Goal: Information Seeking & Learning: Learn about a topic

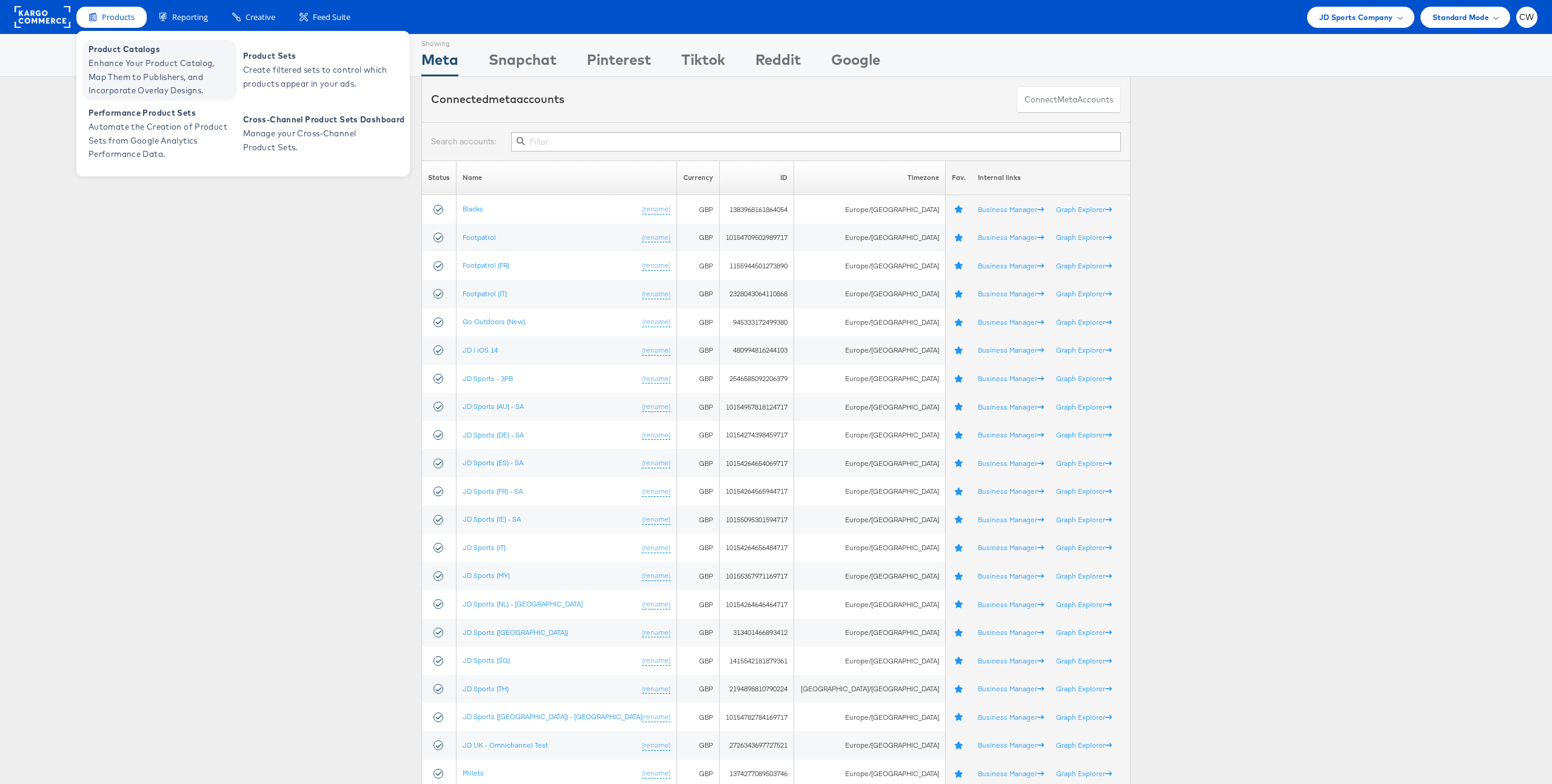
click at [143, 70] on span "Enhance Your Product Catalog, Map Them to Publishers, and Incorporate Overlay D…" at bounding box center [162, 77] width 146 height 41
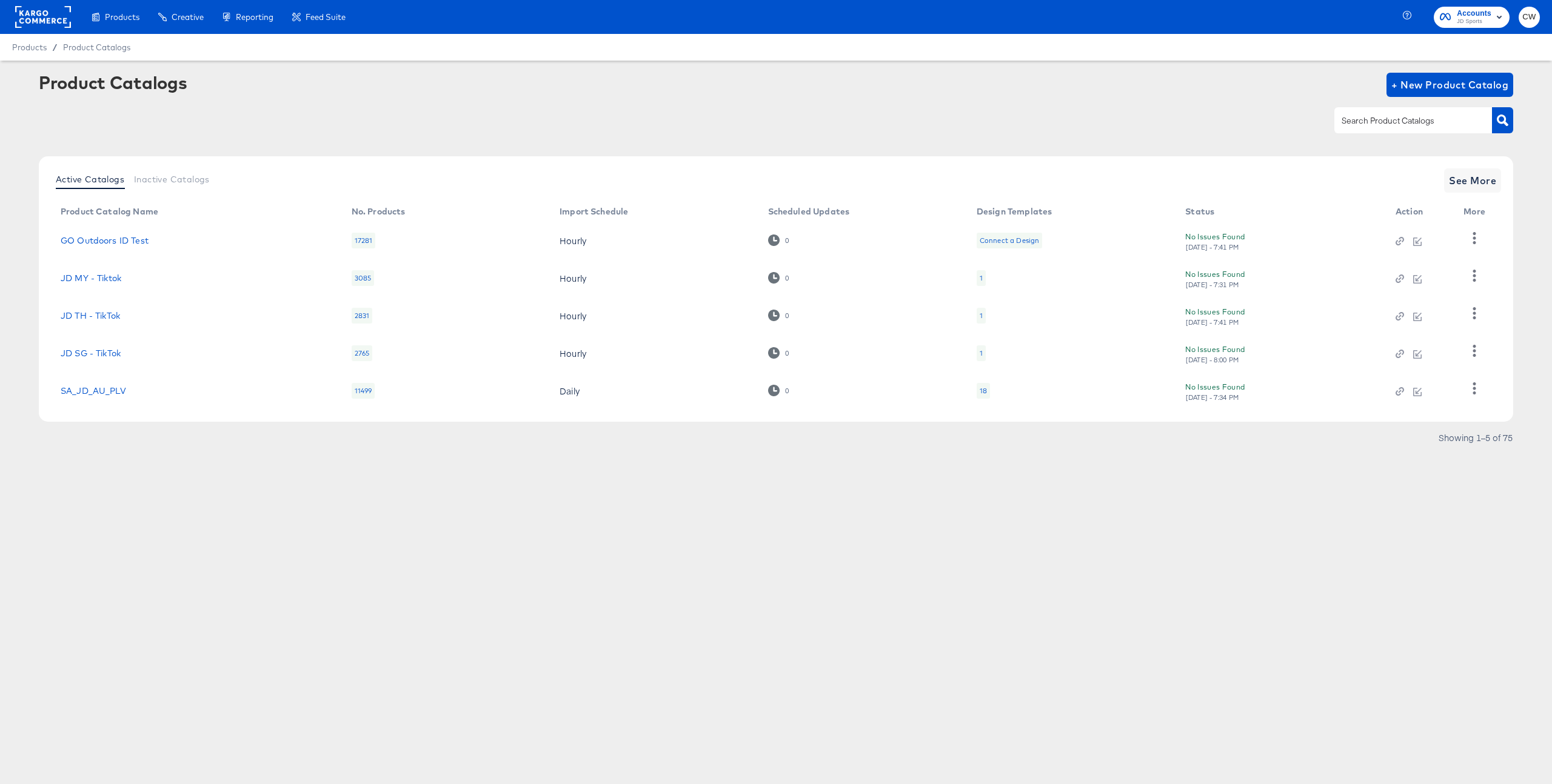
click at [1383, 124] on input "text" at bounding box center [1404, 121] width 129 height 14
type input "AU"
click at [1477, 390] on icon "button" at bounding box center [1474, 386] width 12 height 12
click at [1403, 292] on div "HUD Checks (Internal)" at bounding box center [1424, 287] width 121 height 19
click at [1325, 506] on div "Products Products Product Catalogs Enhance Your Product Catalog, Map Them to Pu…" at bounding box center [776, 392] width 1552 height 784
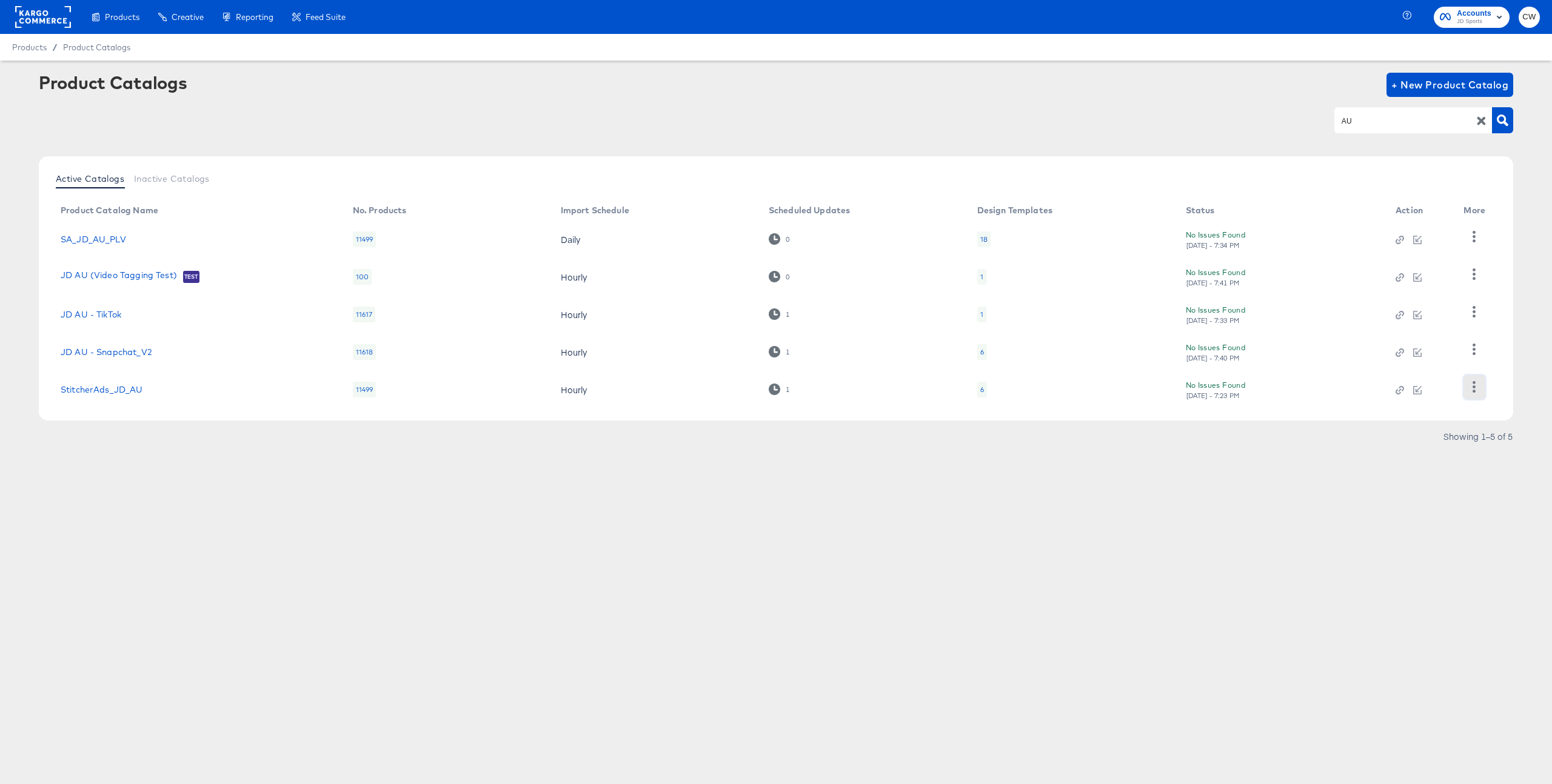
click at [1473, 384] on icon "button" at bounding box center [1474, 386] width 12 height 12
click at [1426, 267] on div "Inspect Catalog" at bounding box center [1424, 268] width 121 height 19
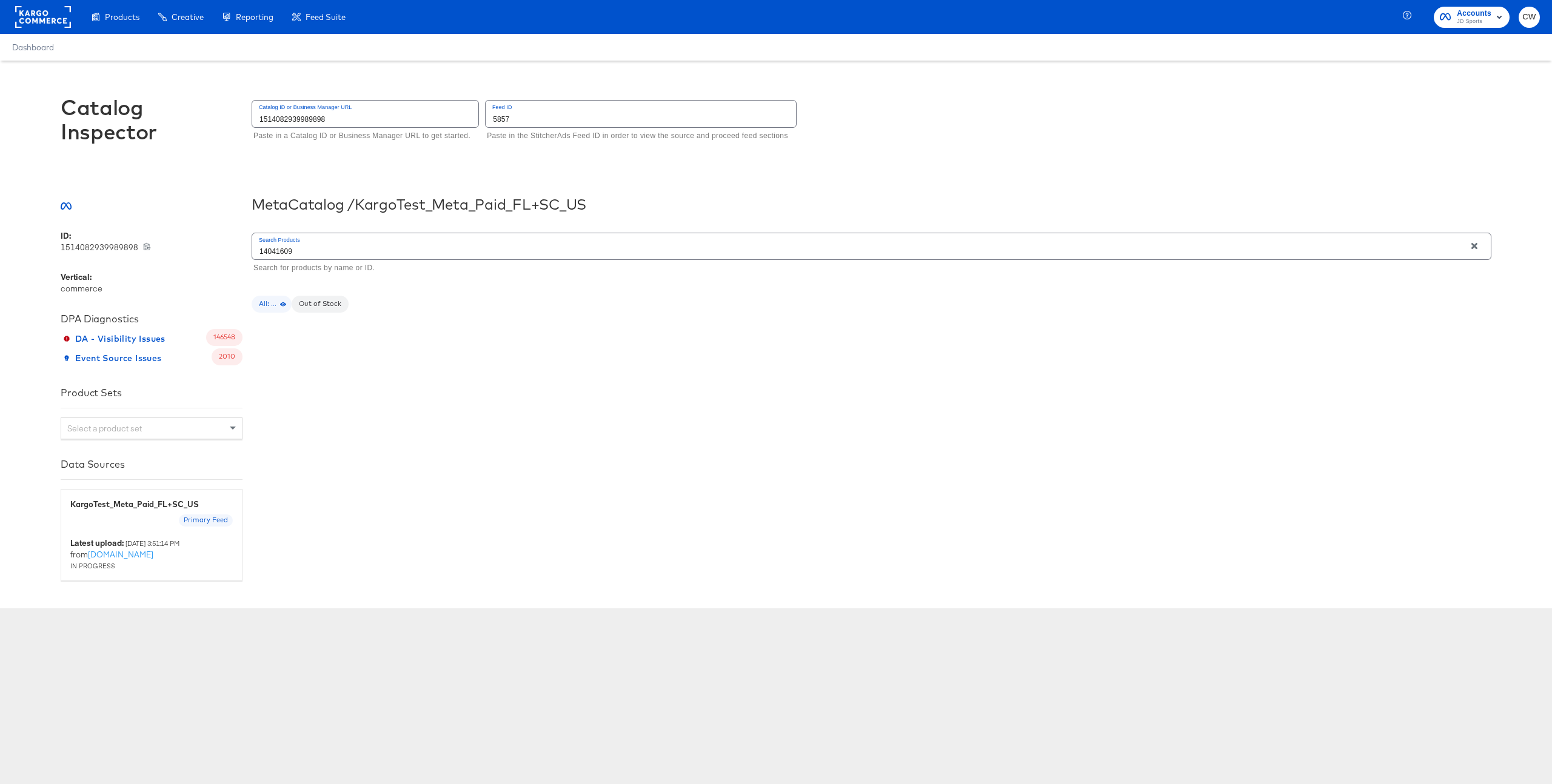
click at [314, 116] on input "1514082939989898" at bounding box center [364, 113] width 226 height 26
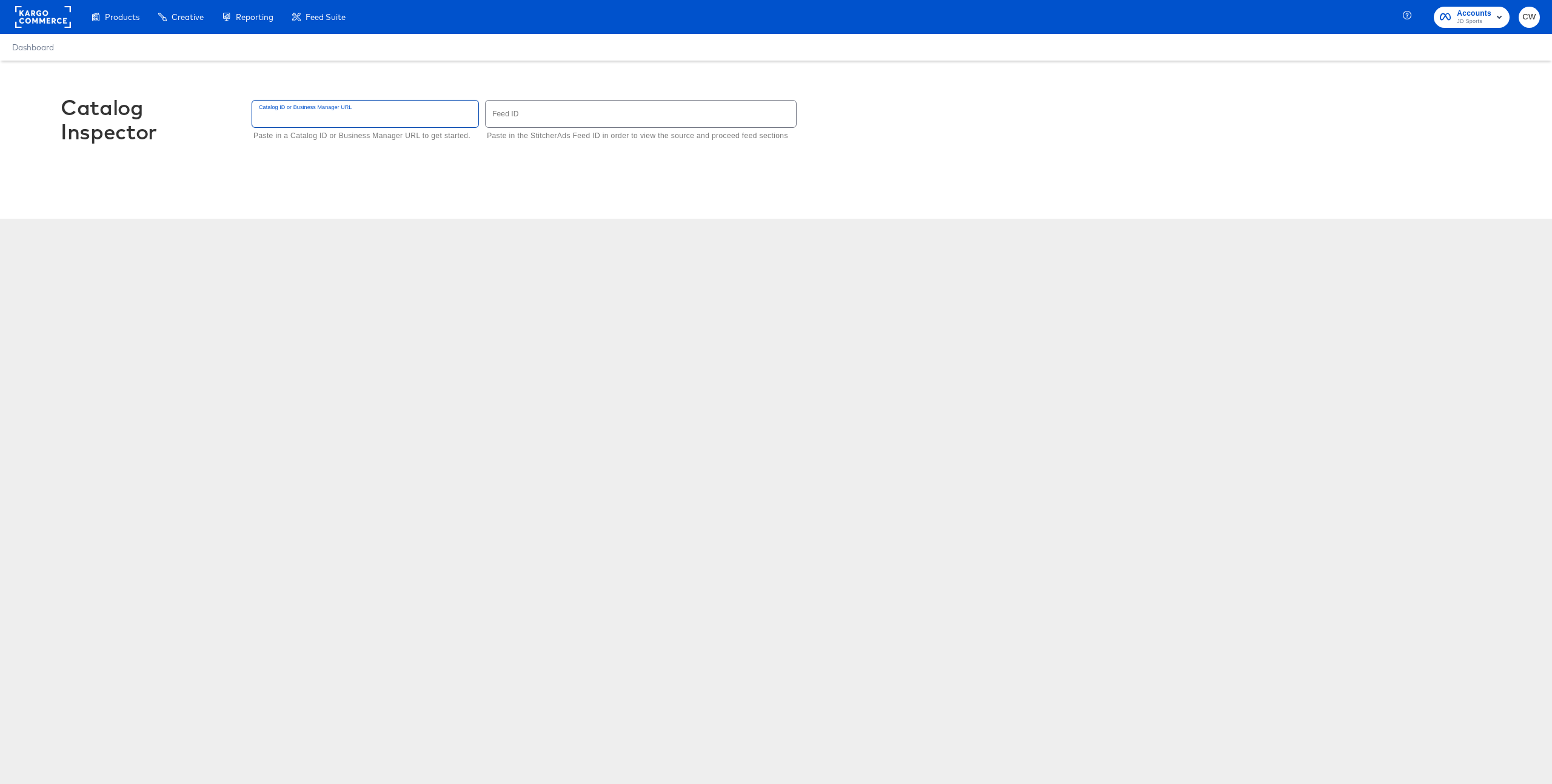
click at [577, 59] on div "Dashboard" at bounding box center [776, 48] width 1552 height 27
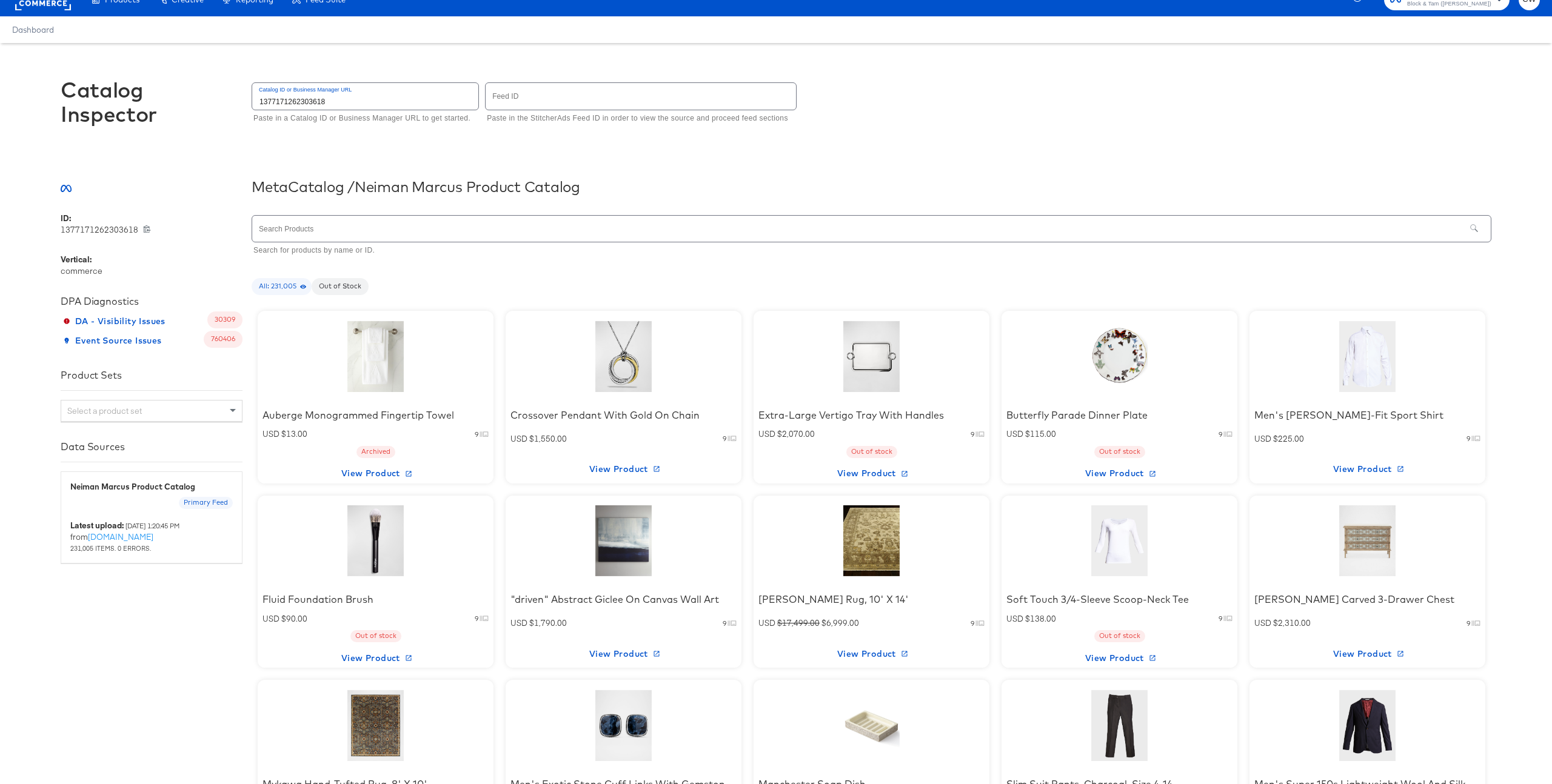
click at [365, 241] on input "text" at bounding box center [858, 228] width 1213 height 26
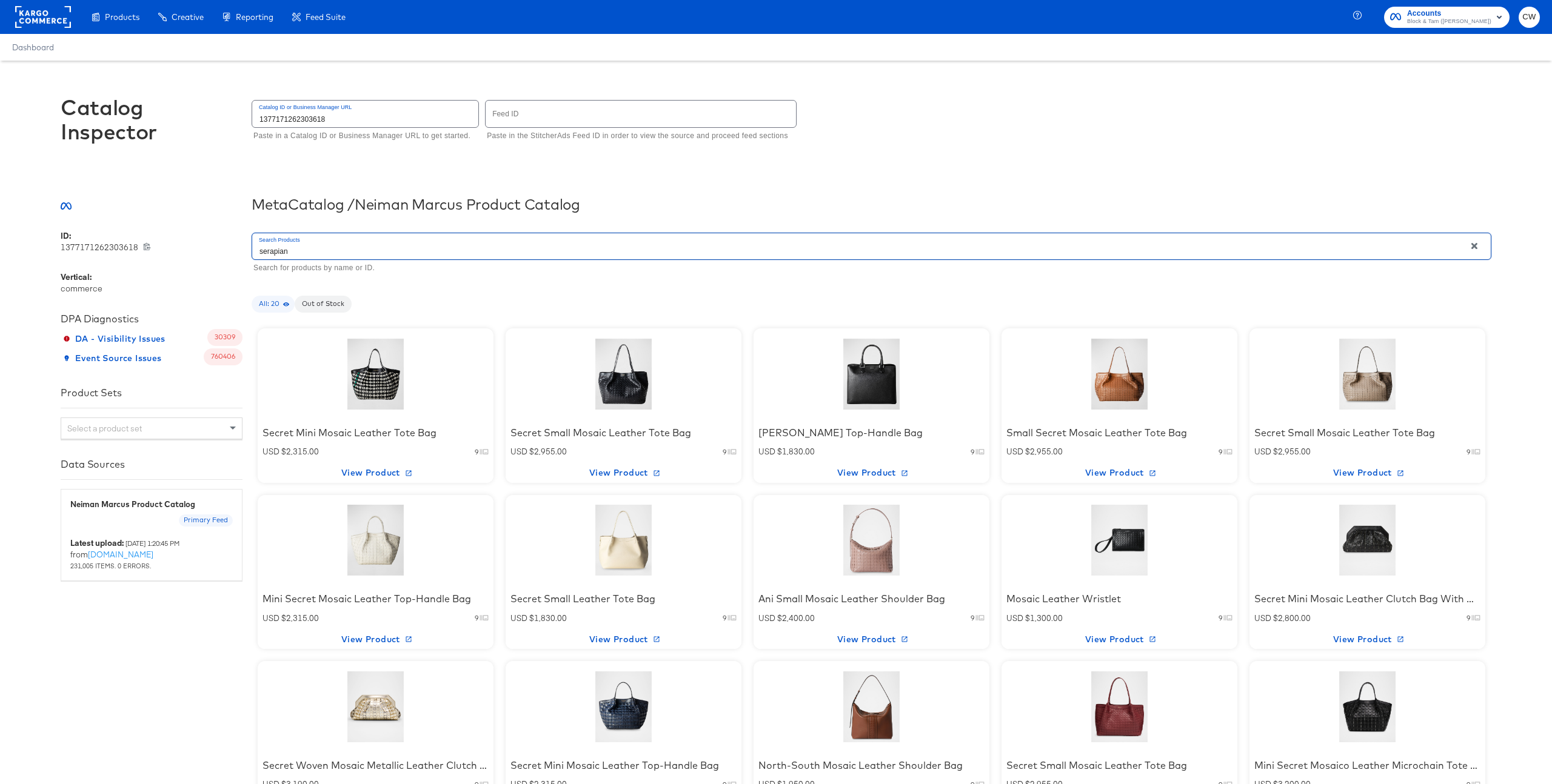
click at [658, 379] on div at bounding box center [623, 375] width 103 height 76
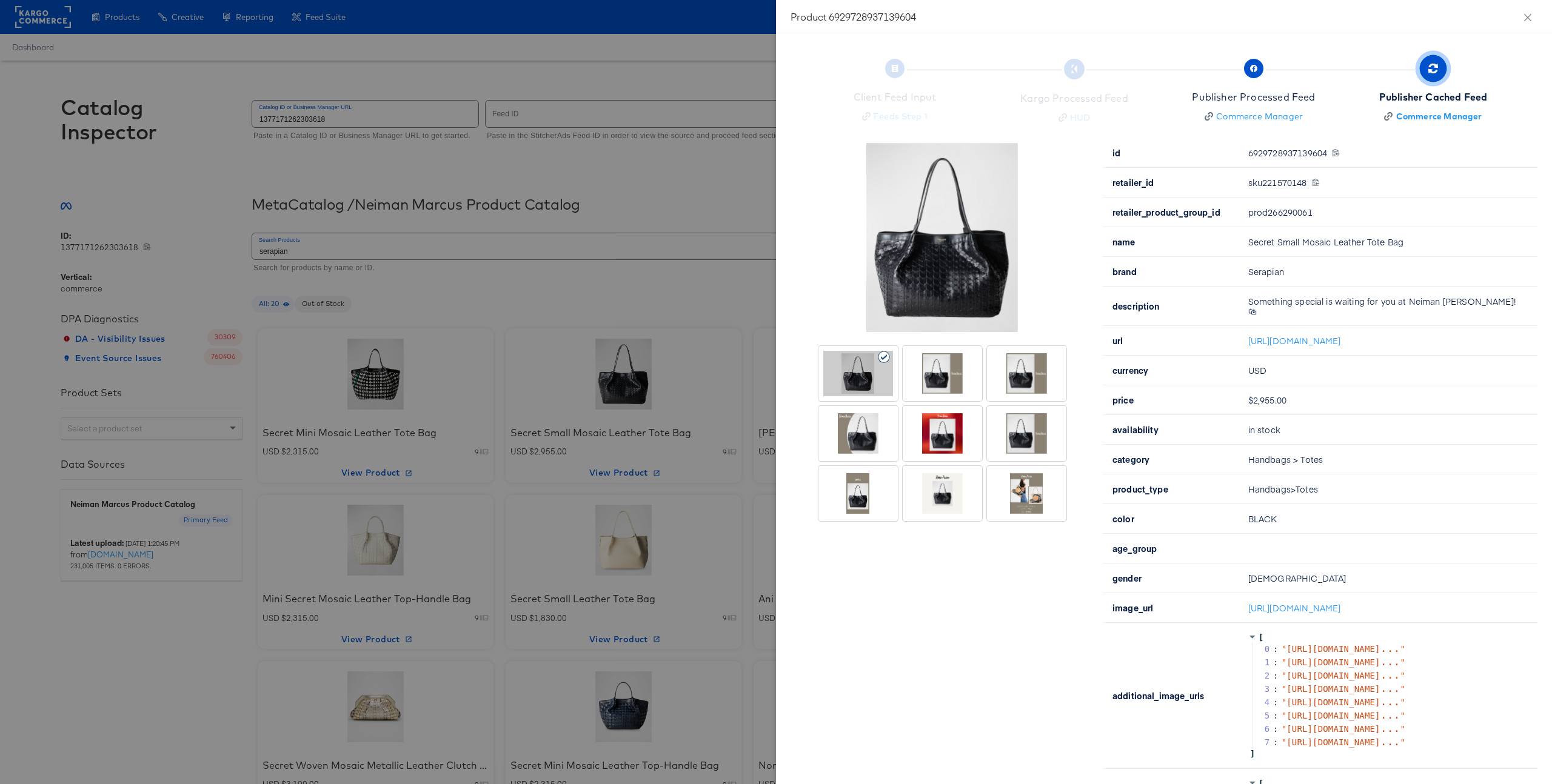
click at [1298, 154] on div "6929728937139604 6929728937139604" at bounding box center [1386, 153] width 275 height 10
click at [1277, 190] on td "sku221570148 sku221570148" at bounding box center [1388, 183] width 299 height 30
click at [1279, 188] on td "sku221570148 sku221570148" at bounding box center [1388, 183] width 299 height 30
click at [1283, 186] on div "sku221570148 sku221570148" at bounding box center [1386, 182] width 275 height 10
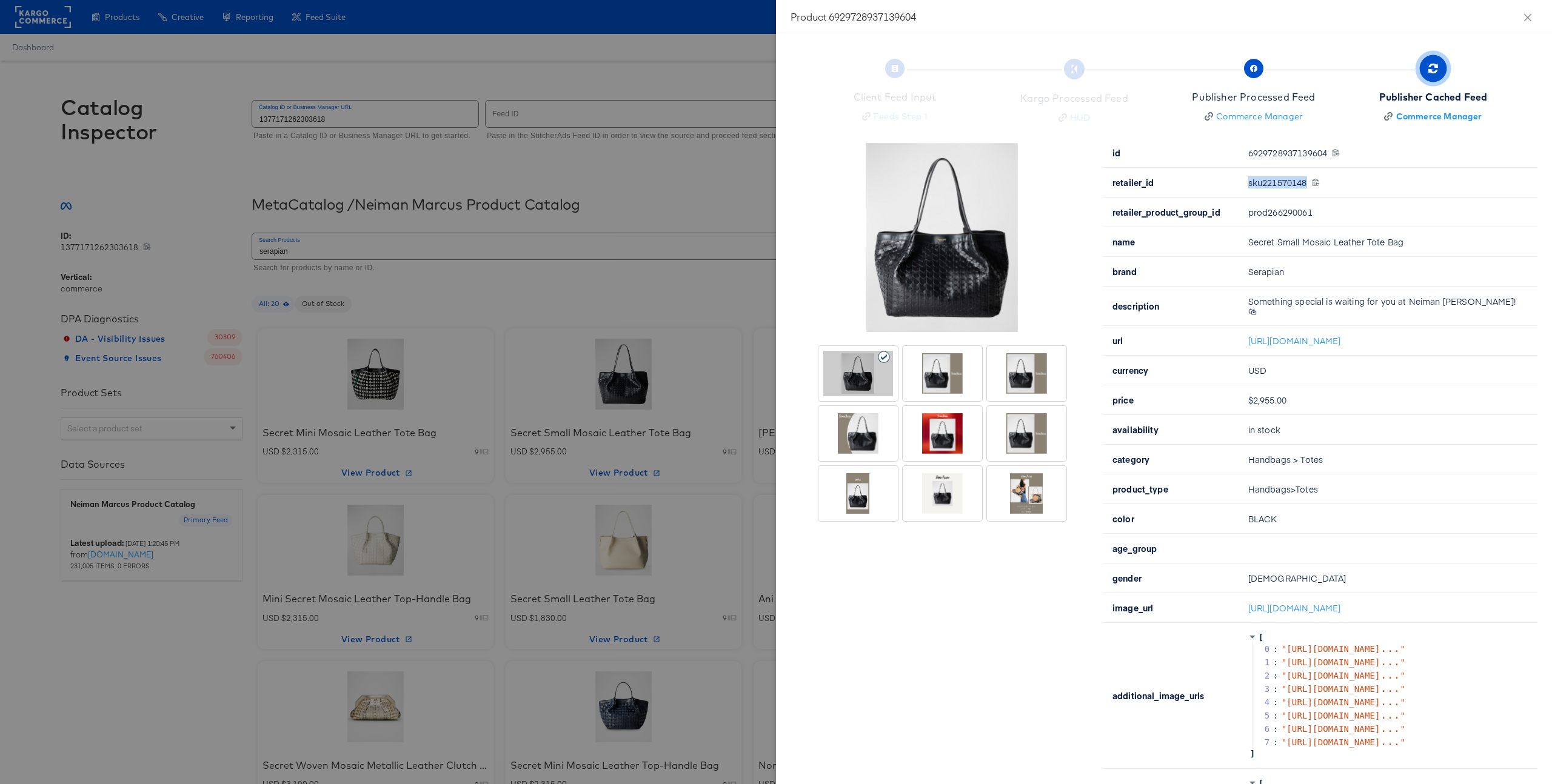
click at [1283, 186] on div "sku221570148 sku221570148" at bounding box center [1386, 182] width 275 height 10
copy div "sku221570148"
click at [412, 155] on div at bounding box center [776, 392] width 1552 height 784
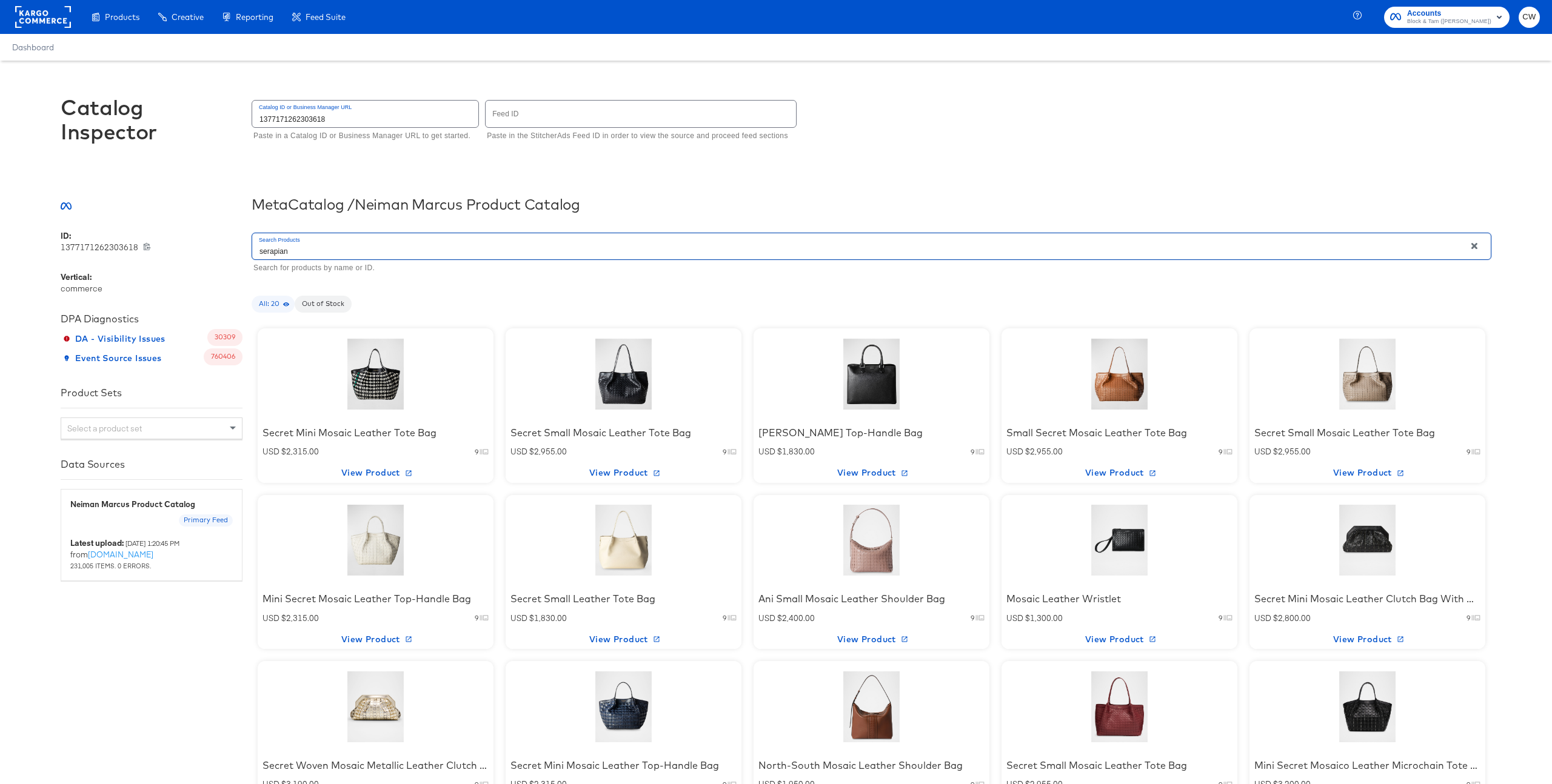
click at [364, 240] on input "serapian" at bounding box center [858, 246] width 1213 height 26
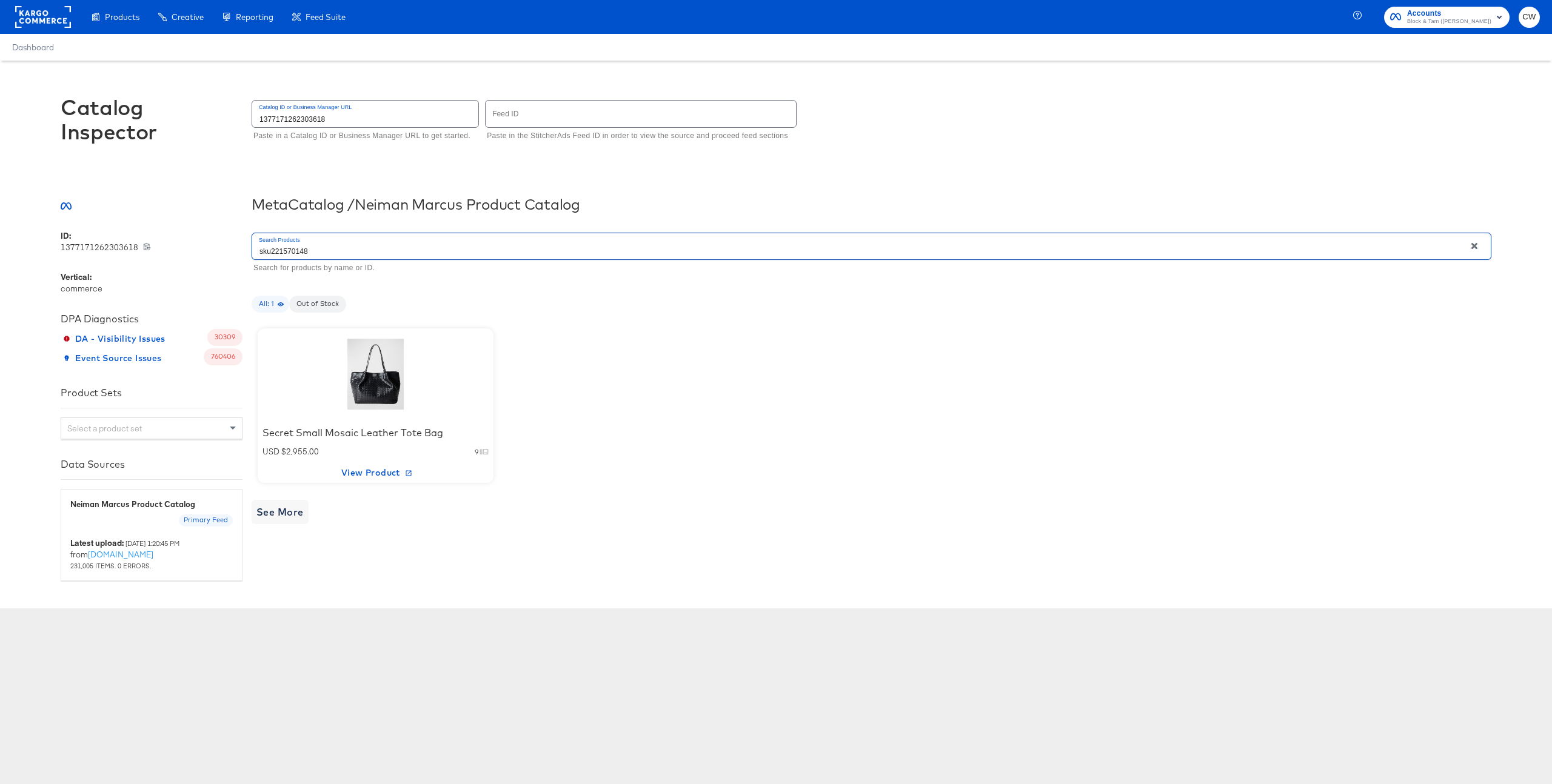
type input "sku221570148"
click at [739, 173] on div "Catalog Inspector Catalog ID or Business Manager URL 1377171262303618 Paste in …" at bounding box center [776, 126] width 1431 height 131
click at [368, 381] on div at bounding box center [376, 375] width 103 height 76
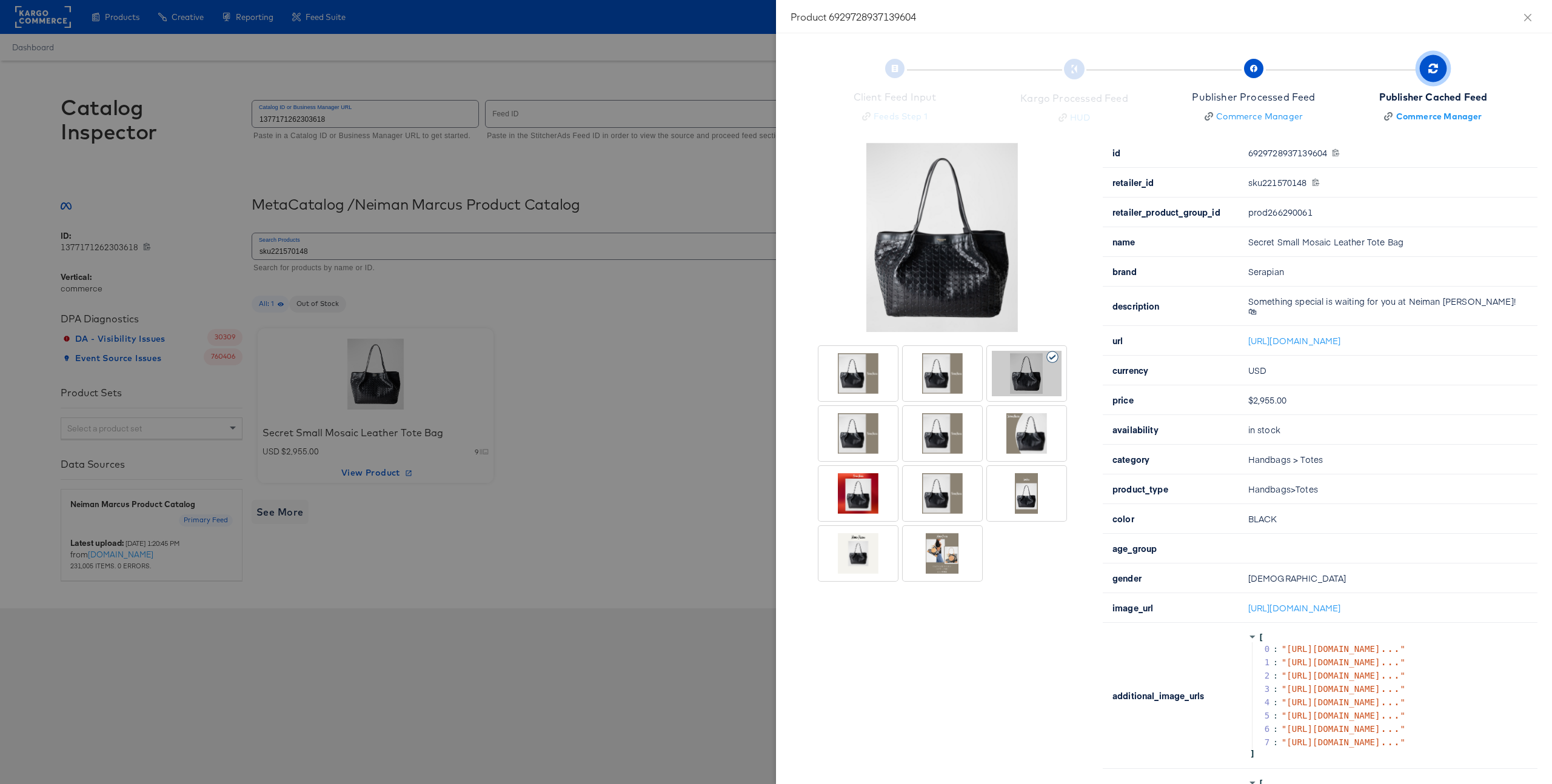
click at [555, 319] on div at bounding box center [776, 392] width 1552 height 784
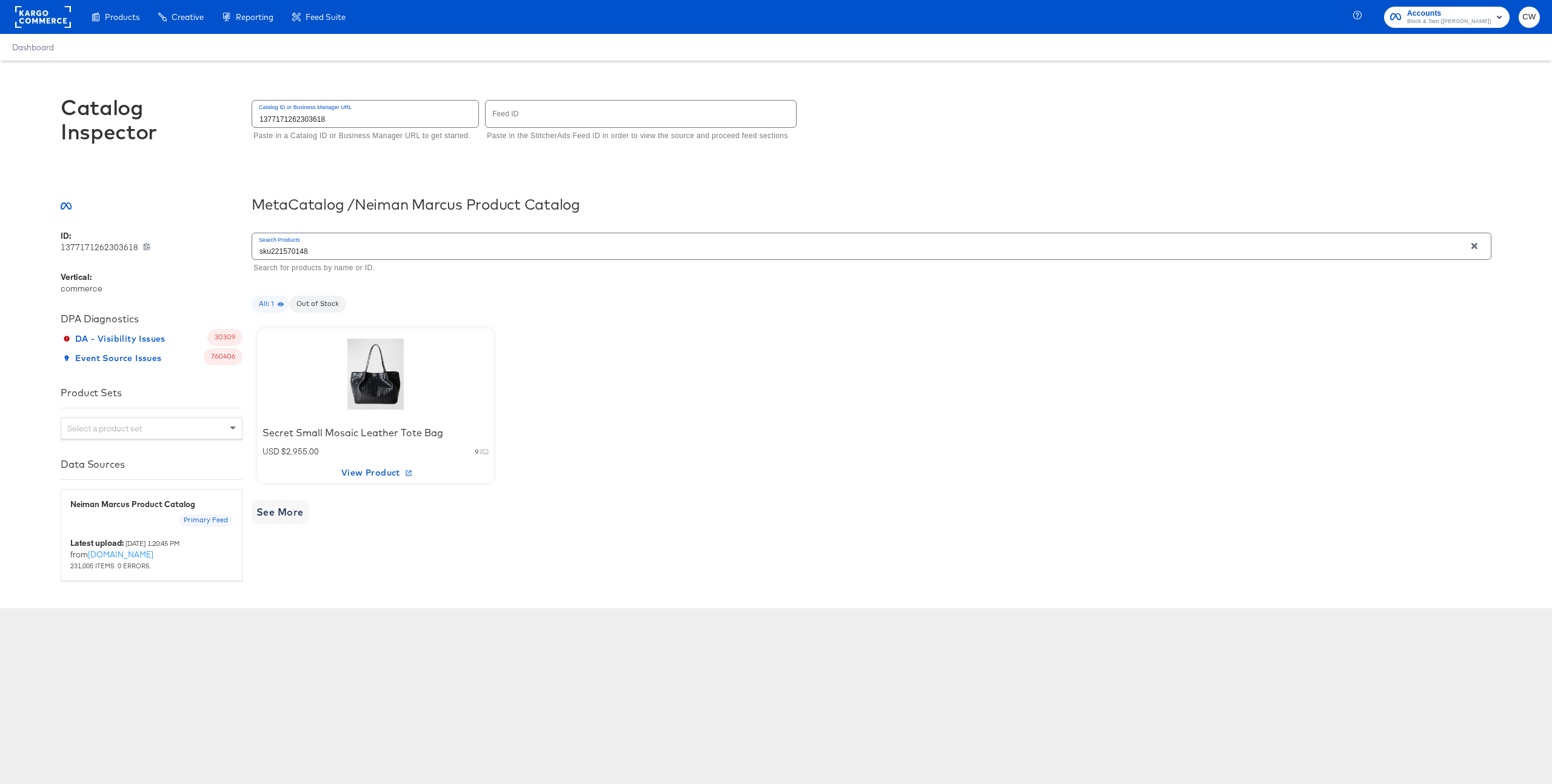
click at [406, 246] on input "sku221570148" at bounding box center [858, 246] width 1213 height 26
click at [332, 247] on input "sku221570148" at bounding box center [858, 246] width 1213 height 26
click at [282, 254] on input "- sku221570148" at bounding box center [858, 246] width 1213 height 26
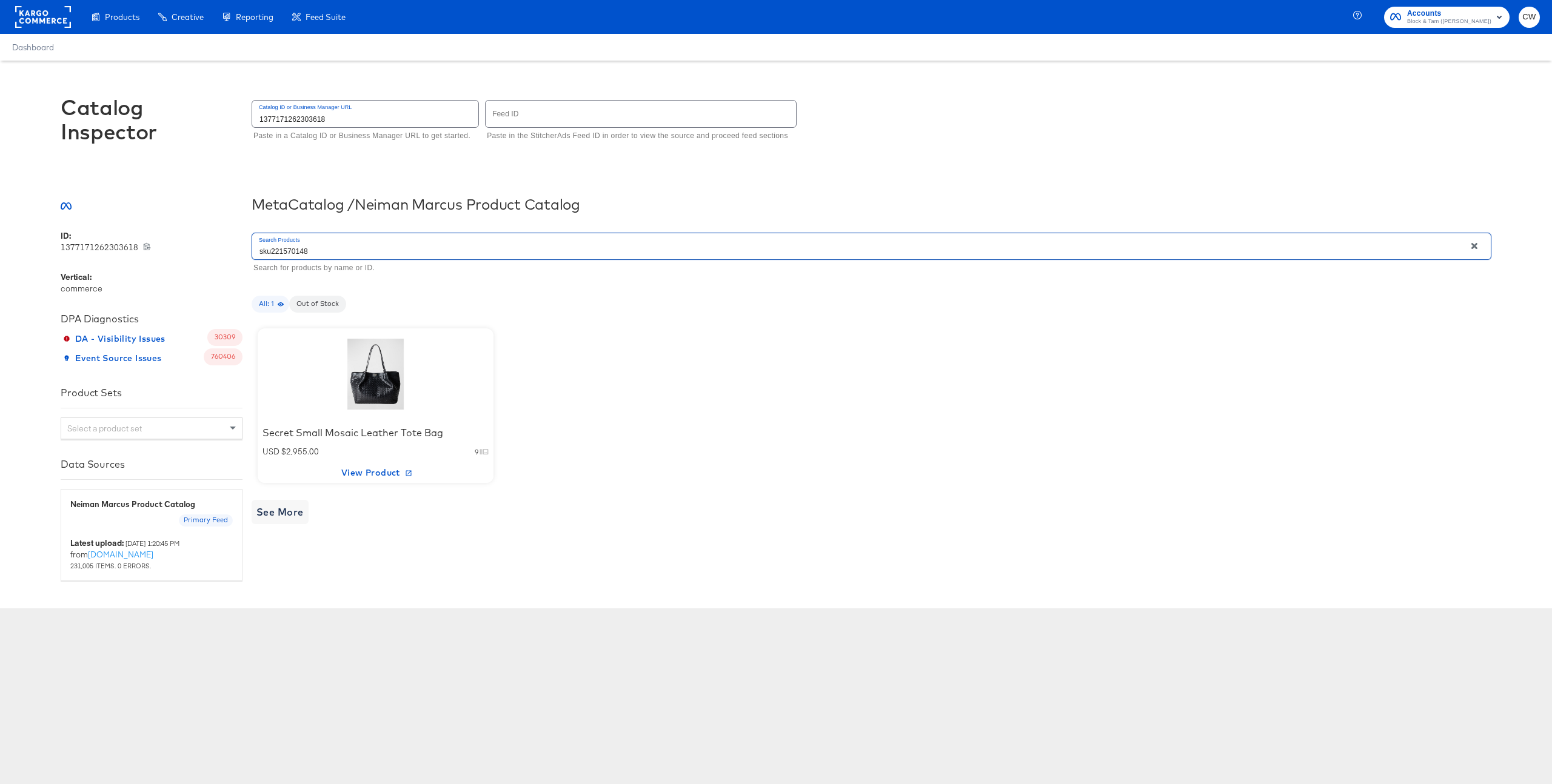
click at [373, 381] on div at bounding box center [376, 375] width 103 height 76
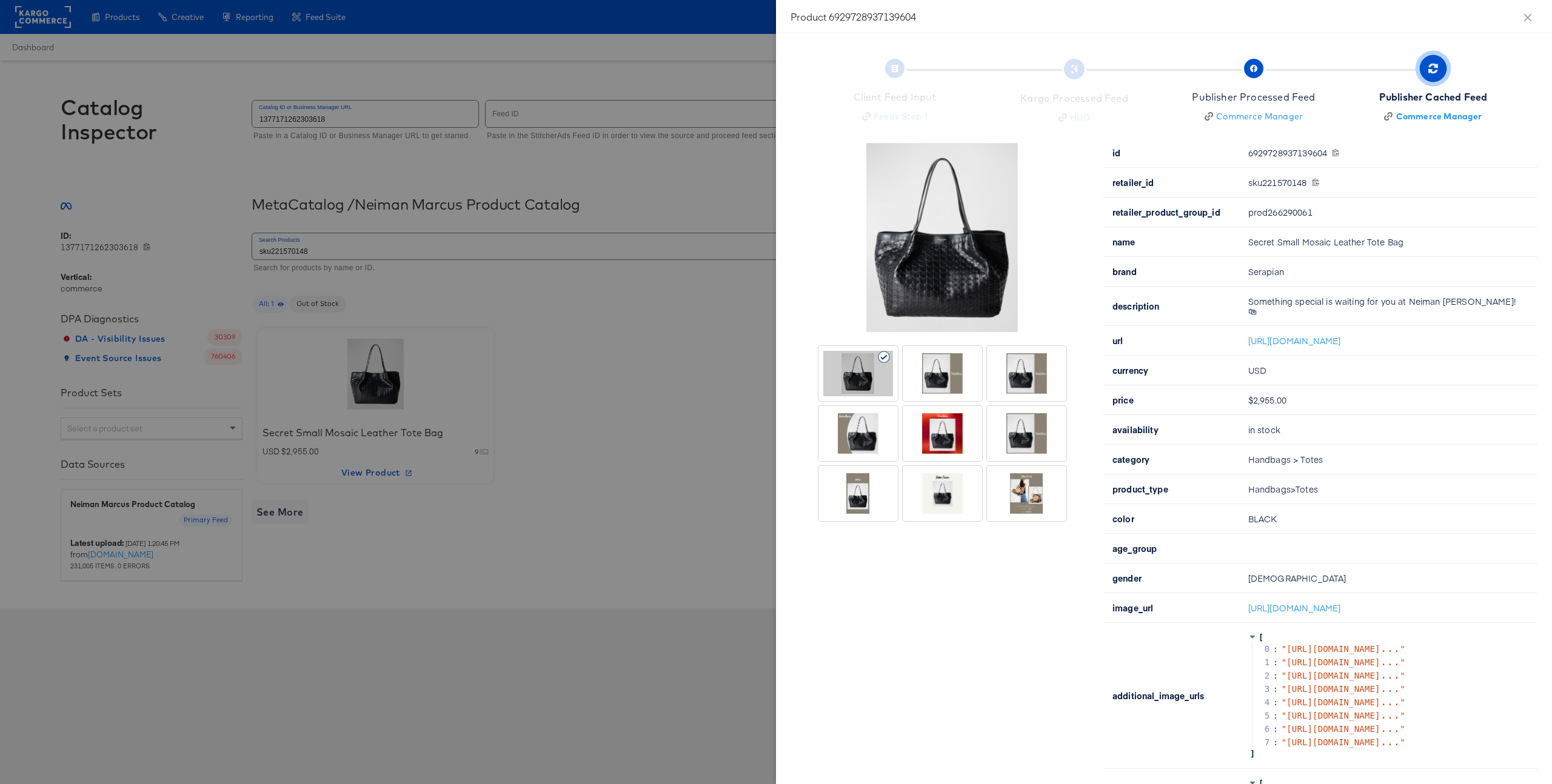
click at [1024, 388] on div at bounding box center [1027, 373] width 70 height 45
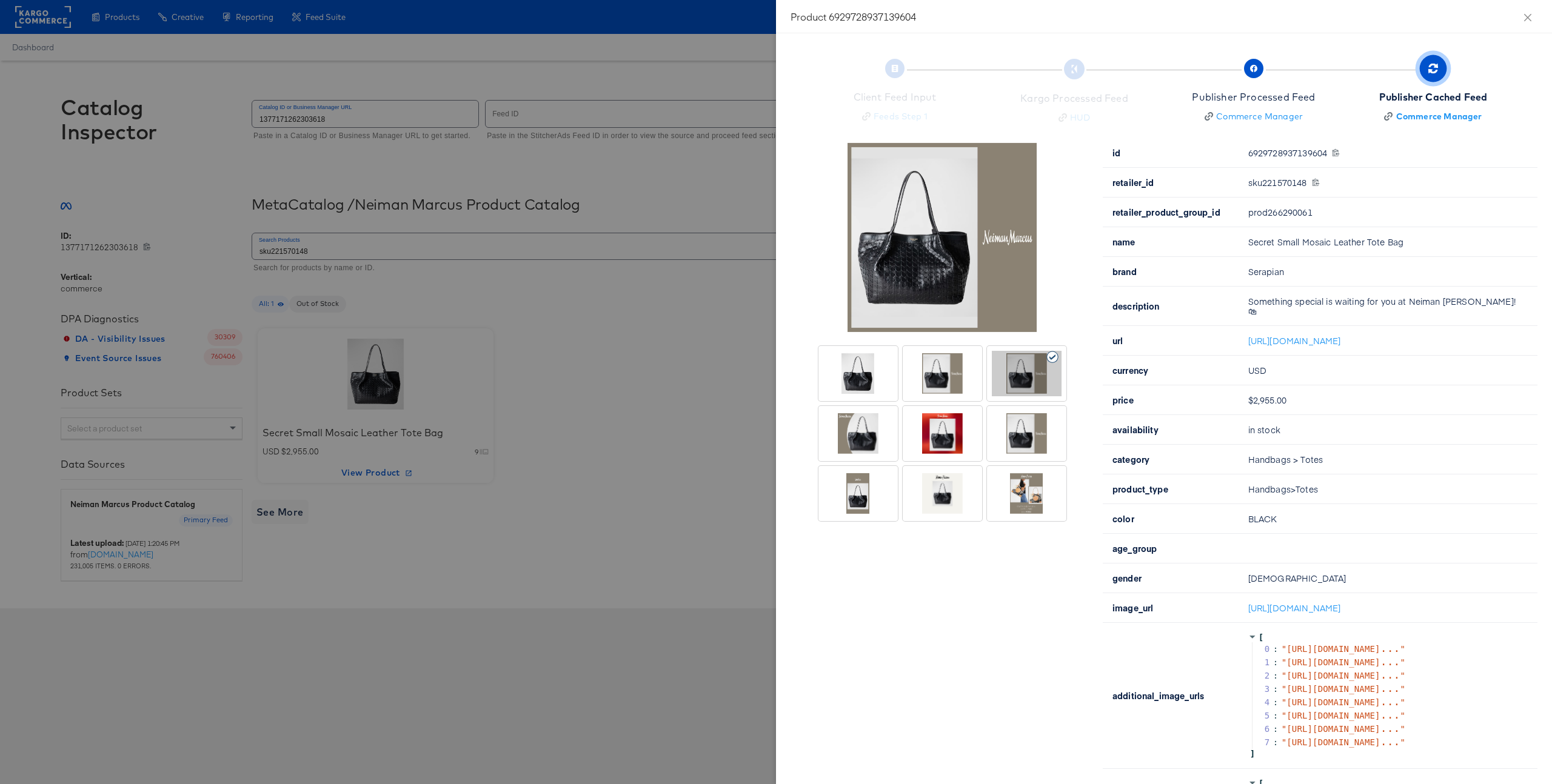
click at [1031, 427] on div at bounding box center [1027, 433] width 70 height 45
click at [883, 438] on div at bounding box center [858, 433] width 70 height 45
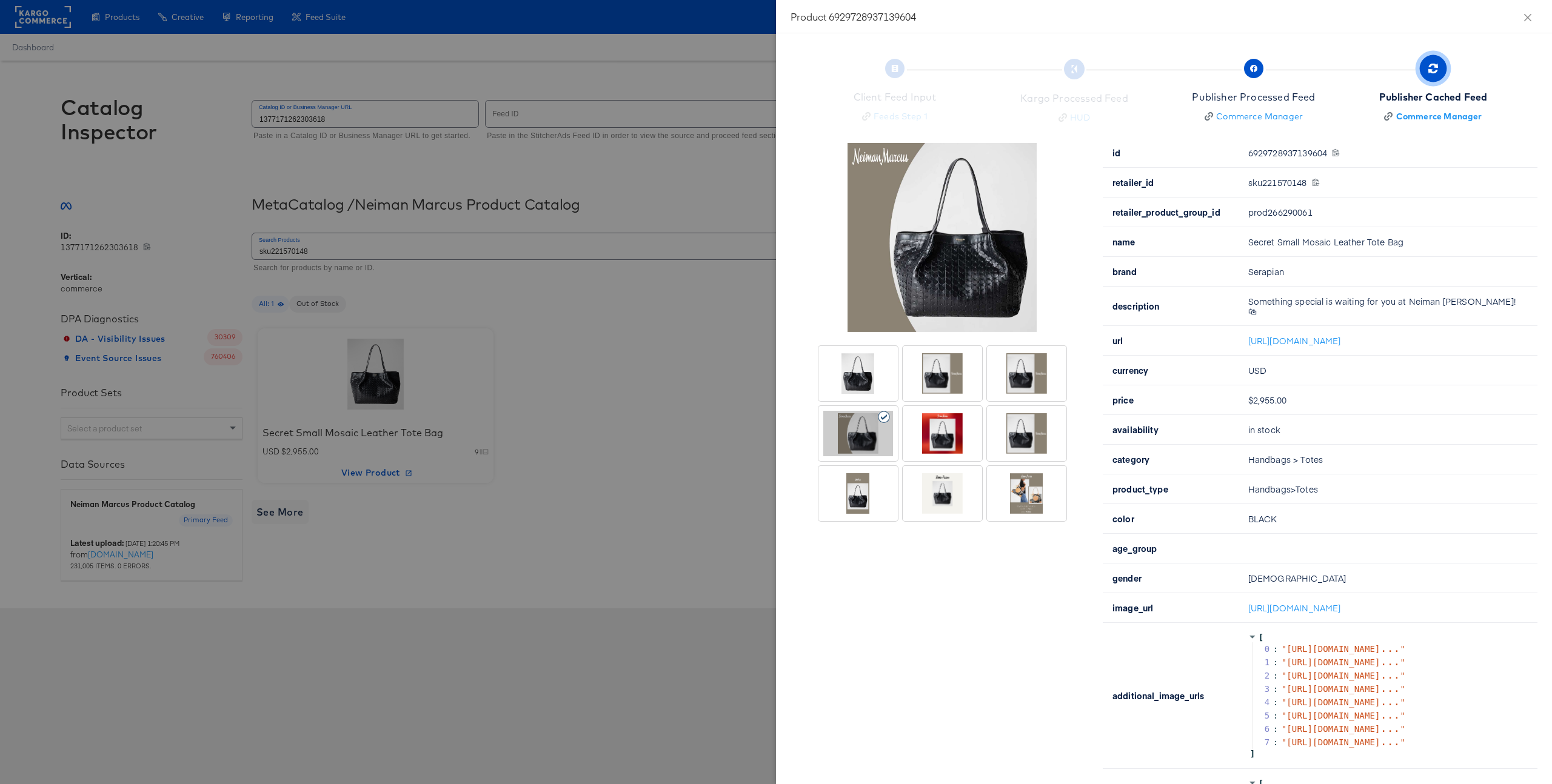
click at [963, 389] on div at bounding box center [943, 373] width 70 height 45
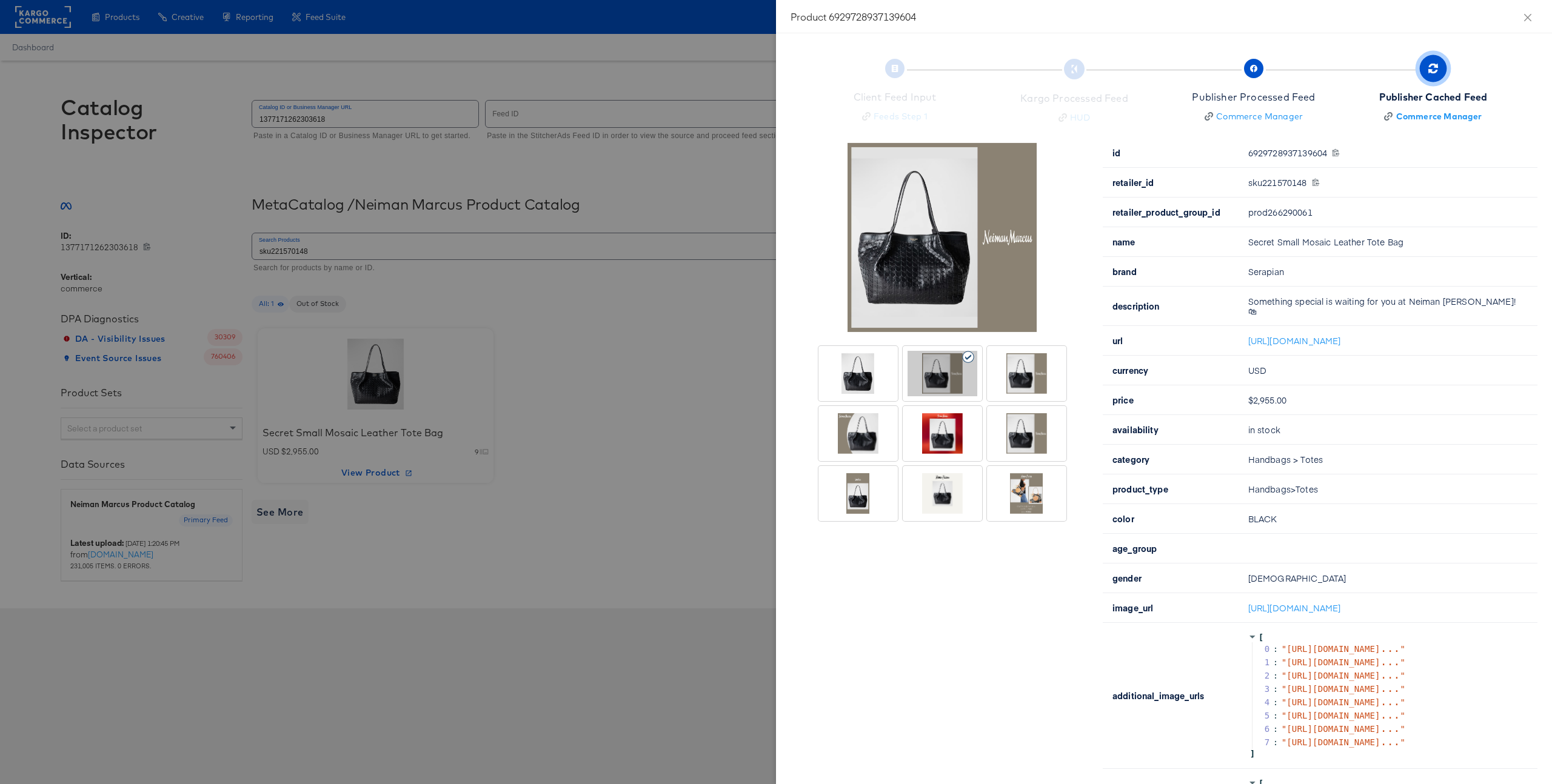
click at [1041, 497] on div at bounding box center [1027, 493] width 70 height 45
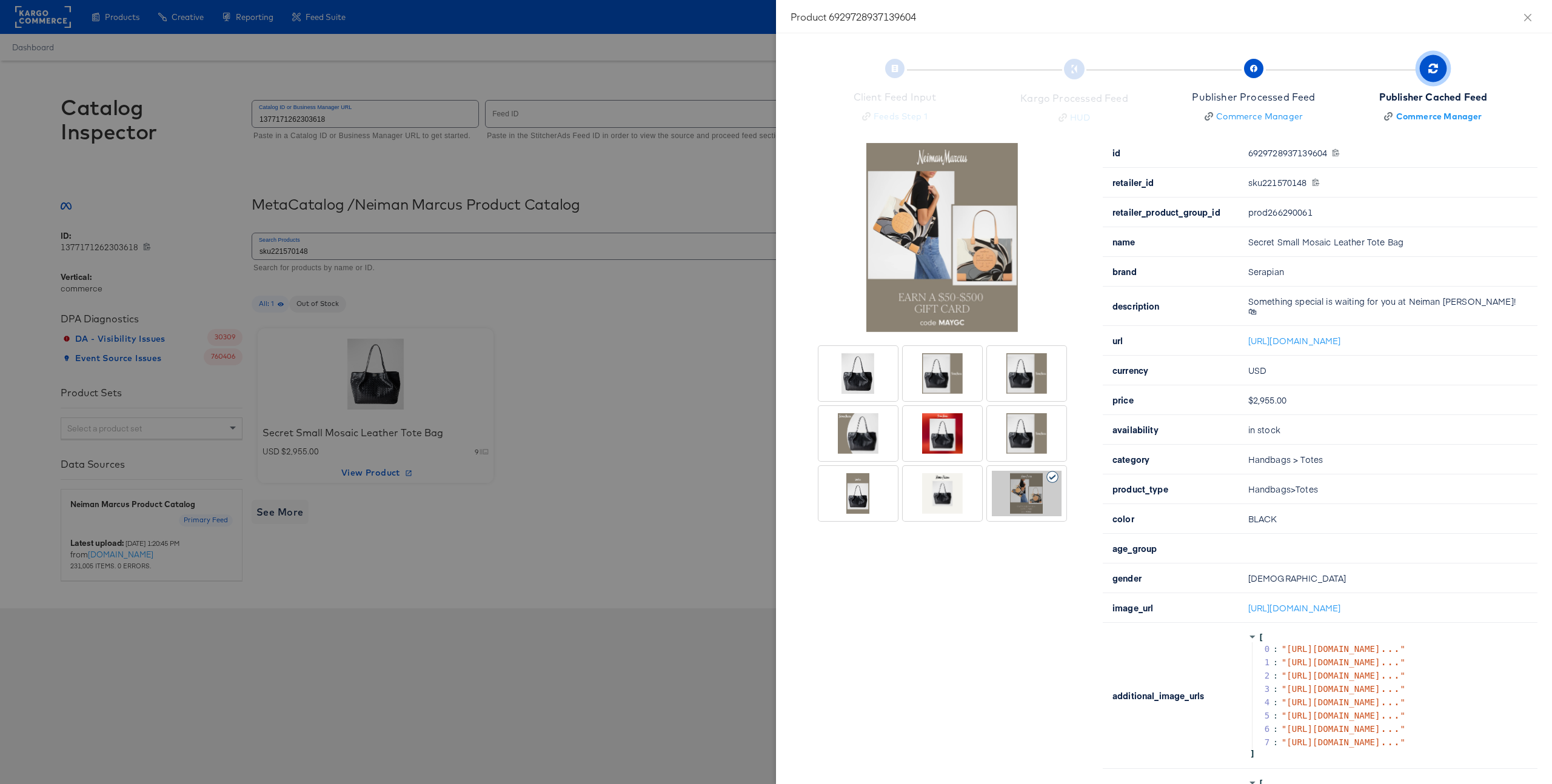
click at [1037, 452] on div at bounding box center [1027, 433] width 70 height 45
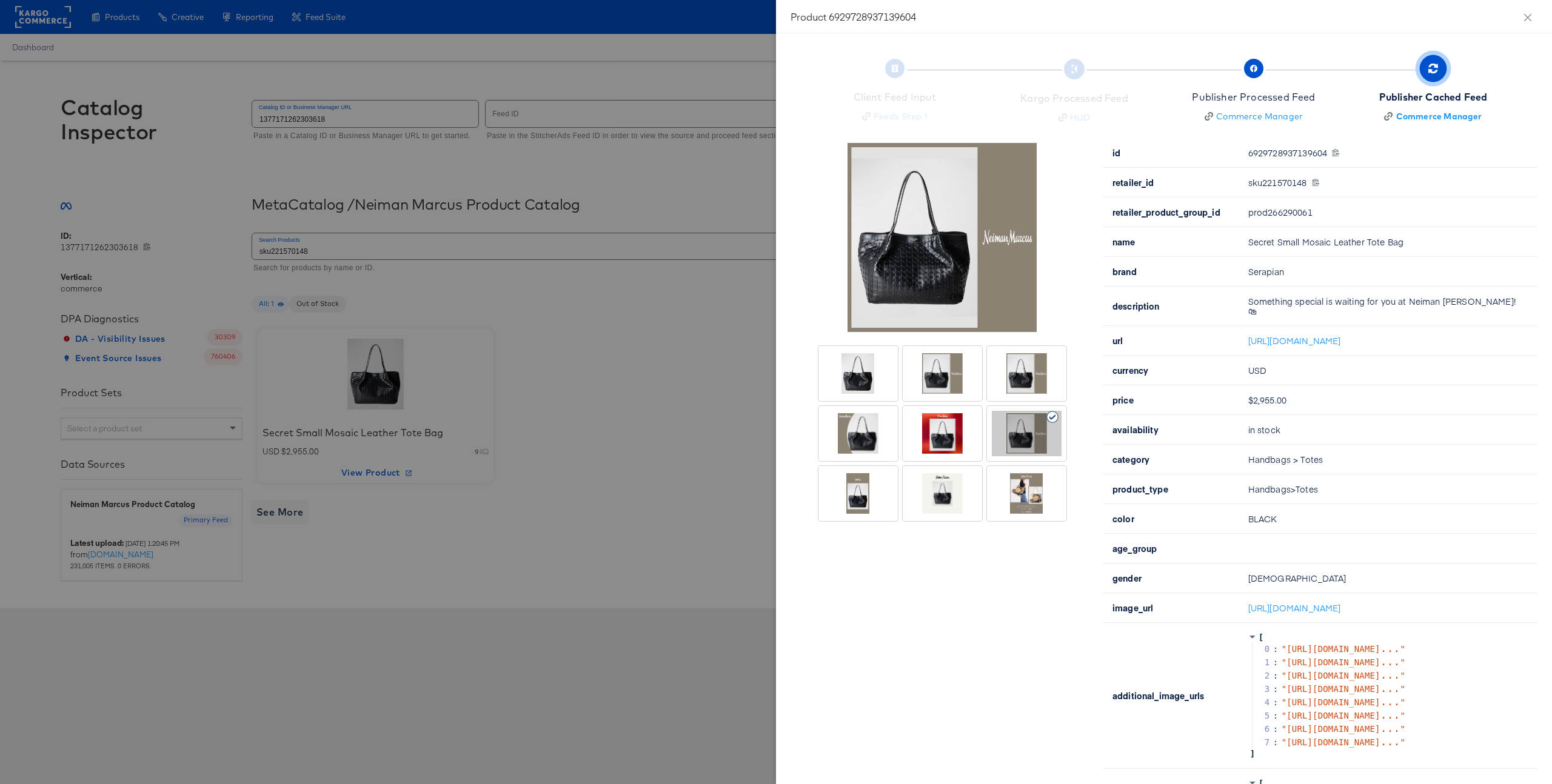
click at [1037, 391] on div at bounding box center [1027, 373] width 70 height 45
click at [936, 381] on div at bounding box center [943, 373] width 70 height 45
click at [942, 427] on div at bounding box center [943, 433] width 70 height 45
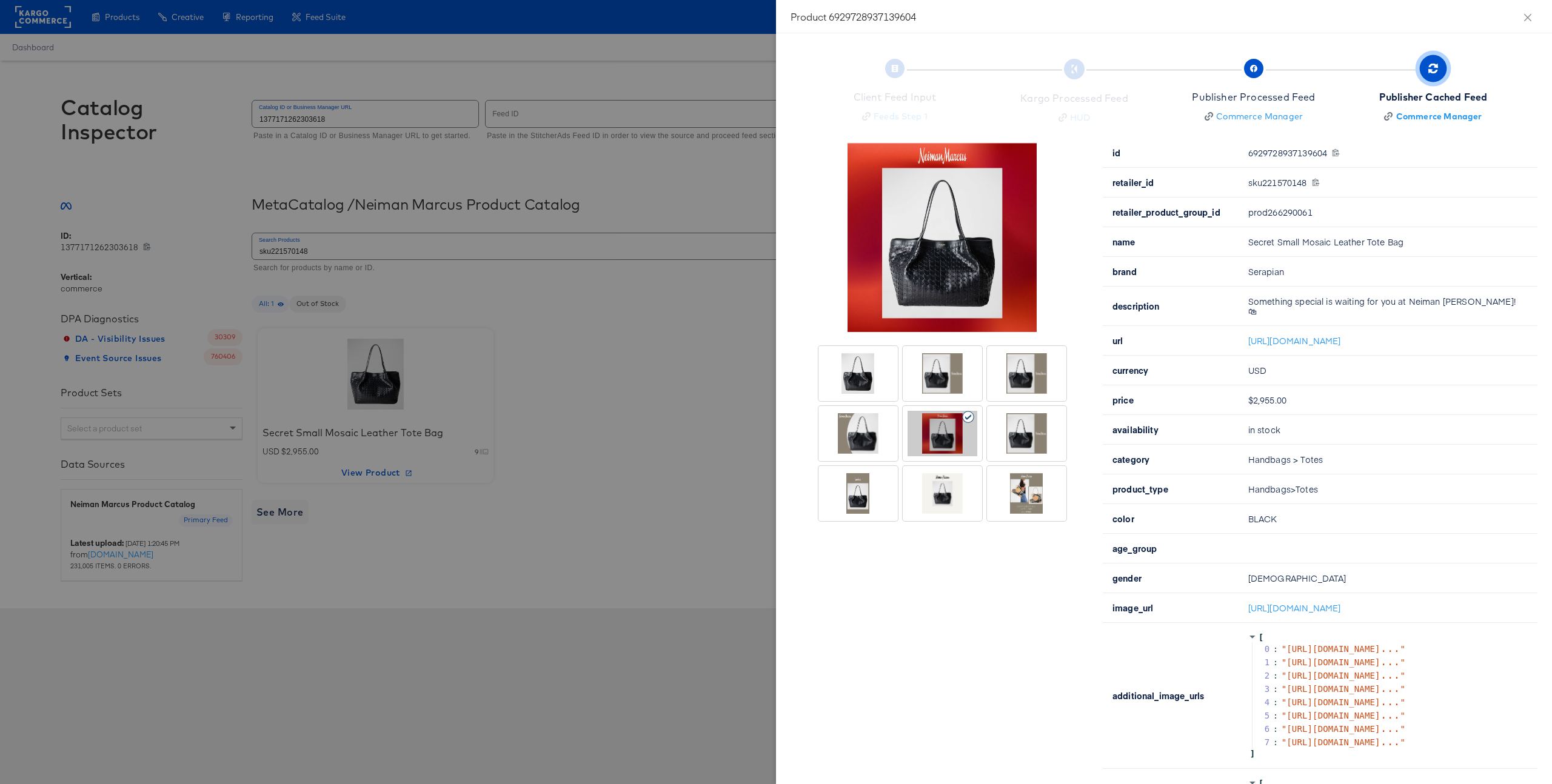
click at [860, 434] on div at bounding box center [858, 433] width 70 height 45
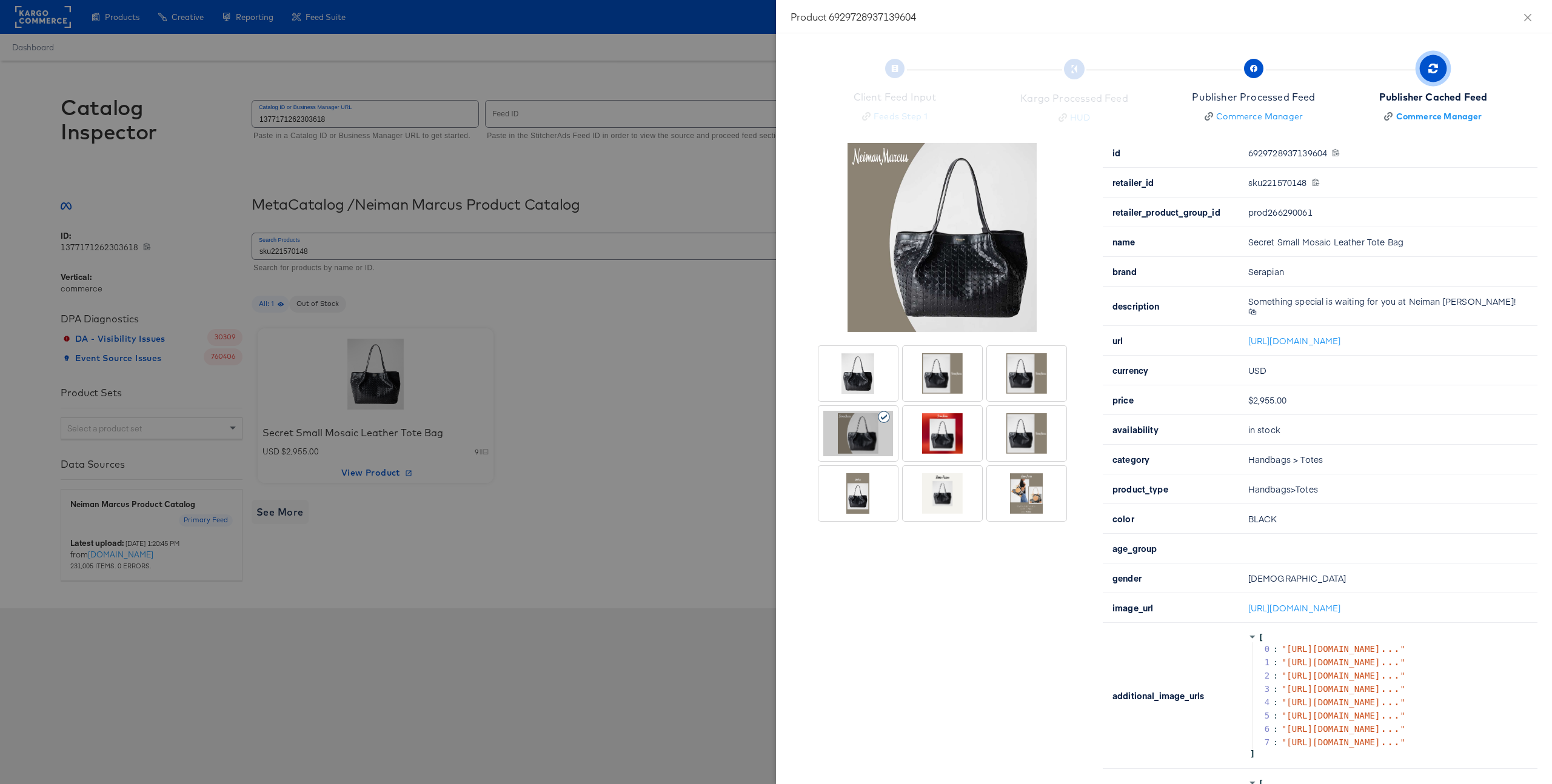
click at [939, 396] on div at bounding box center [943, 373] width 70 height 45
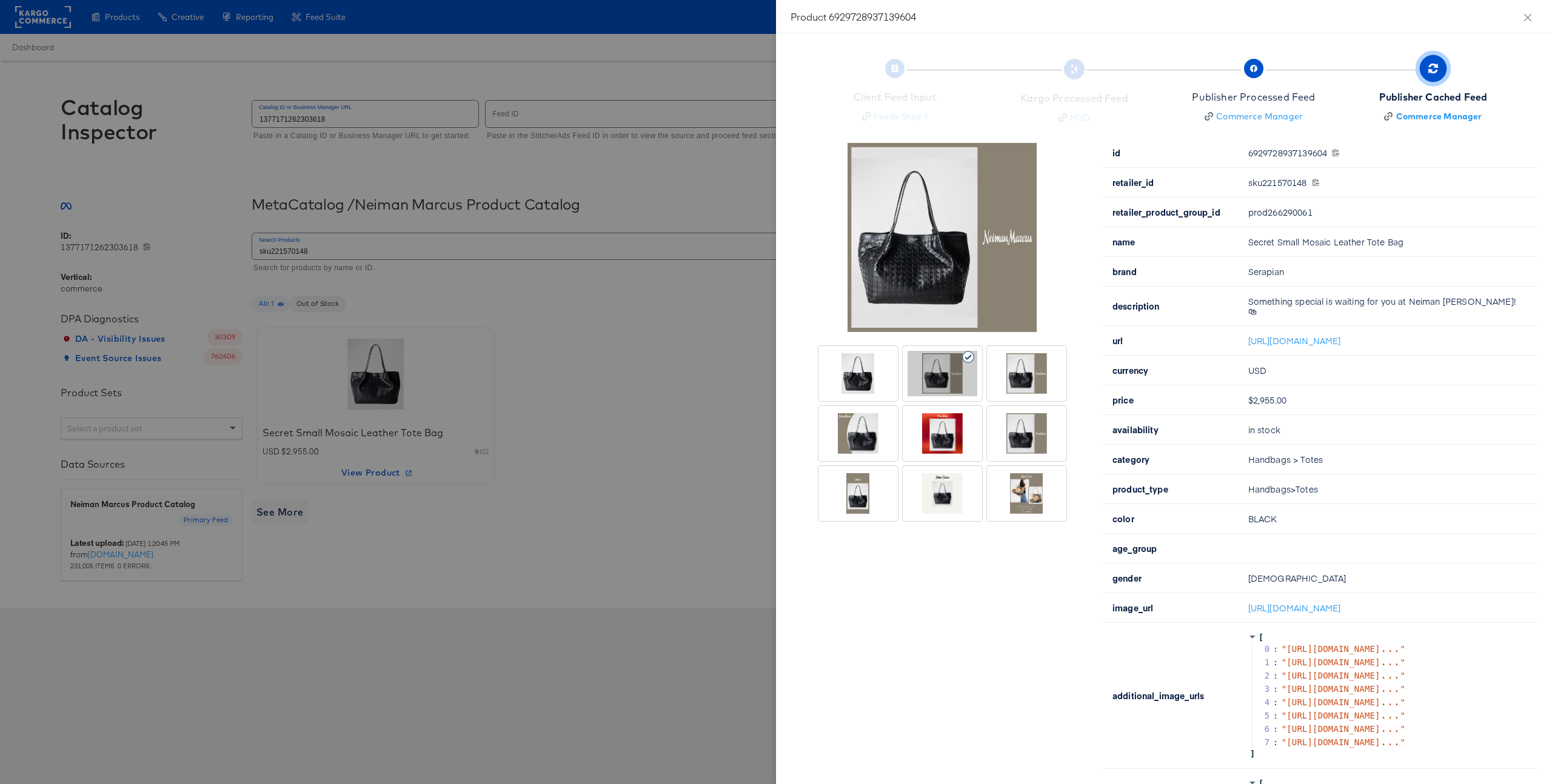
click at [688, 355] on div at bounding box center [776, 392] width 1552 height 784
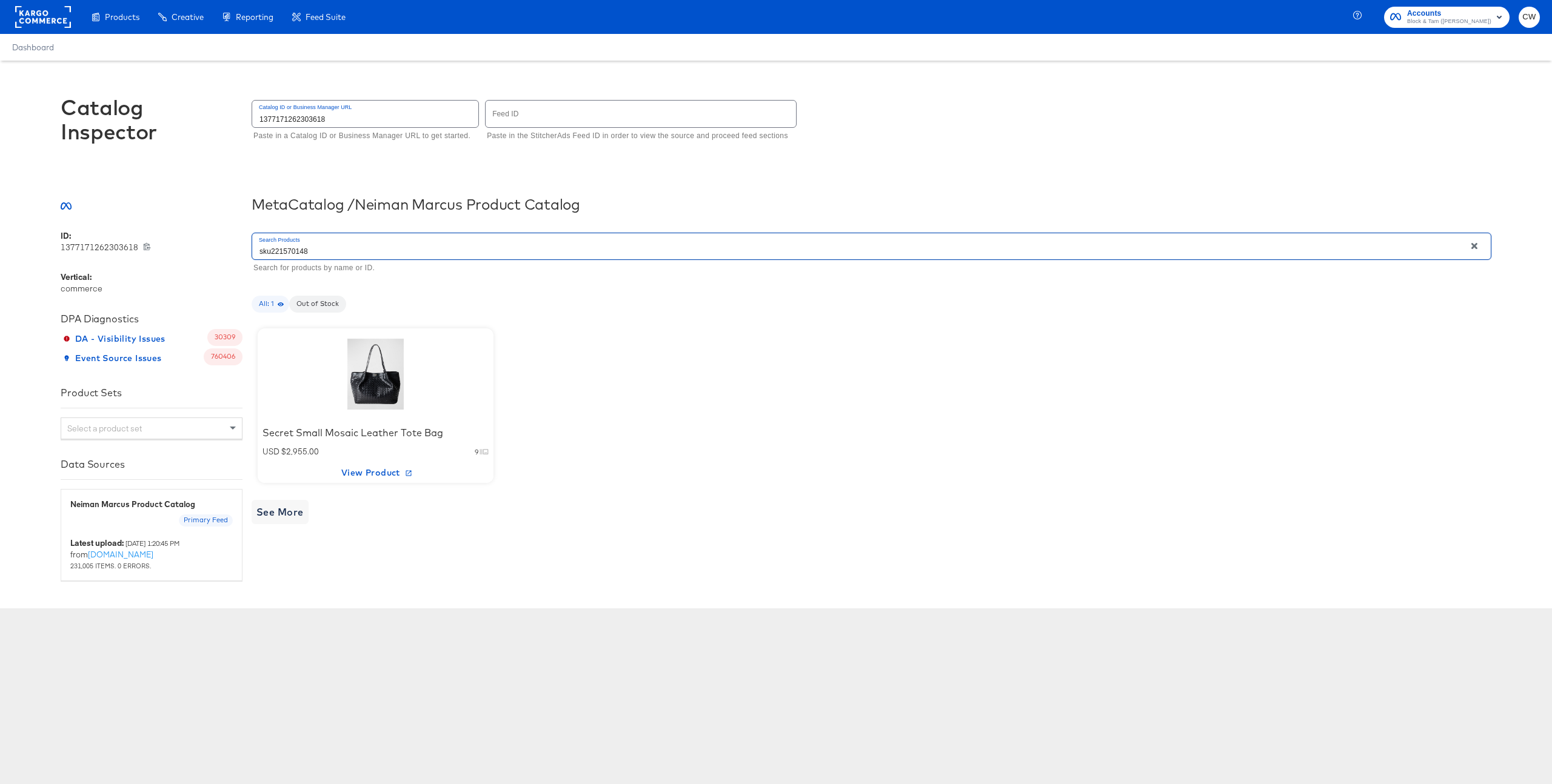
click at [357, 250] on input "sku221570148" at bounding box center [858, 246] width 1213 height 26
type input "handbag"
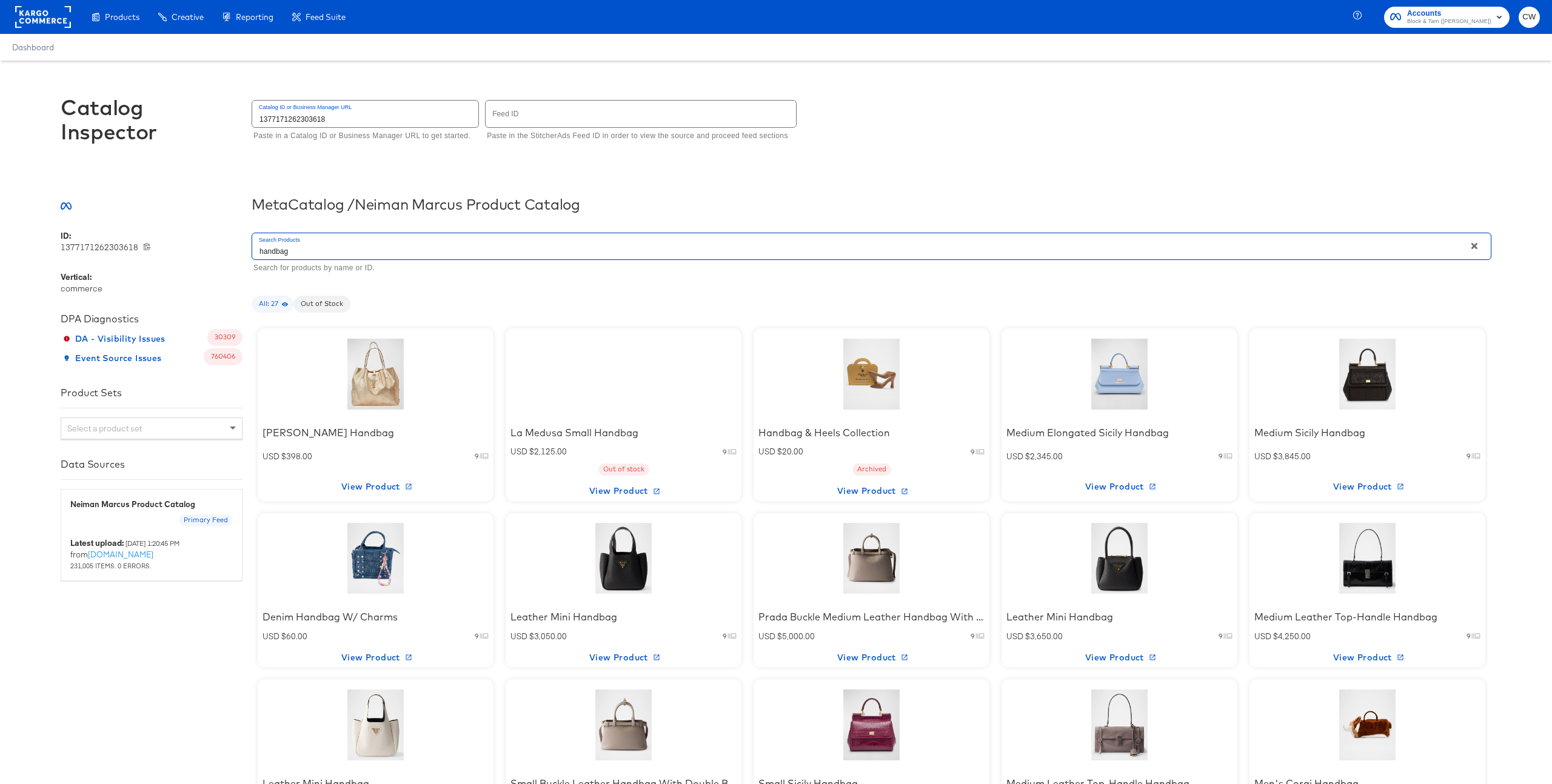
click at [629, 375] on div at bounding box center [623, 375] width 103 height 76
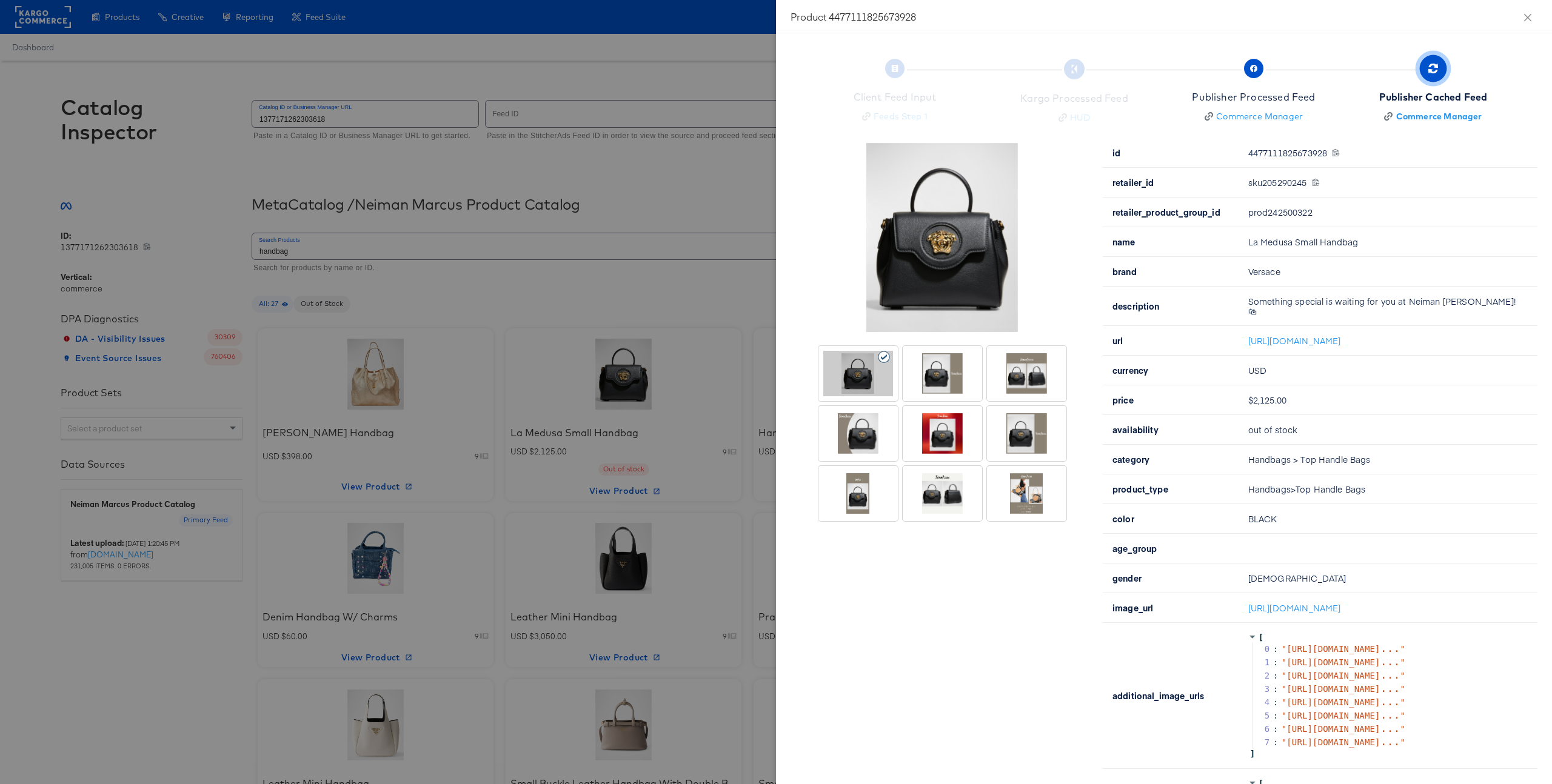
click at [1047, 373] on div at bounding box center [1027, 373] width 70 height 45
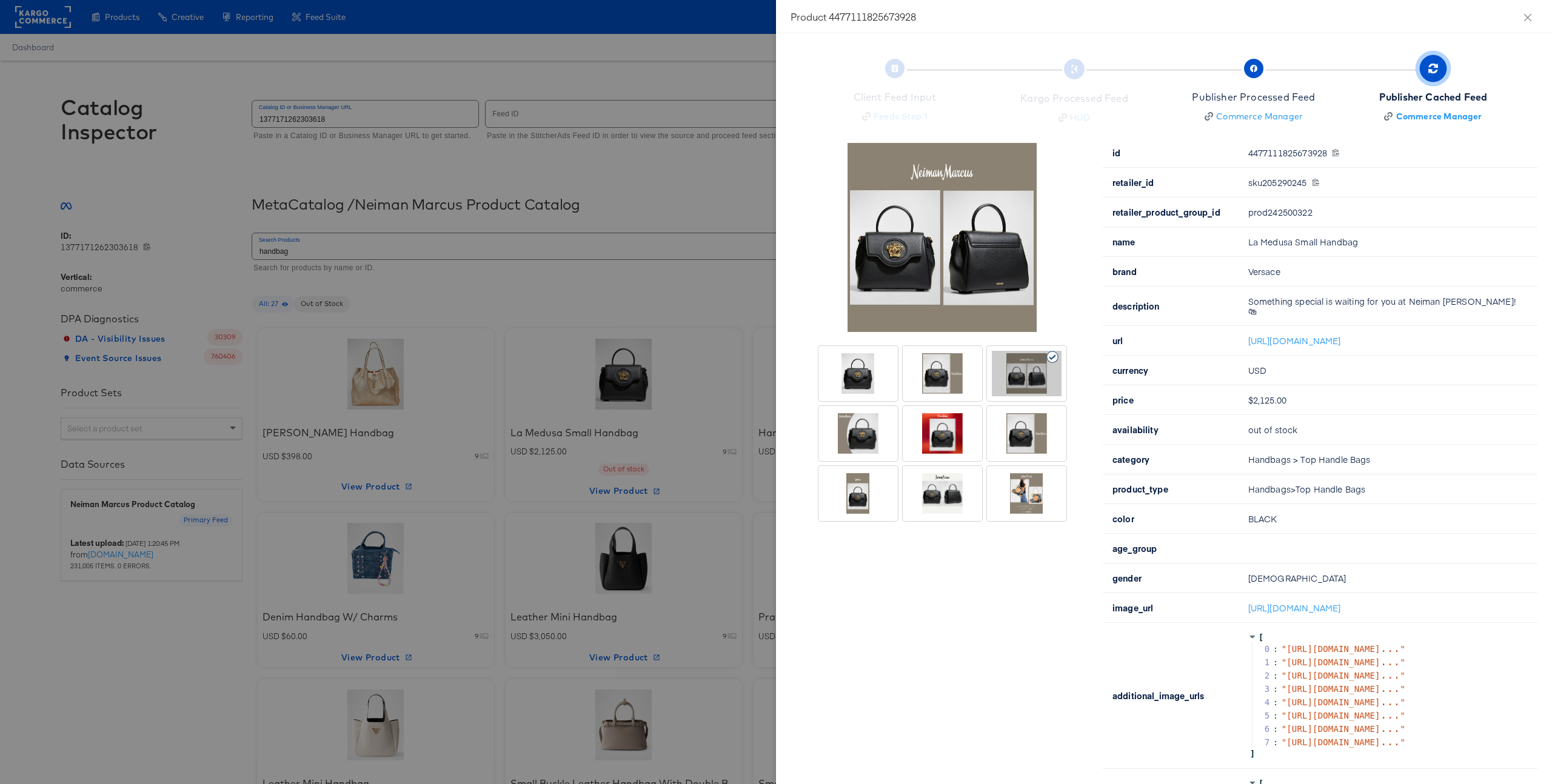
click at [635, 323] on div at bounding box center [776, 392] width 1552 height 784
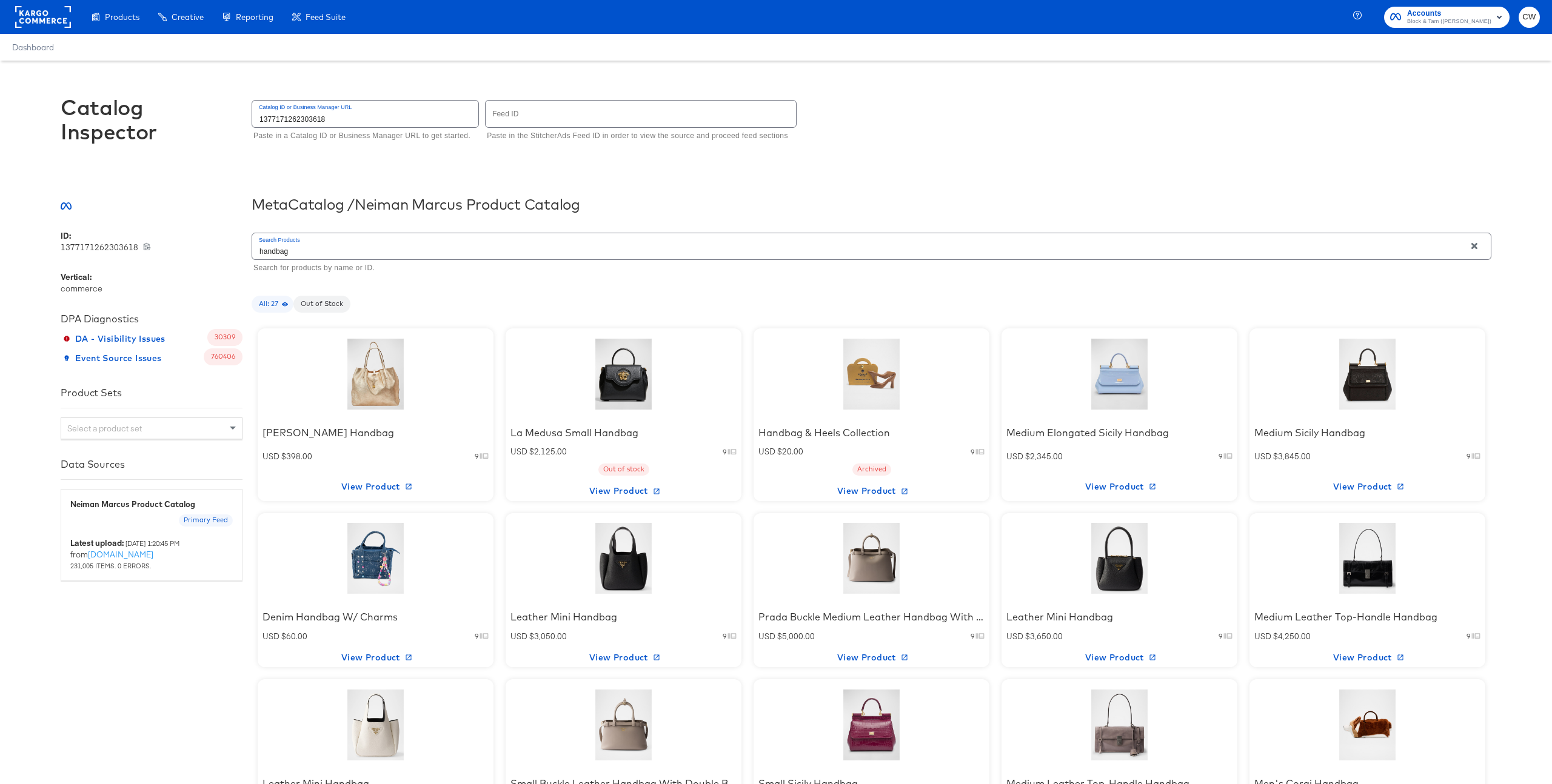
click at [392, 394] on div at bounding box center [376, 375] width 103 height 76
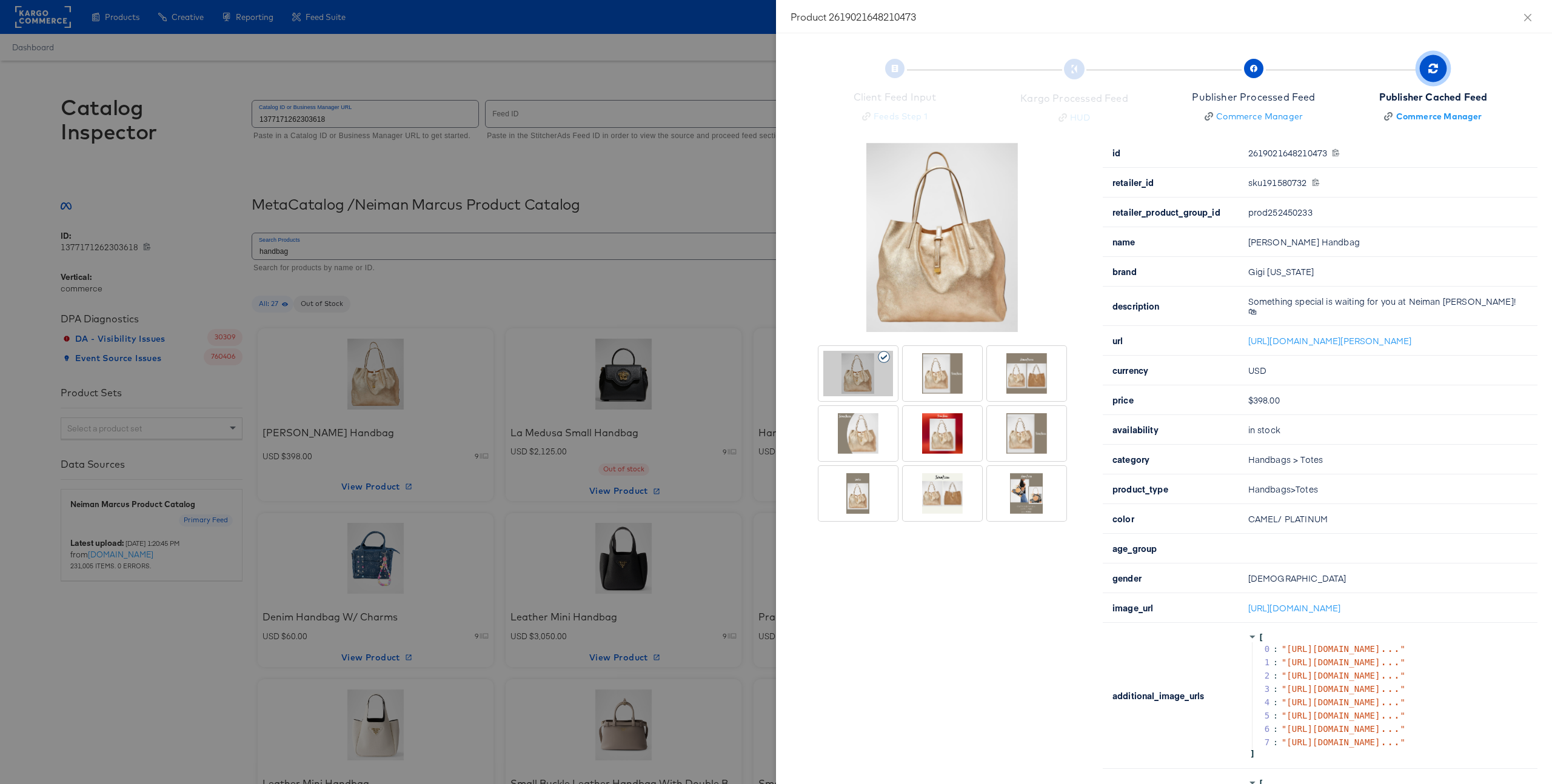
click at [1016, 378] on div at bounding box center [1027, 373] width 70 height 45
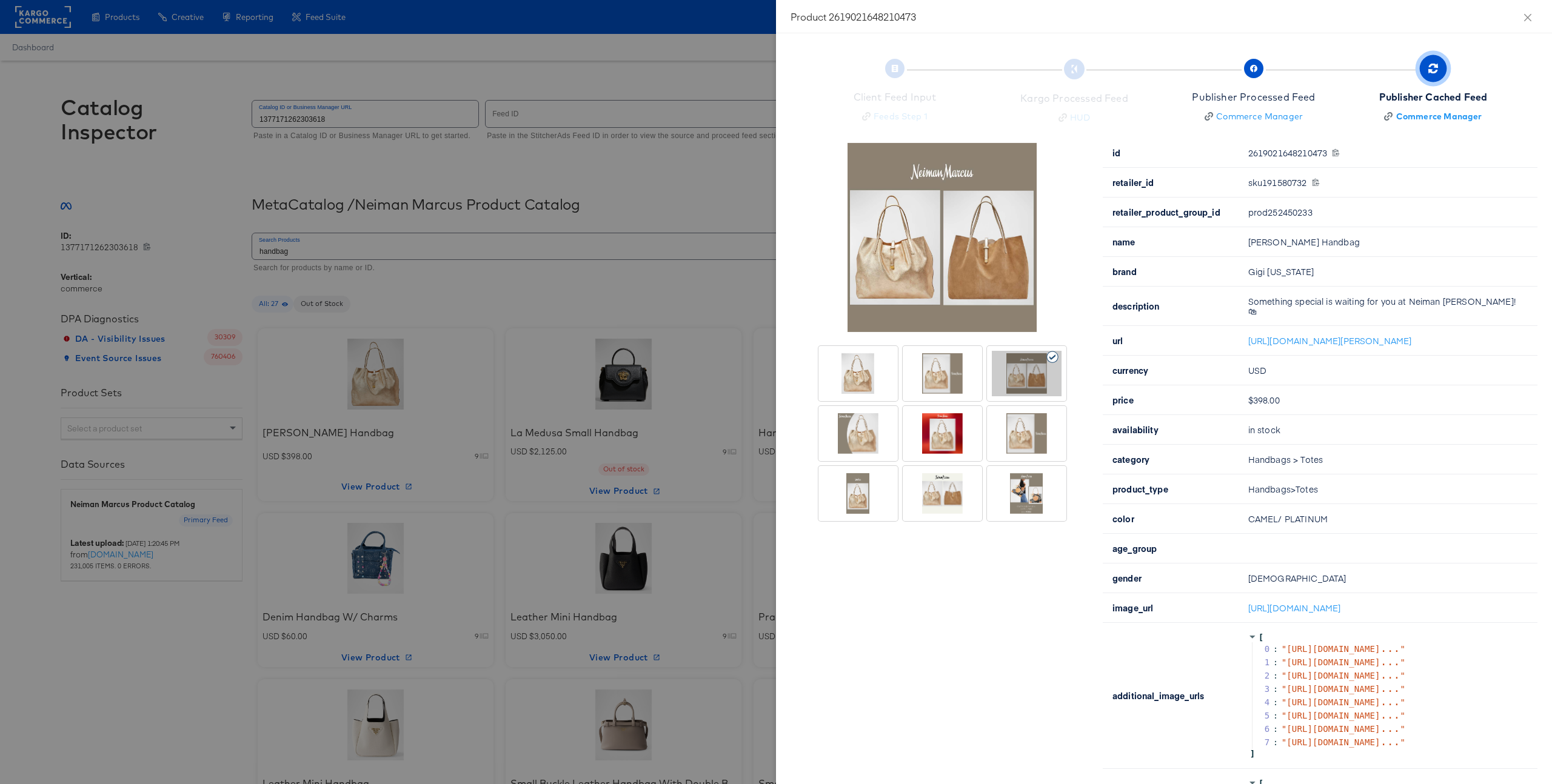
click at [661, 234] on div at bounding box center [776, 392] width 1552 height 784
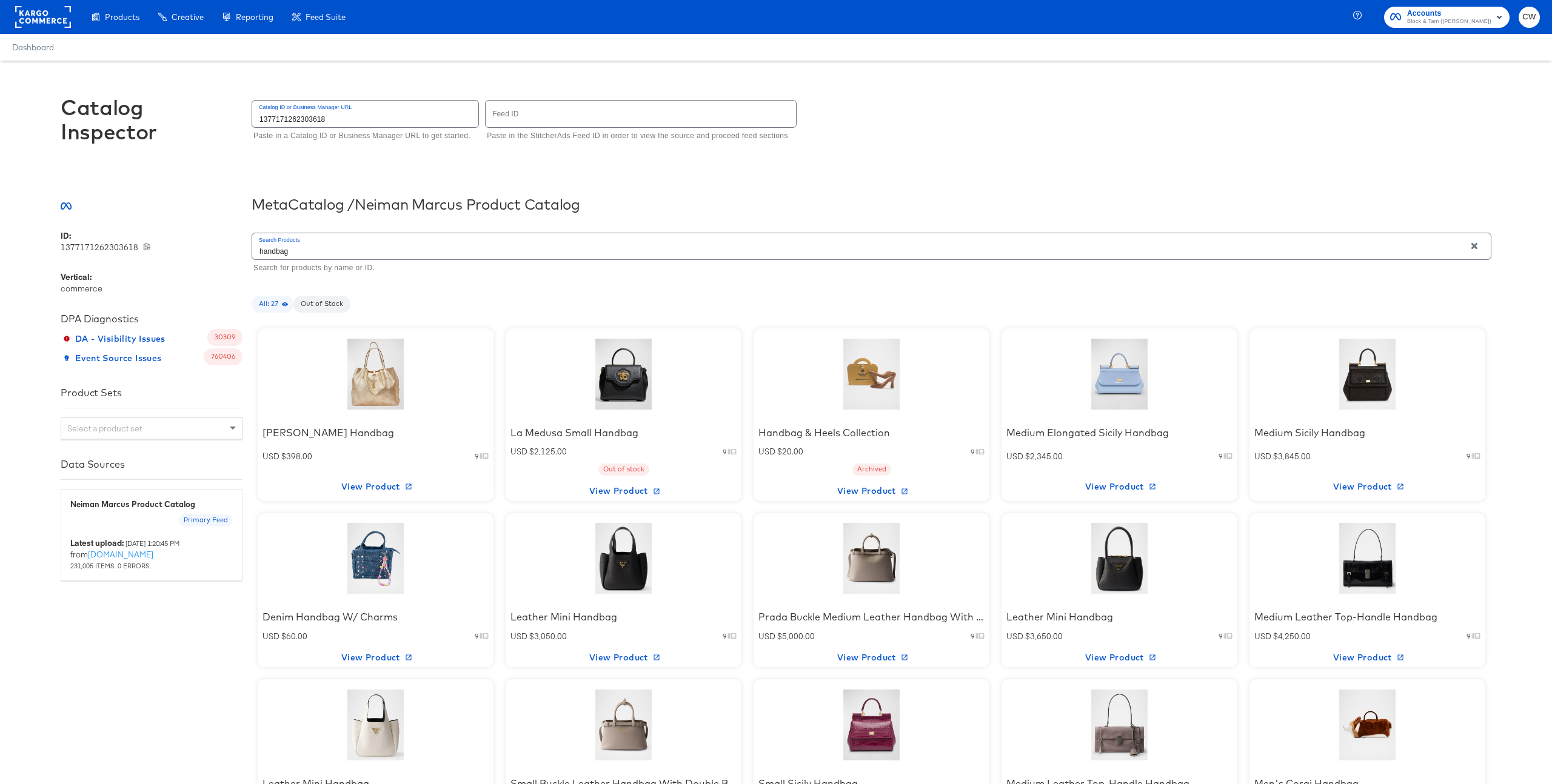
scroll to position [177, 0]
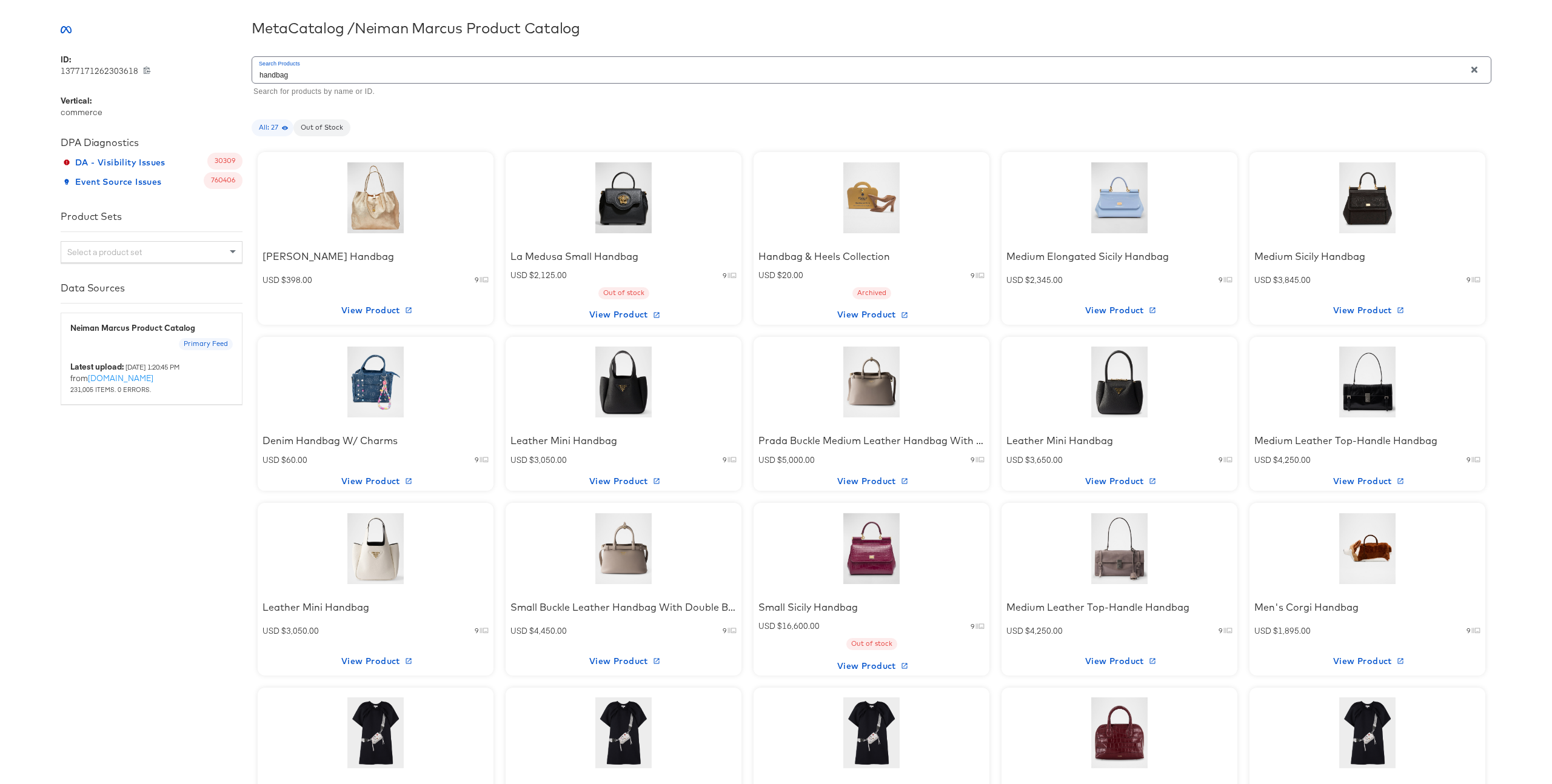
click at [868, 405] on div at bounding box center [871, 382] width 103 height 76
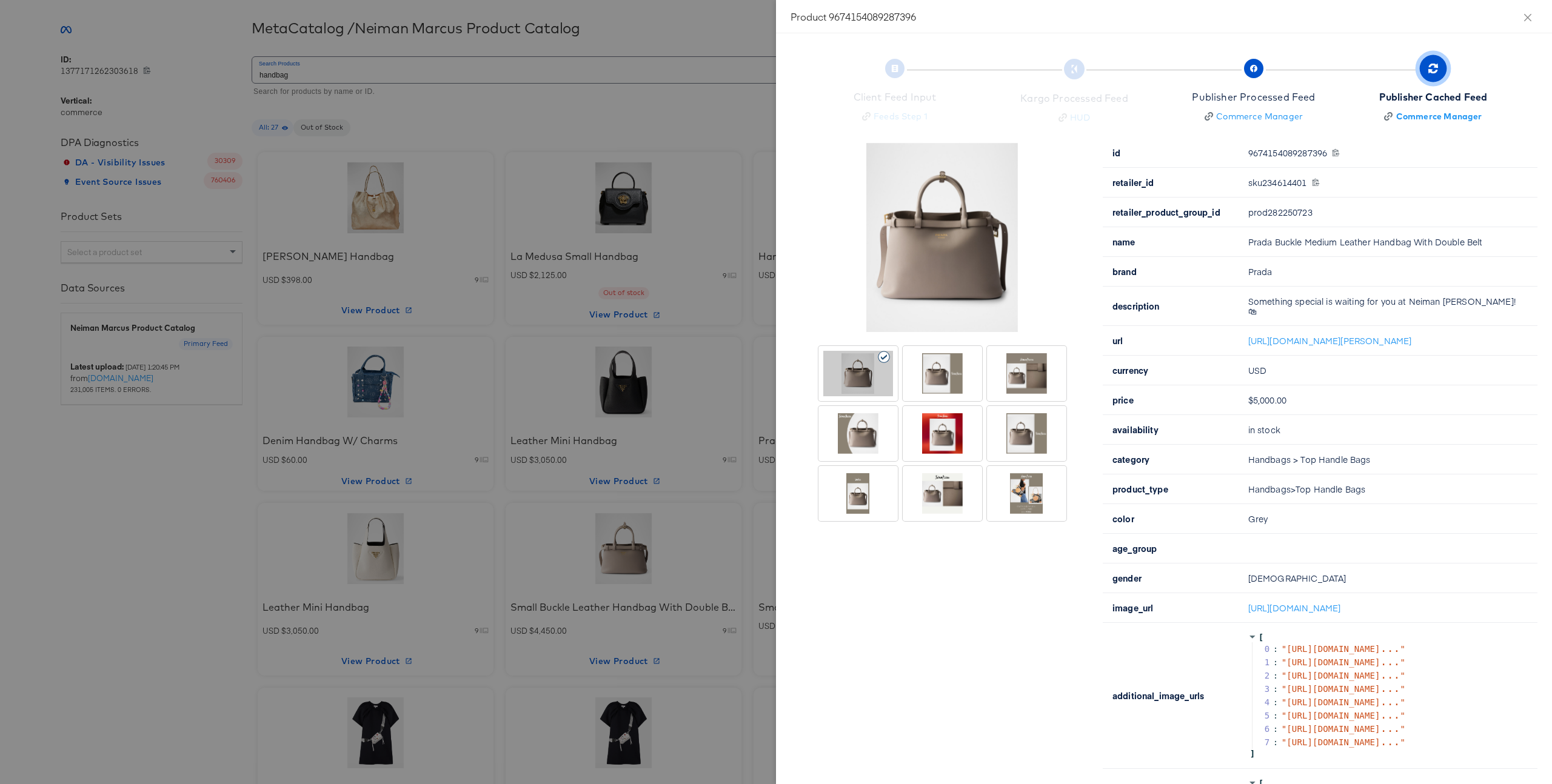
click at [1034, 365] on div at bounding box center [1027, 373] width 70 height 45
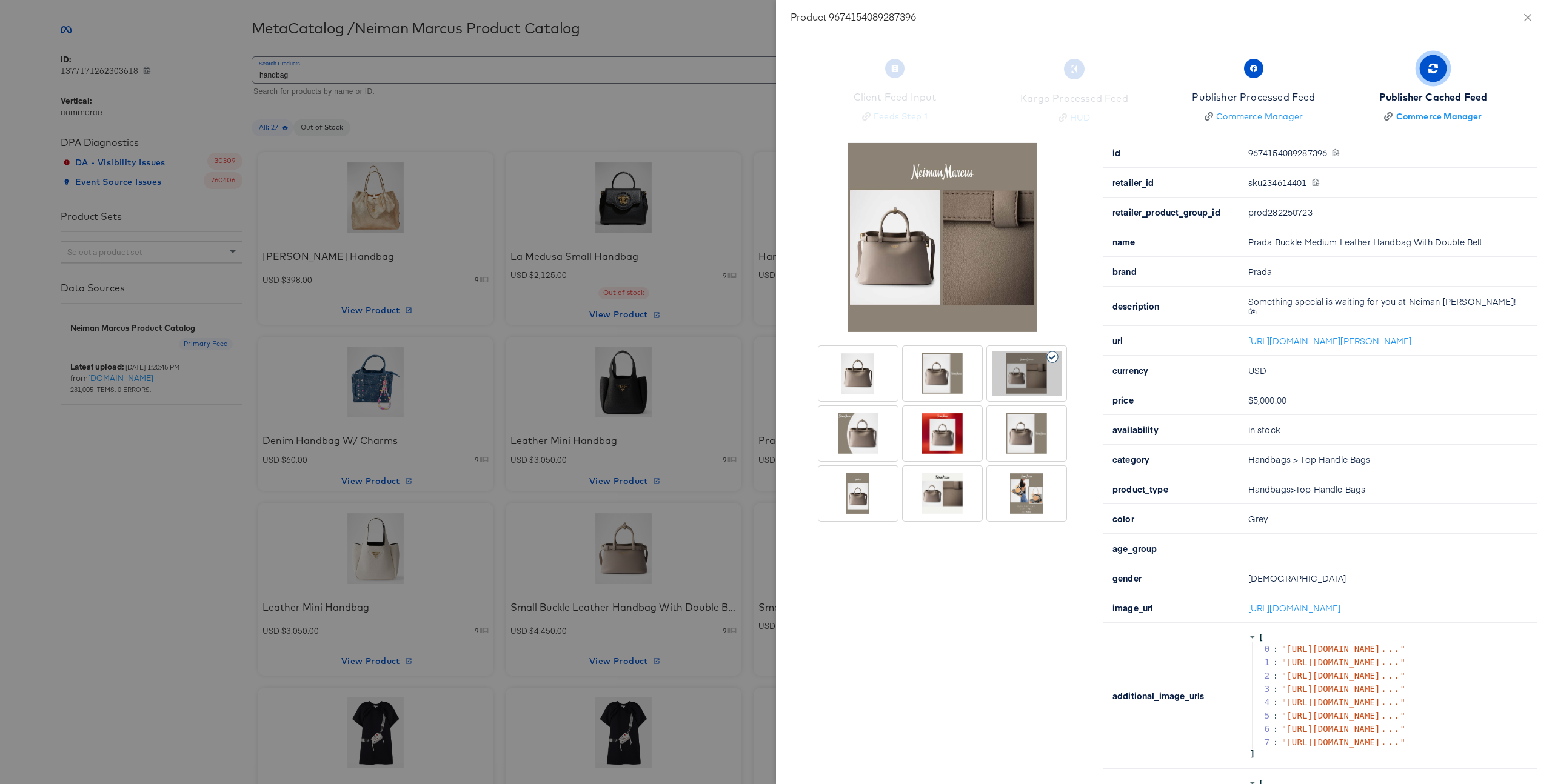
click at [643, 282] on div at bounding box center [776, 392] width 1552 height 784
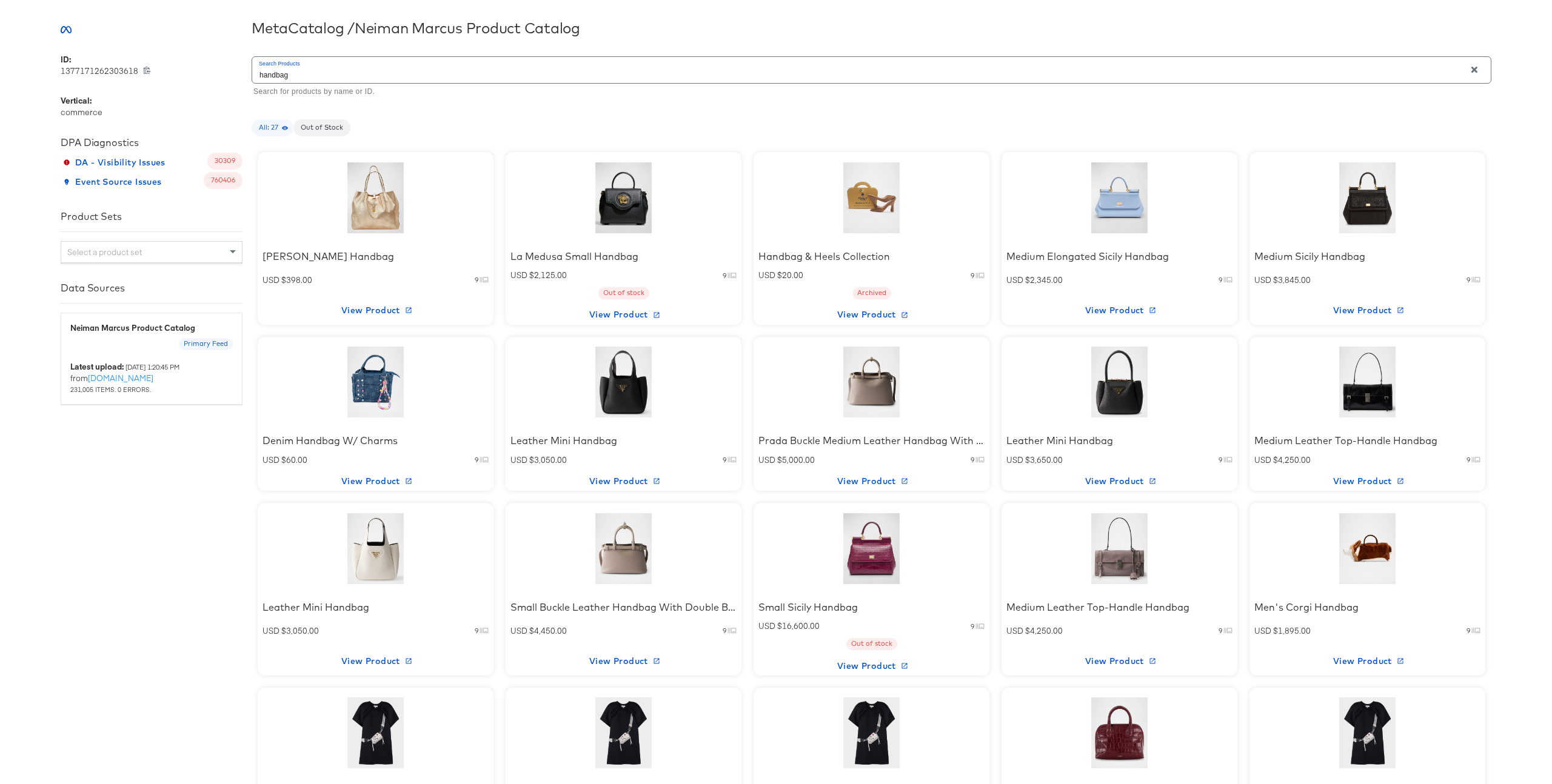
scroll to position [470, 0]
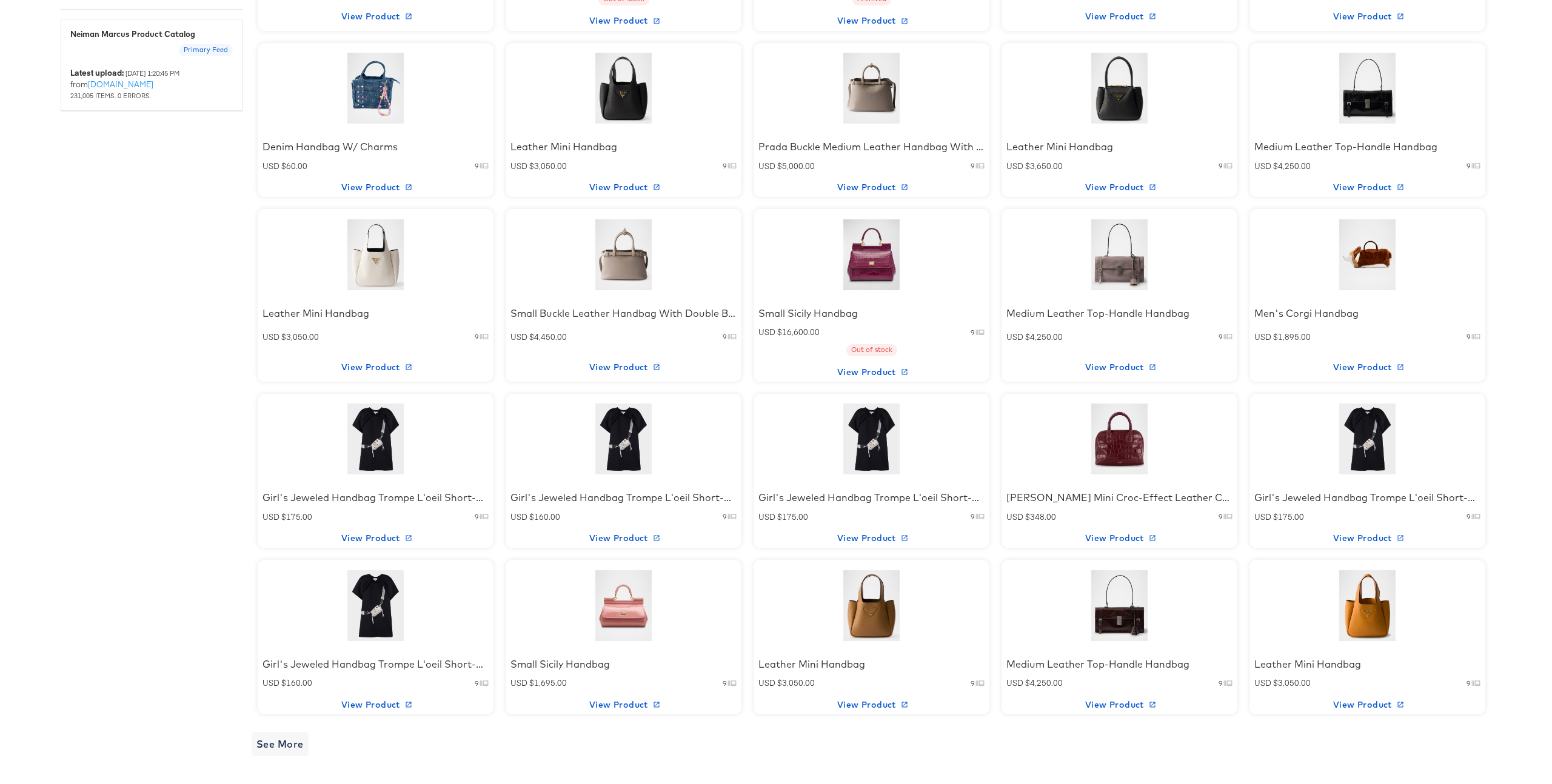
click at [1117, 462] on div at bounding box center [1119, 440] width 103 height 76
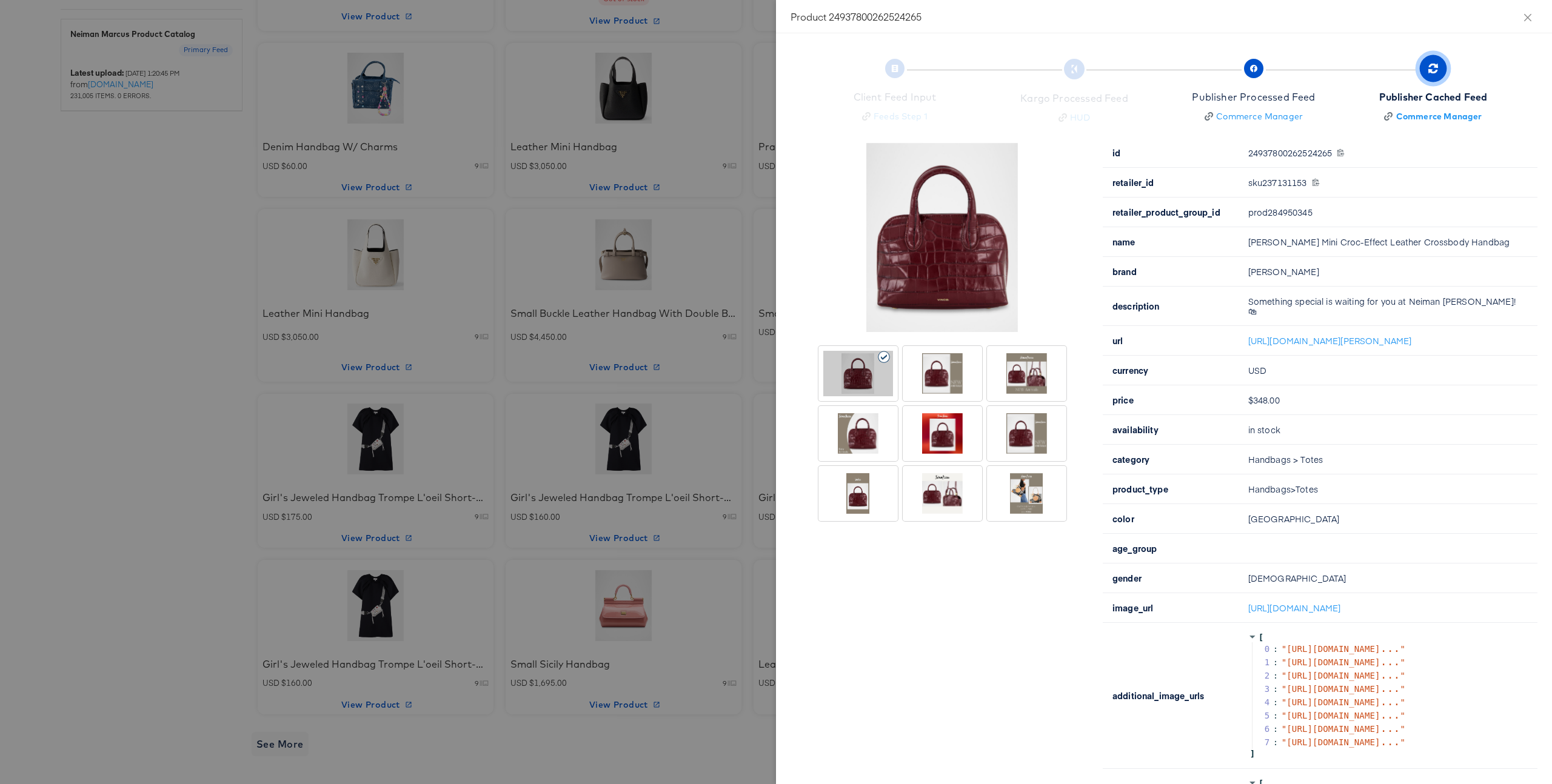
click at [1044, 381] on div at bounding box center [1027, 373] width 70 height 45
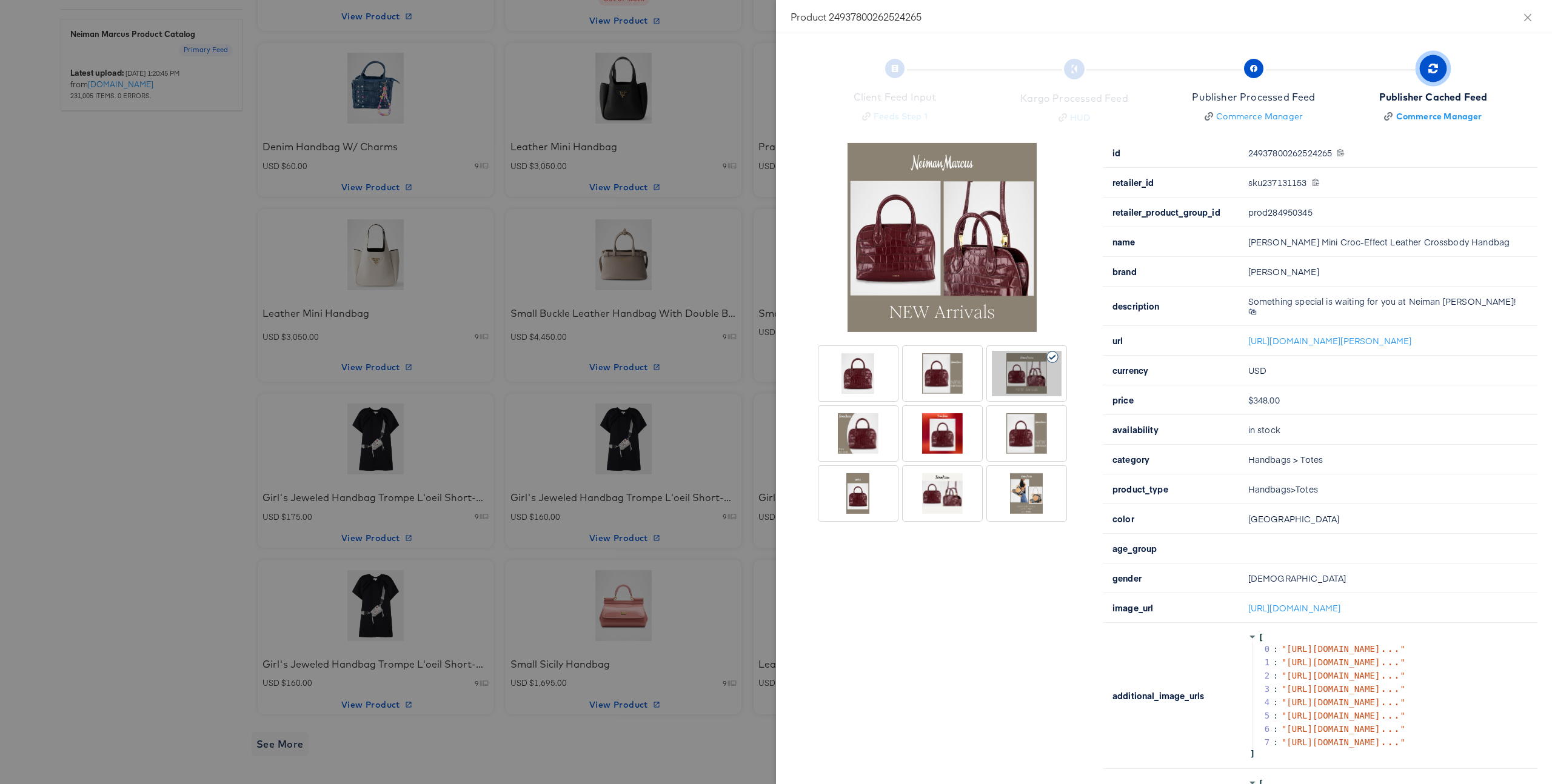
click at [651, 360] on div at bounding box center [776, 392] width 1552 height 784
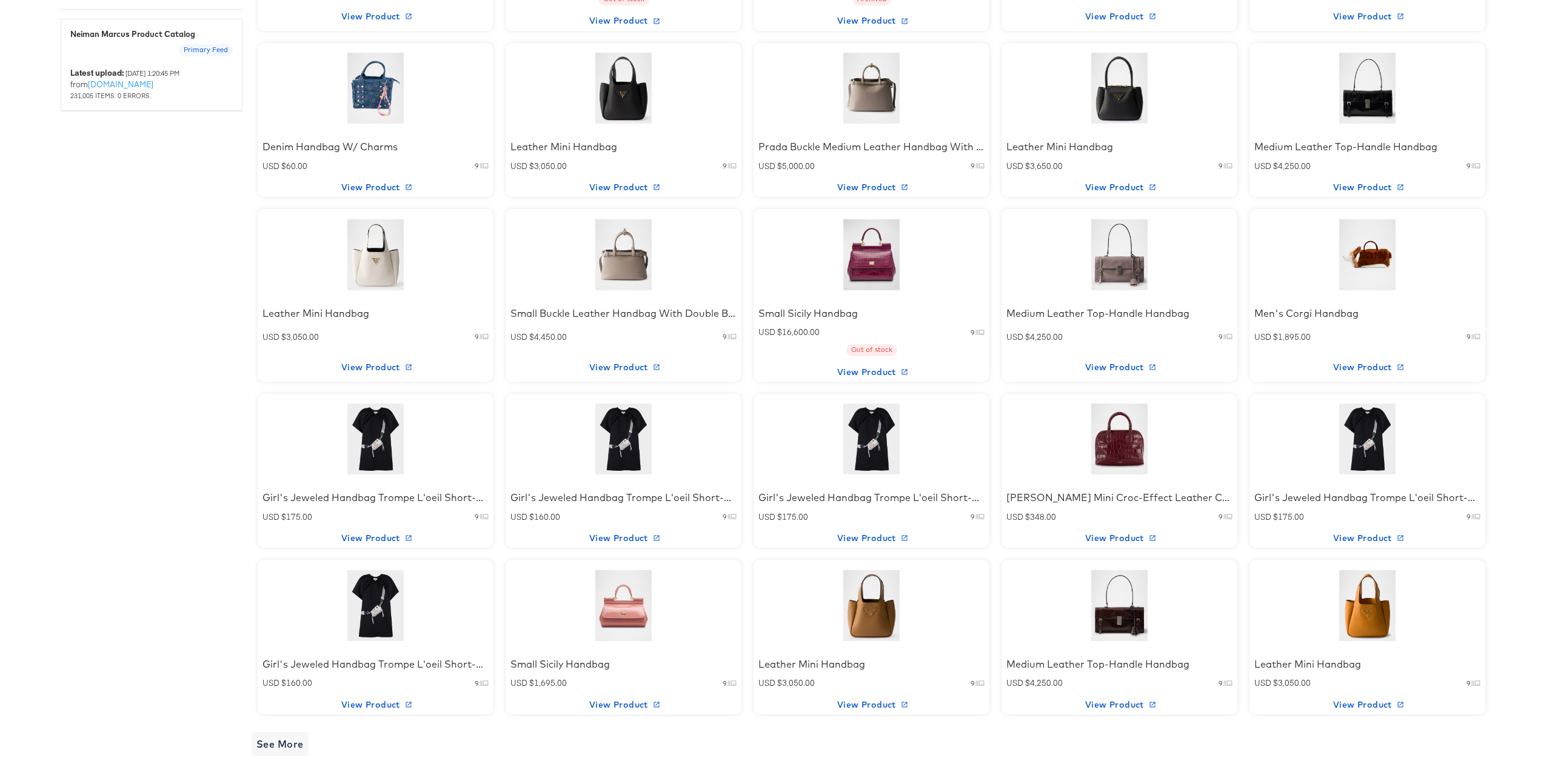
click at [1127, 592] on div at bounding box center [1119, 606] width 103 height 76
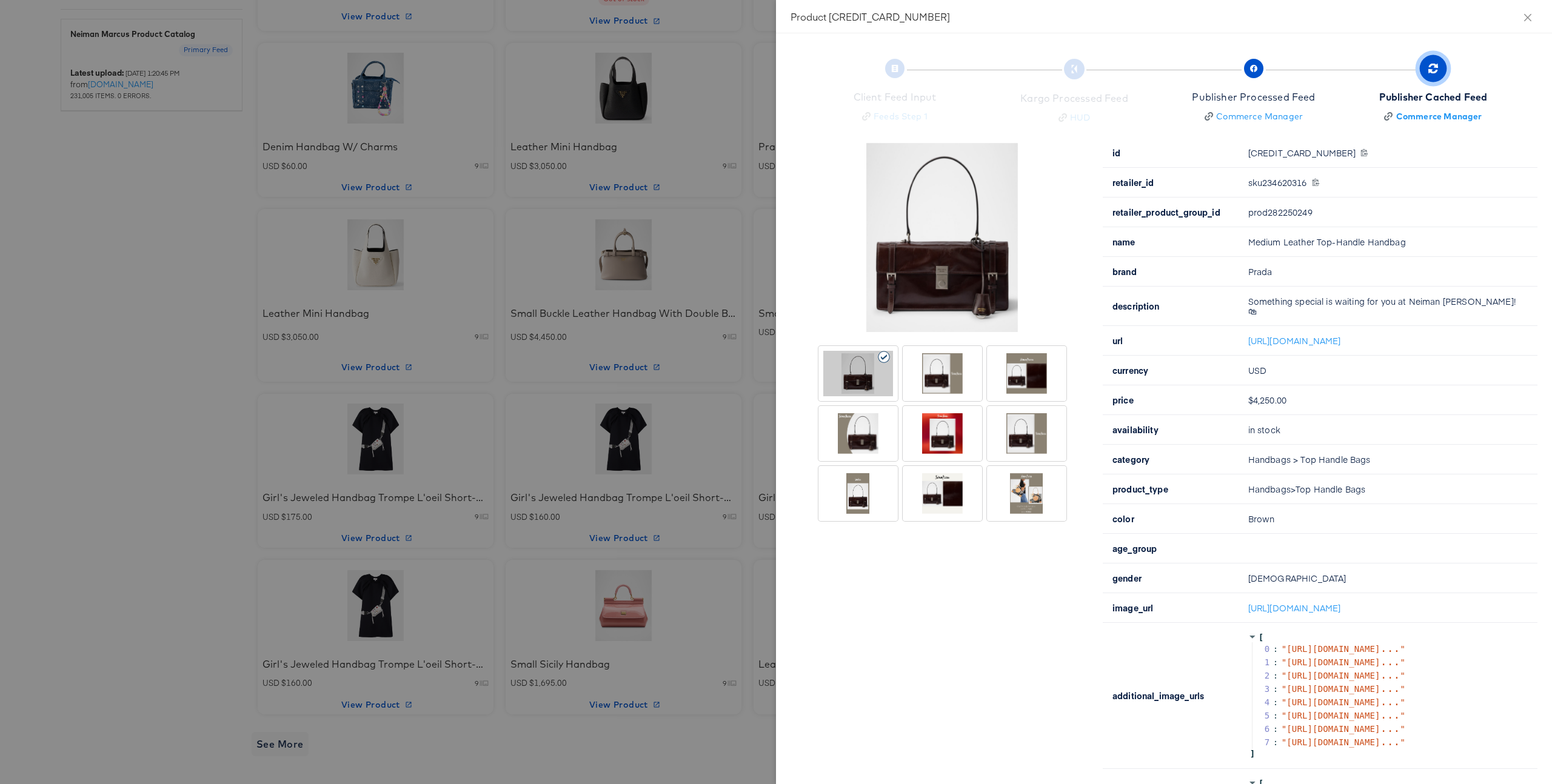
click at [1038, 373] on div at bounding box center [1027, 373] width 70 height 45
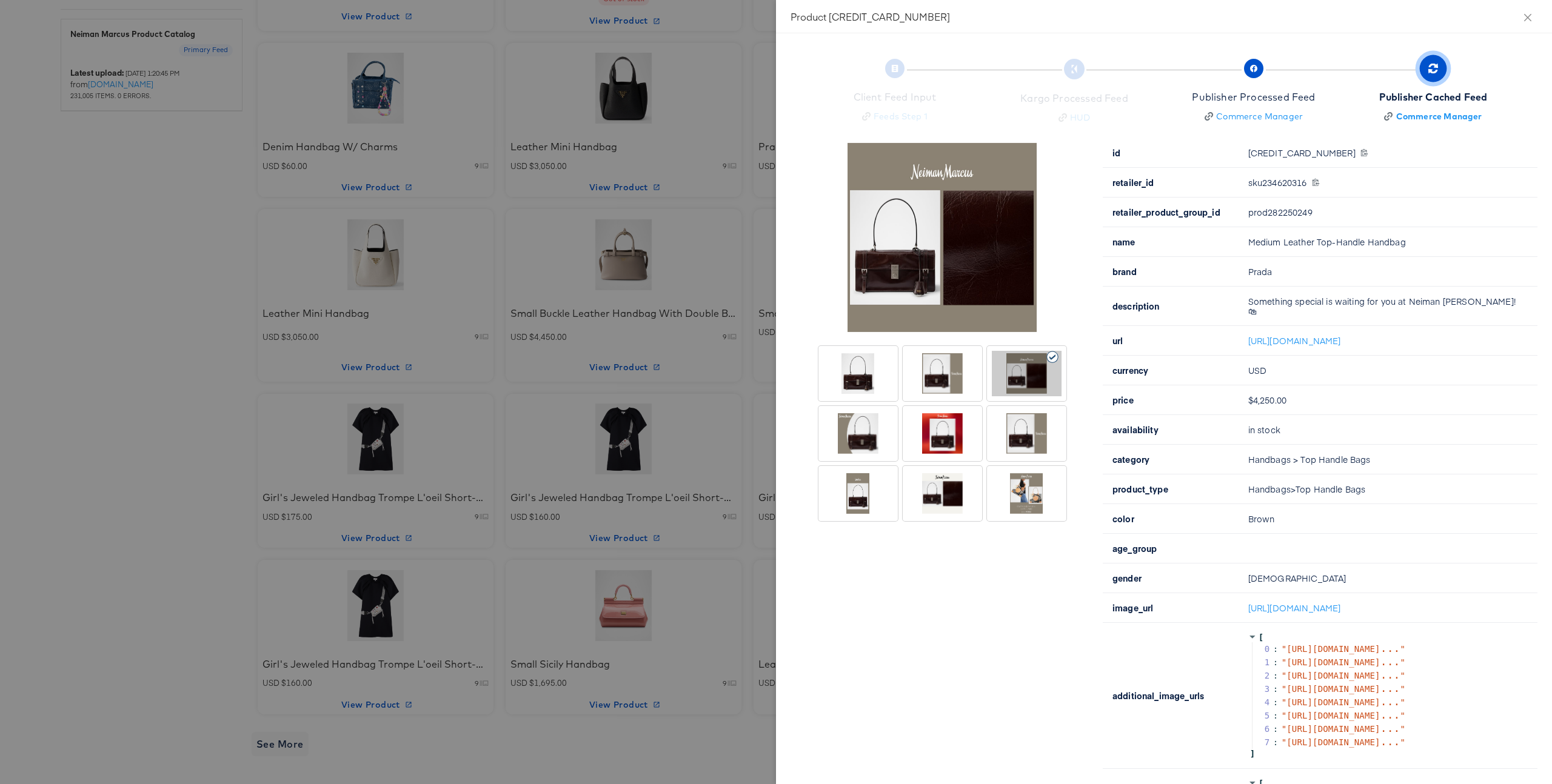
click at [738, 338] on div at bounding box center [776, 392] width 1552 height 784
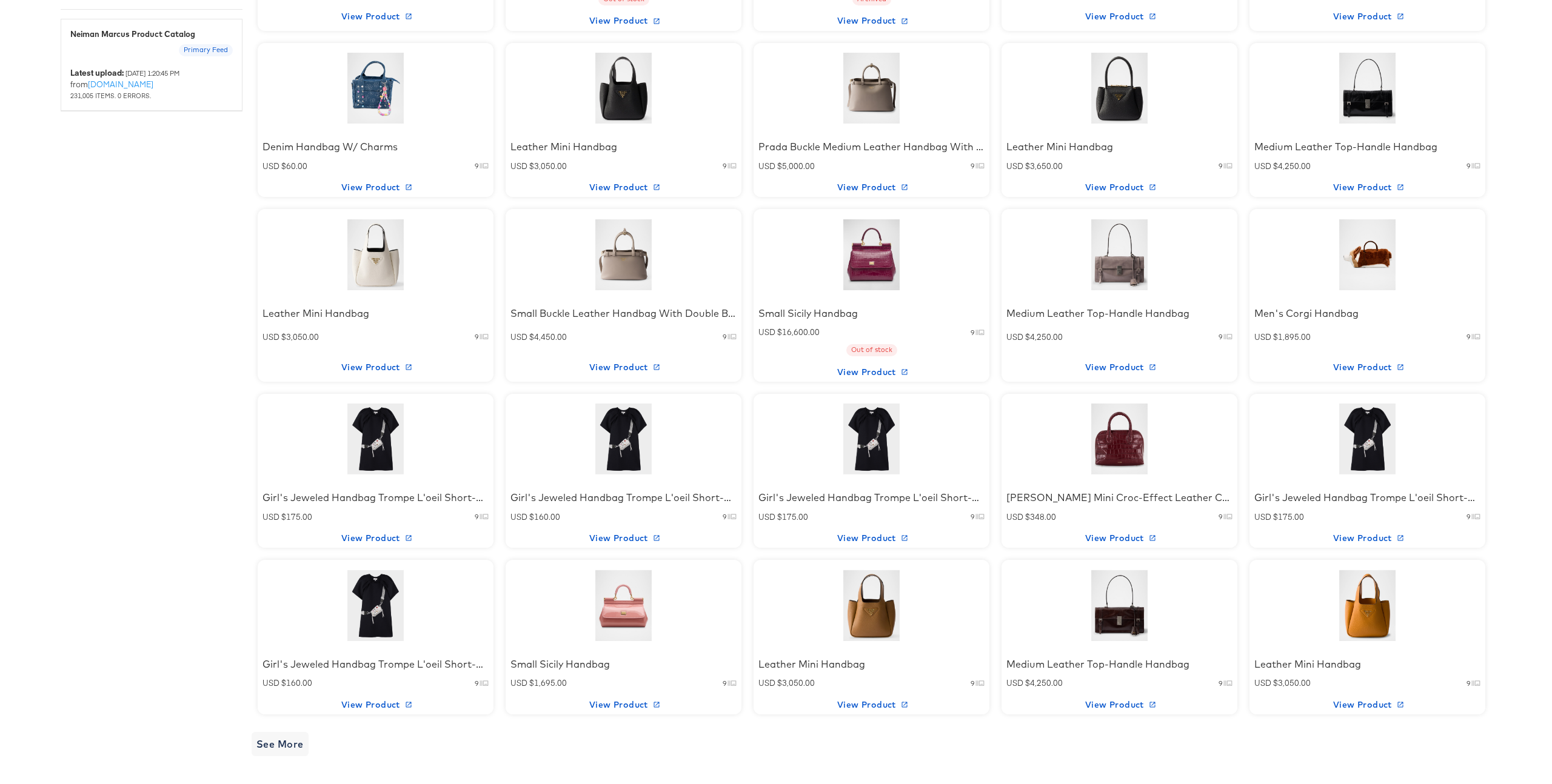
click at [1355, 592] on div at bounding box center [1368, 606] width 103 height 76
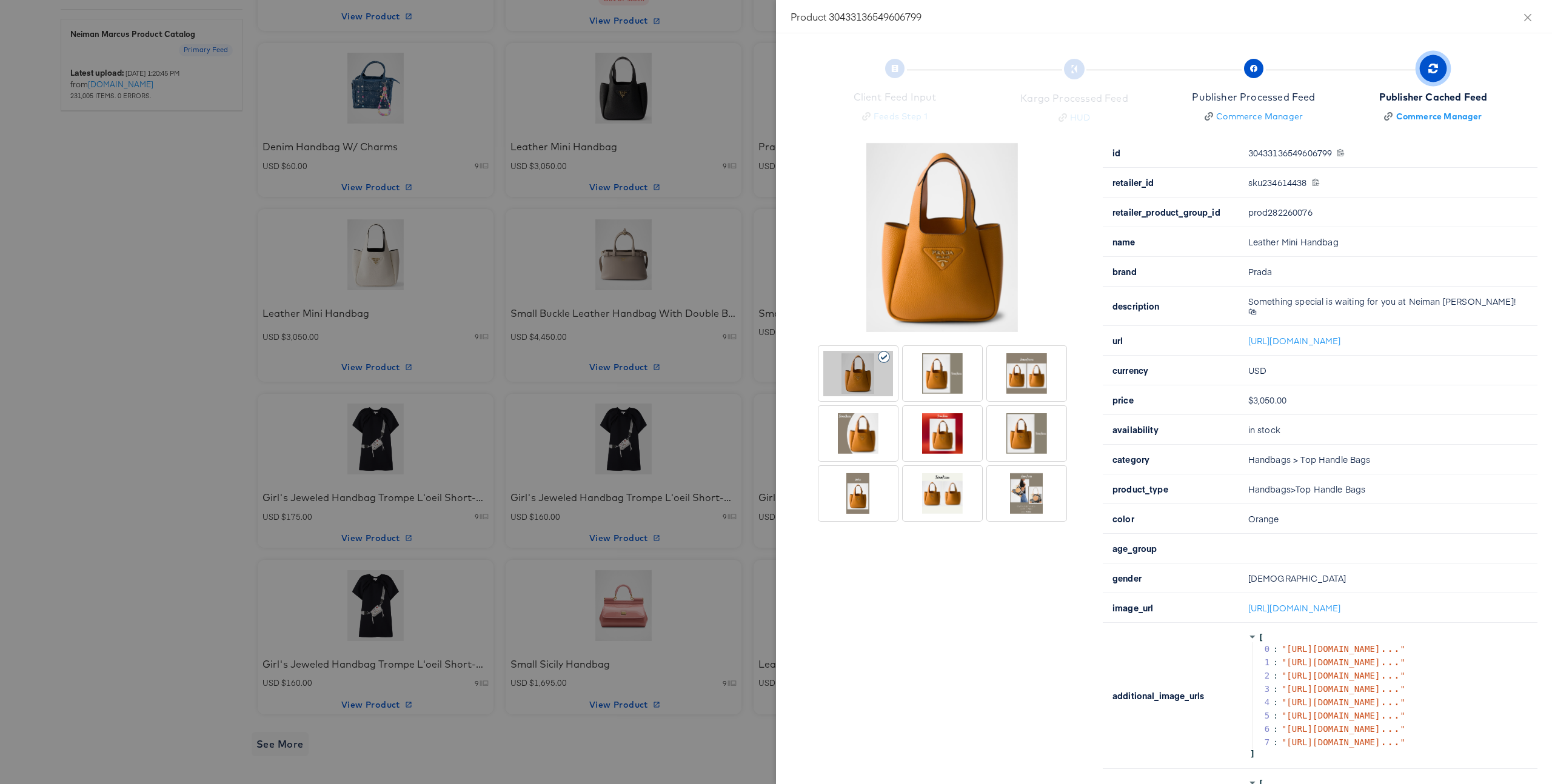
click at [1026, 367] on div at bounding box center [1027, 373] width 70 height 45
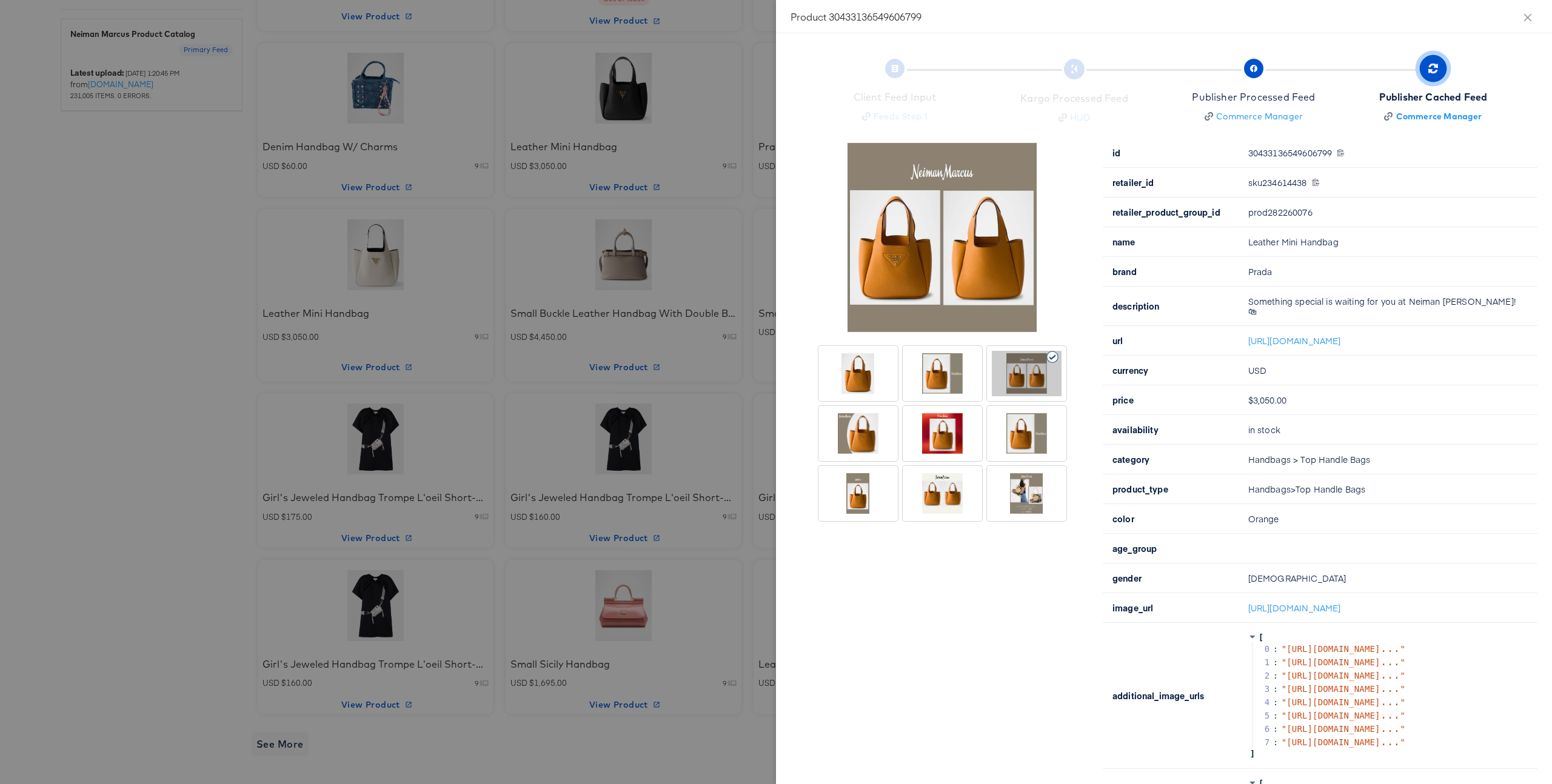
click at [624, 364] on div at bounding box center [776, 392] width 1552 height 784
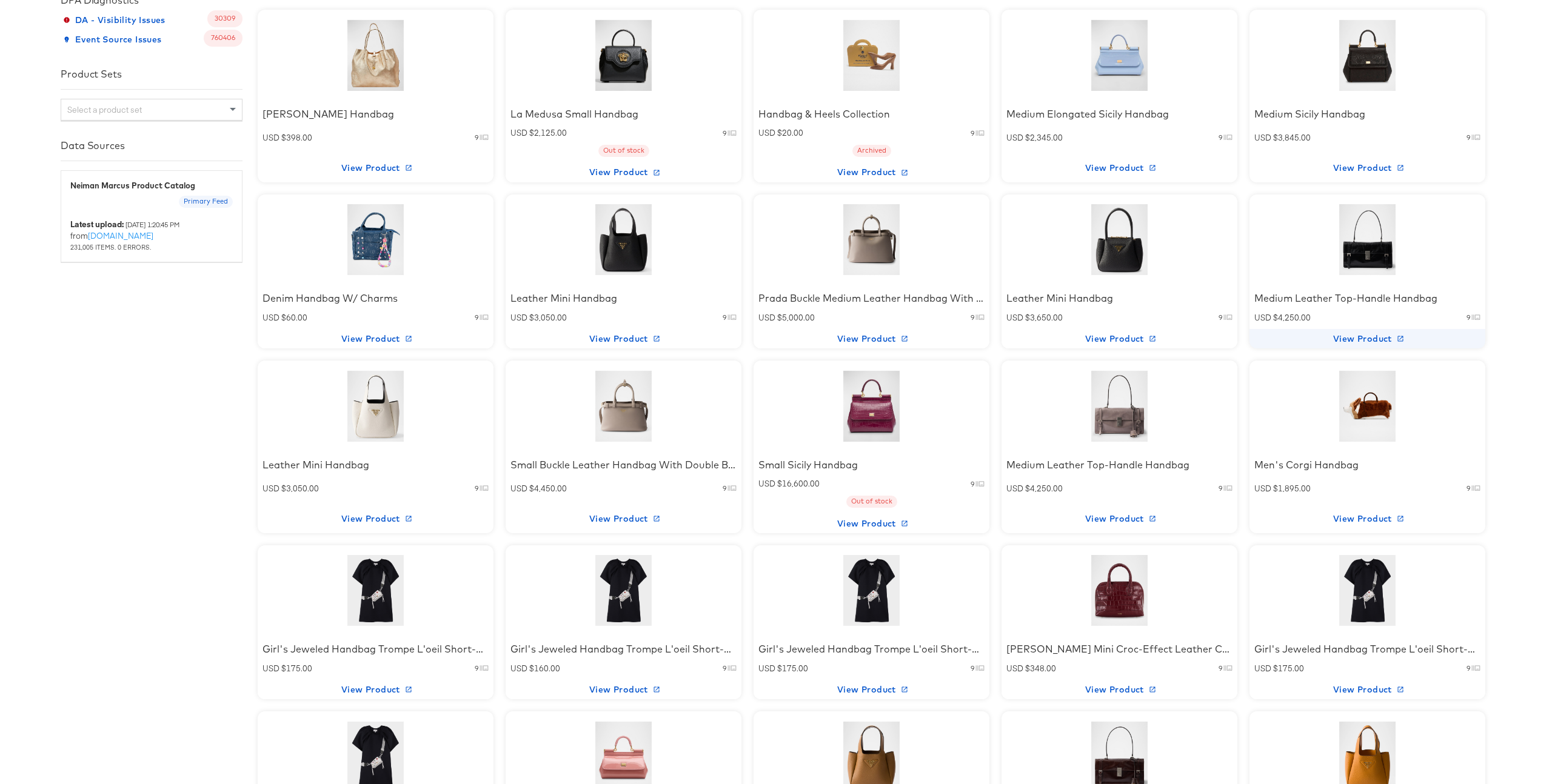
scroll to position [299, 0]
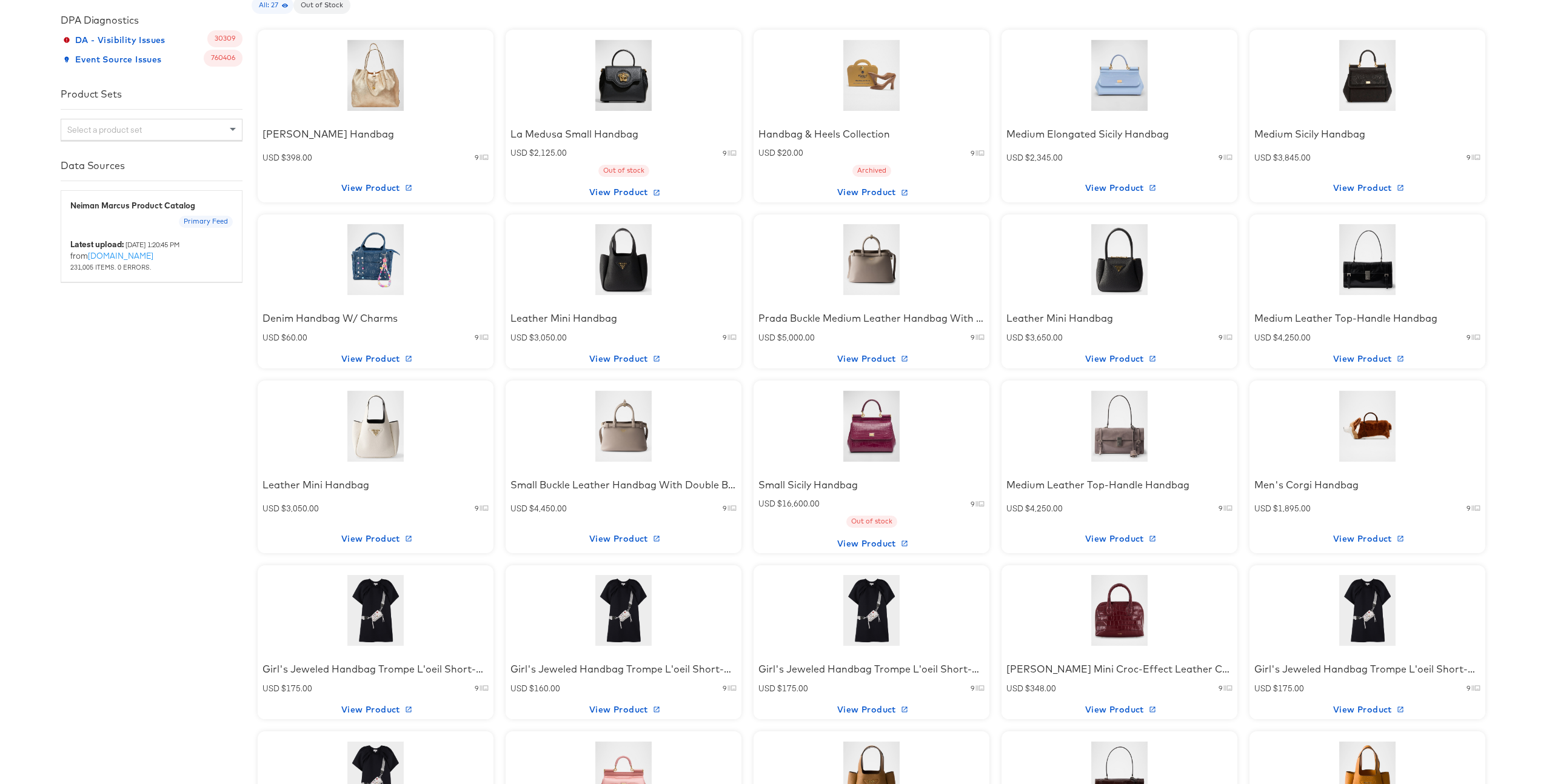
click at [1375, 91] on div at bounding box center [1368, 75] width 103 height 76
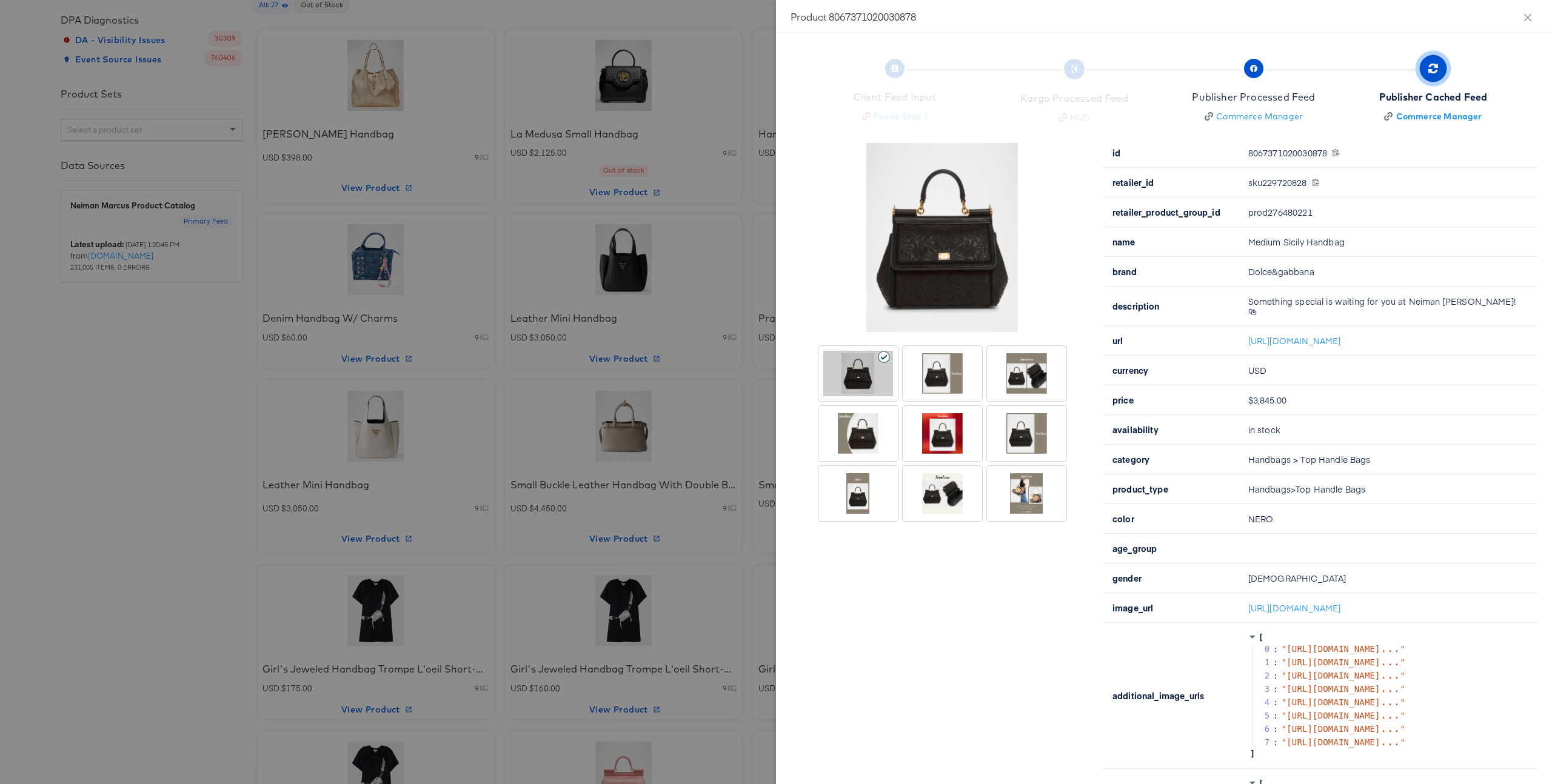
click at [1050, 375] on div at bounding box center [1027, 373] width 70 height 45
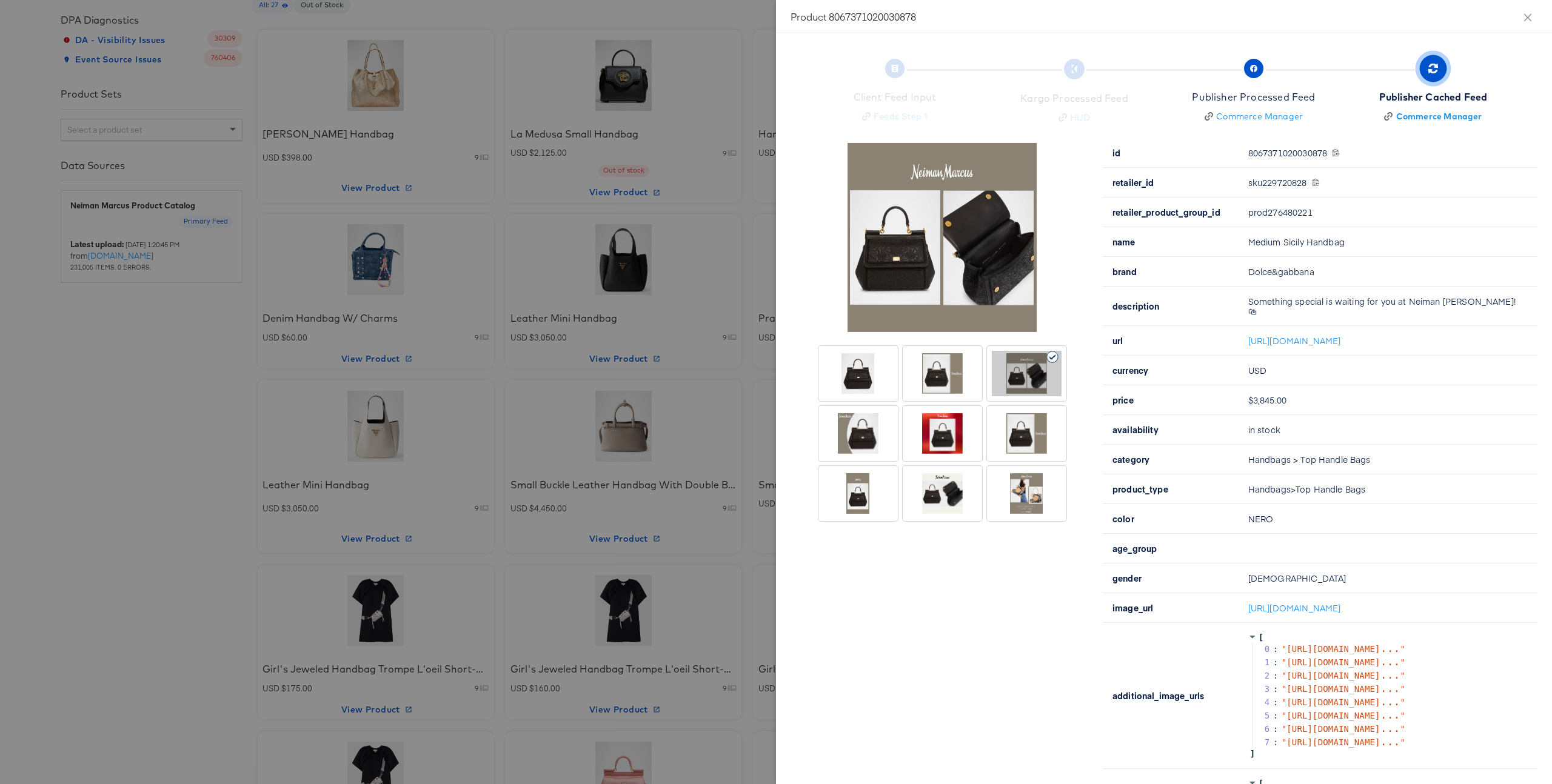
click at [644, 208] on div at bounding box center [776, 392] width 1552 height 784
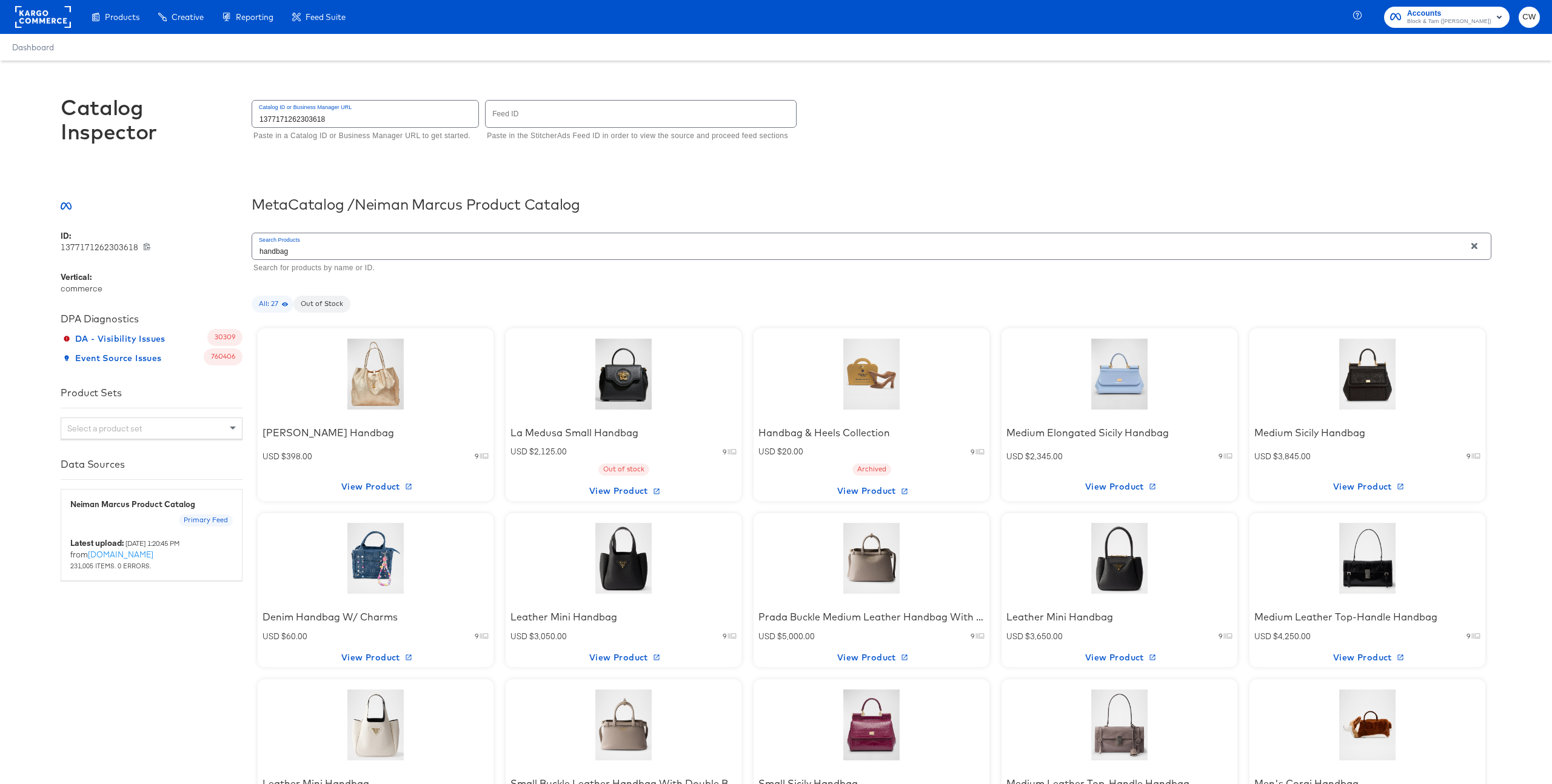
click at [1115, 370] on div at bounding box center [1119, 375] width 103 height 76
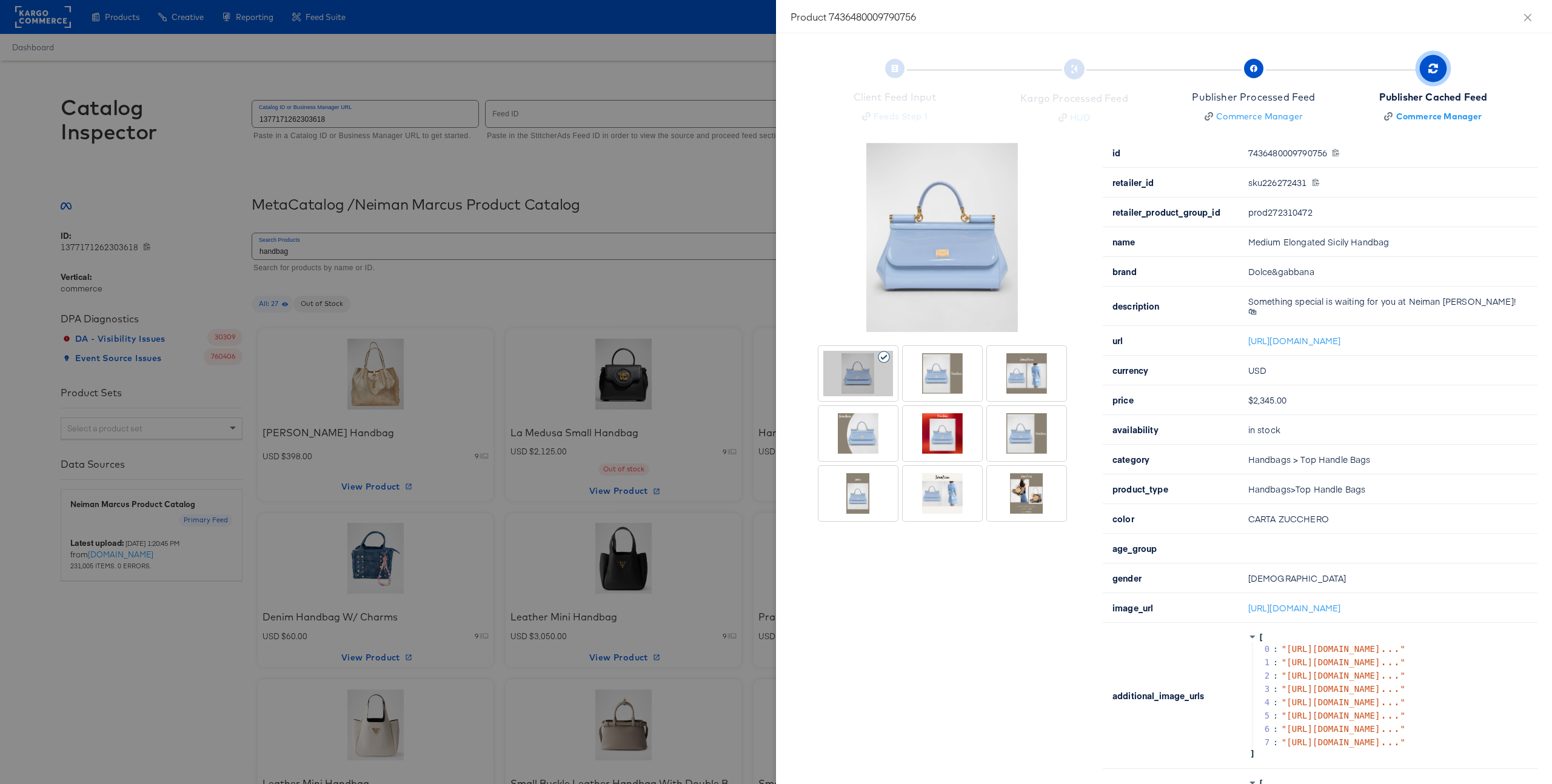
click at [1024, 368] on div at bounding box center [1027, 373] width 70 height 45
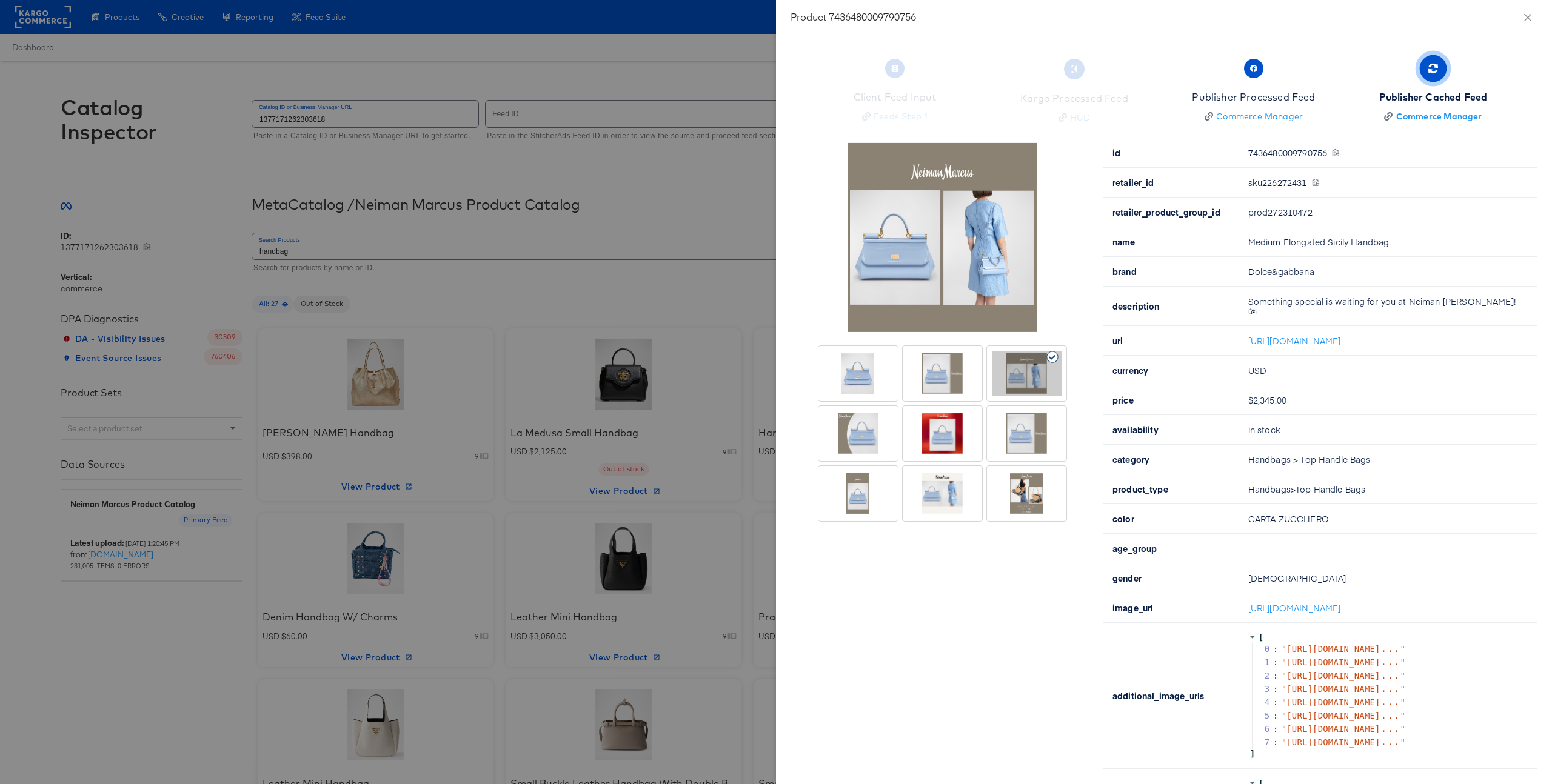
click at [606, 299] on div at bounding box center [776, 392] width 1552 height 784
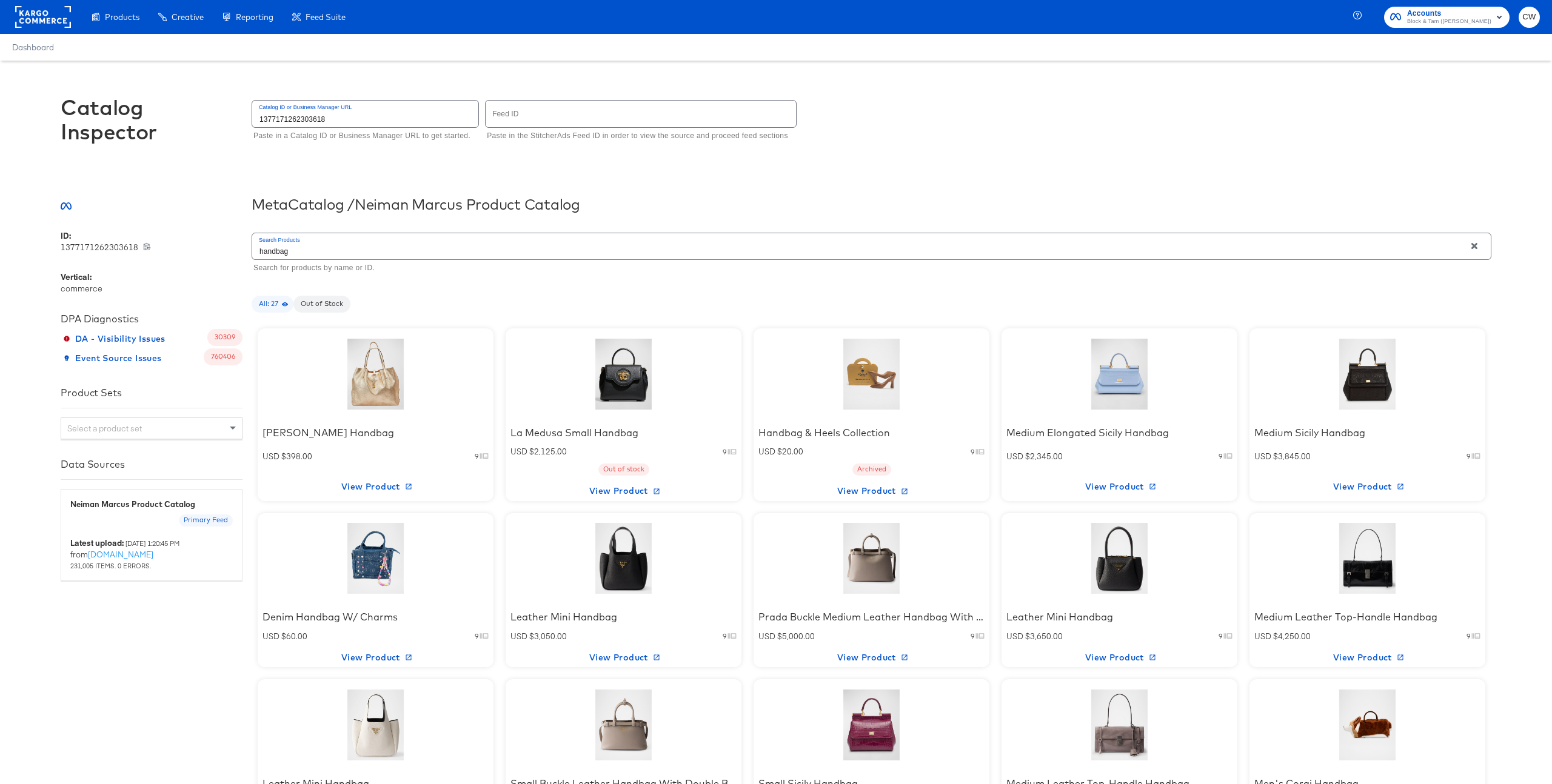
click at [463, 249] on input "handbag" at bounding box center [858, 246] width 1213 height 26
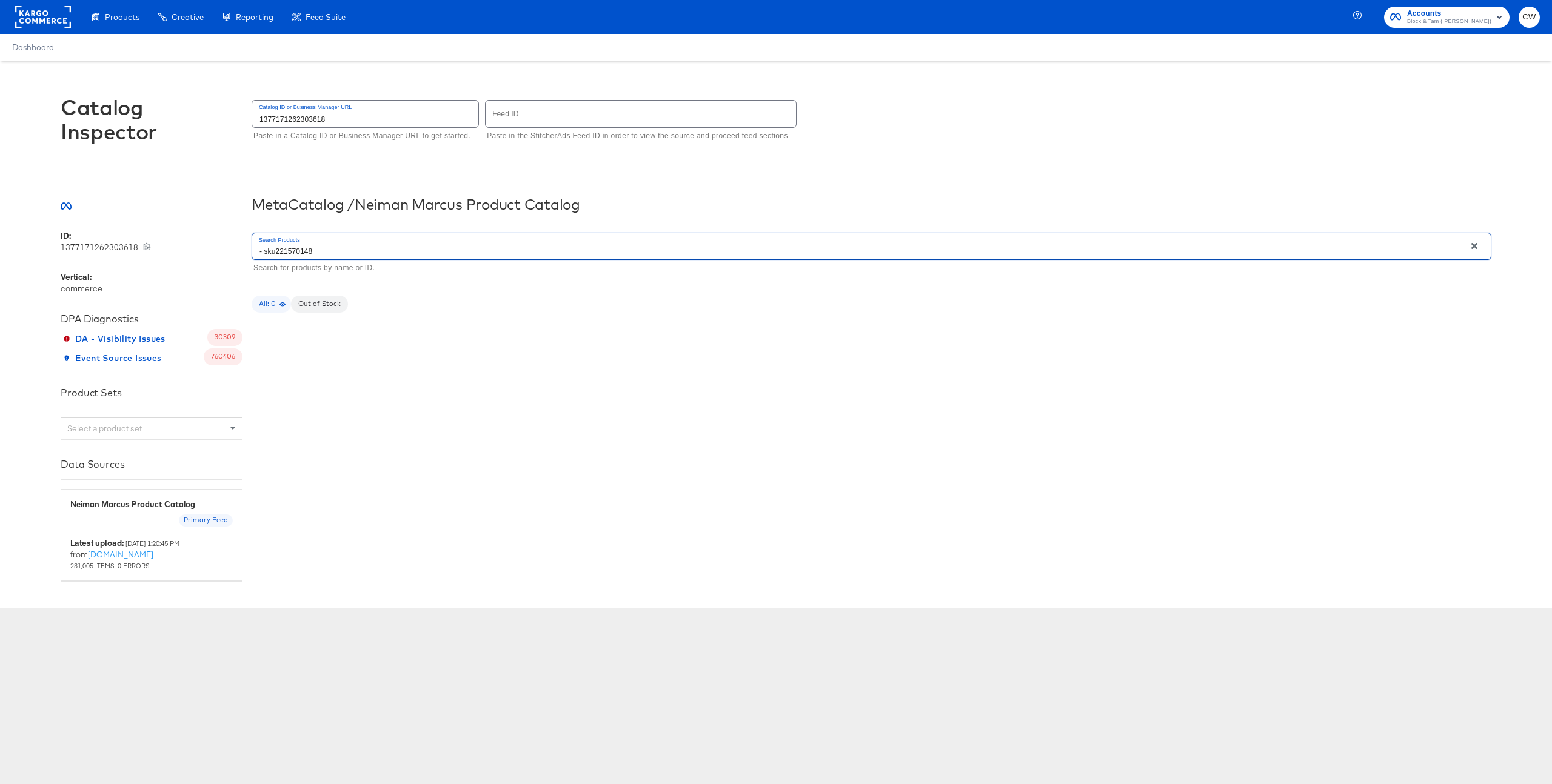
drag, startPoint x: 281, startPoint y: 252, endPoint x: 172, endPoint y: 251, distance: 109.0
click at [172, 252] on div "ID: 1377171262303618 1377171262303618 Vertical: commerce DPA Diagnostics DA - V…" at bounding box center [776, 405] width 1431 height 350
type input "sku221570148"
click at [383, 373] on div at bounding box center [376, 375] width 103 height 76
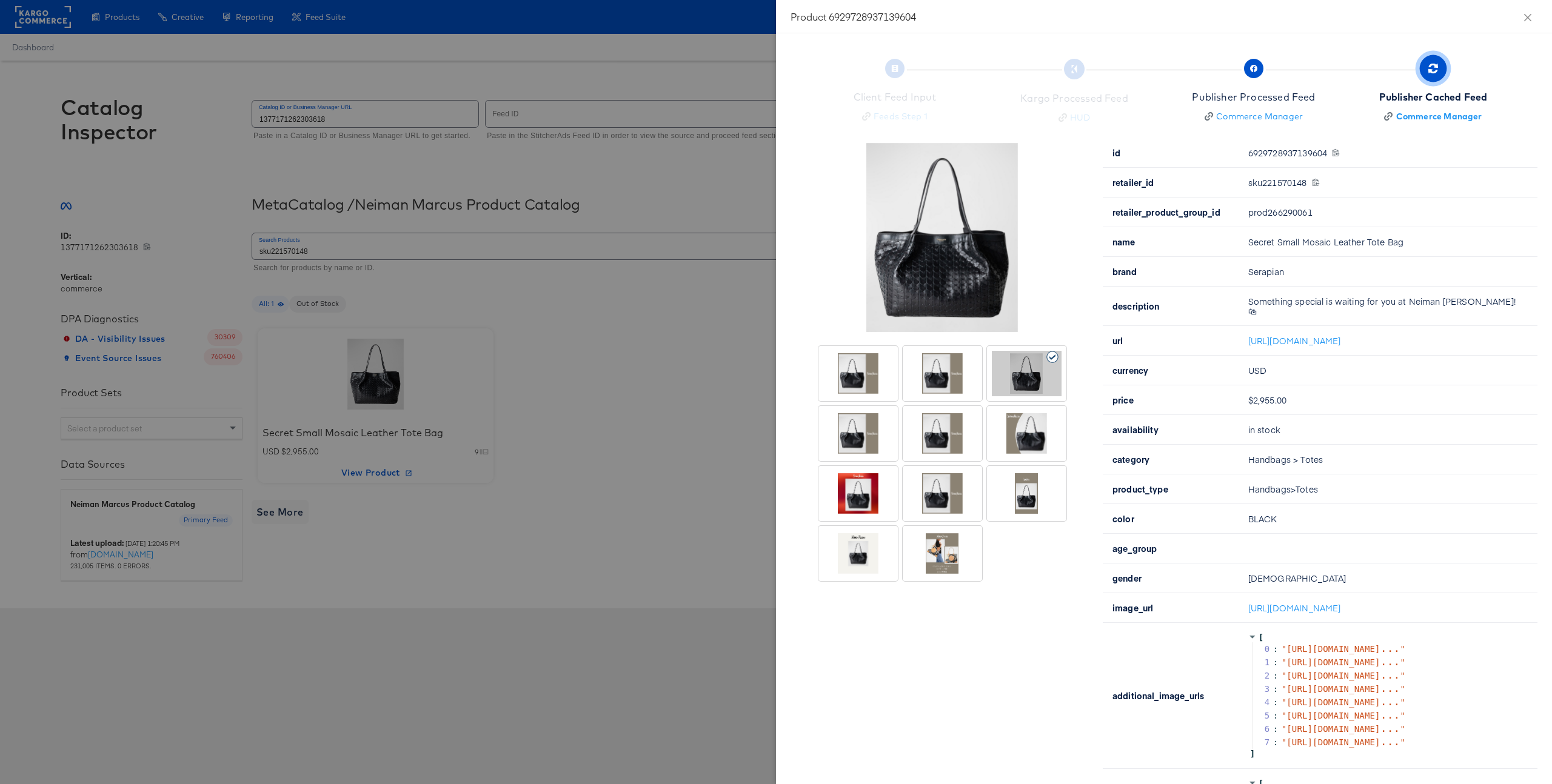
click at [954, 386] on div at bounding box center [943, 373] width 70 height 45
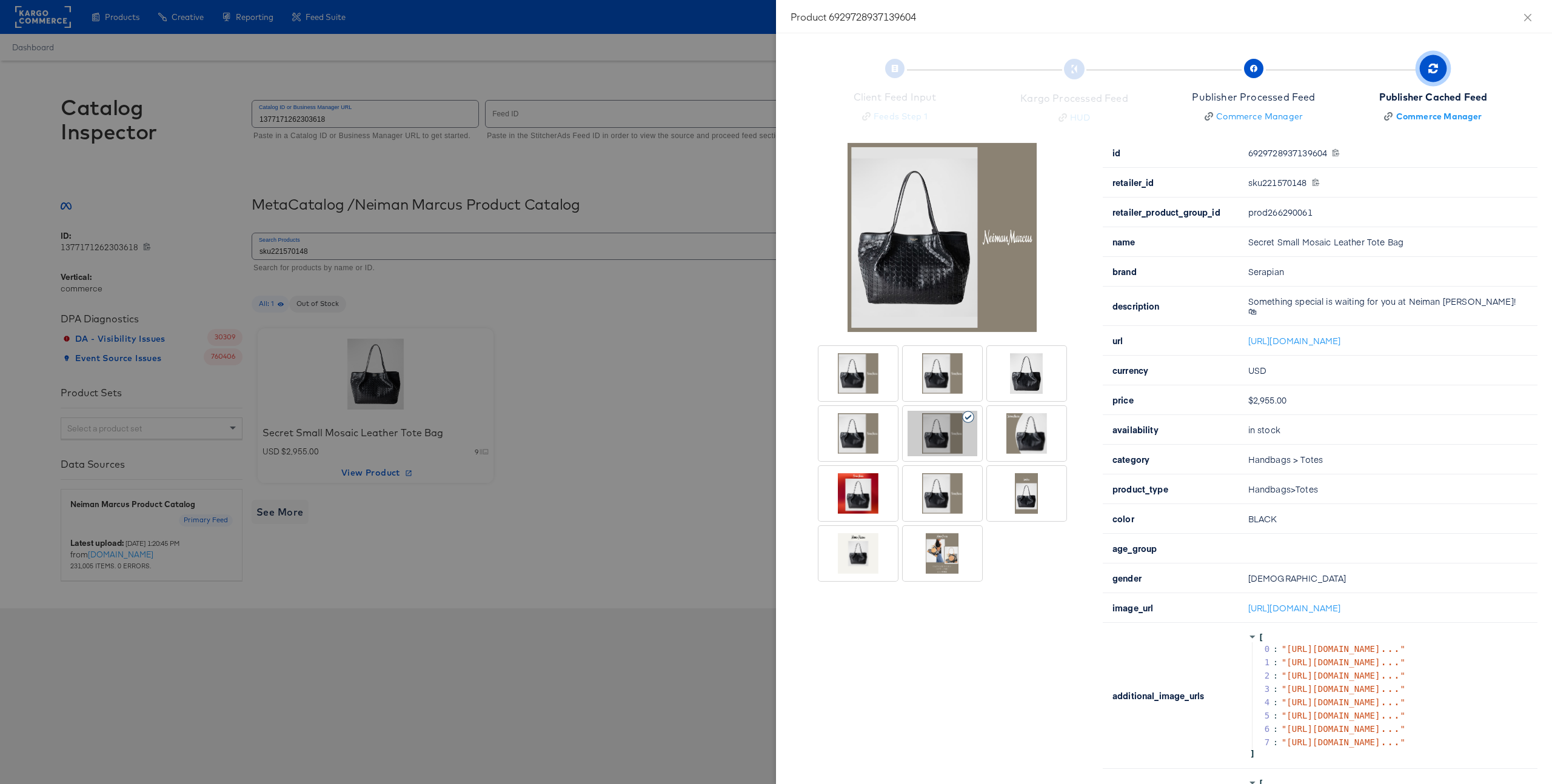
click at [954, 386] on div at bounding box center [943, 373] width 70 height 45
click at [1009, 381] on div at bounding box center [1027, 373] width 70 height 45
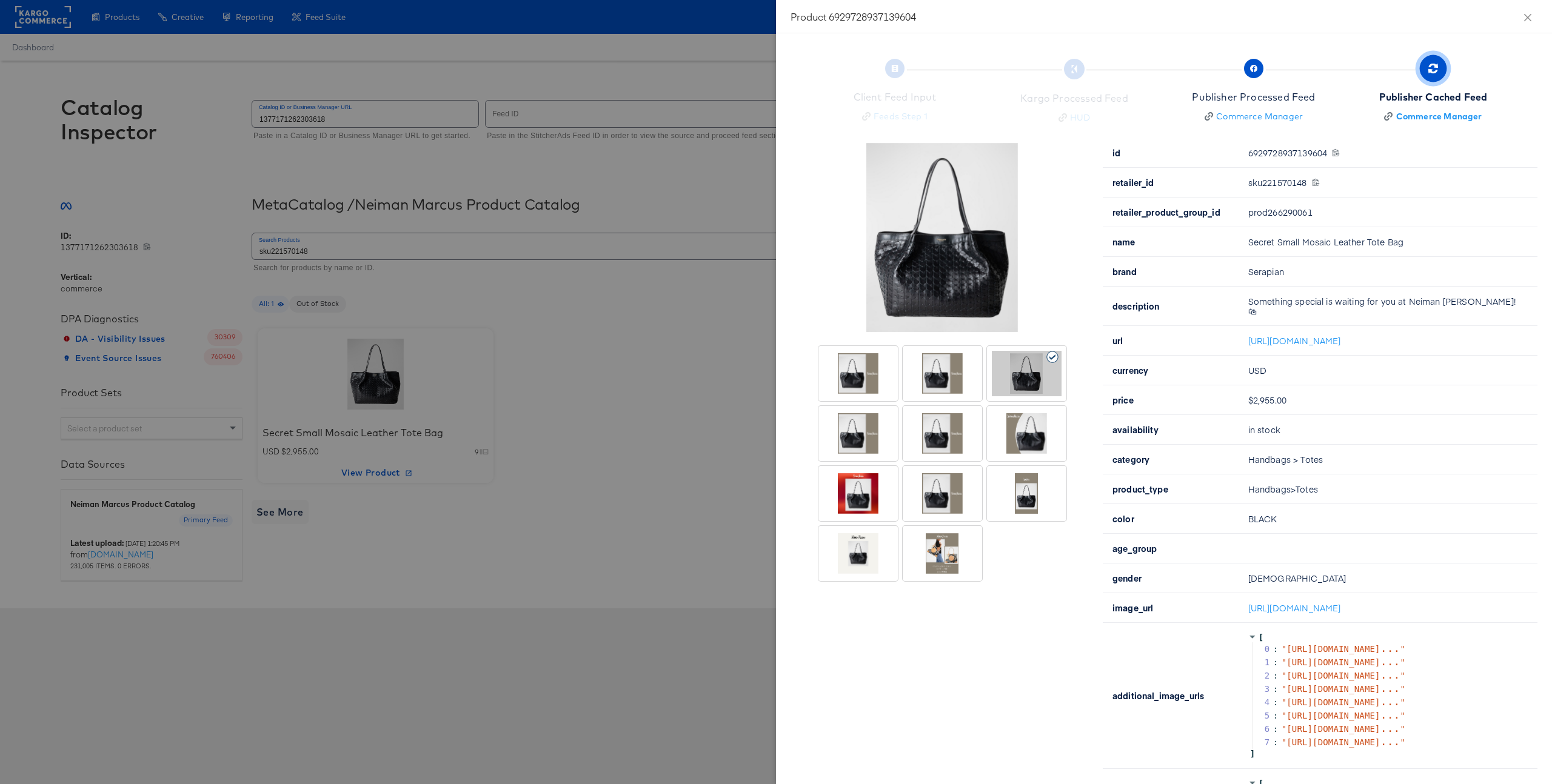
click at [1006, 430] on div at bounding box center [1027, 433] width 70 height 45
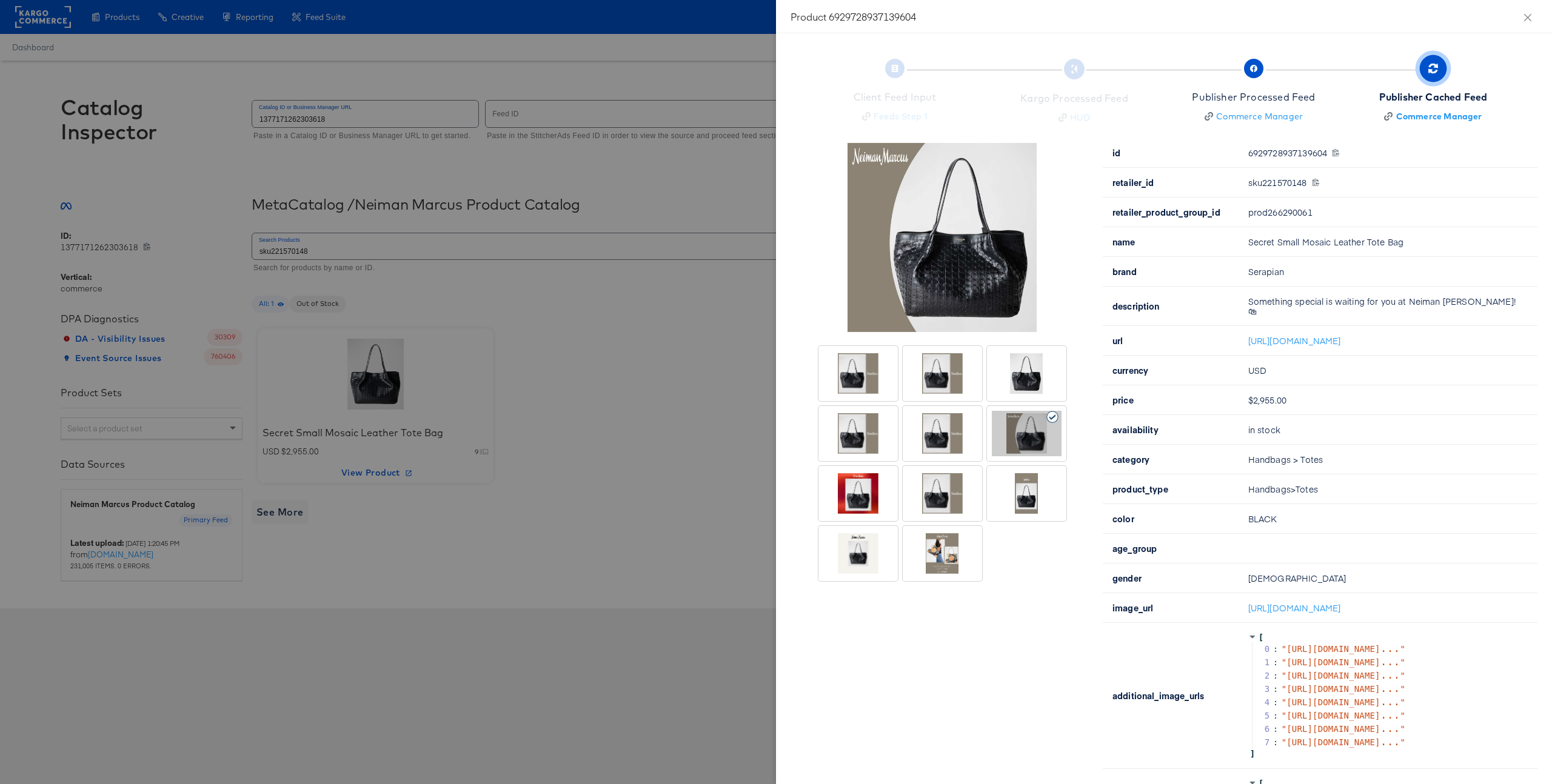
click at [856, 447] on div at bounding box center [858, 433] width 70 height 45
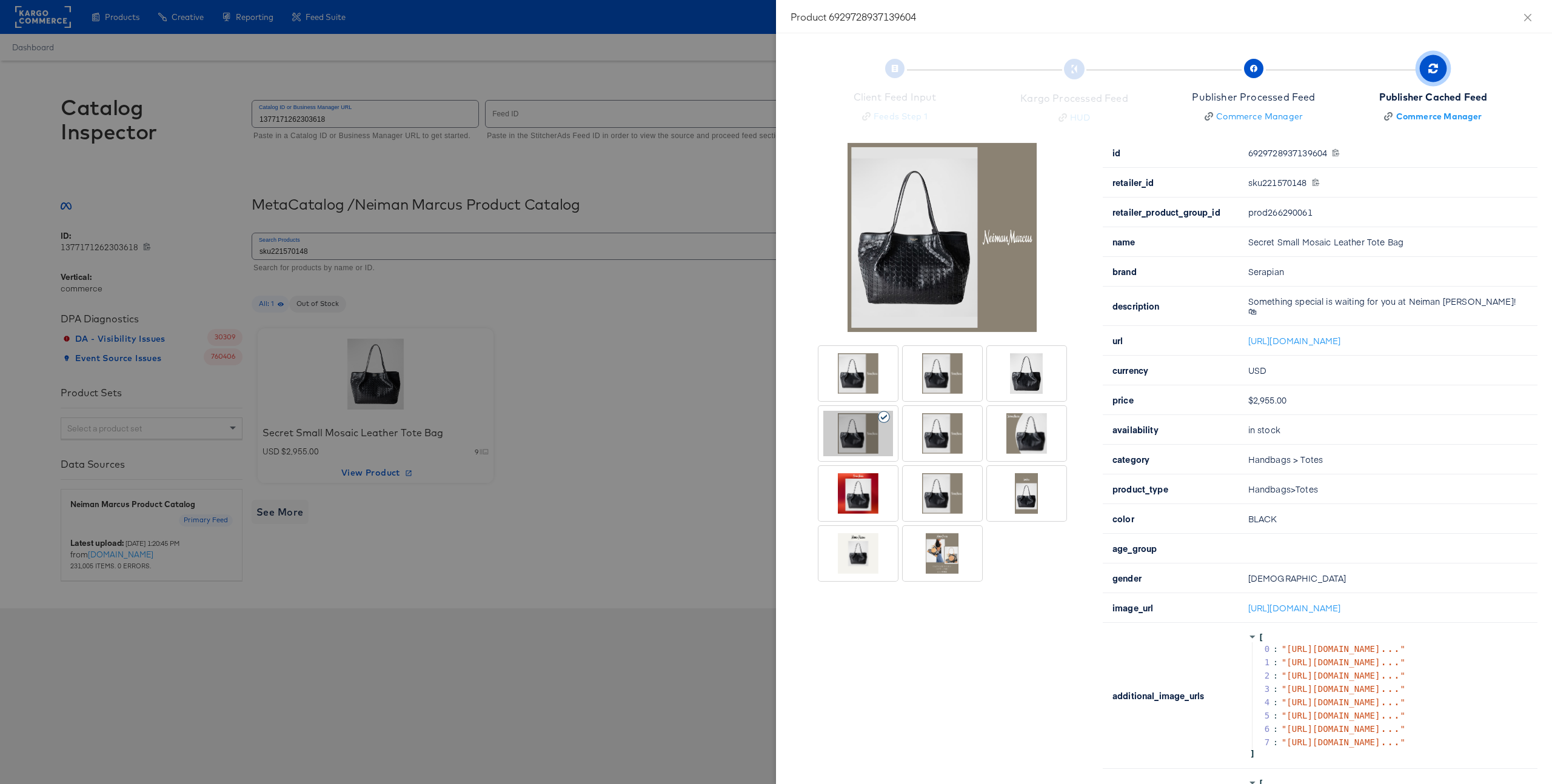
click at [872, 390] on div at bounding box center [858, 373] width 70 height 45
click at [929, 386] on div at bounding box center [943, 373] width 70 height 45
click at [1002, 383] on div at bounding box center [1027, 373] width 70 height 45
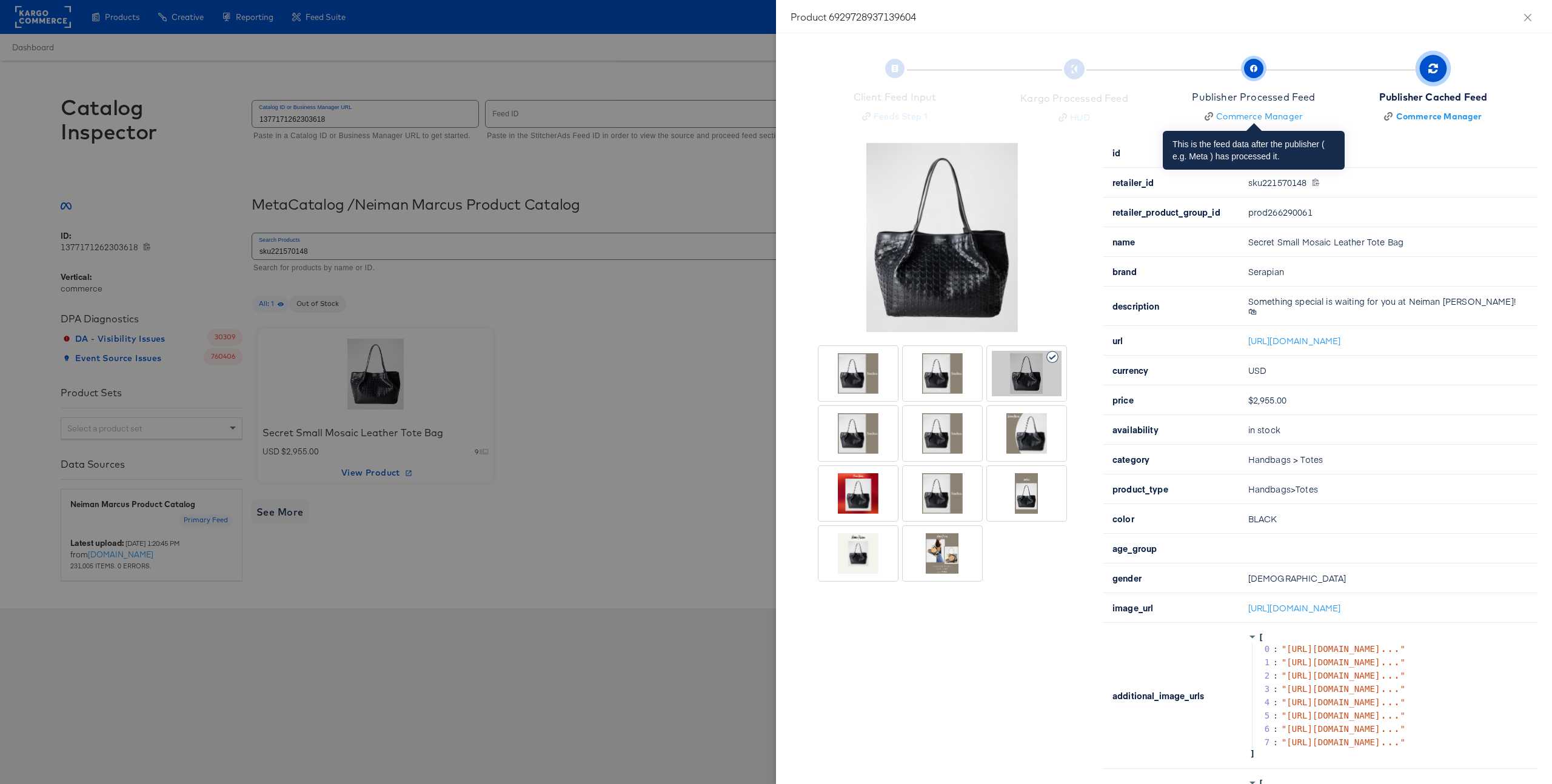
click at [1263, 89] on span "Publisher Processed Feed Commerce Manager" at bounding box center [1253, 93] width 123 height 60
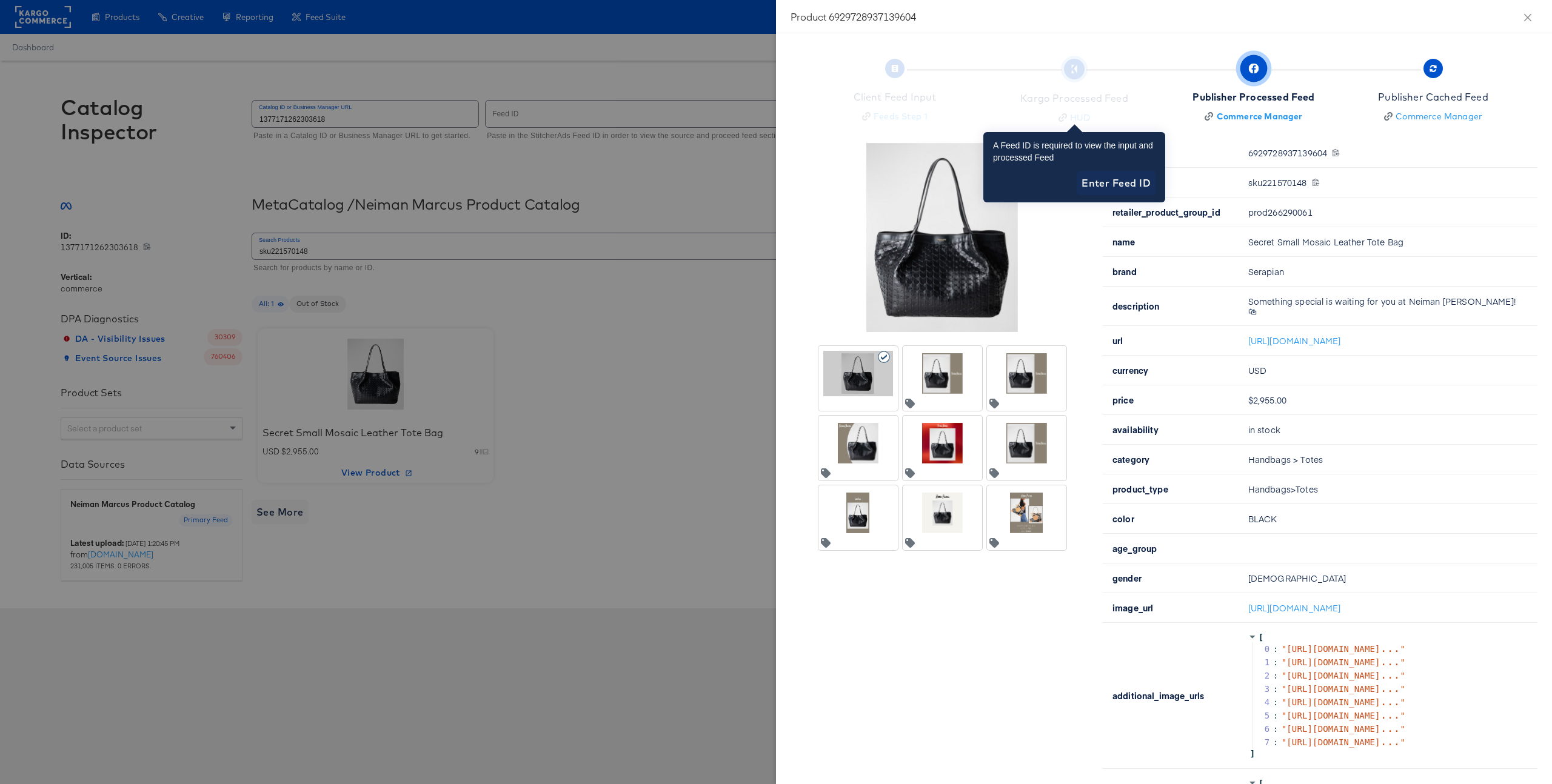
click at [1098, 105] on div "Kargo Processed Feed HUD" at bounding box center [1074, 93] width 170 height 61
click at [1095, 102] on div "Kargo Processed Feed HUD" at bounding box center [1074, 93] width 170 height 61
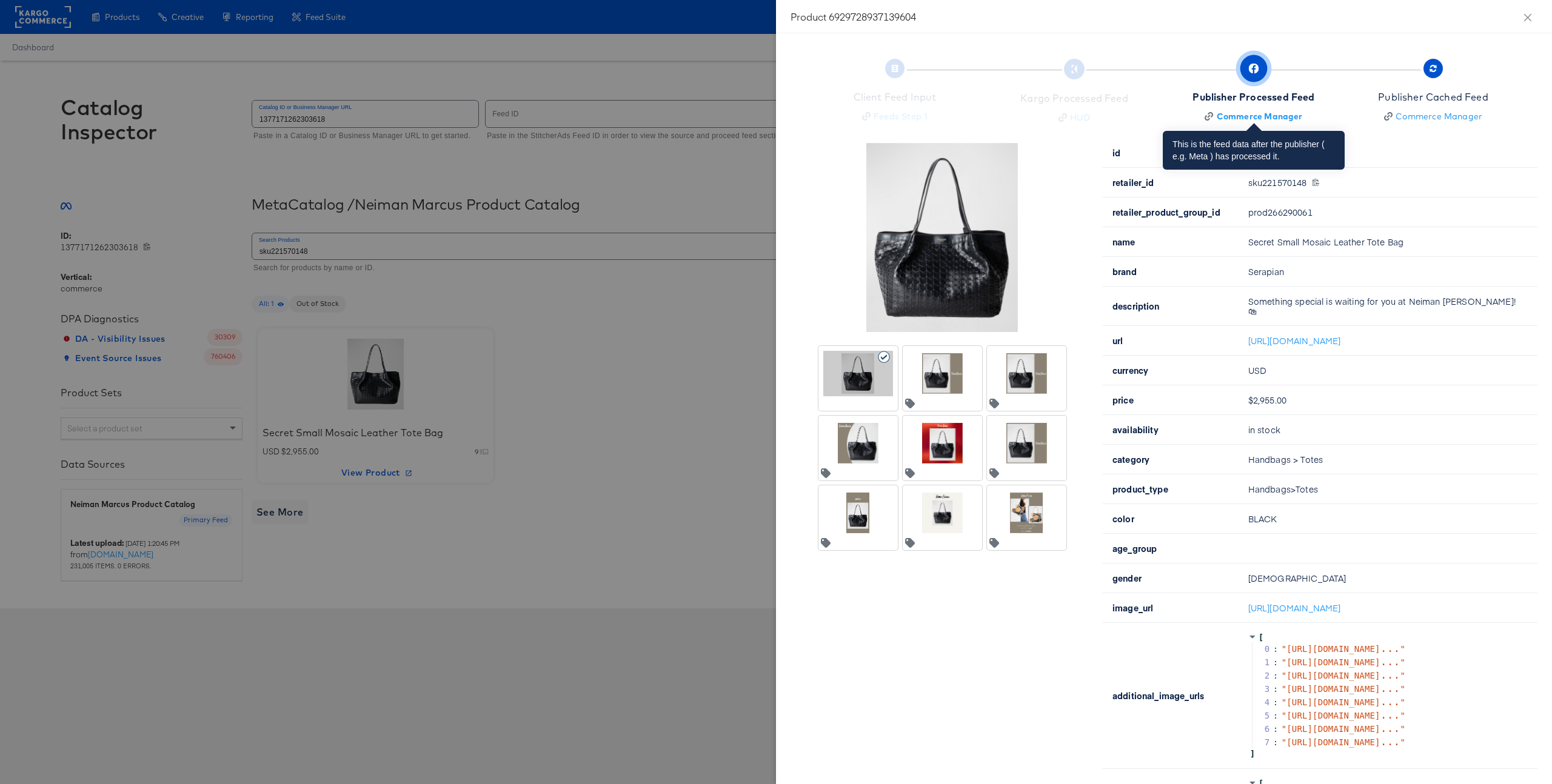
click at [1285, 92] on div "Publisher Processed Feed" at bounding box center [1253, 97] width 122 height 14
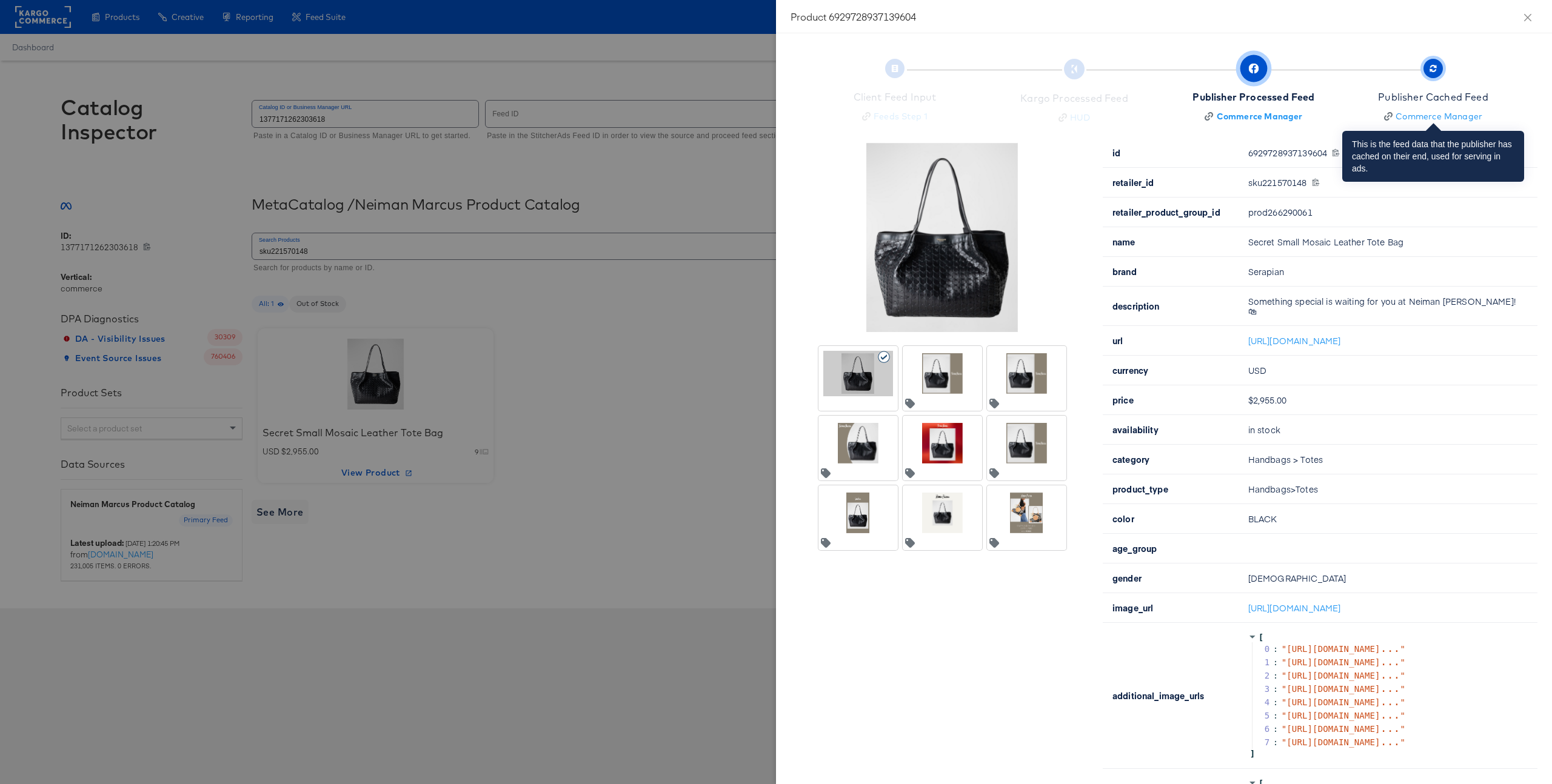
click at [1440, 90] on div "Publisher Cached Feed" at bounding box center [1433, 97] width 110 height 14
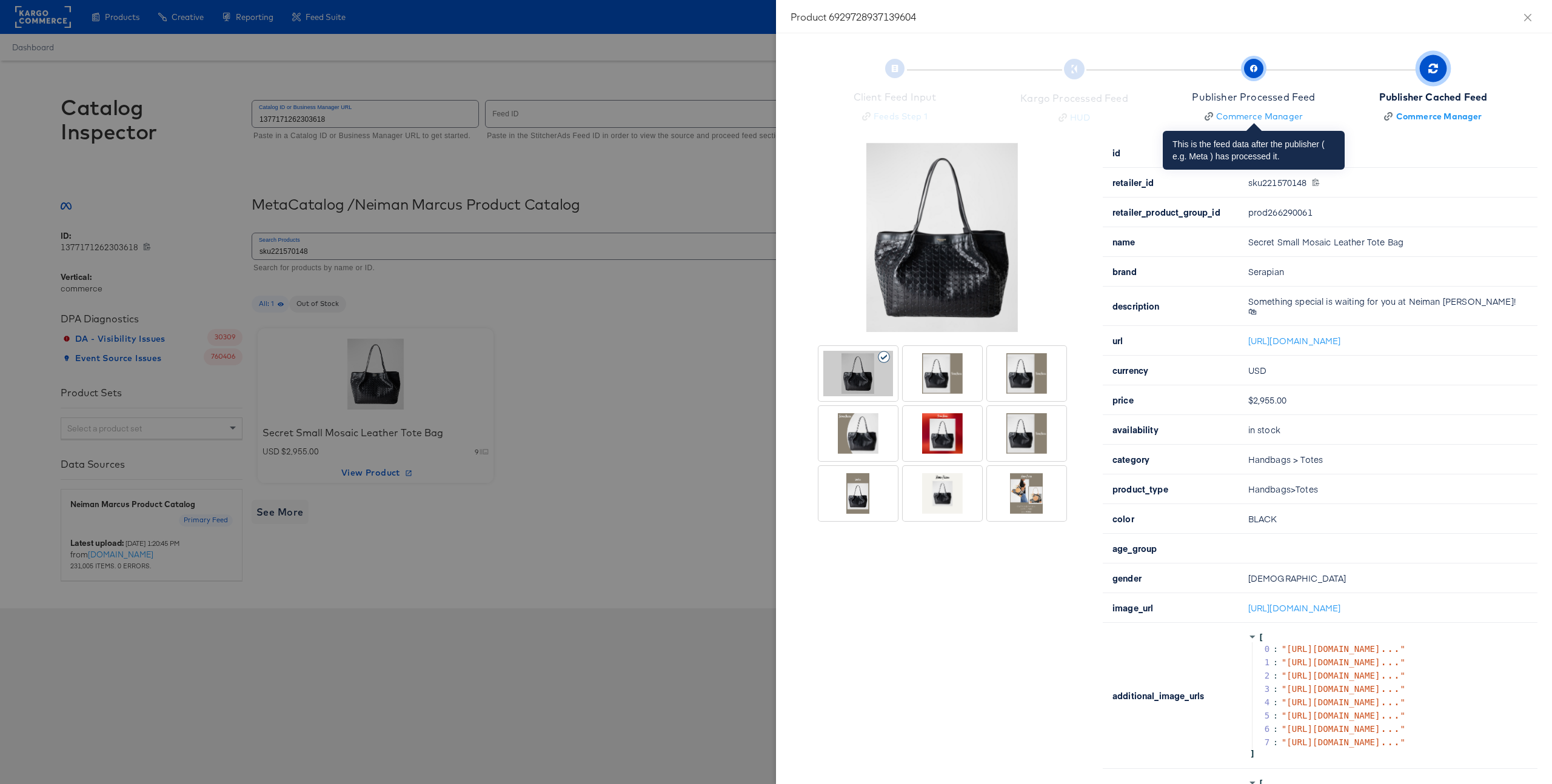
click at [1333, 105] on button "Publisher Processed Feed Commerce Manager" at bounding box center [1253, 92] width 189 height 89
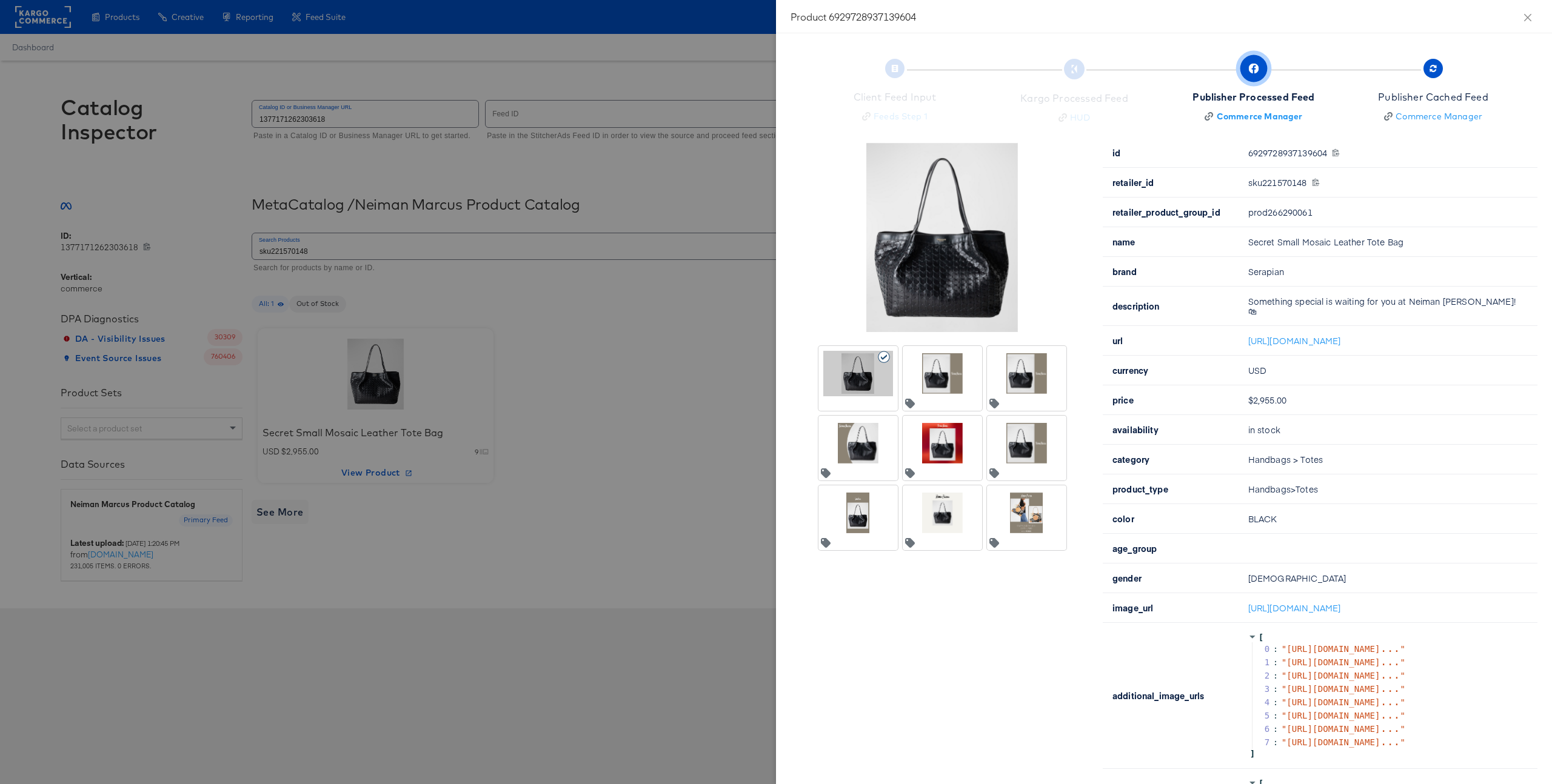
click at [1035, 386] on div at bounding box center [1027, 373] width 70 height 45
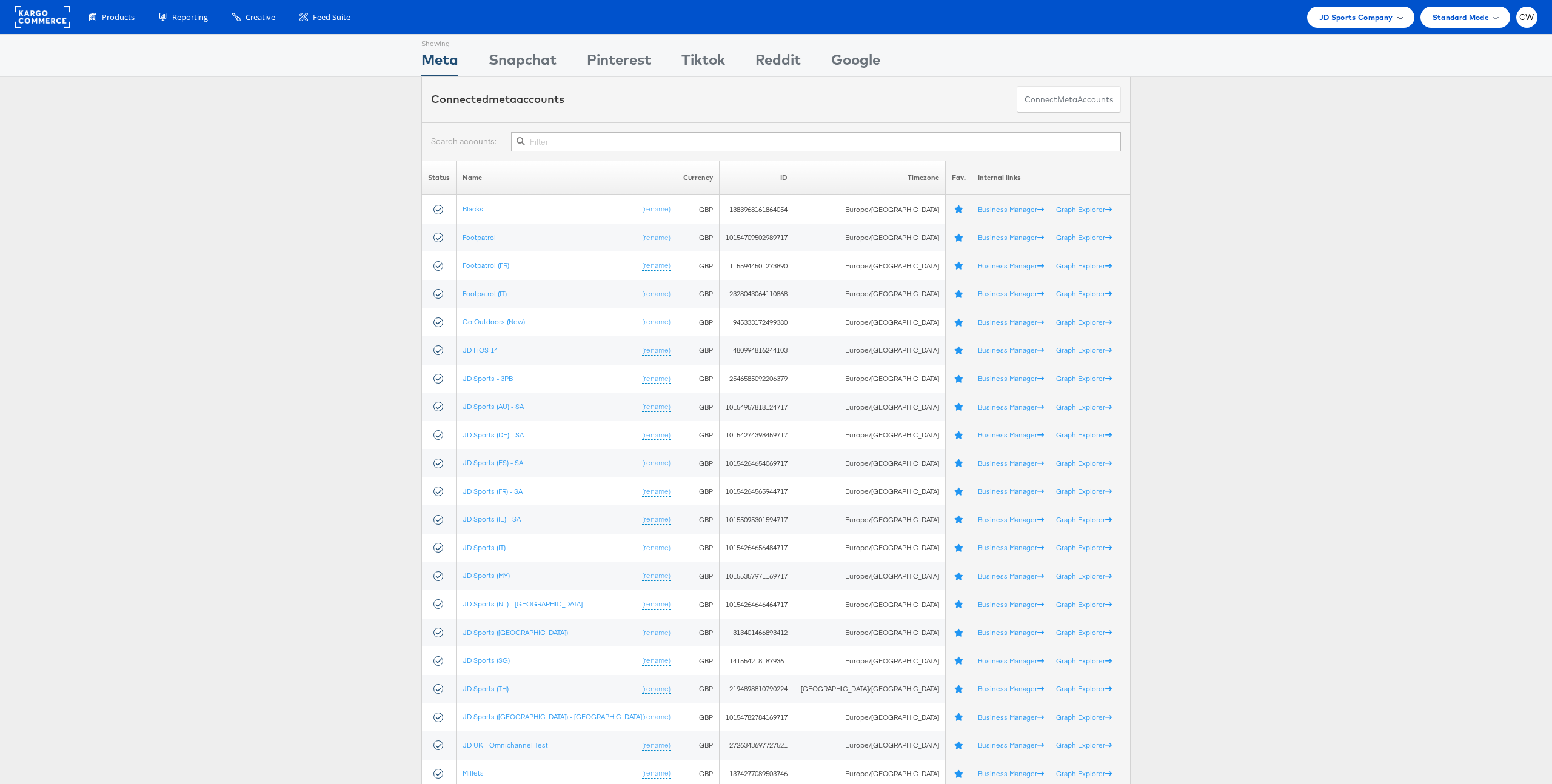
click at [1342, 22] on span "JD Sports Company" at bounding box center [1356, 17] width 74 height 13
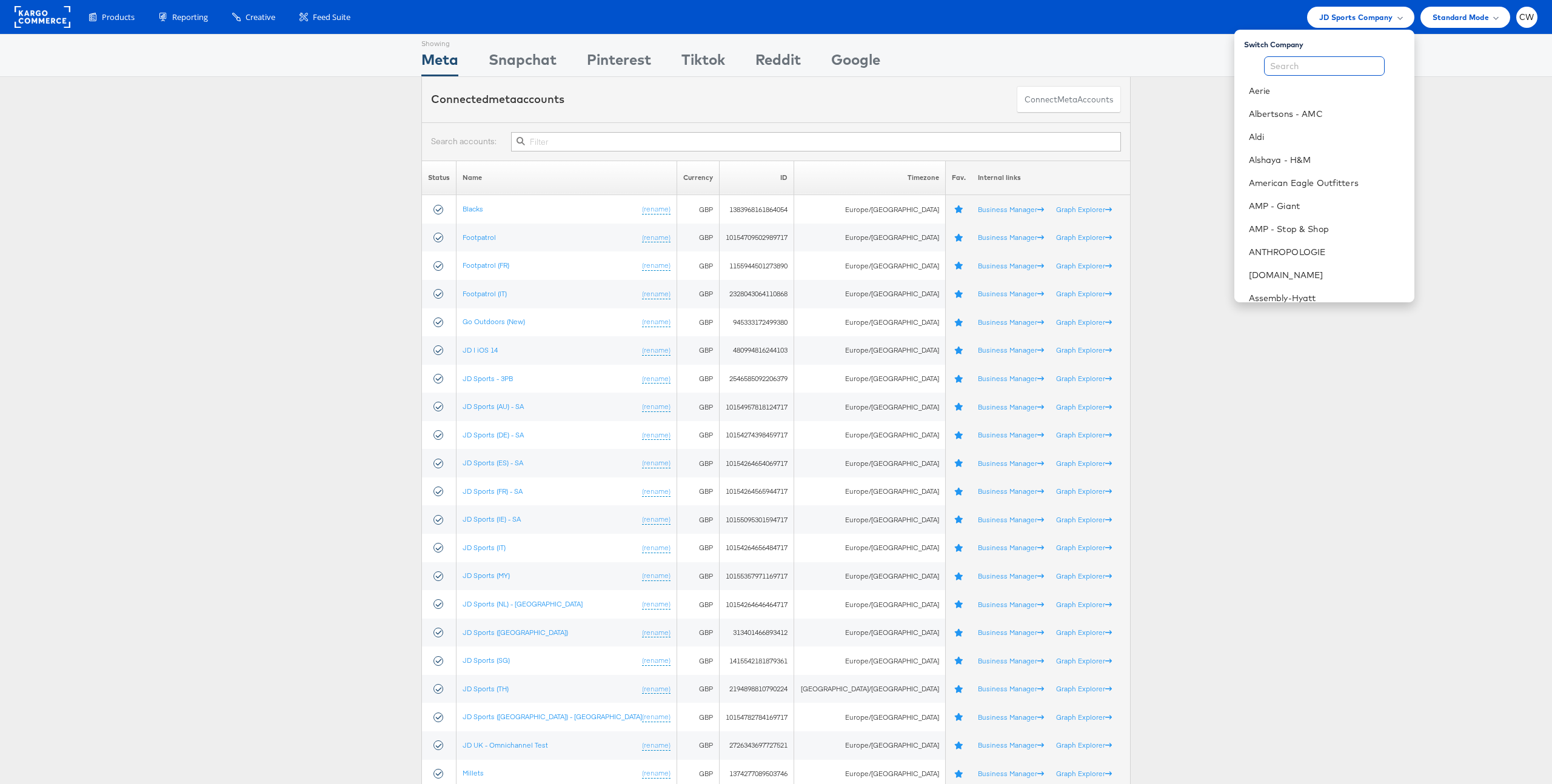
click at [1321, 72] on input "text" at bounding box center [1325, 66] width 120 height 19
type input "ne"
click at [1368, 133] on link "[PERSON_NAME] [PERSON_NAME]" at bounding box center [1330, 136] width 149 height 12
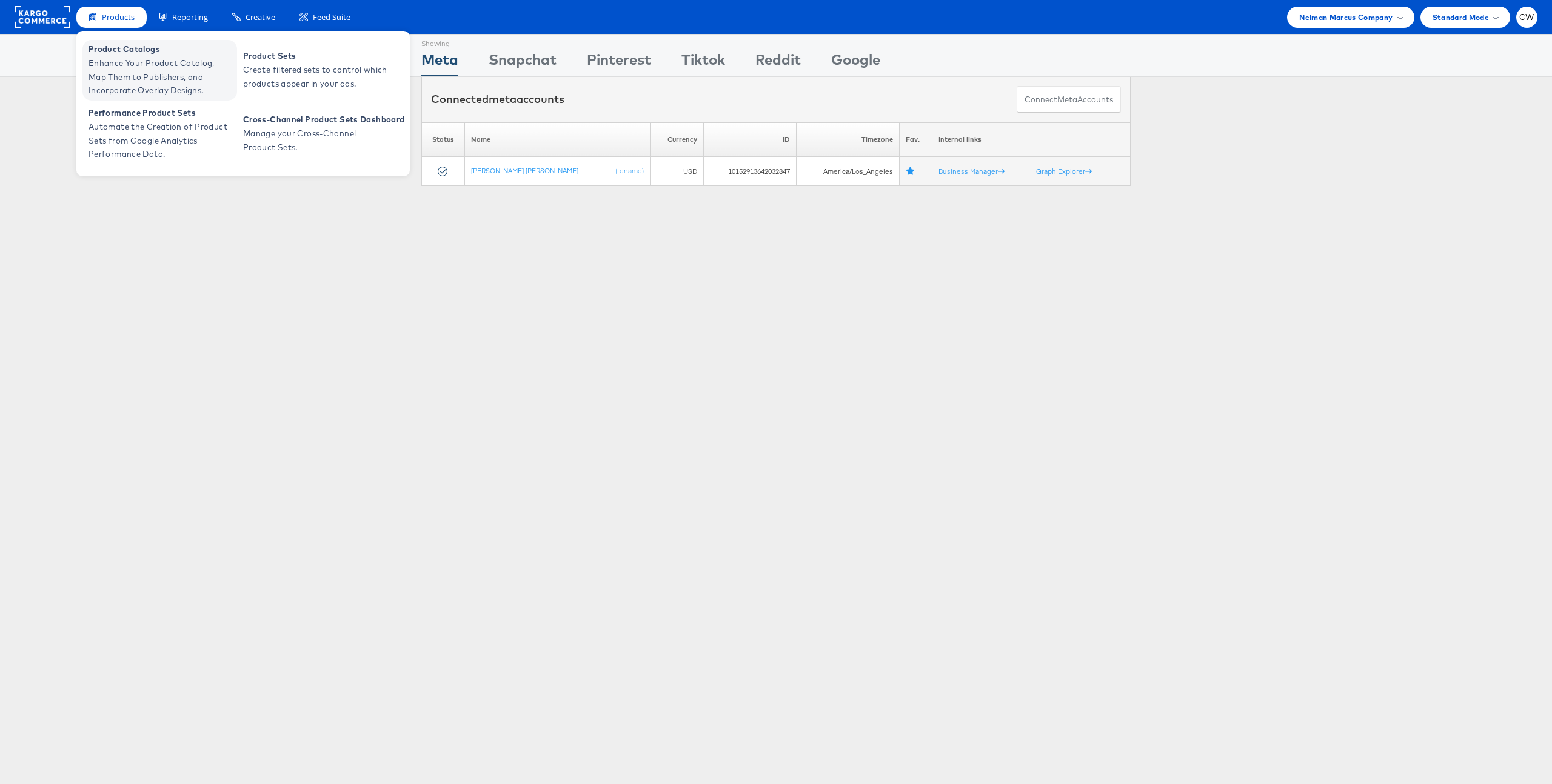
click at [146, 58] on span "Enhance Your Product Catalog, Map Them to Publishers, and Incorporate Overlay D…" at bounding box center [162, 77] width 146 height 41
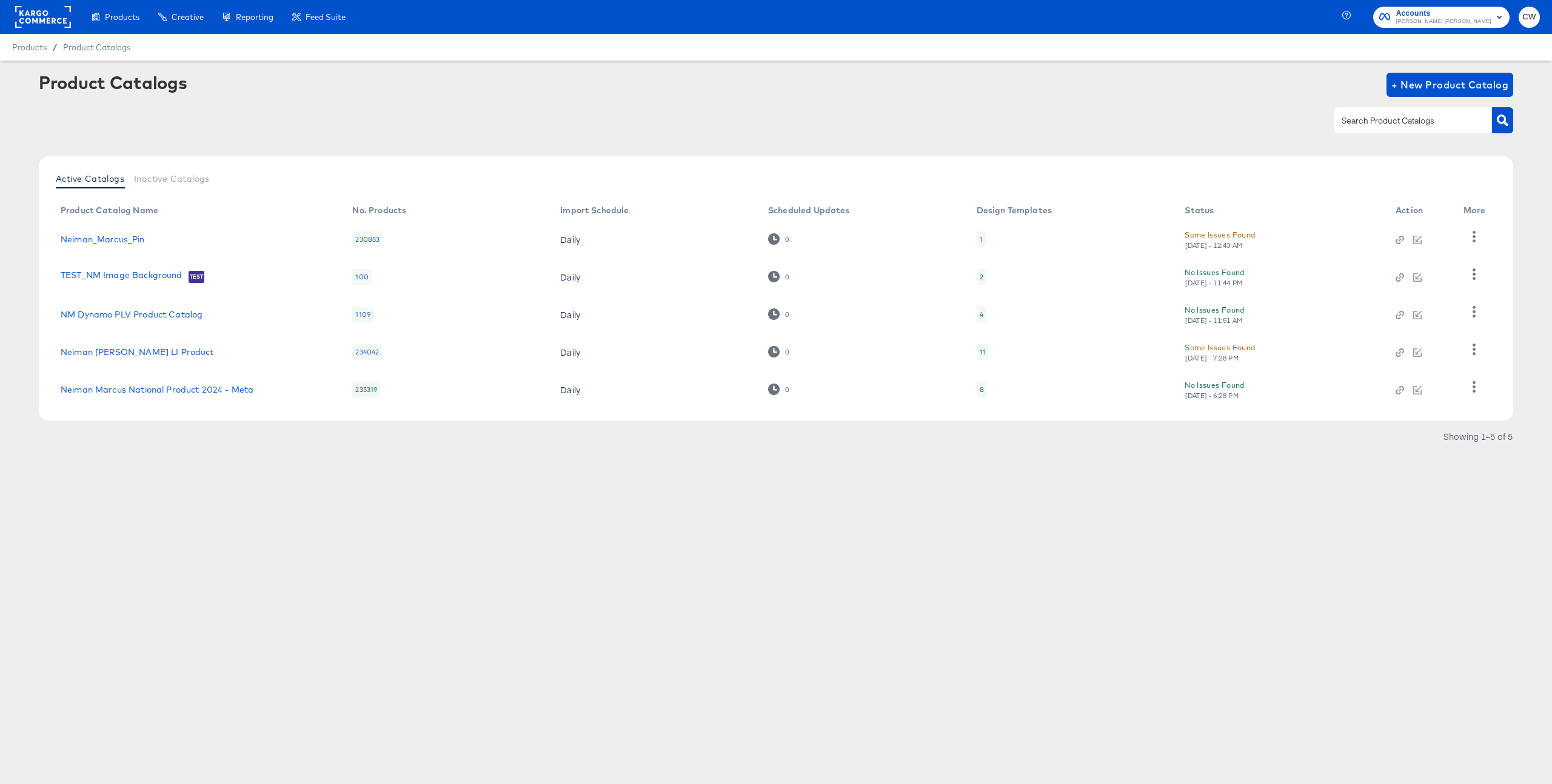
click at [1478, 399] on div at bounding box center [1474, 390] width 22 height 29
click at [1478, 391] on icon "button" at bounding box center [1474, 386] width 12 height 12
click at [1266, 497] on div "Products Products Product Catalogs Enhance Your Product Catalog, Map Them to Pu…" at bounding box center [776, 392] width 1552 height 784
click at [53, 9] on rect at bounding box center [43, 17] width 55 height 22
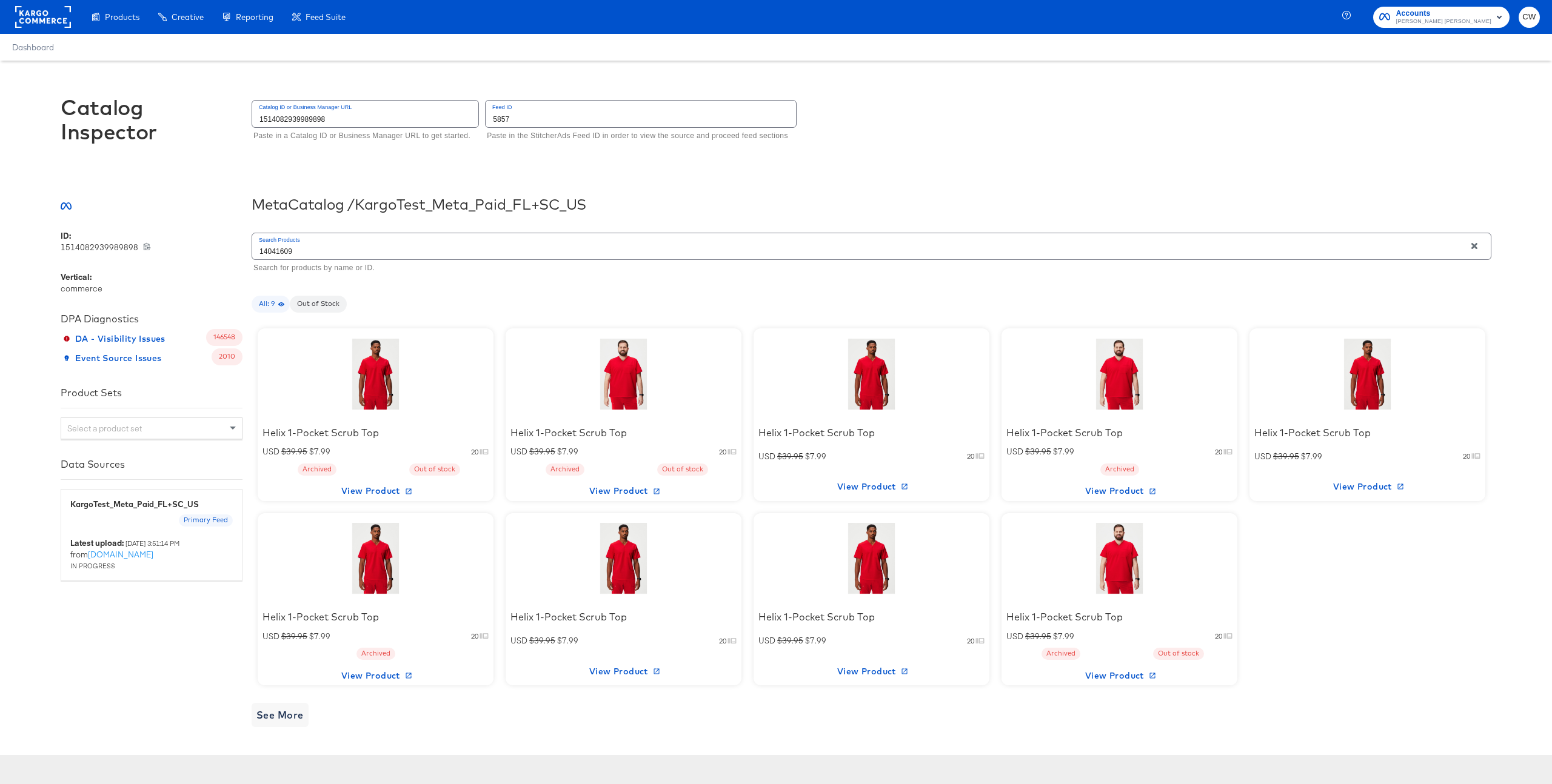
click at [608, 552] on div at bounding box center [623, 558] width 103 height 76
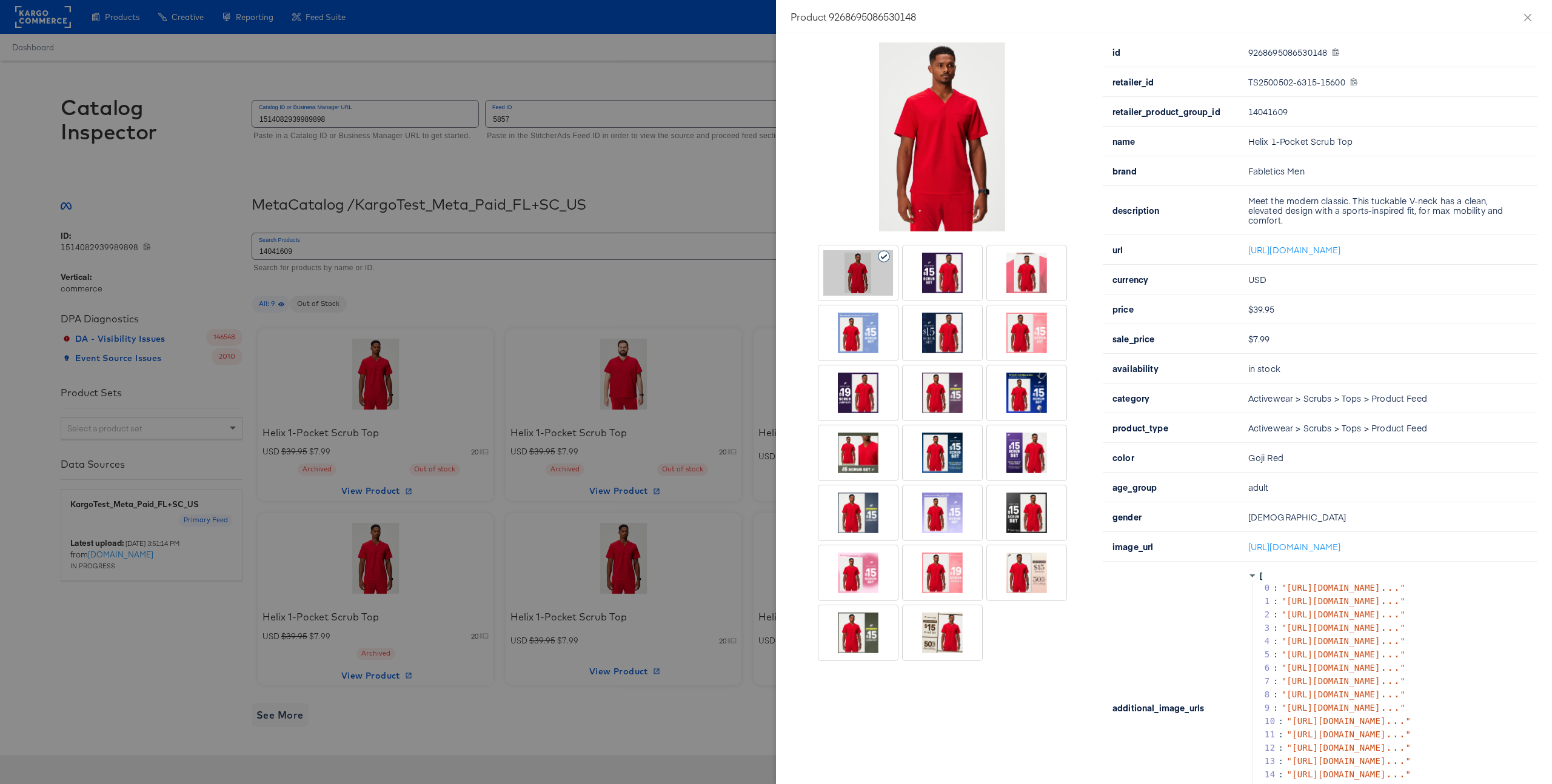
scroll to position [108, 0]
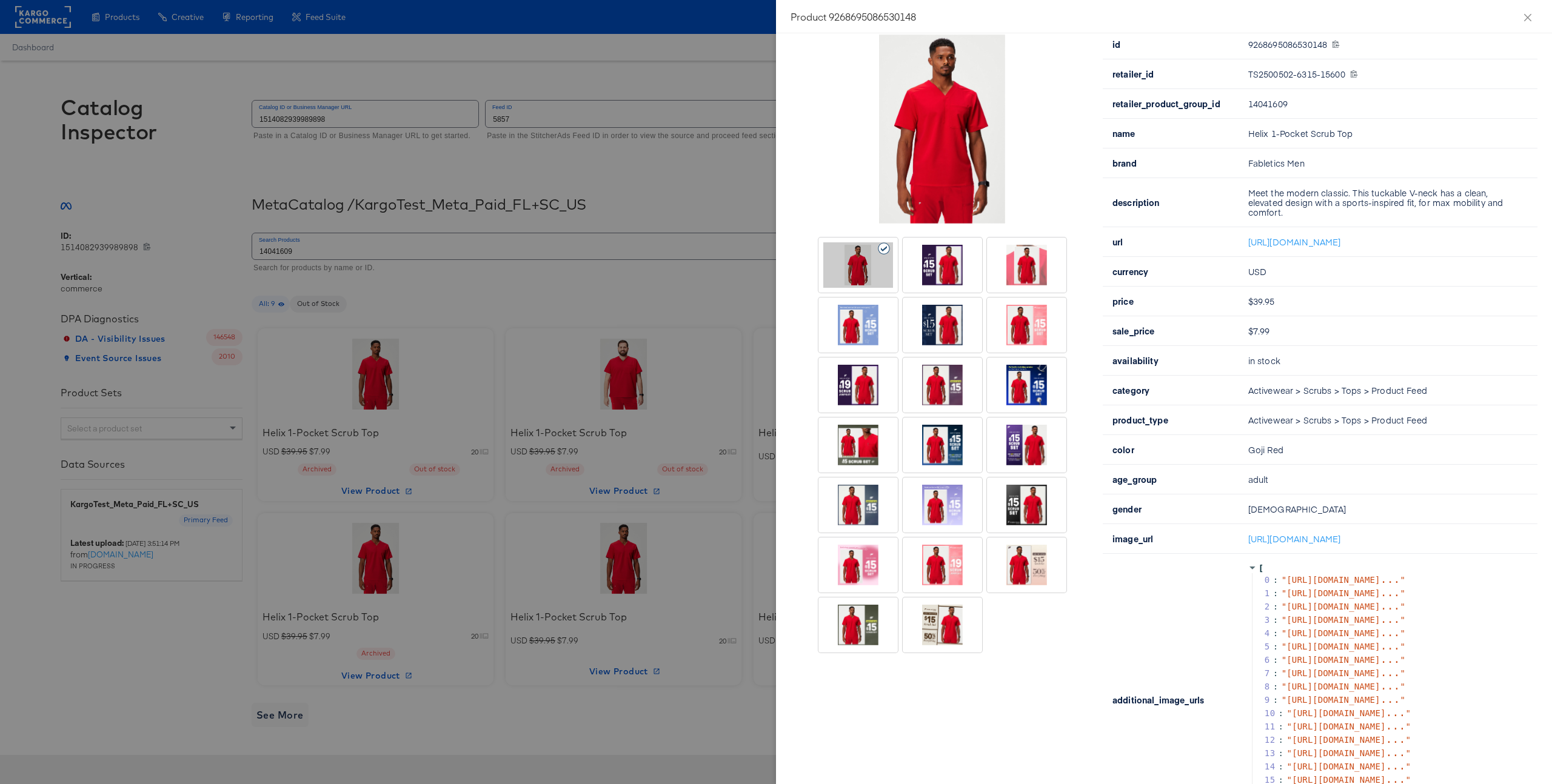
click at [1045, 580] on div at bounding box center [1027, 565] width 70 height 45
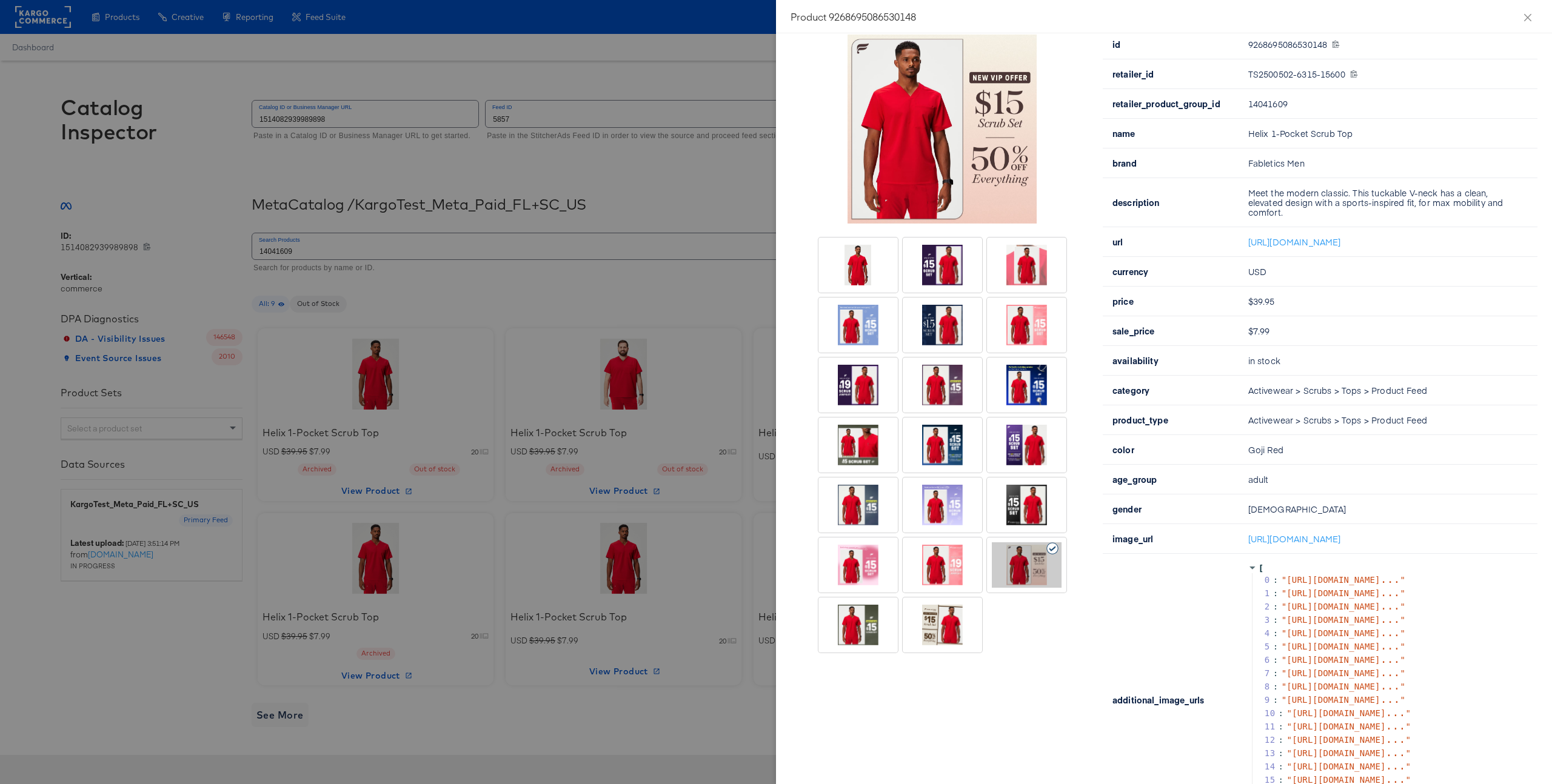
click at [1007, 426] on div at bounding box center [1027, 444] width 70 height 45
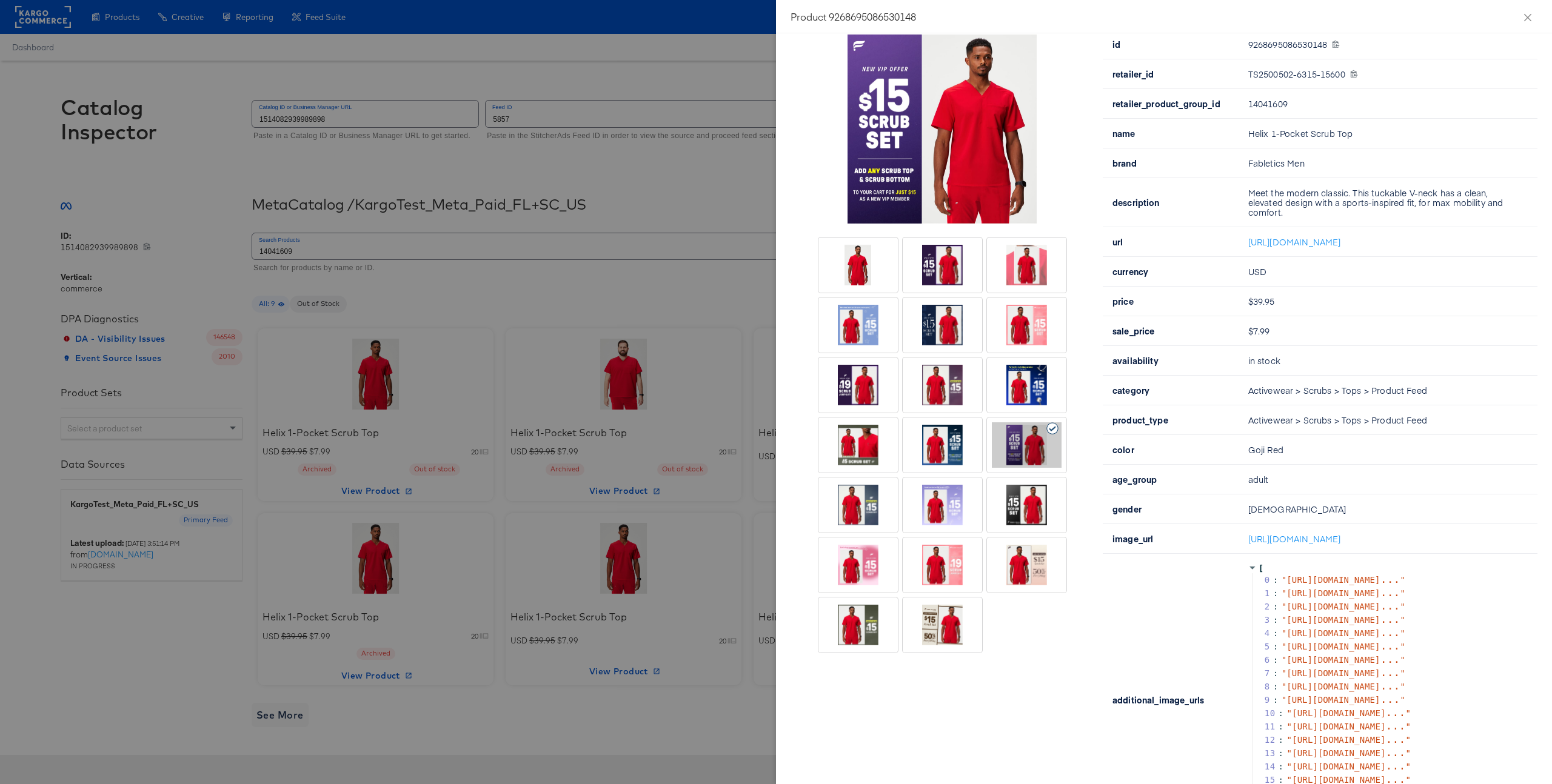
click at [1013, 299] on div at bounding box center [1027, 325] width 79 height 55
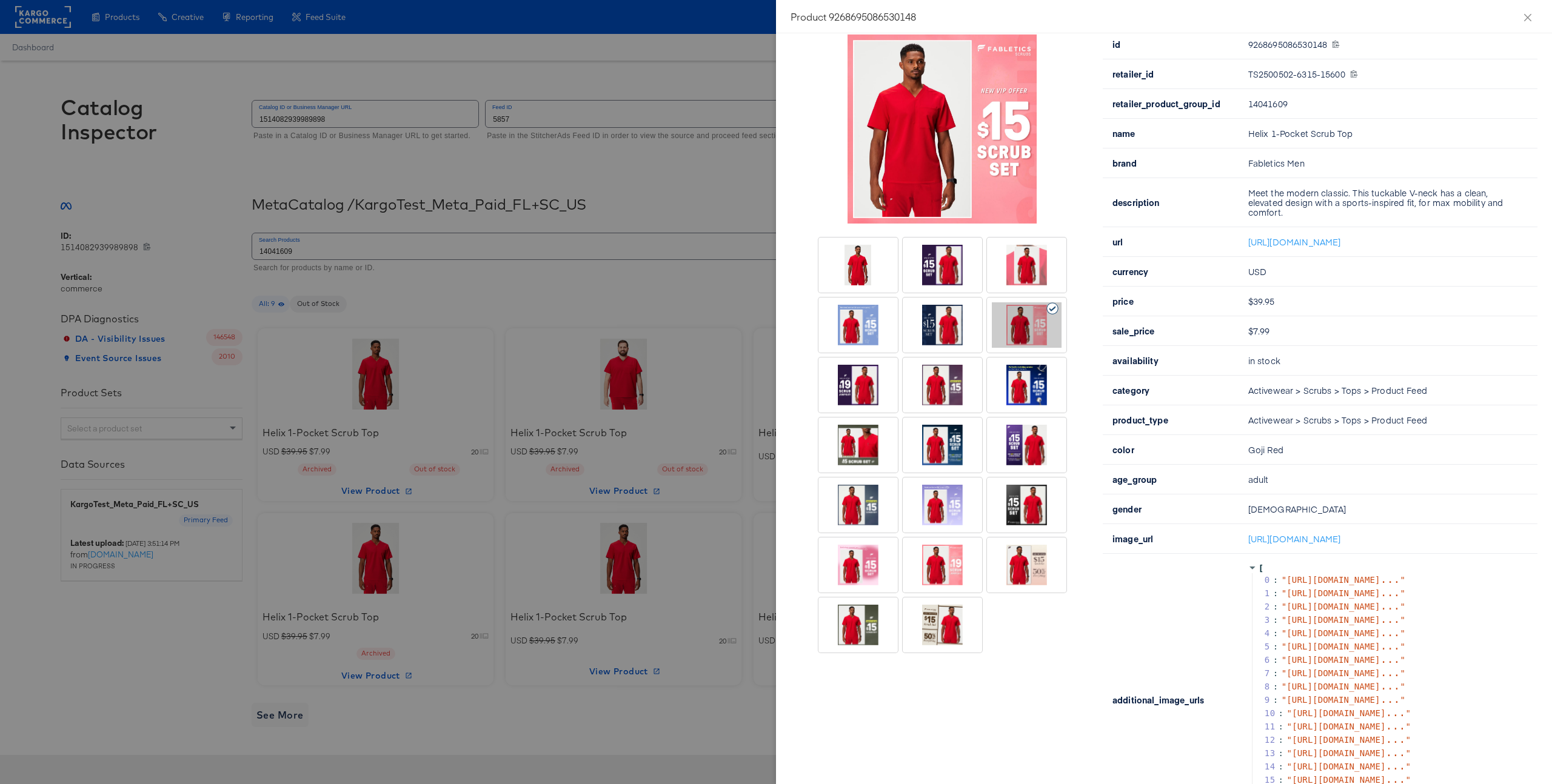
click at [1022, 274] on div at bounding box center [1027, 265] width 70 height 45
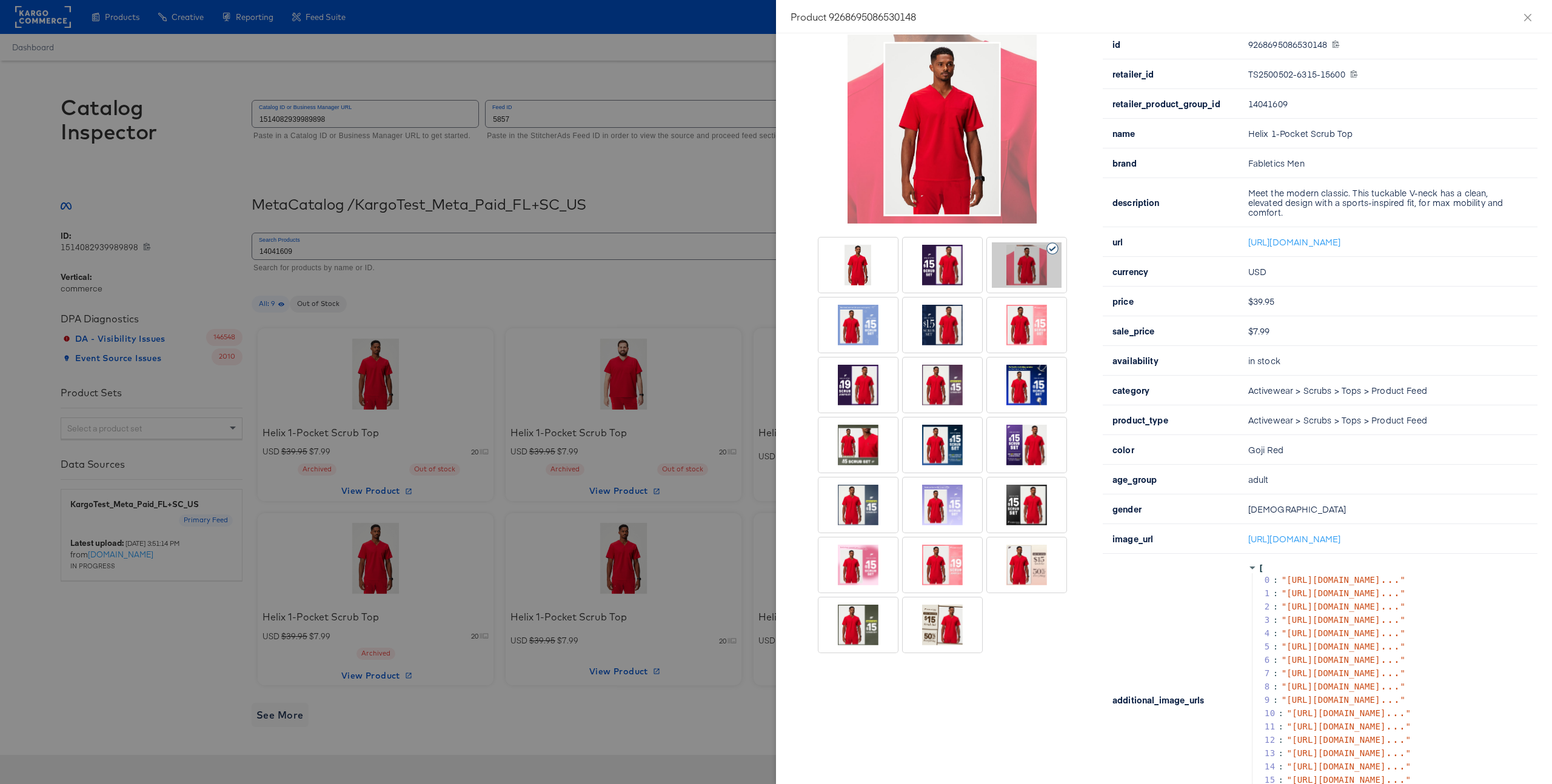
click at [396, 238] on div at bounding box center [776, 392] width 1552 height 784
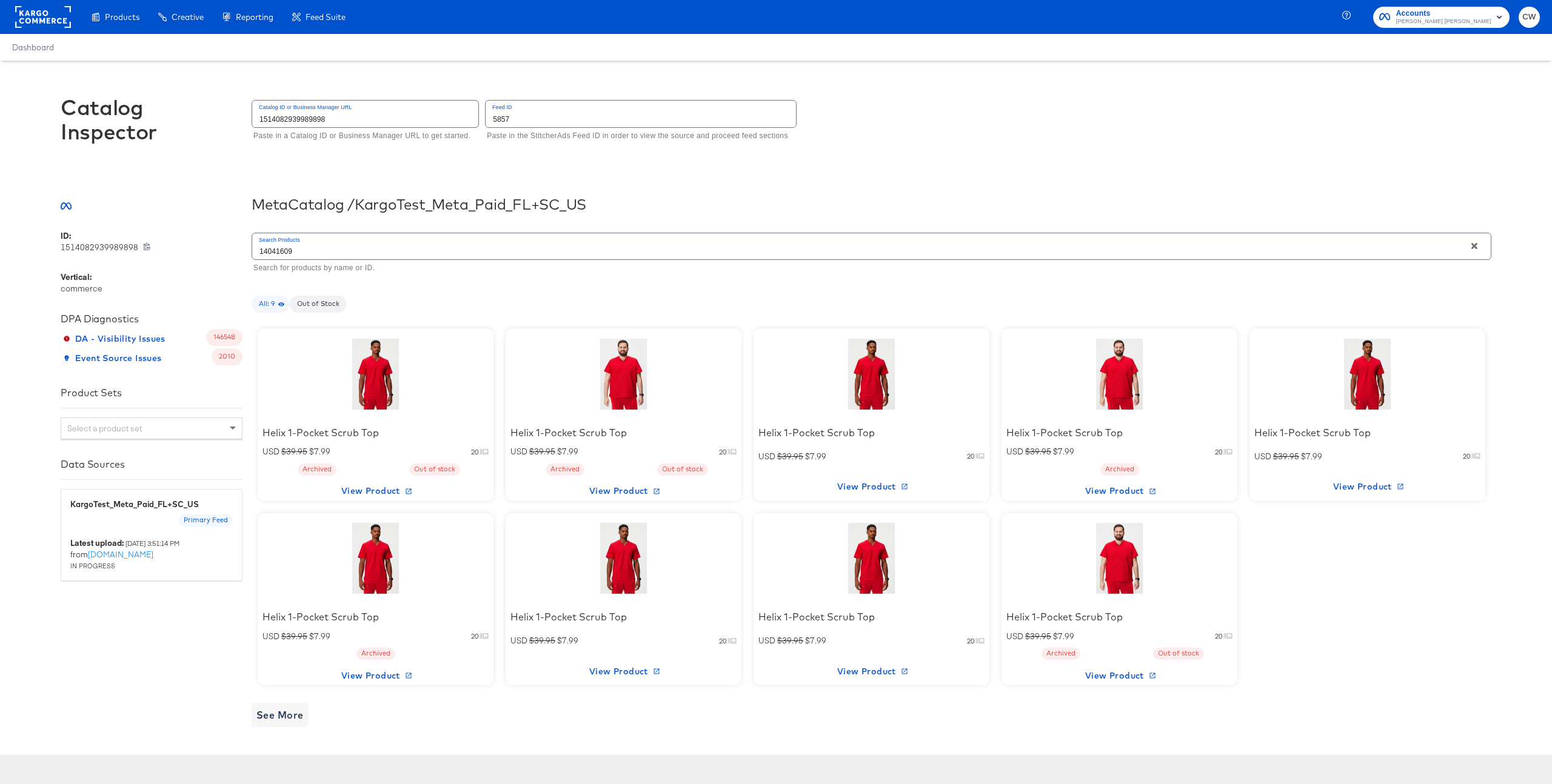
click at [407, 375] on div at bounding box center [376, 375] width 103 height 76
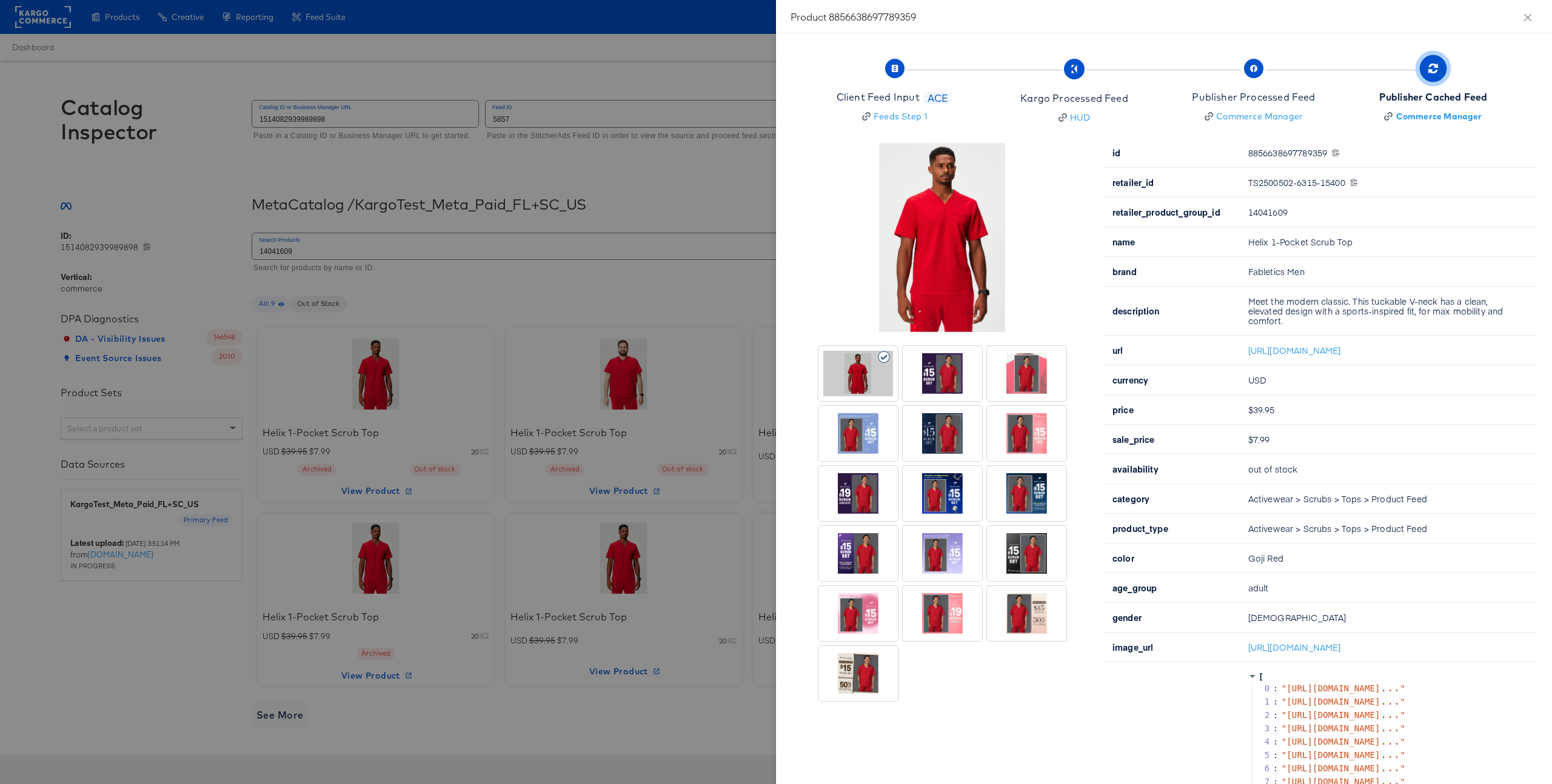
click at [1043, 488] on div at bounding box center [1027, 493] width 70 height 45
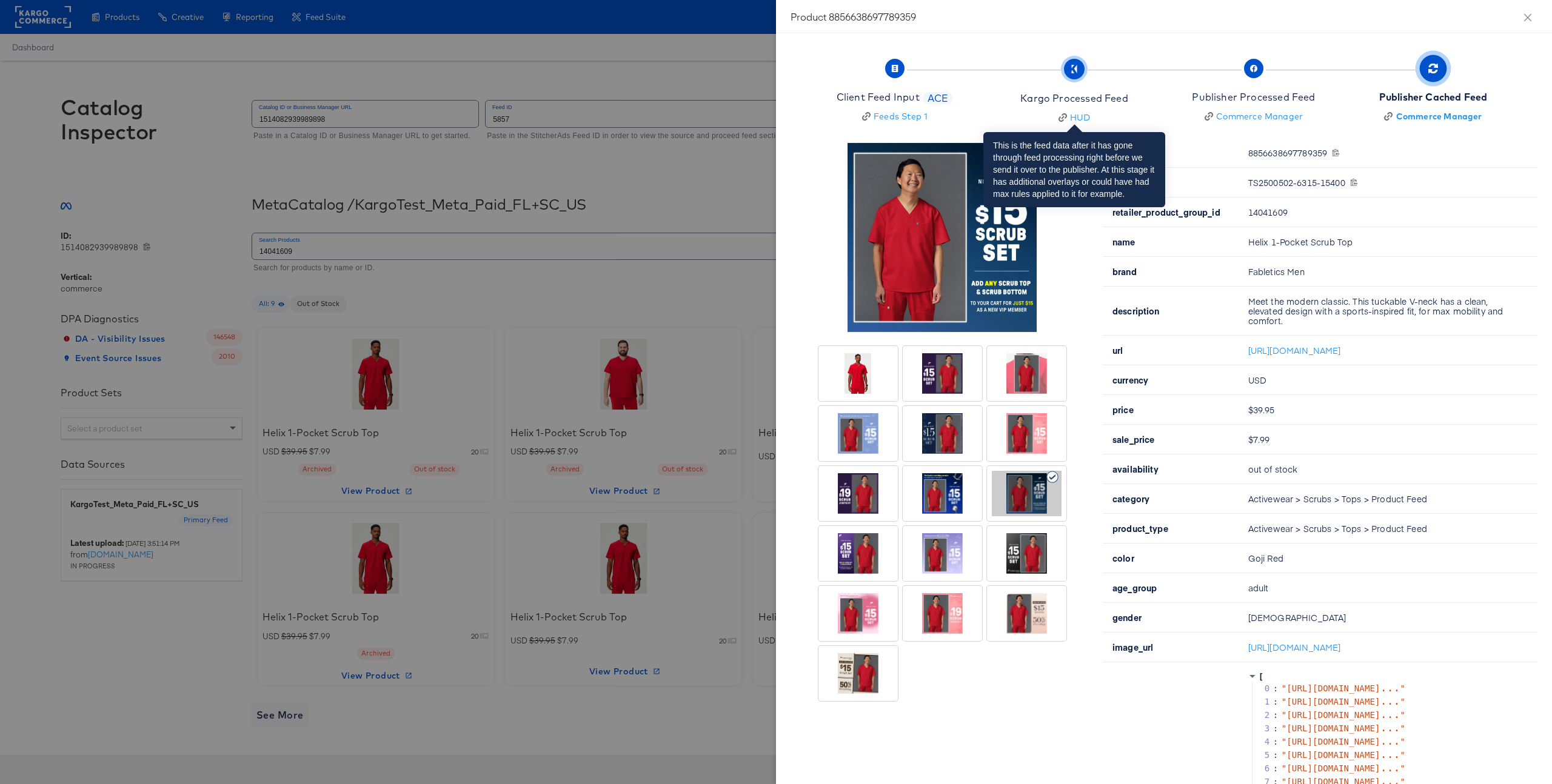
click at [1047, 98] on div "Kargo Processed Feed" at bounding box center [1073, 99] width 107 height 14
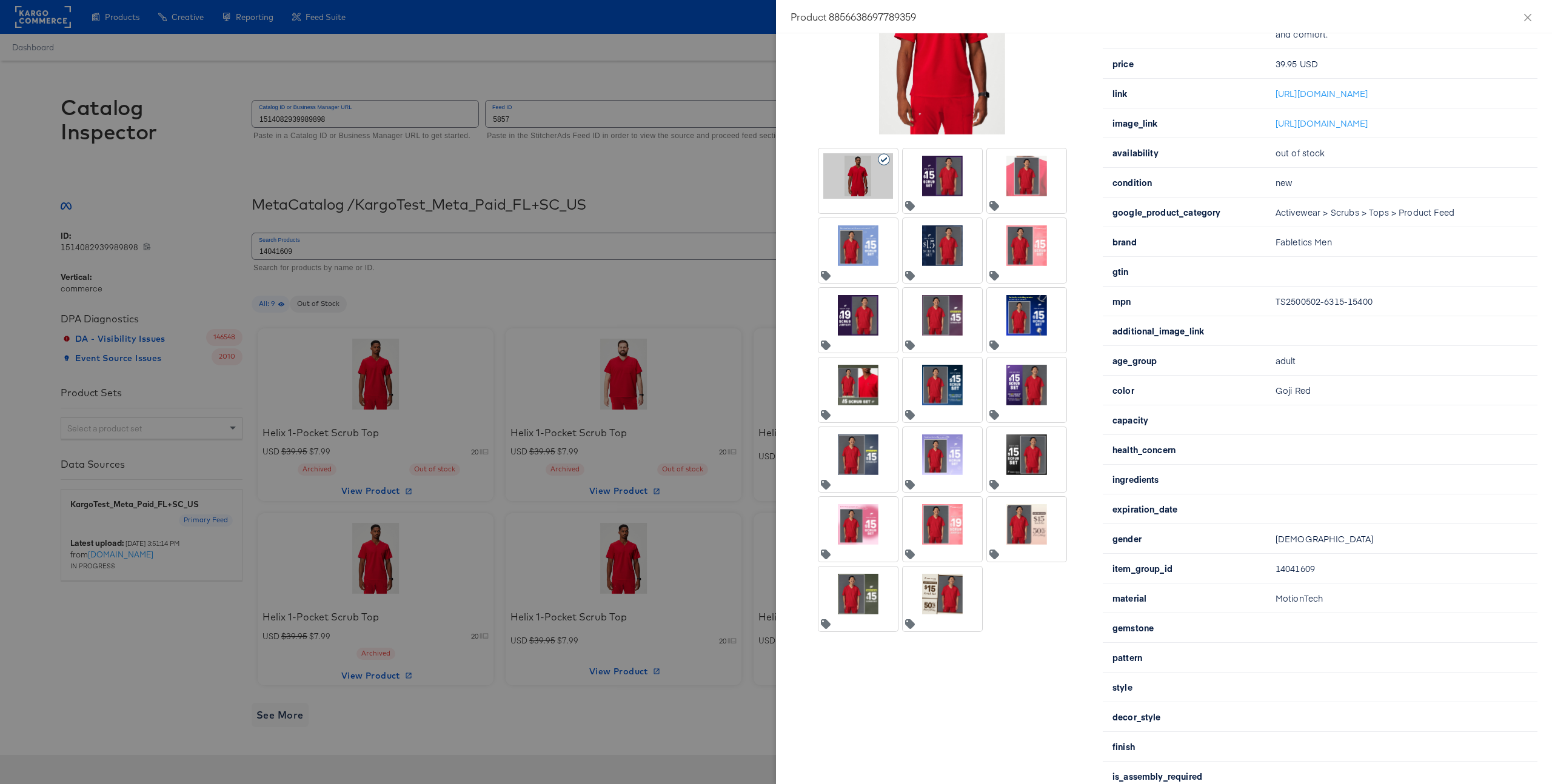
scroll to position [1, 0]
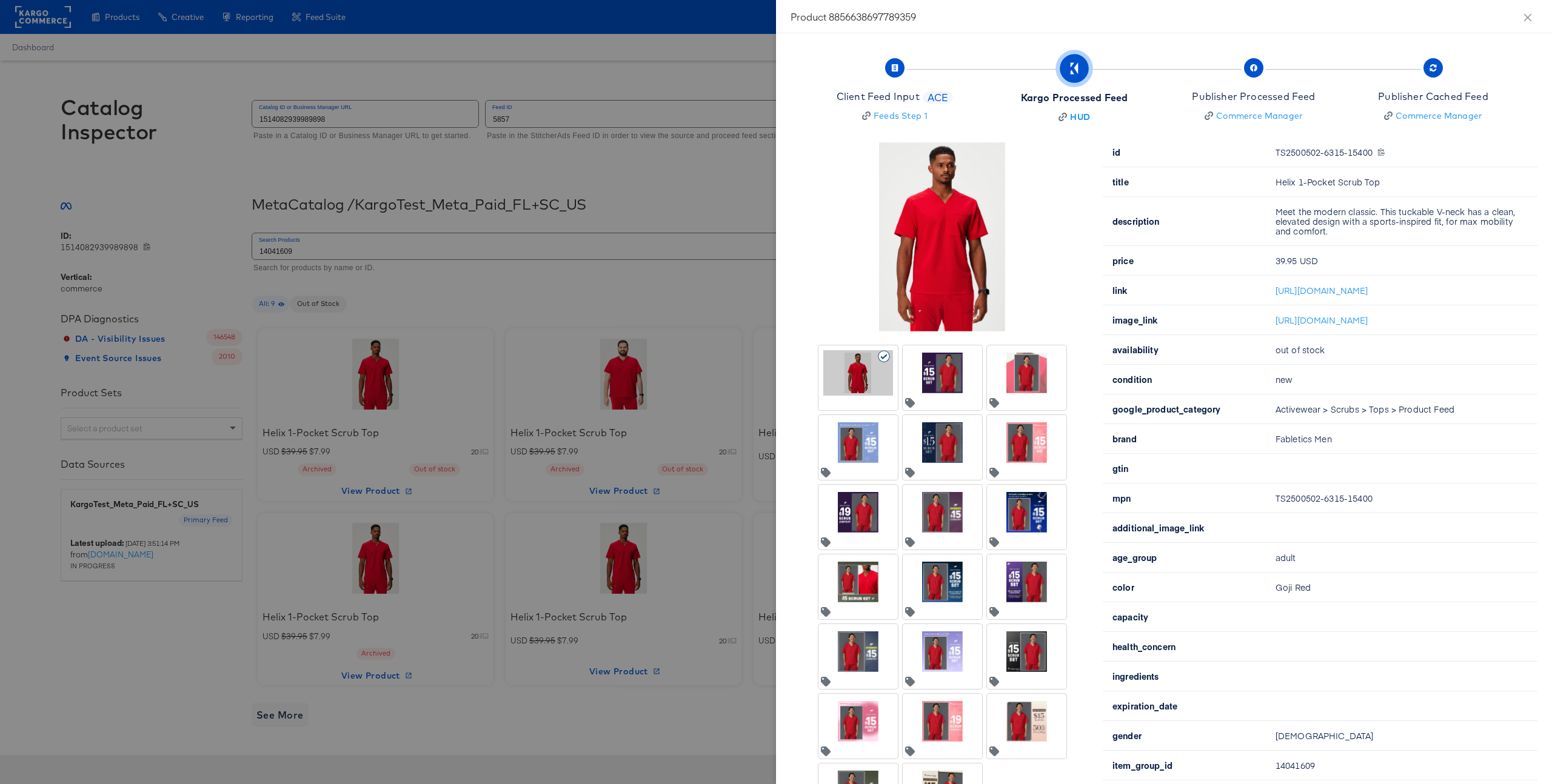
click at [510, 254] on div at bounding box center [776, 392] width 1552 height 784
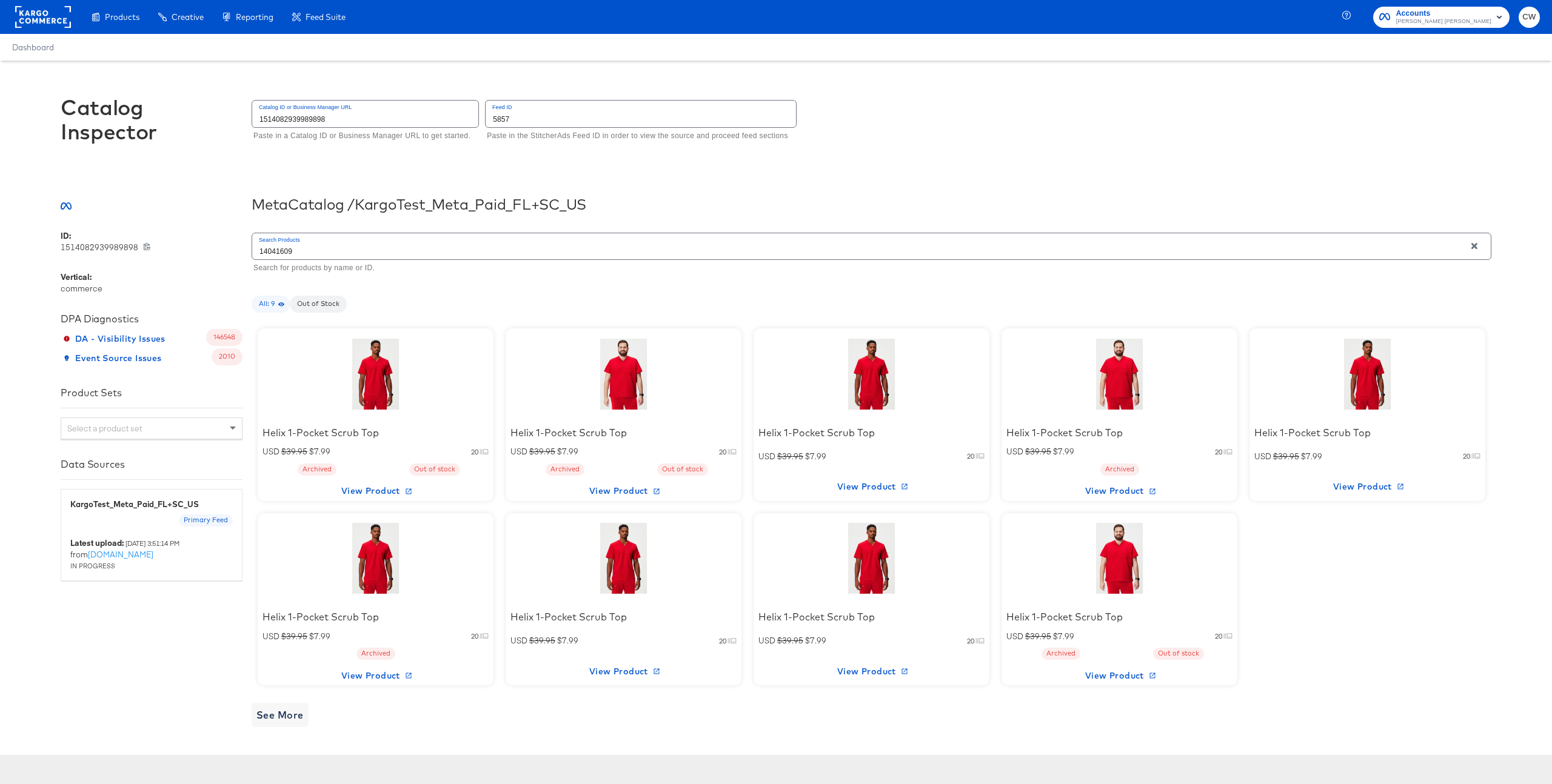
click at [356, 356] on div at bounding box center [376, 375] width 103 height 76
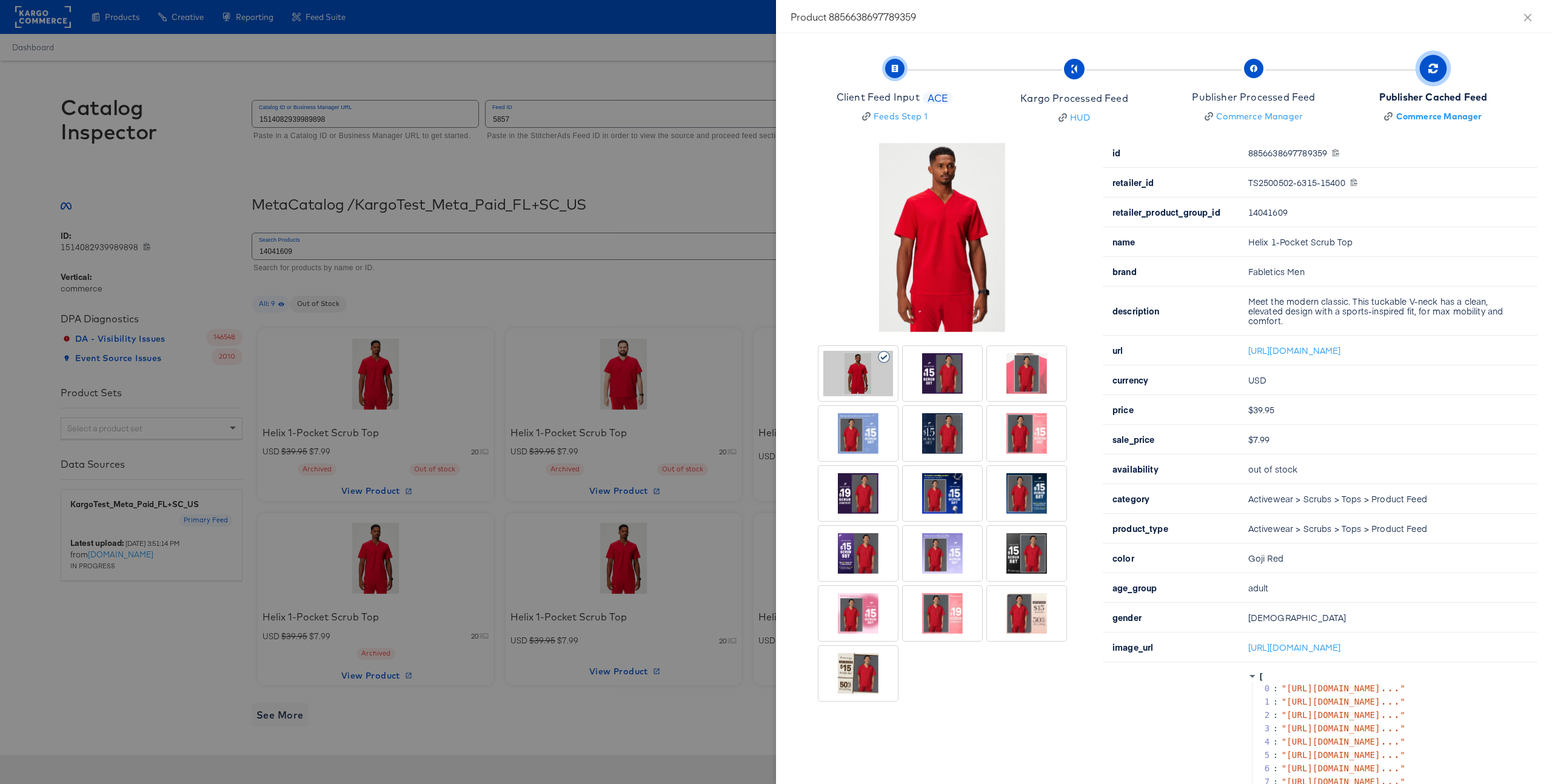
click at [908, 94] on div "Client Feed Input" at bounding box center [878, 97] width 83 height 14
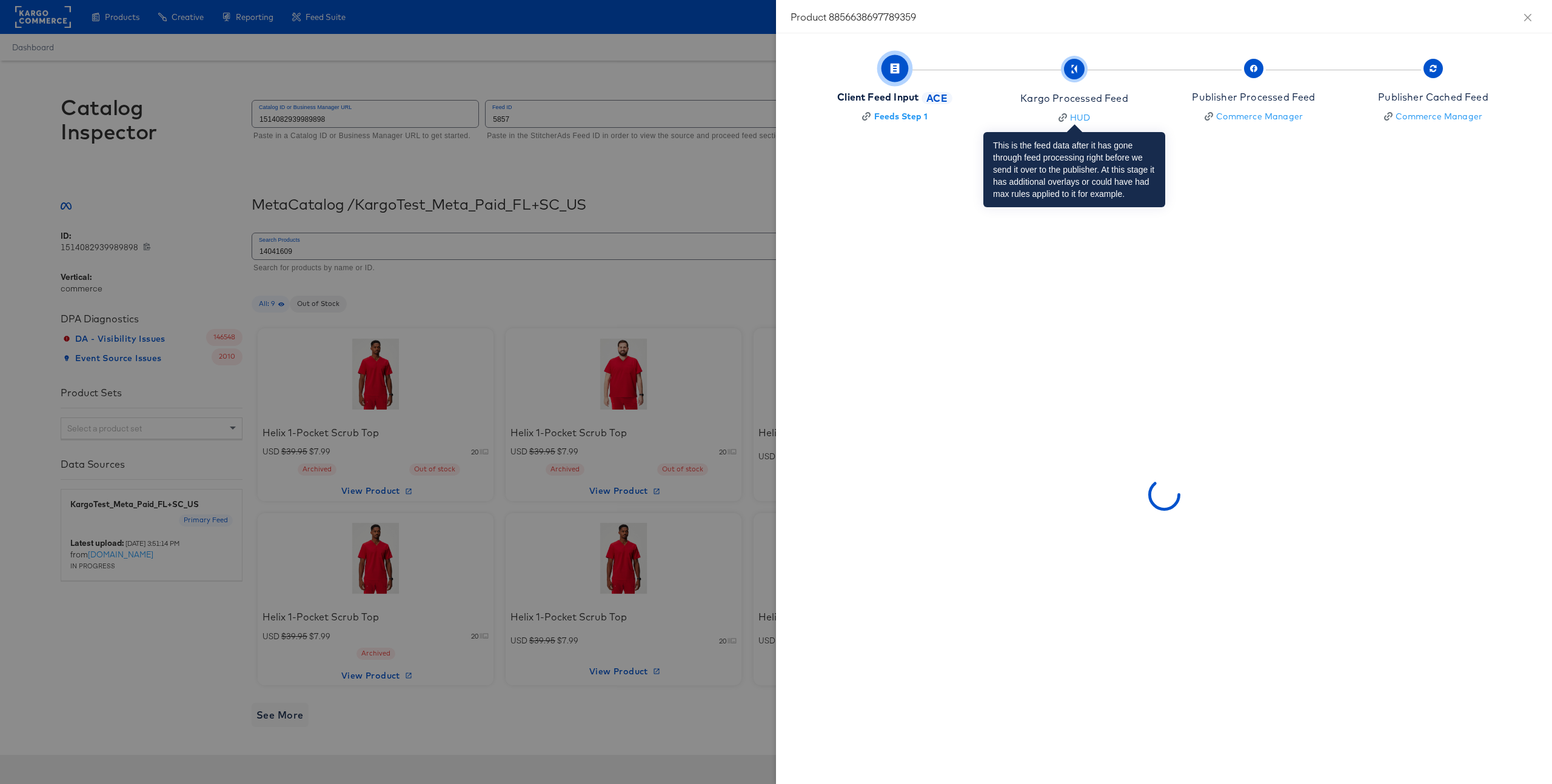
click at [1093, 107] on div "Kargo Processed Feed HUD" at bounding box center [1073, 108] width 107 height 32
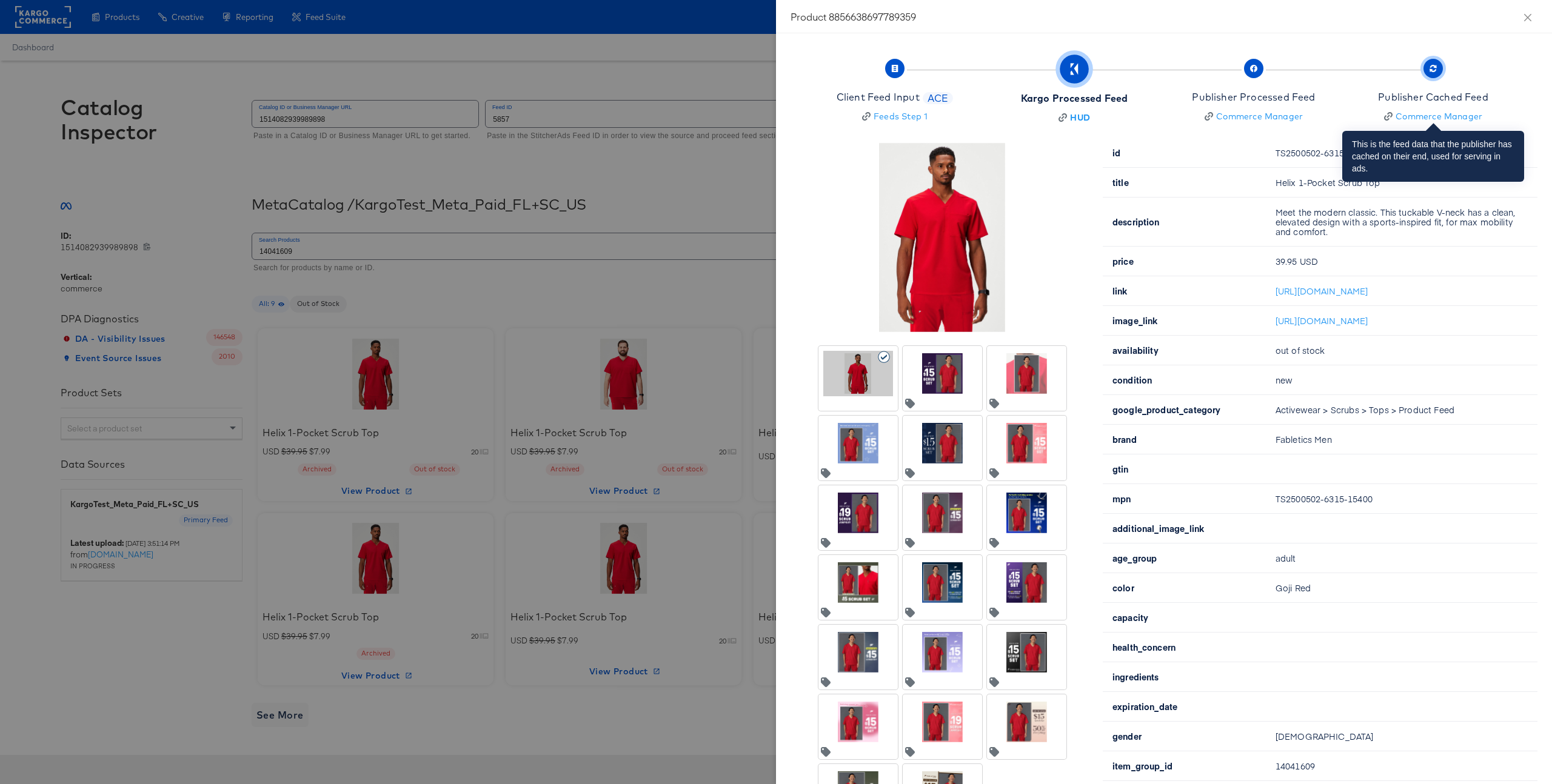
click at [1416, 93] on div "Publisher Cached Feed" at bounding box center [1433, 97] width 110 height 14
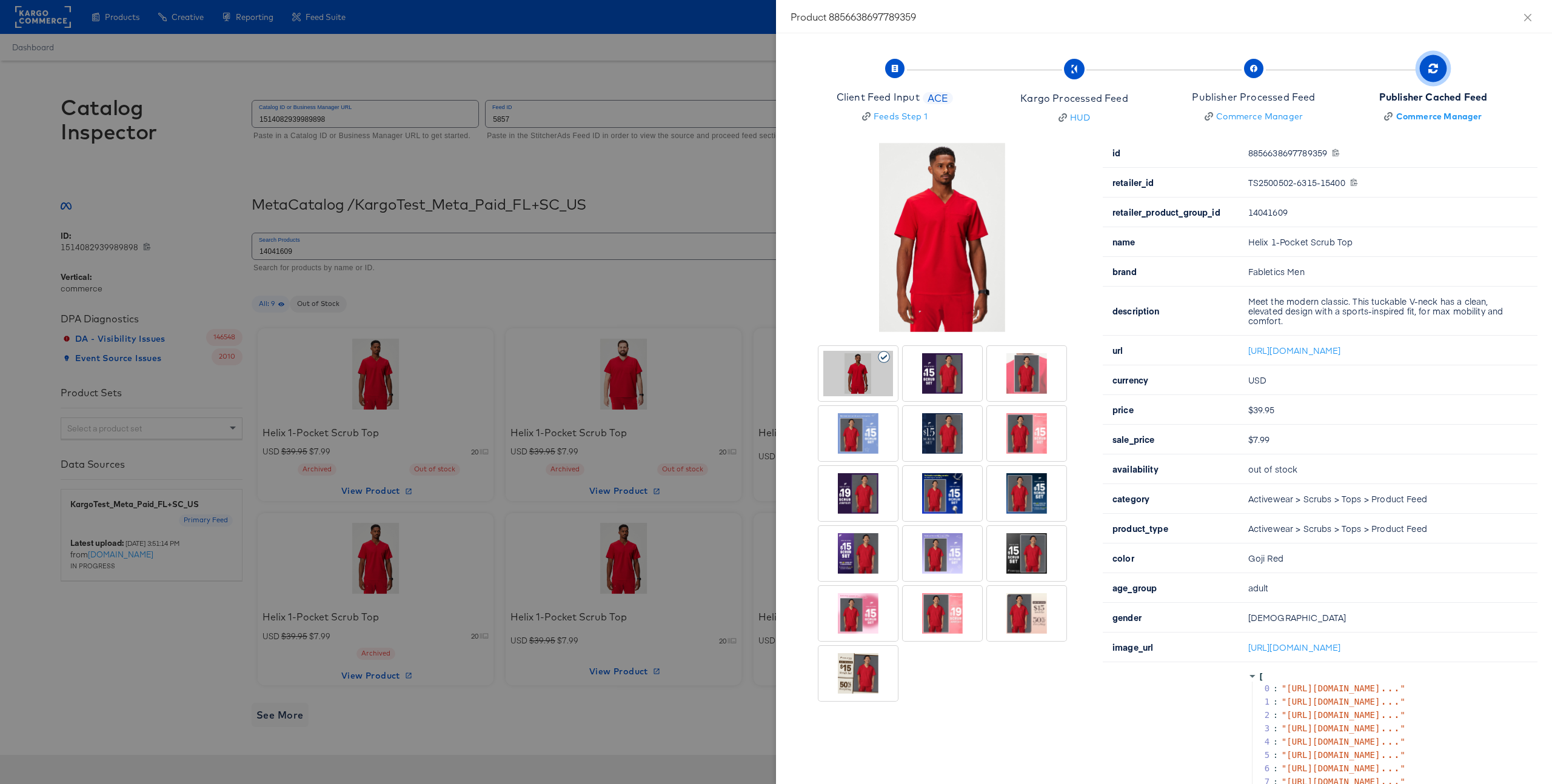
click at [1035, 508] on div at bounding box center [1027, 493] width 70 height 45
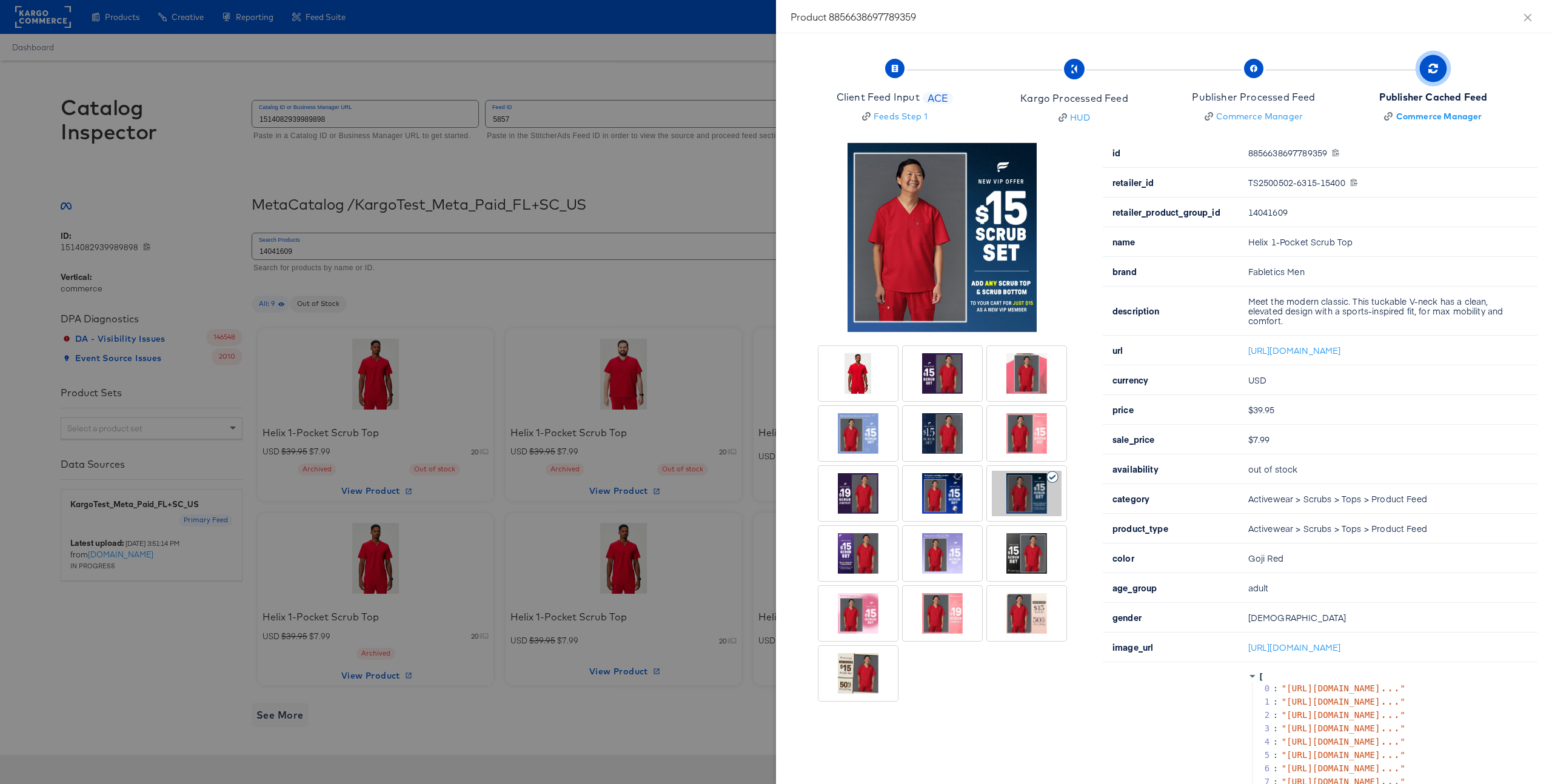
click at [1038, 592] on div at bounding box center [1027, 613] width 70 height 45
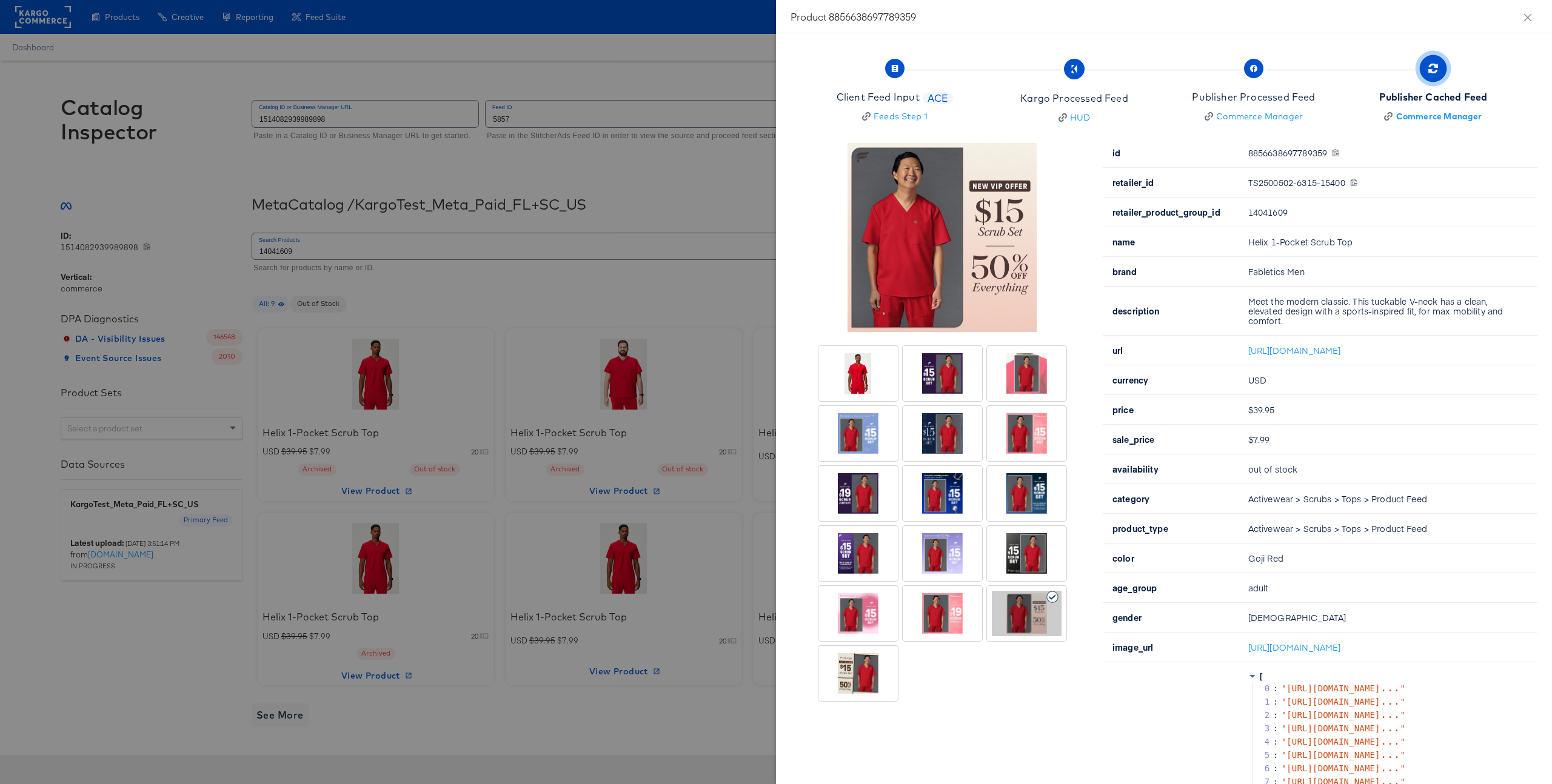
click at [1035, 389] on div at bounding box center [1027, 373] width 70 height 45
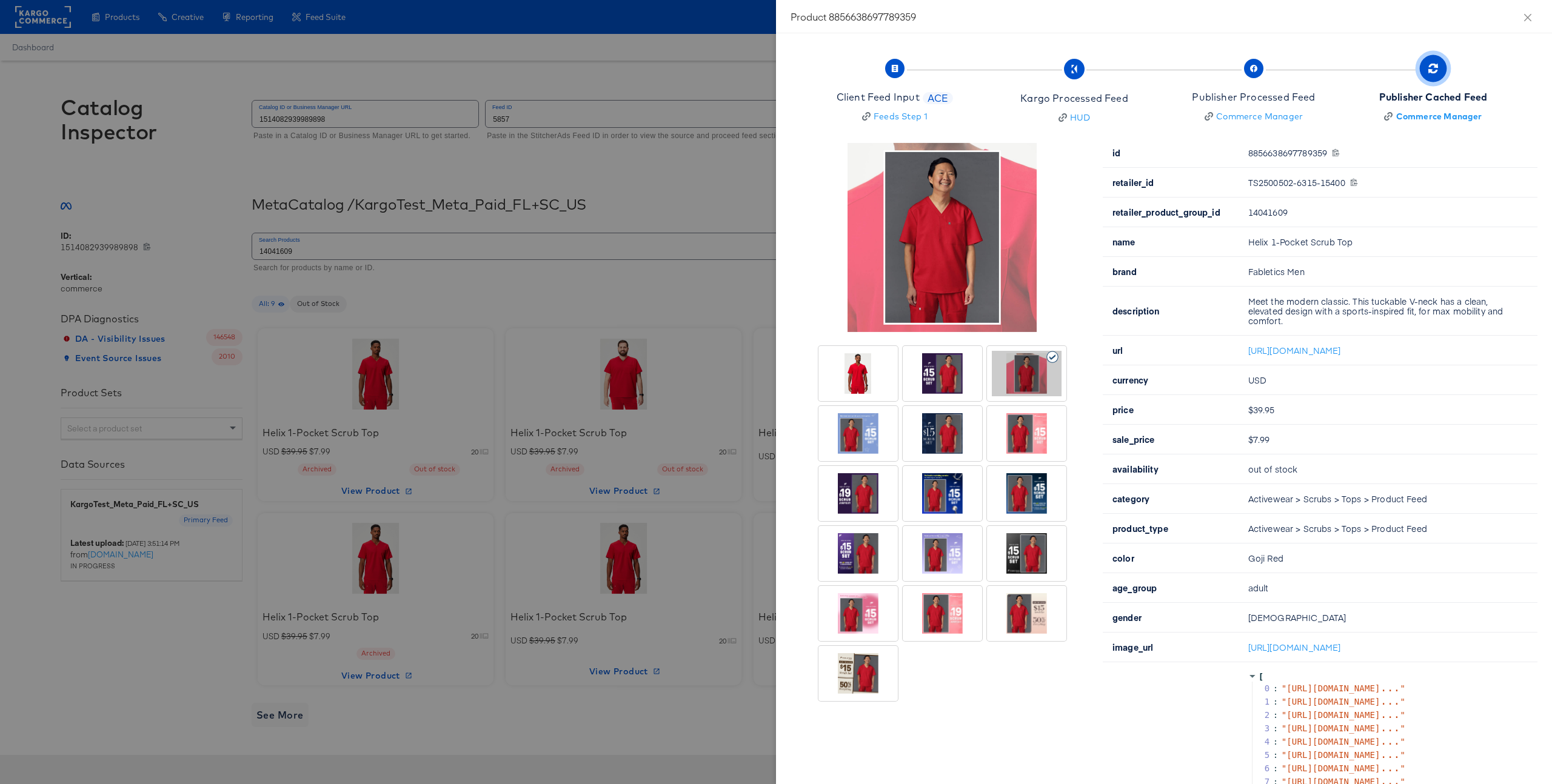
click at [940, 381] on div at bounding box center [943, 373] width 70 height 45
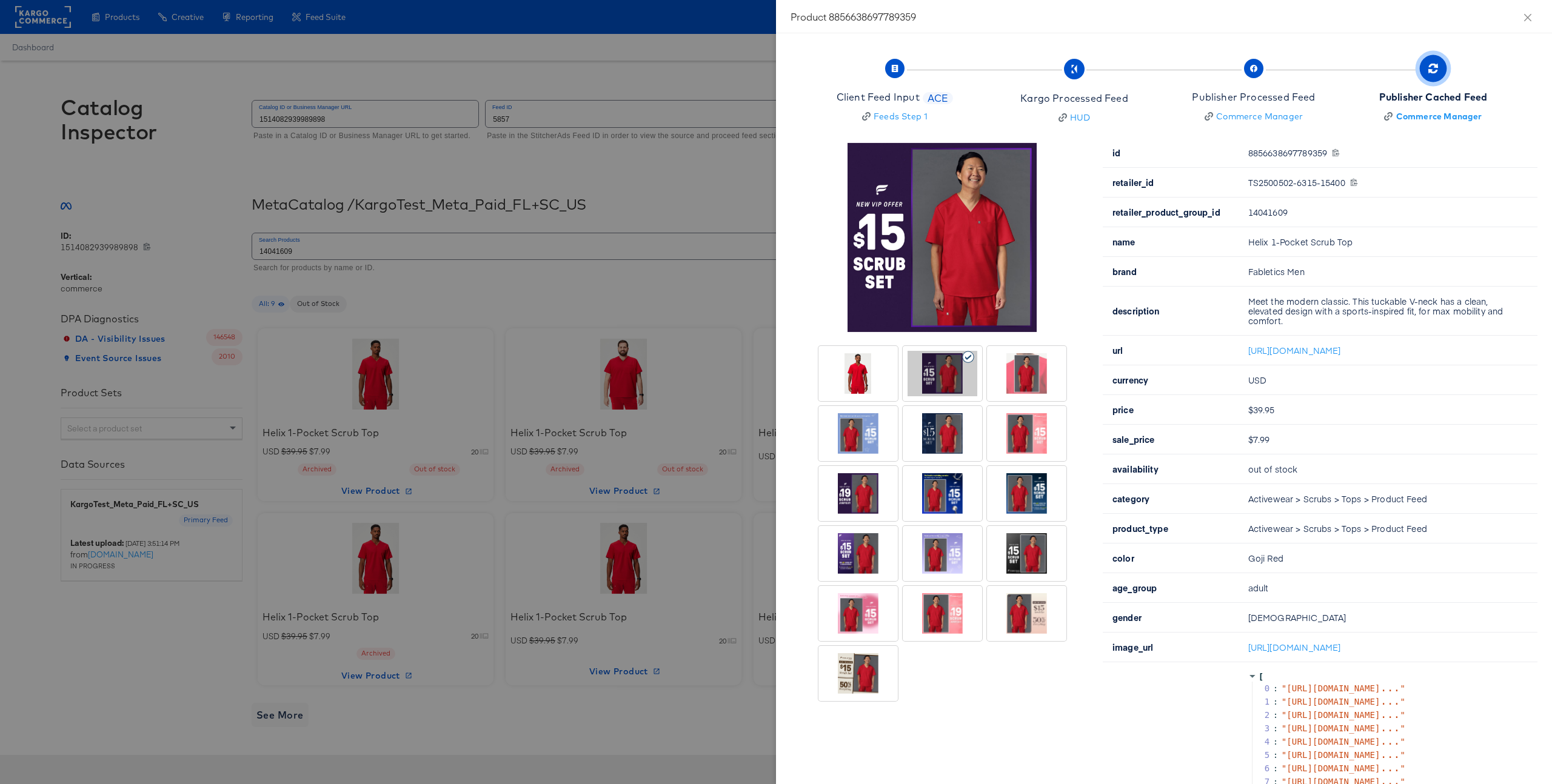
click at [652, 325] on div at bounding box center [776, 392] width 1552 height 784
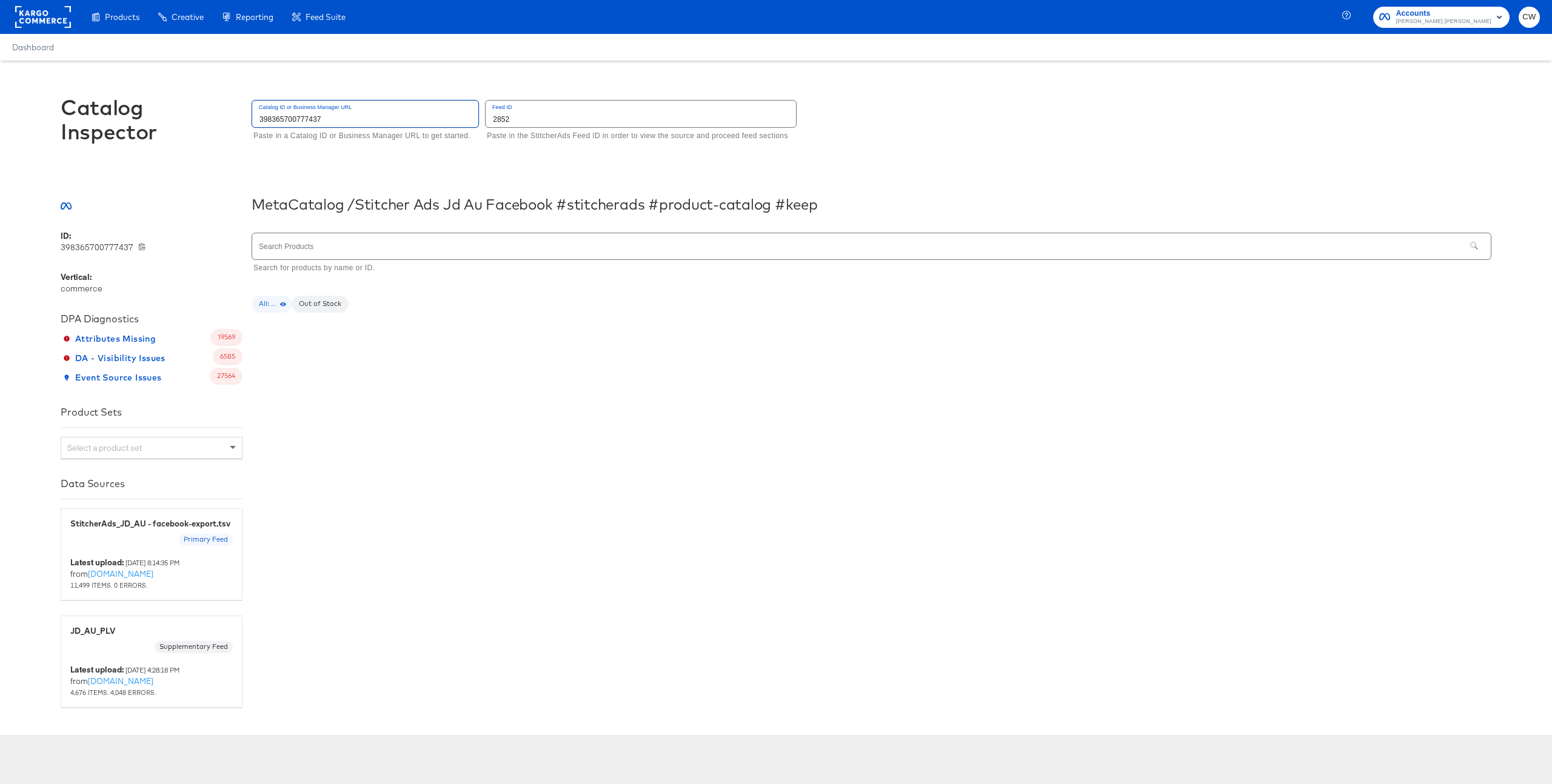
click at [322, 123] on input "398365700777437" at bounding box center [364, 113] width 226 height 26
click at [517, 124] on input "2852" at bounding box center [641, 113] width 311 height 26
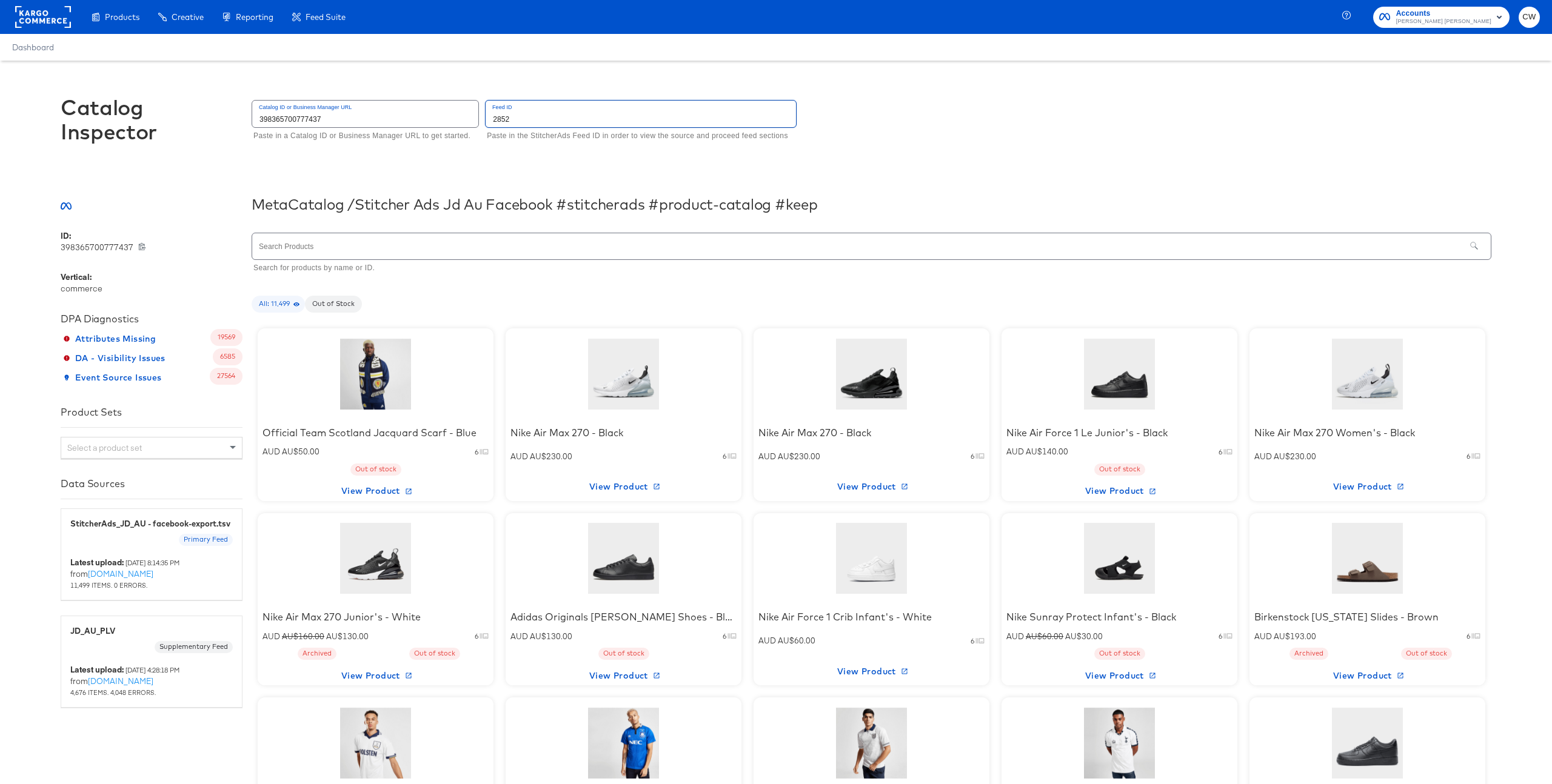
click at [517, 124] on input "2852" at bounding box center [641, 113] width 311 height 26
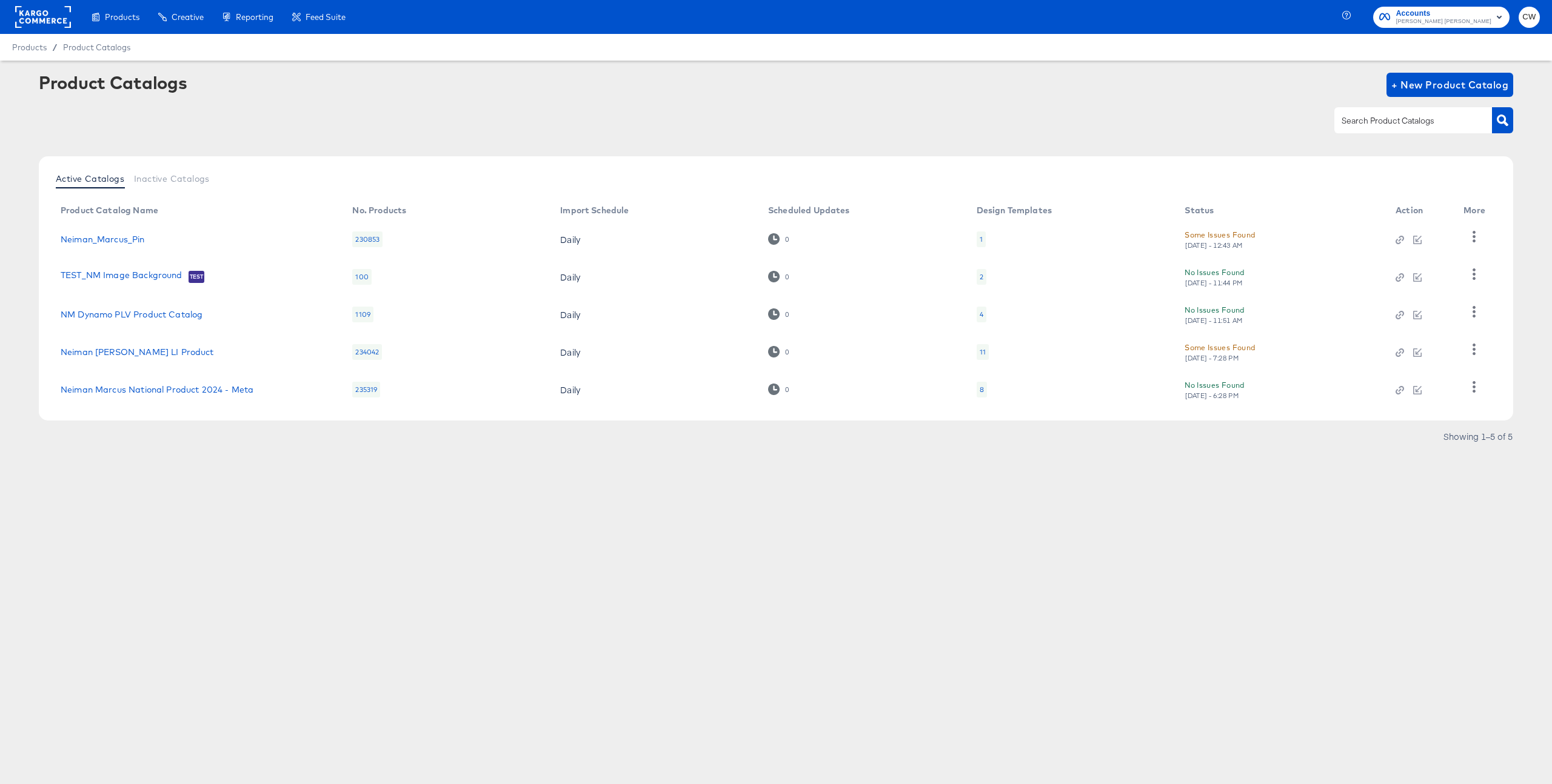
click at [67, 22] on rect at bounding box center [43, 17] width 55 height 22
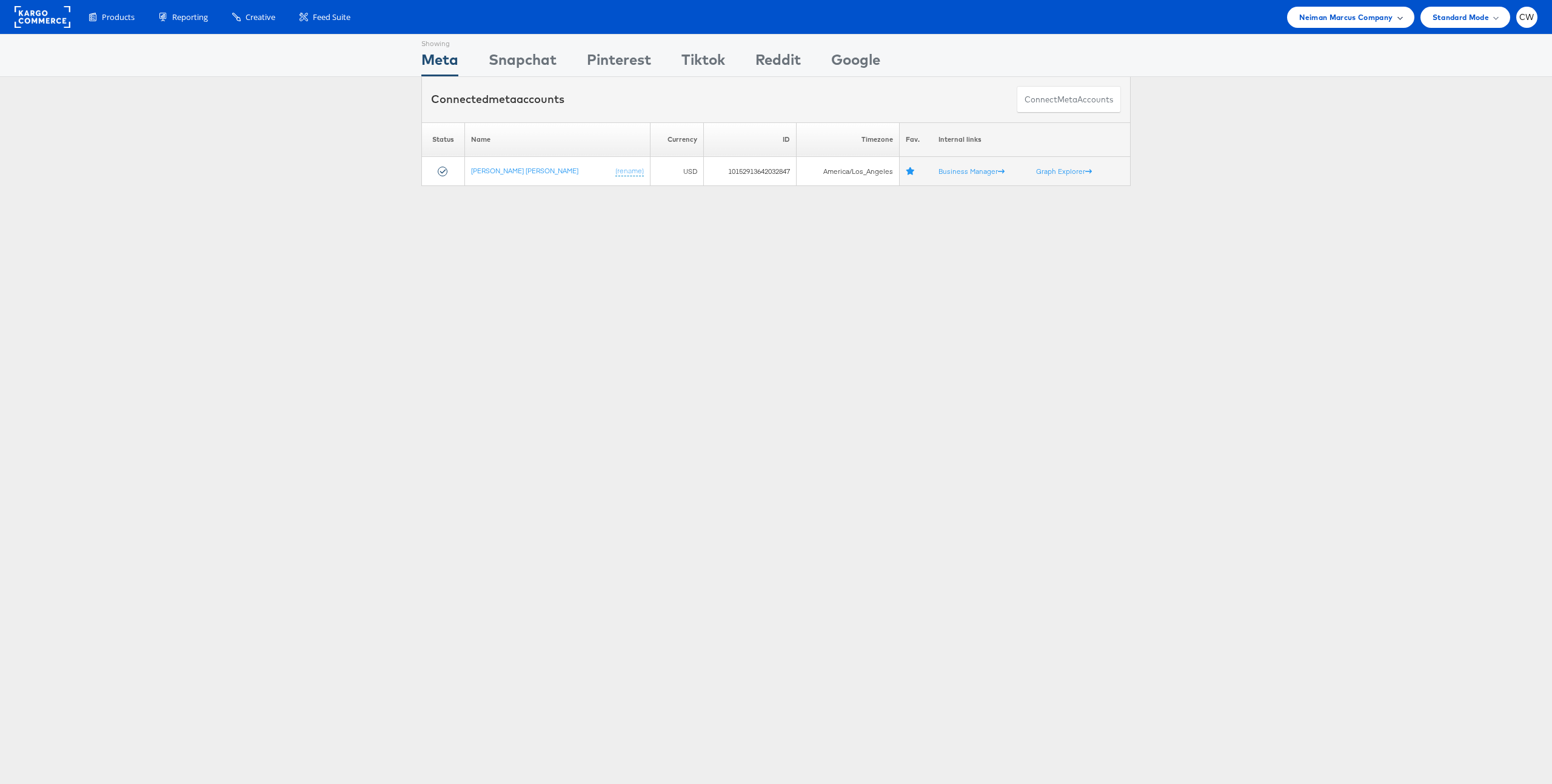
click at [1350, 22] on span "Neiman Marcus Company" at bounding box center [1346, 17] width 93 height 13
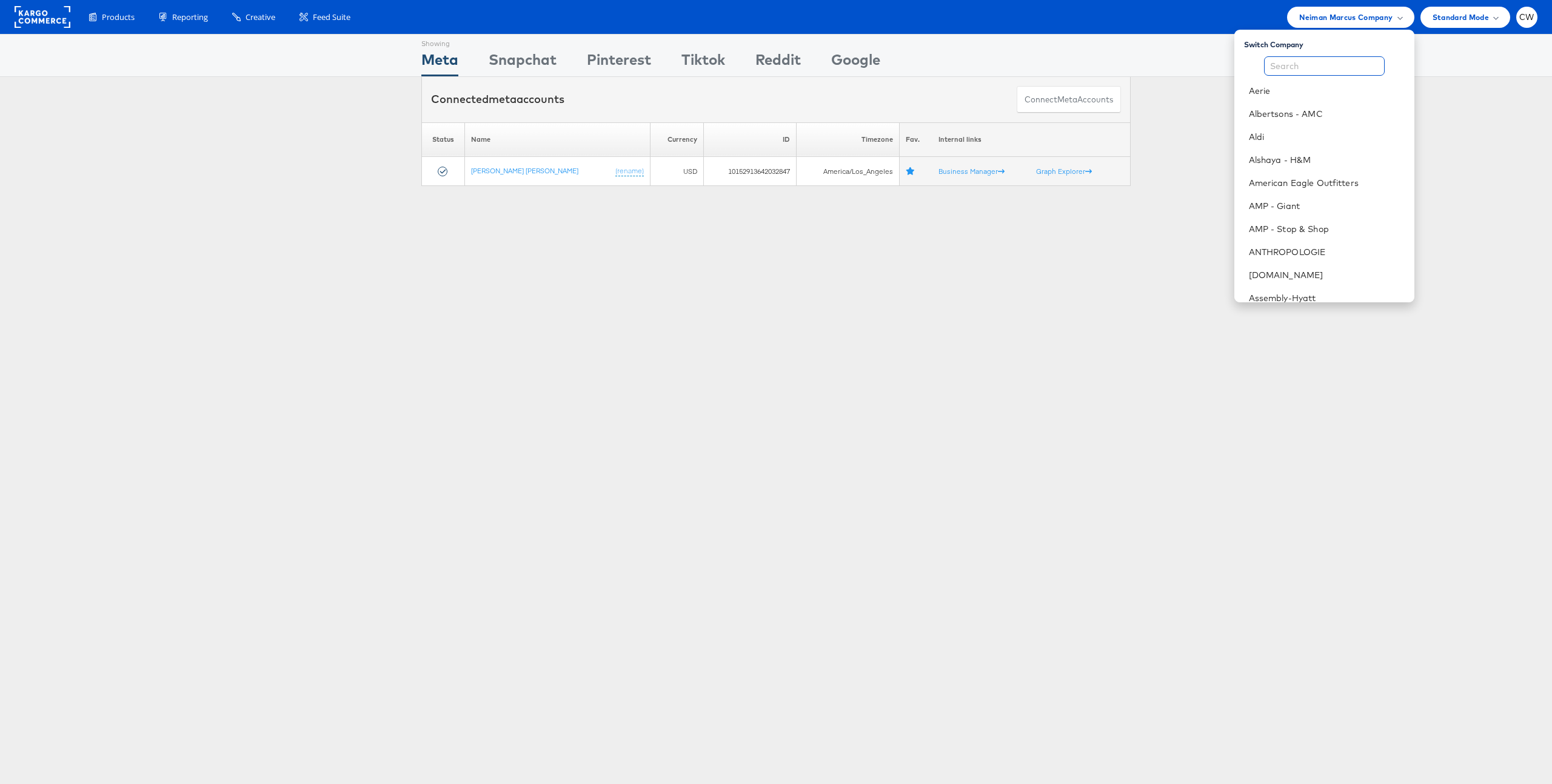
click at [1326, 63] on input "text" at bounding box center [1325, 66] width 120 height 19
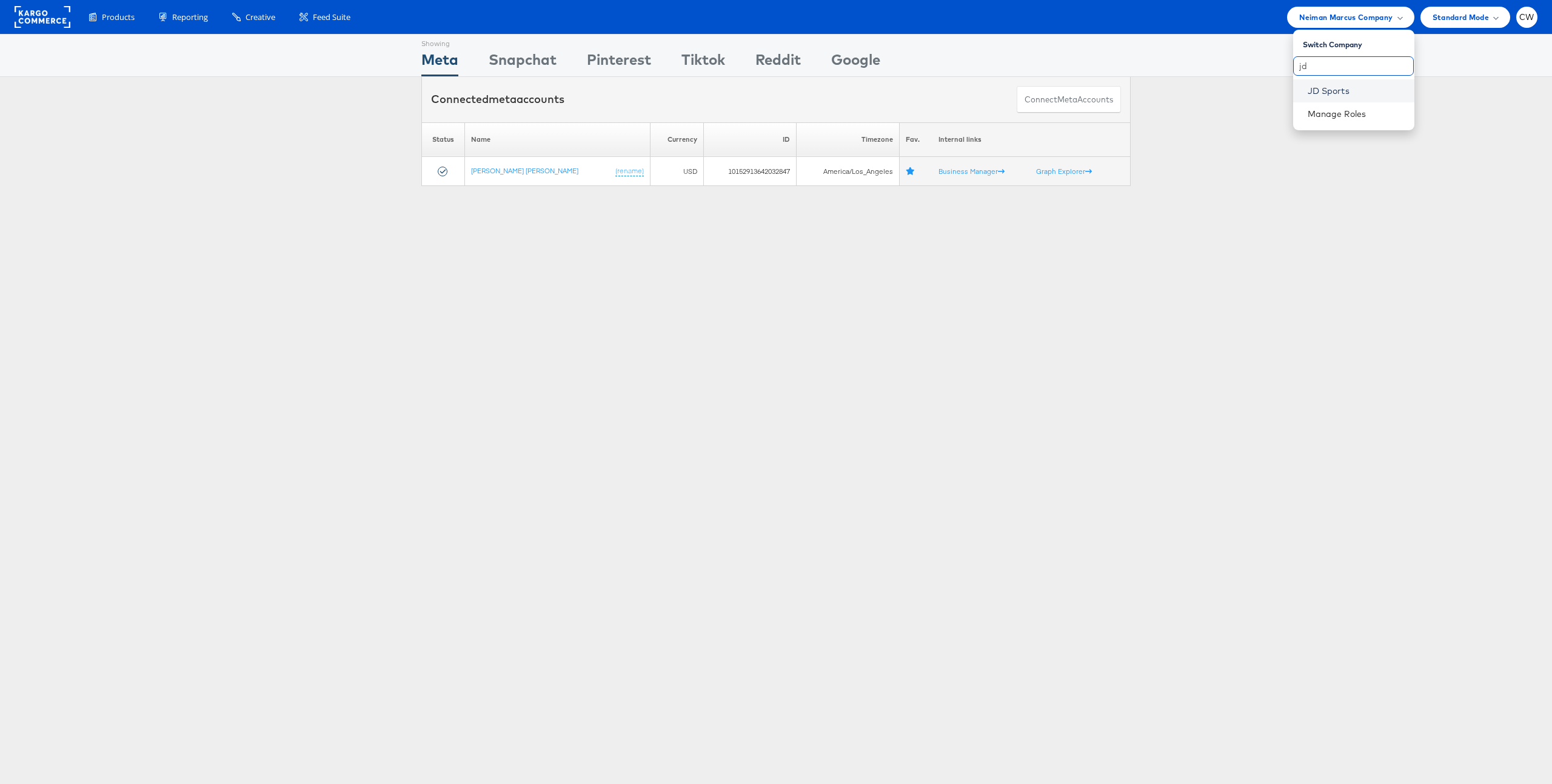
type input "jd"
click at [1342, 85] on link "JD Sports" at bounding box center [1356, 90] width 97 height 12
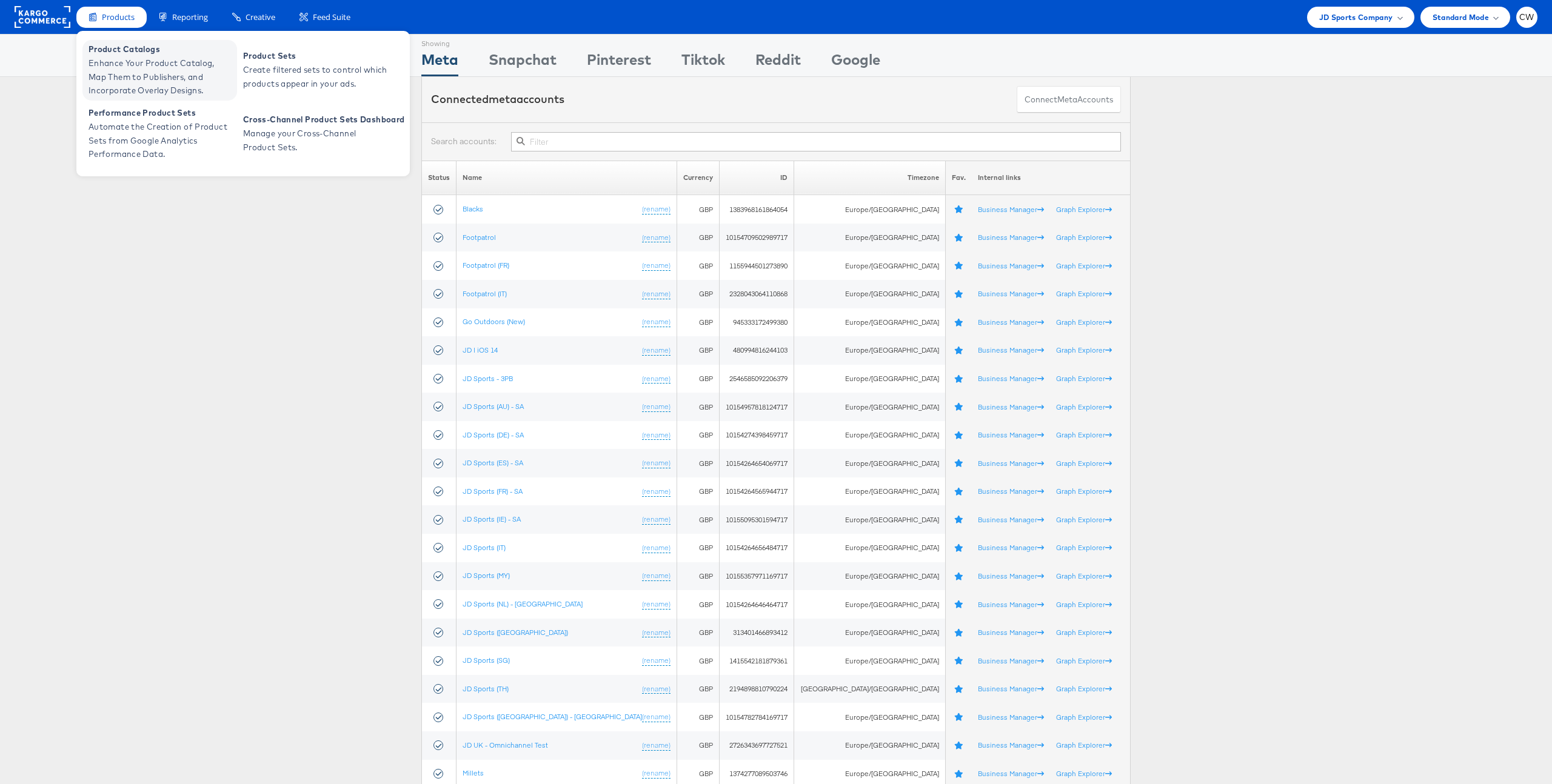
click at [175, 68] on span "Enhance Your Product Catalog, Map Them to Publishers, and Incorporate Overlay D…" at bounding box center [162, 77] width 146 height 41
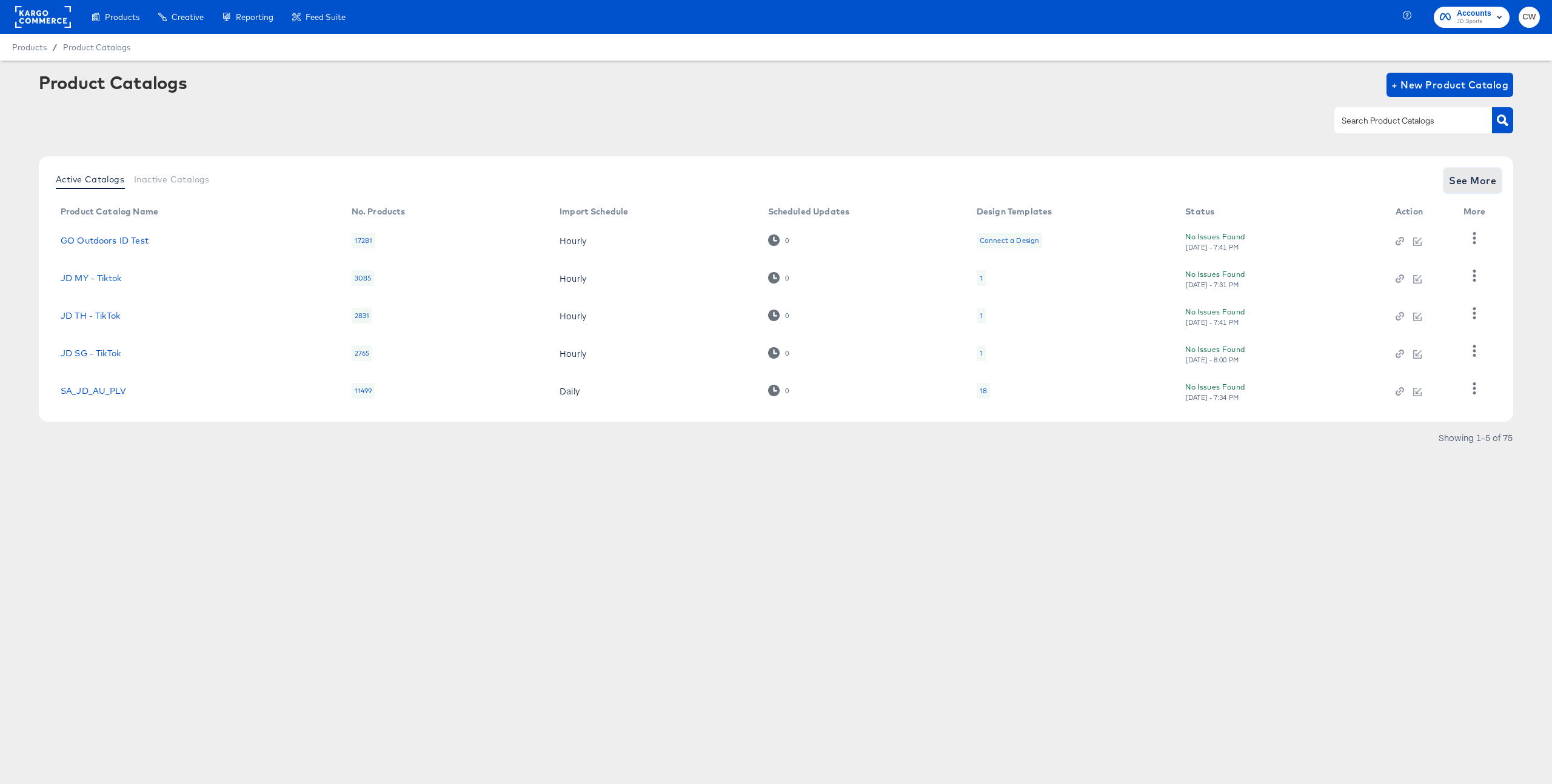
click at [1468, 181] on span "See More" at bounding box center [1473, 180] width 48 height 17
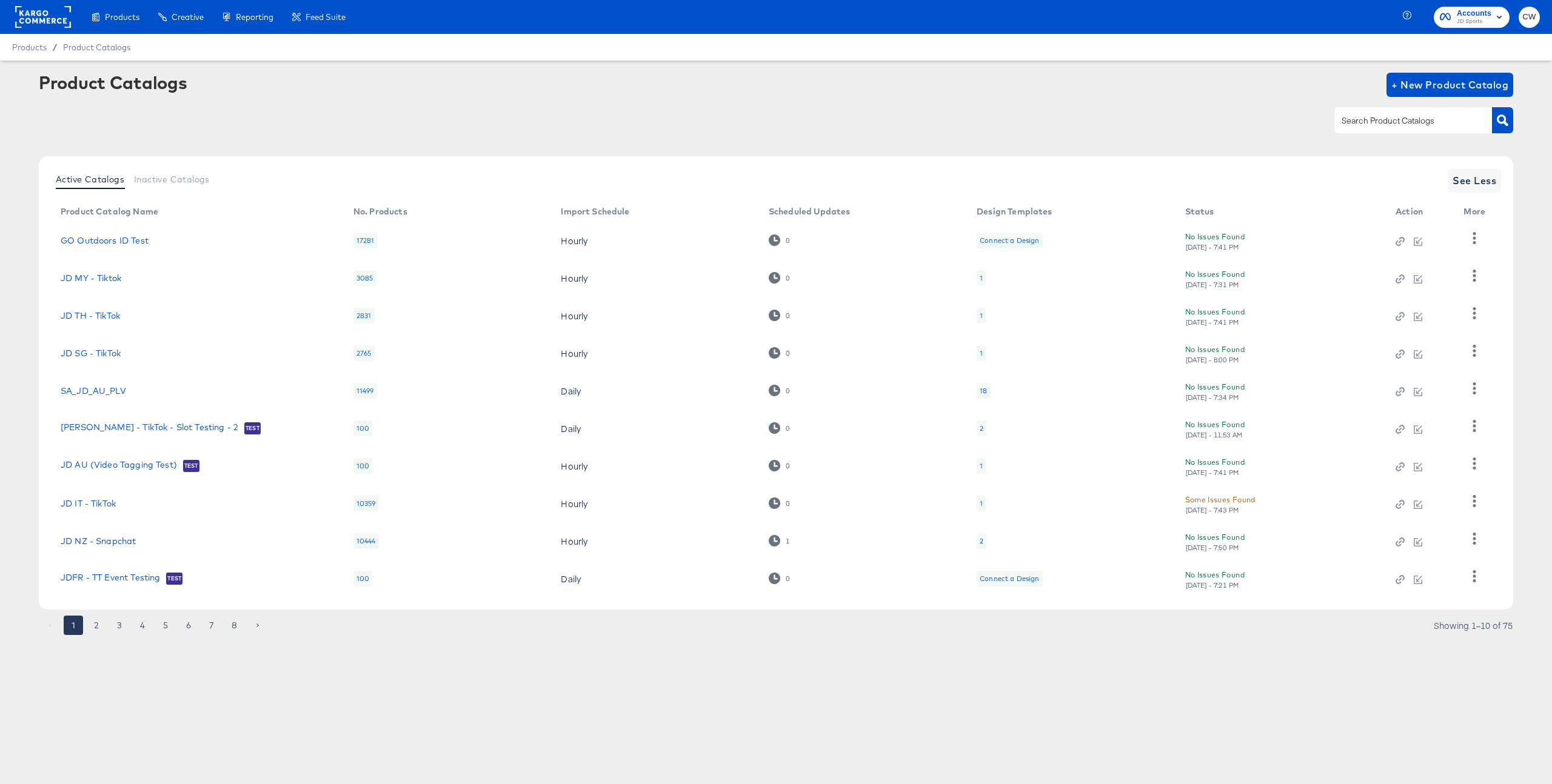
click at [1371, 132] on div at bounding box center [1413, 120] width 158 height 25
type input "au"
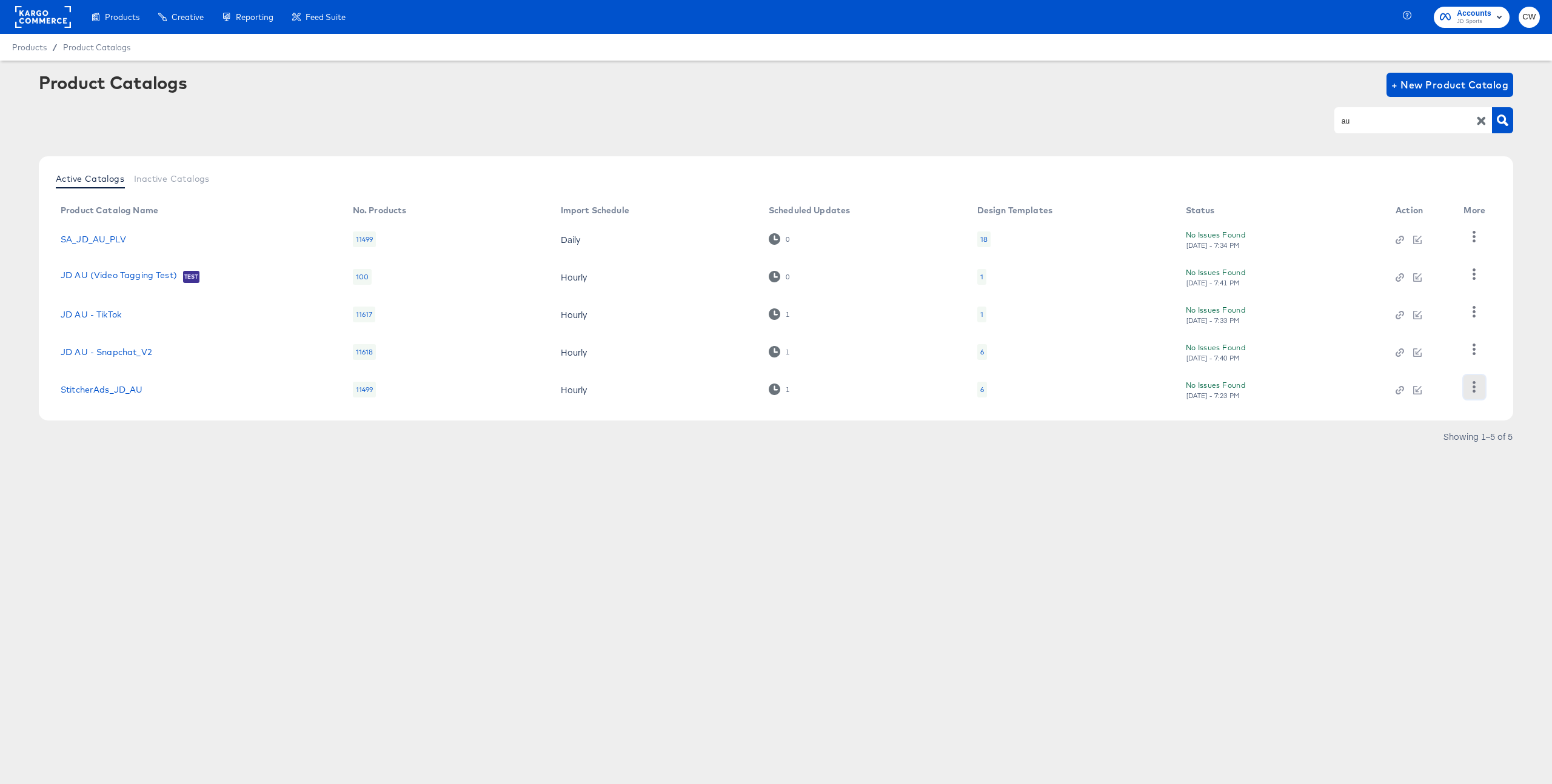
click at [1477, 386] on icon "button" at bounding box center [1474, 386] width 12 height 12
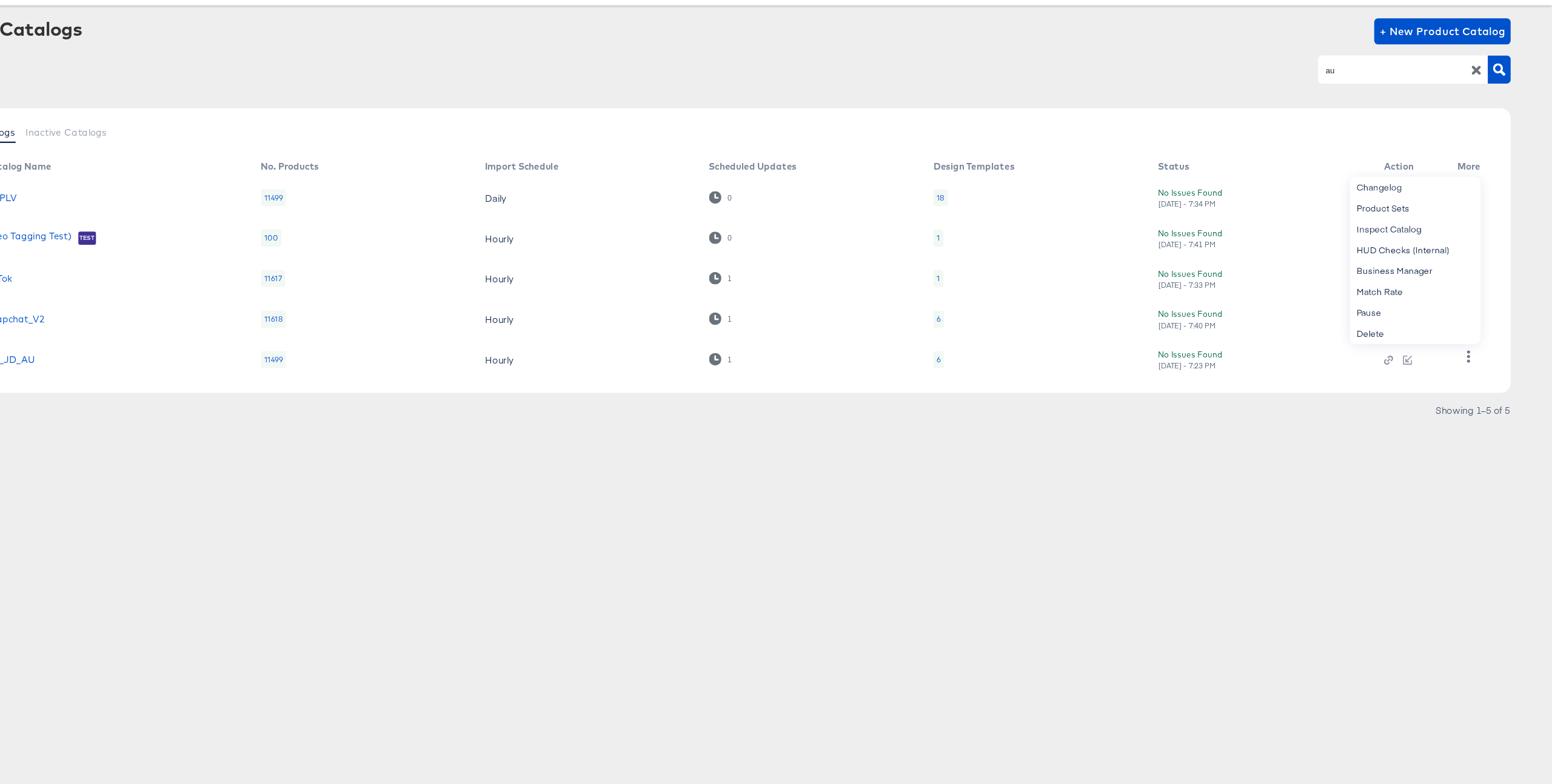
click at [1170, 147] on div "Product Catalogs + New Product Catalog au Active Catalogs Inactive Catalogs Pro…" at bounding box center [776, 262] width 1474 height 379
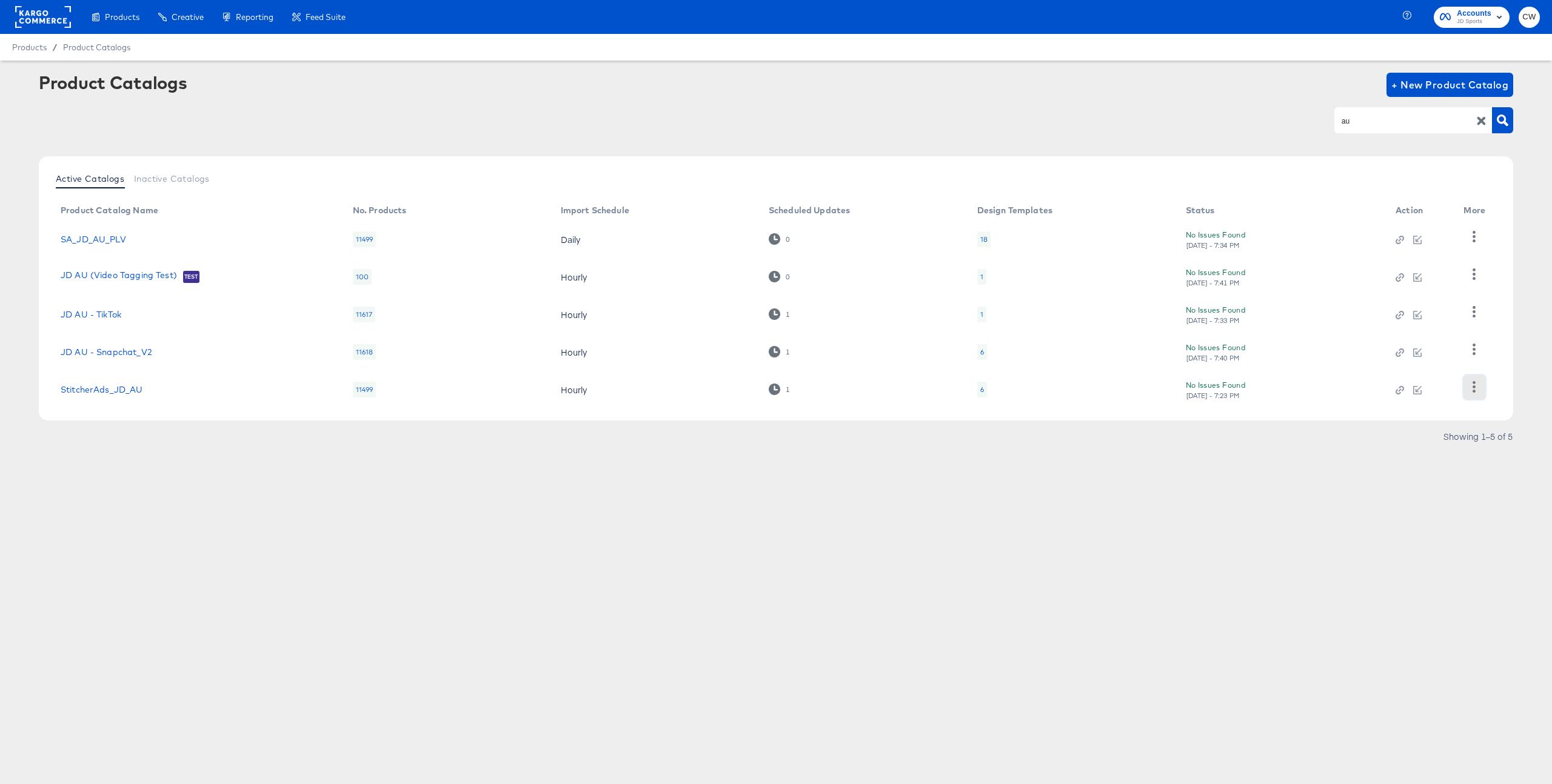
click at [1476, 385] on icon "button" at bounding box center [1474, 386] width 12 height 12
click at [1393, 273] on div "Inspect Catalog" at bounding box center [1424, 268] width 121 height 19
click at [1471, 386] on icon "button" at bounding box center [1474, 386] width 12 height 12
click at [1465, 386] on button "button" at bounding box center [1474, 387] width 21 height 25
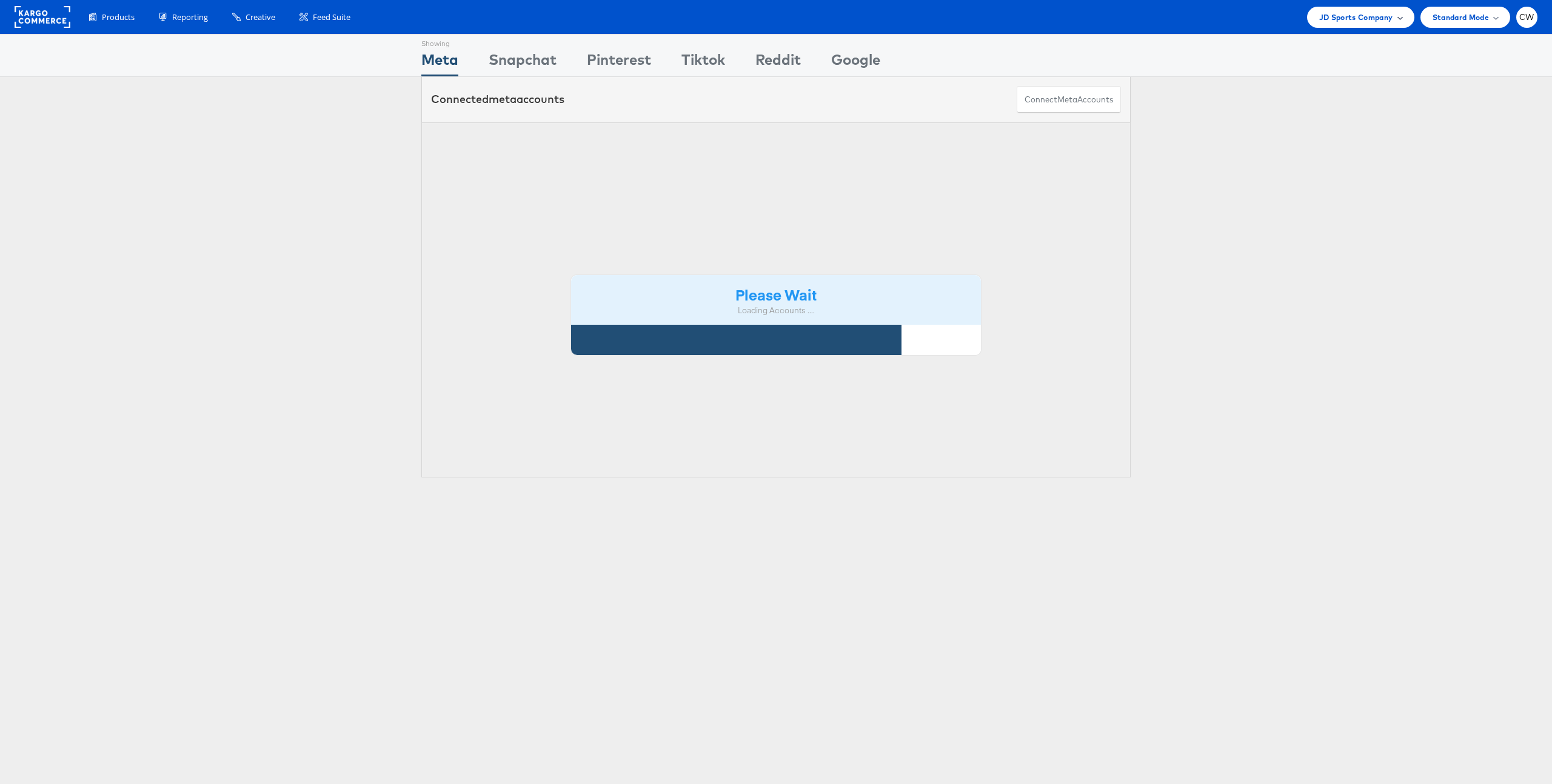
click at [1378, 22] on span "JD Sports Company" at bounding box center [1356, 17] width 74 height 13
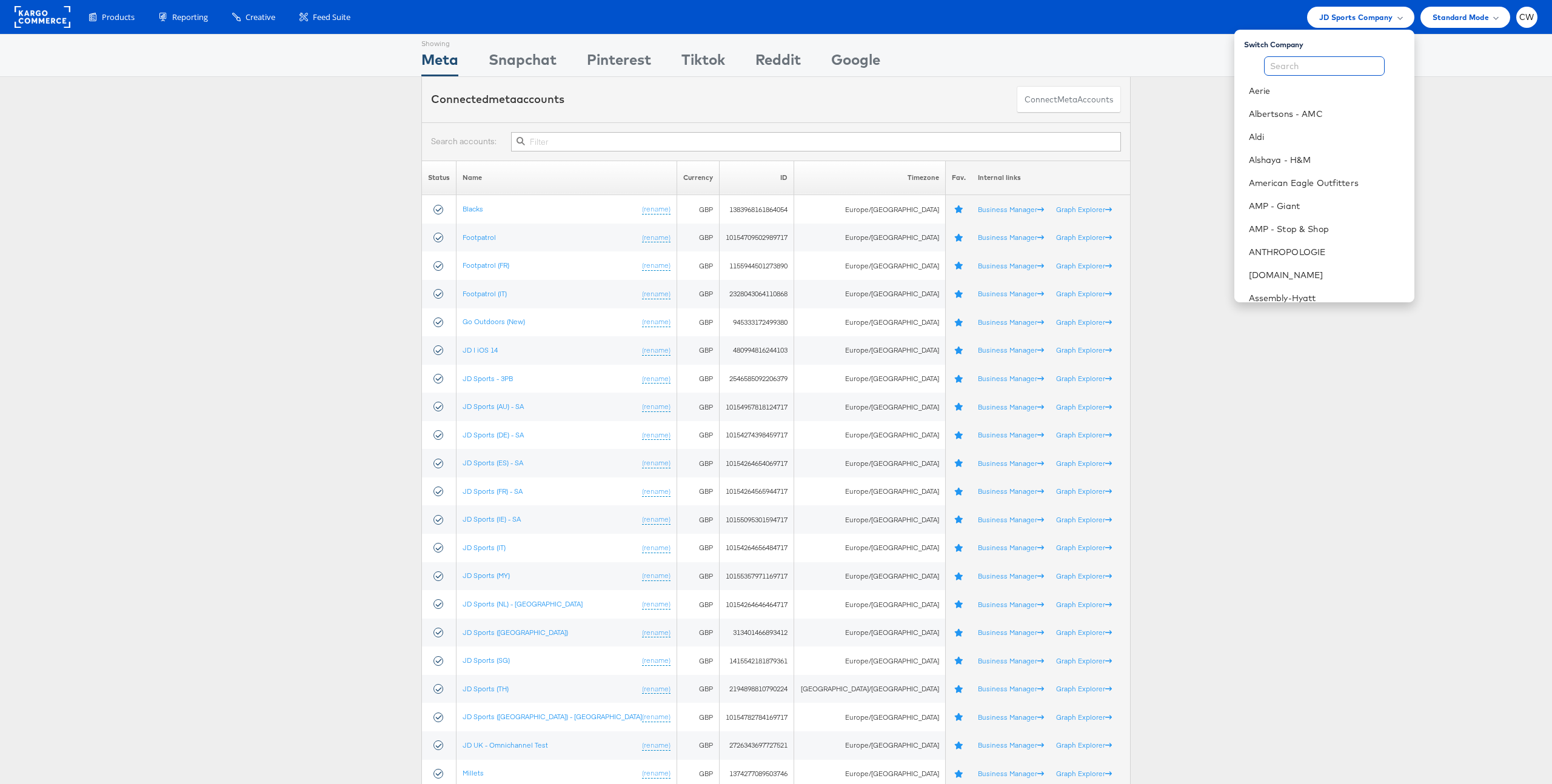
click at [1338, 66] on input "text" at bounding box center [1325, 66] width 120 height 19
type input "ne"
click at [1355, 132] on link "[PERSON_NAME] [PERSON_NAME]" at bounding box center [1330, 136] width 149 height 12
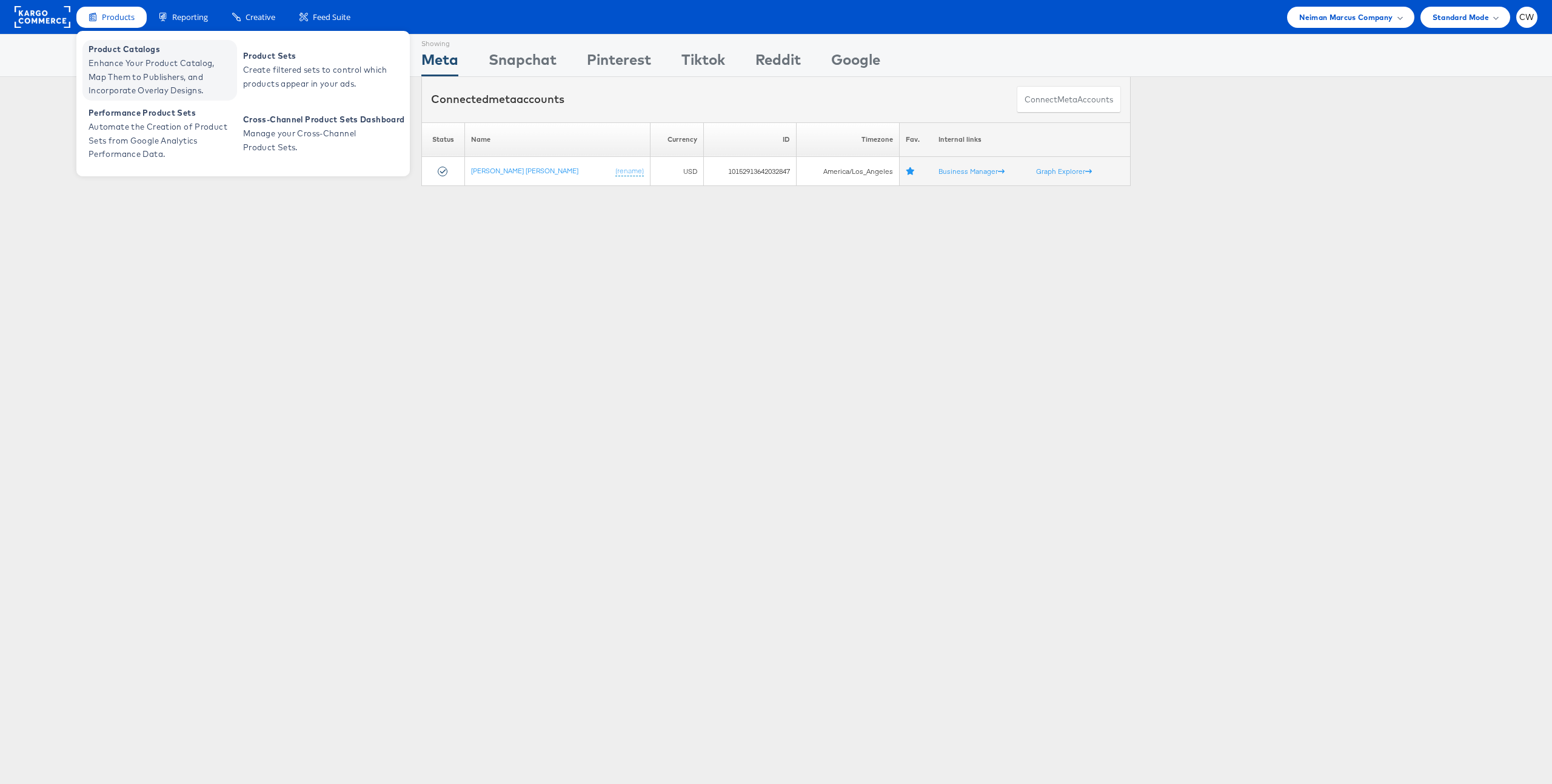
click at [146, 61] on span "Enhance Your Product Catalog, Map Them to Publishers, and Incorporate Overlay D…" at bounding box center [162, 77] width 146 height 41
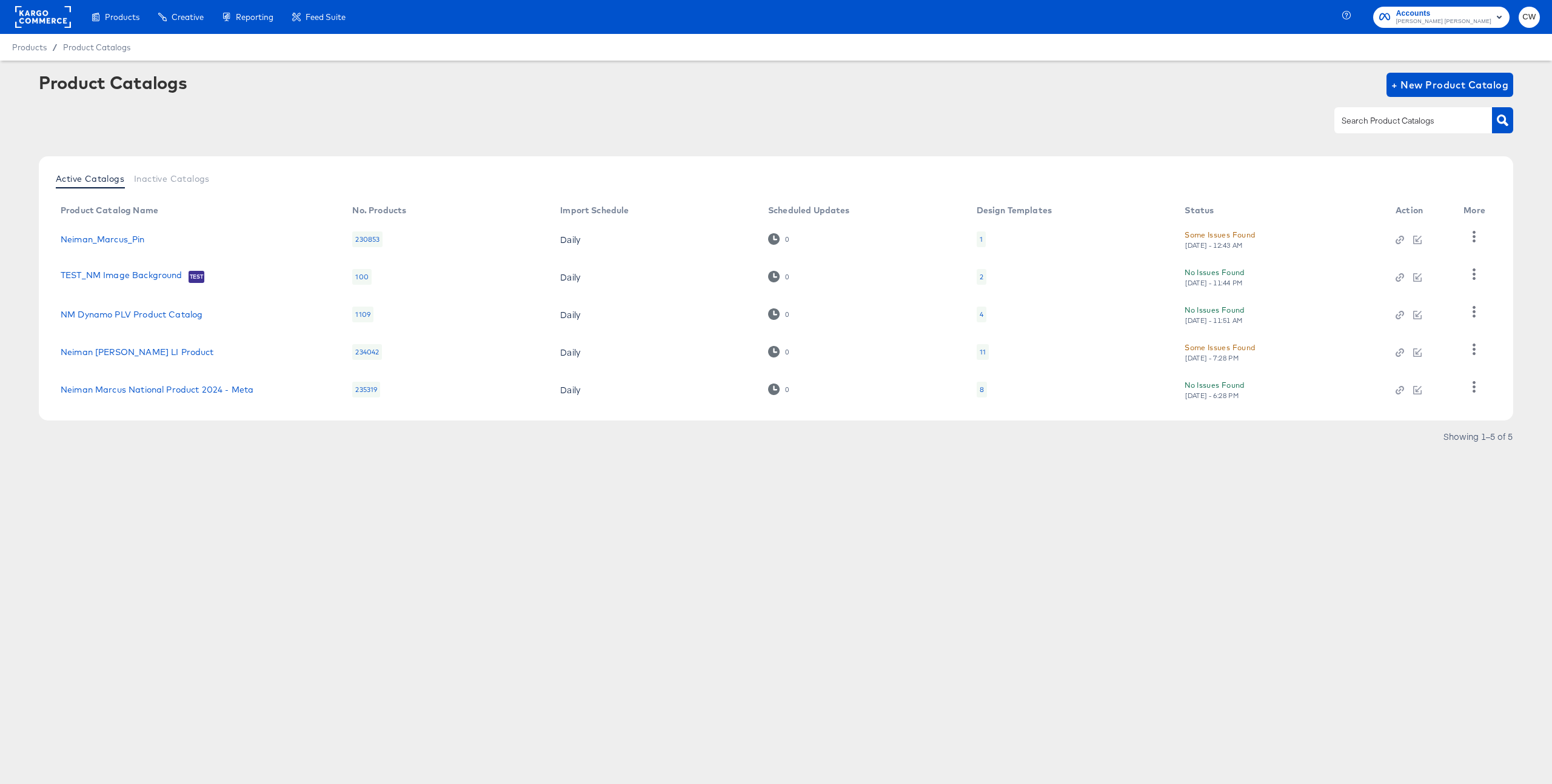
click at [182, 428] on div "Active Catalogs Inactive Catalogs Product Catalog Name No. Products Import Sche…" at bounding box center [776, 303] width 1474 height 295
click at [165, 393] on link "Neiman Marcus National Product 2024 - Meta" at bounding box center [157, 390] width 193 height 10
click at [138, 355] on link "Neiman Marcus Dentsu LI Product" at bounding box center [138, 352] width 154 height 10
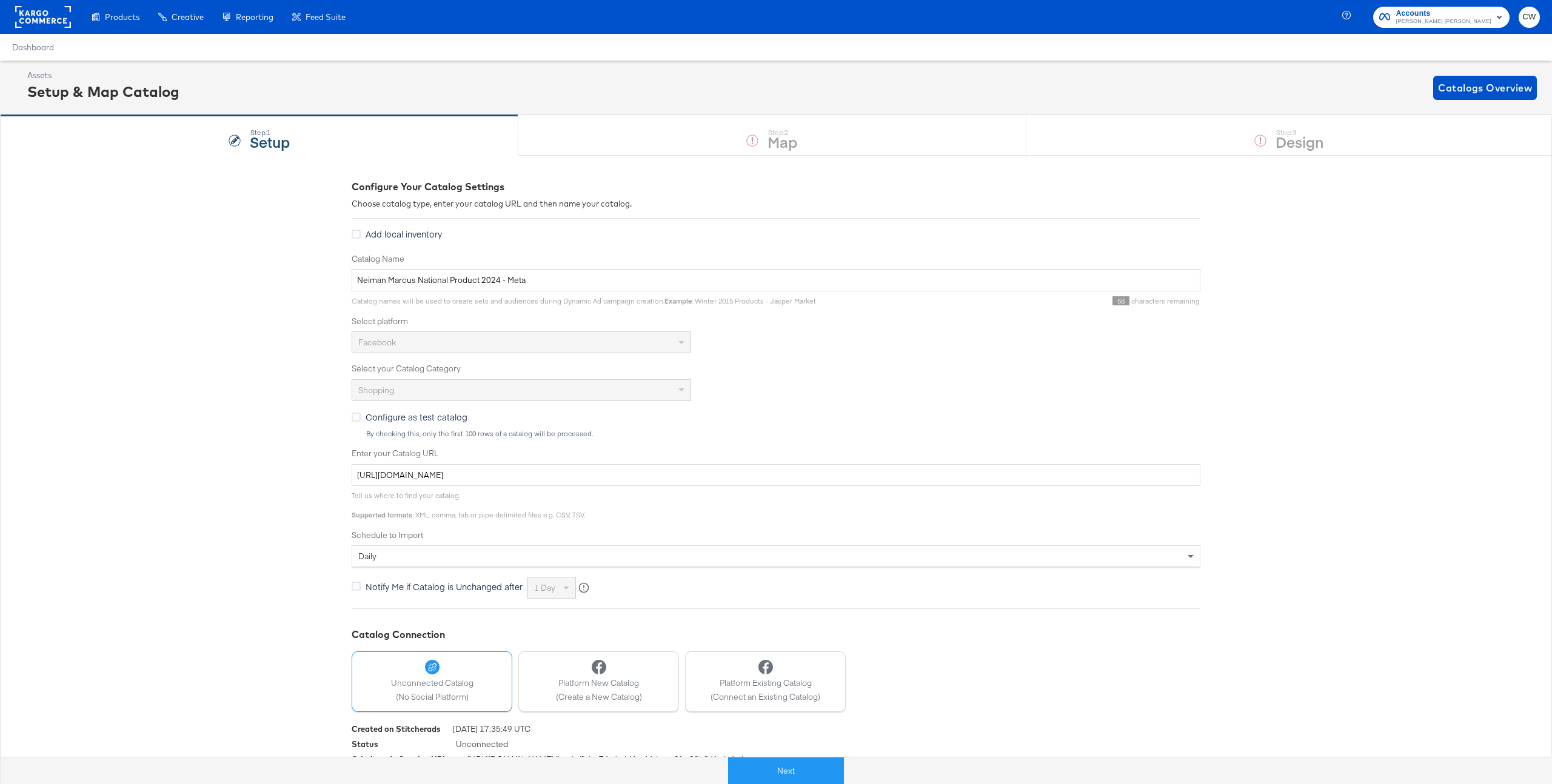
scroll to position [30, 0]
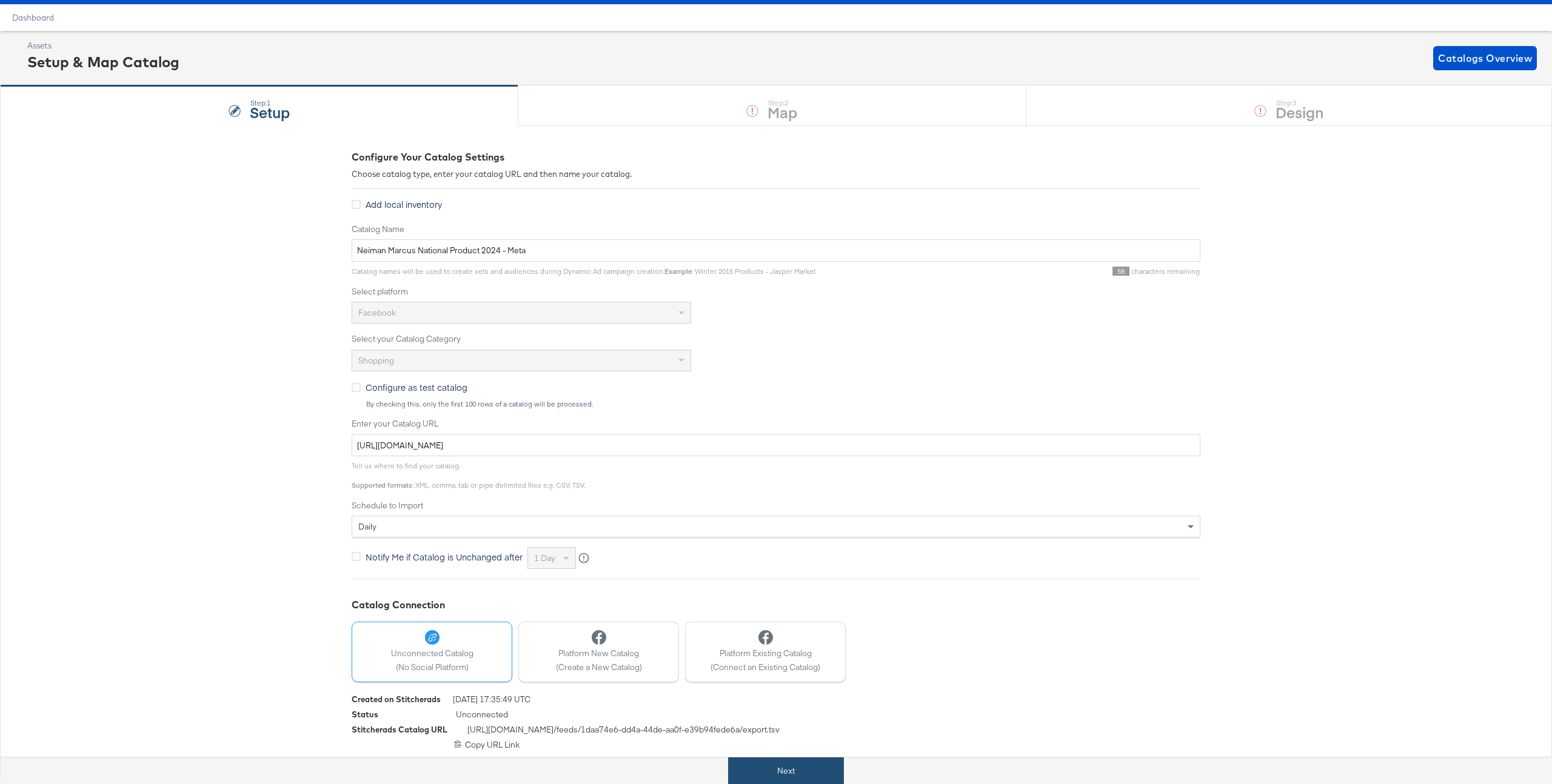
click at [800, 762] on button "Next" at bounding box center [786, 771] width 116 height 27
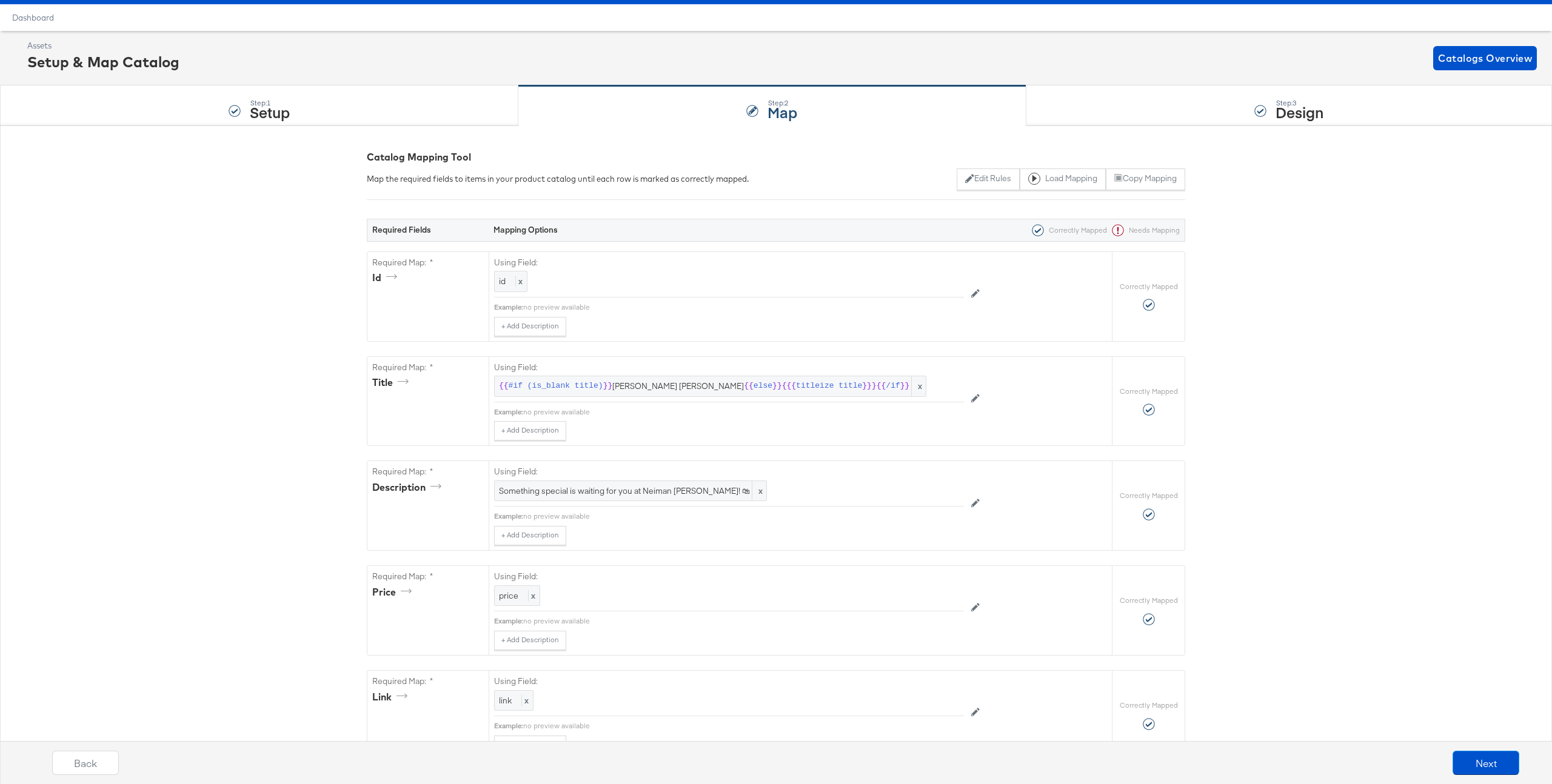
scroll to position [0, 0]
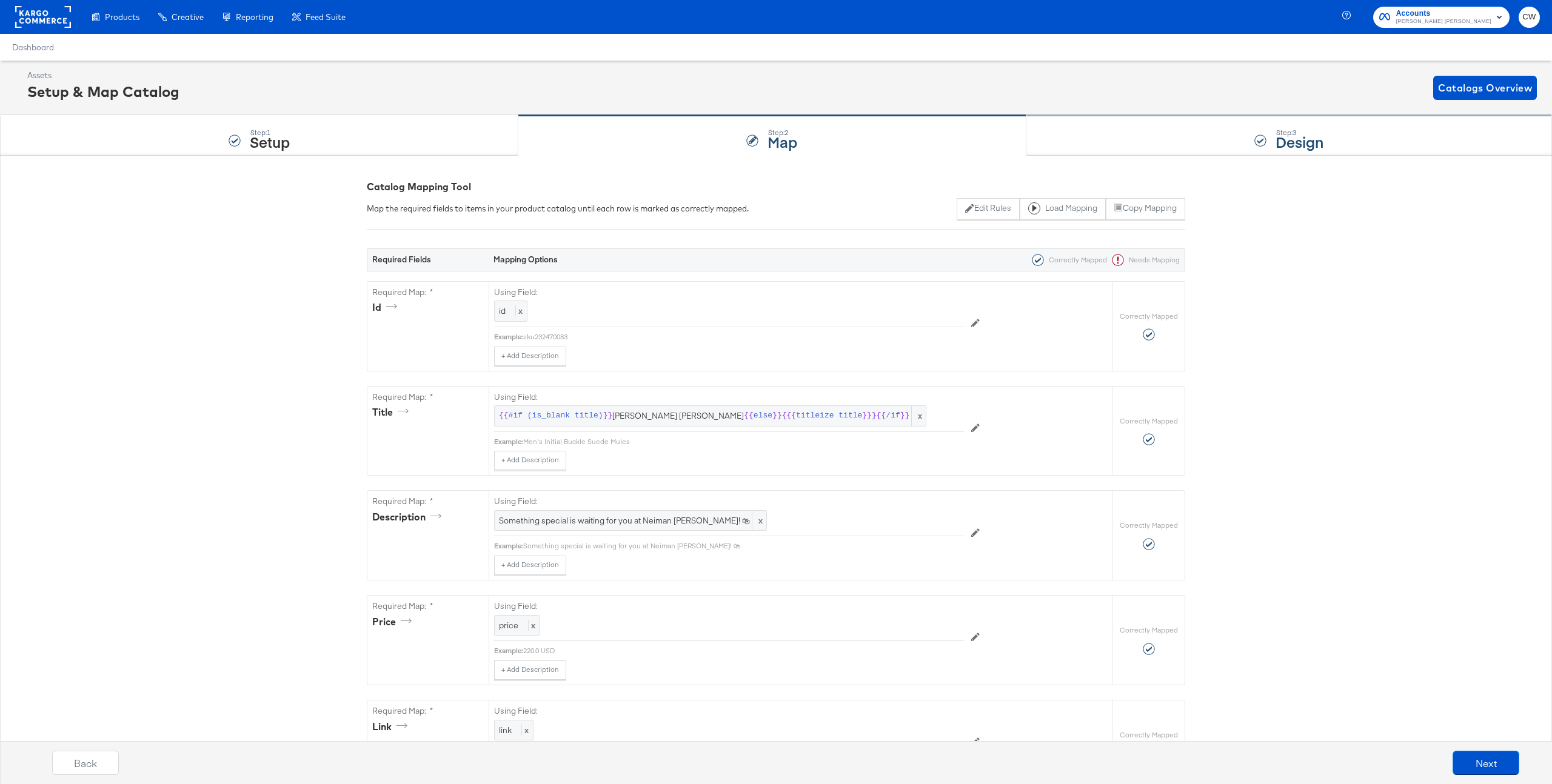
click at [1172, 144] on div "Step: 3 Design" at bounding box center [1290, 135] width 526 height 40
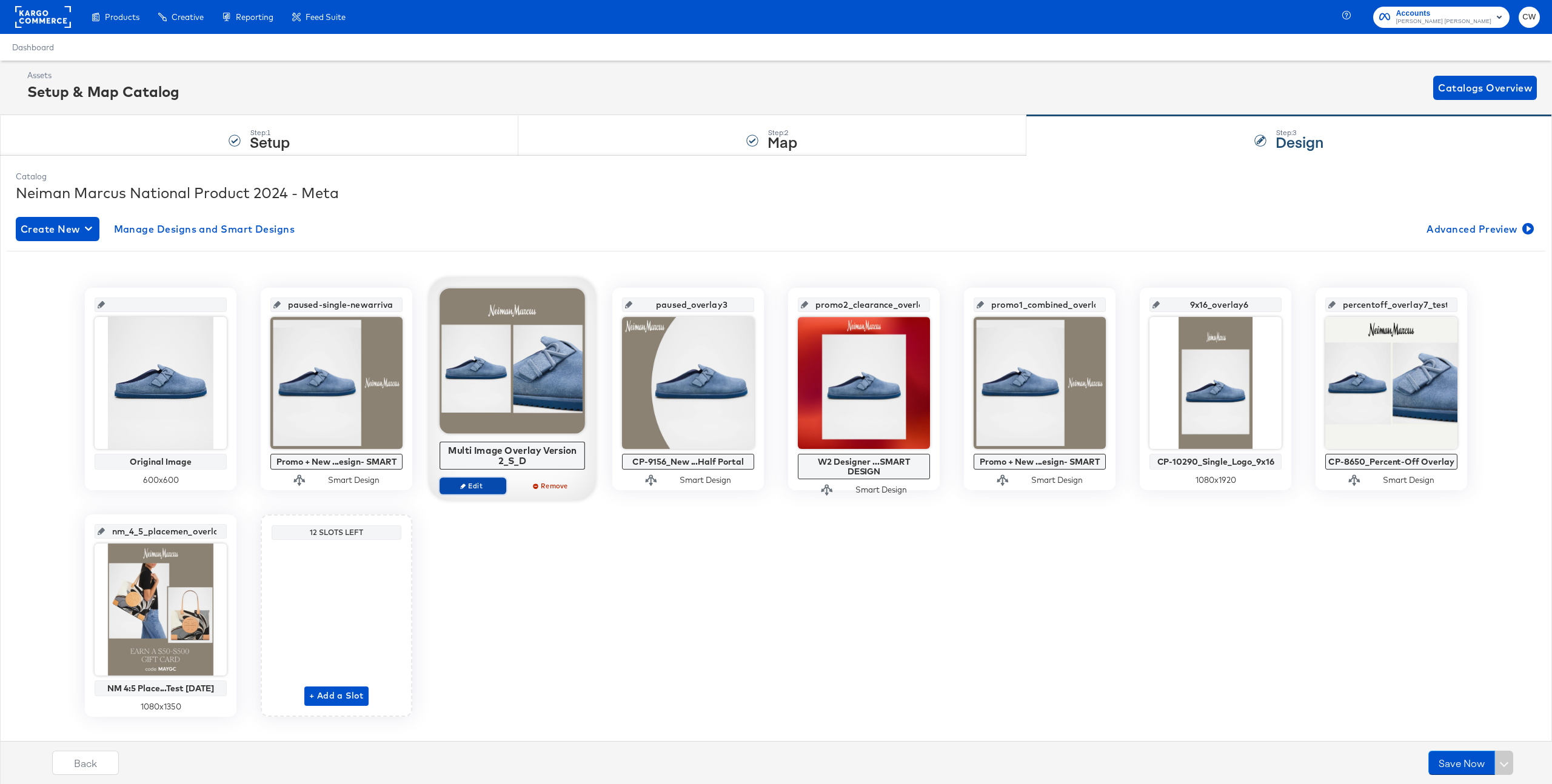
click at [482, 489] on span "Edit" at bounding box center [473, 485] width 55 height 9
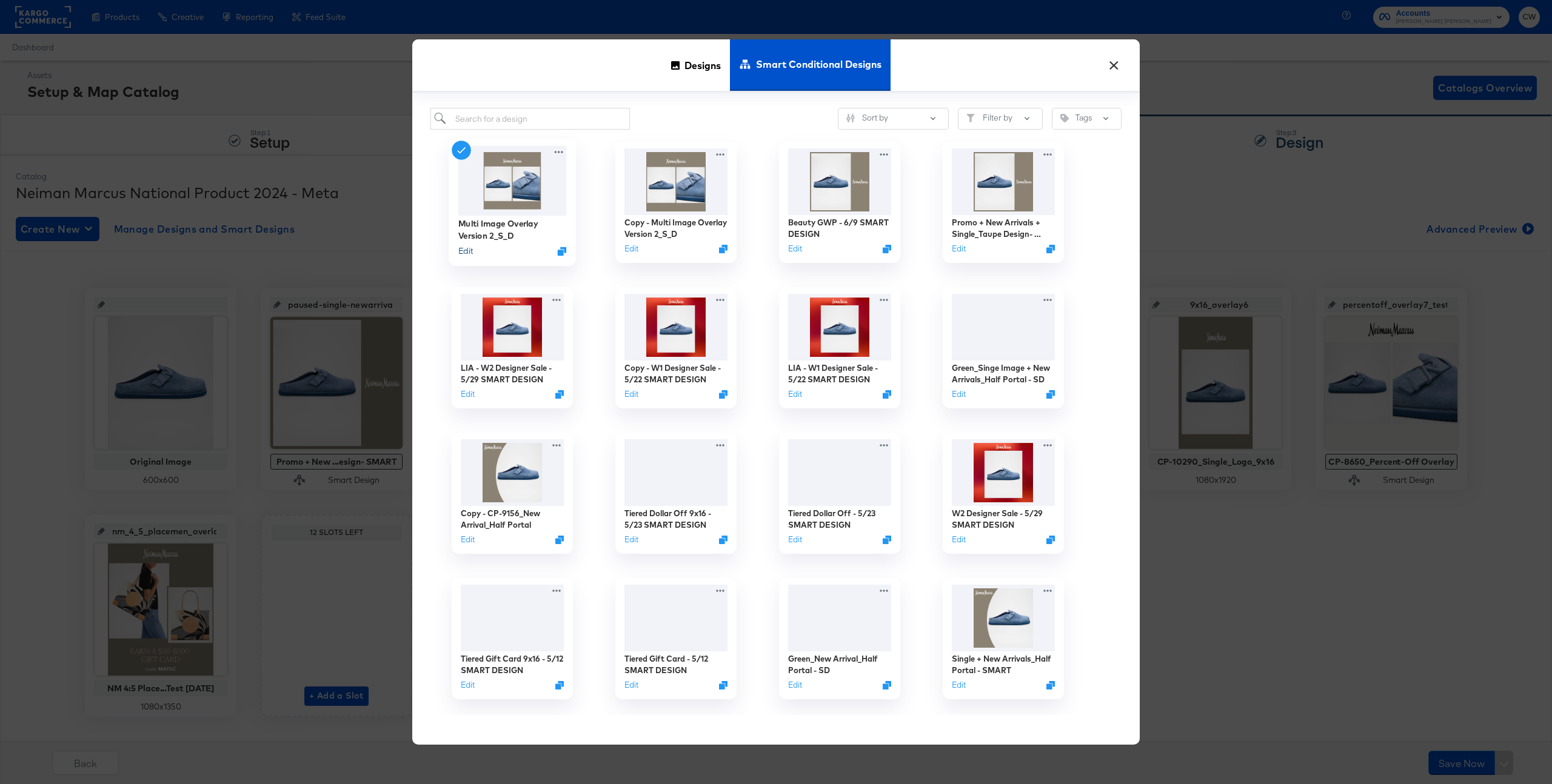
click at [471, 246] on button "Edit" at bounding box center [466, 251] width 14 height 12
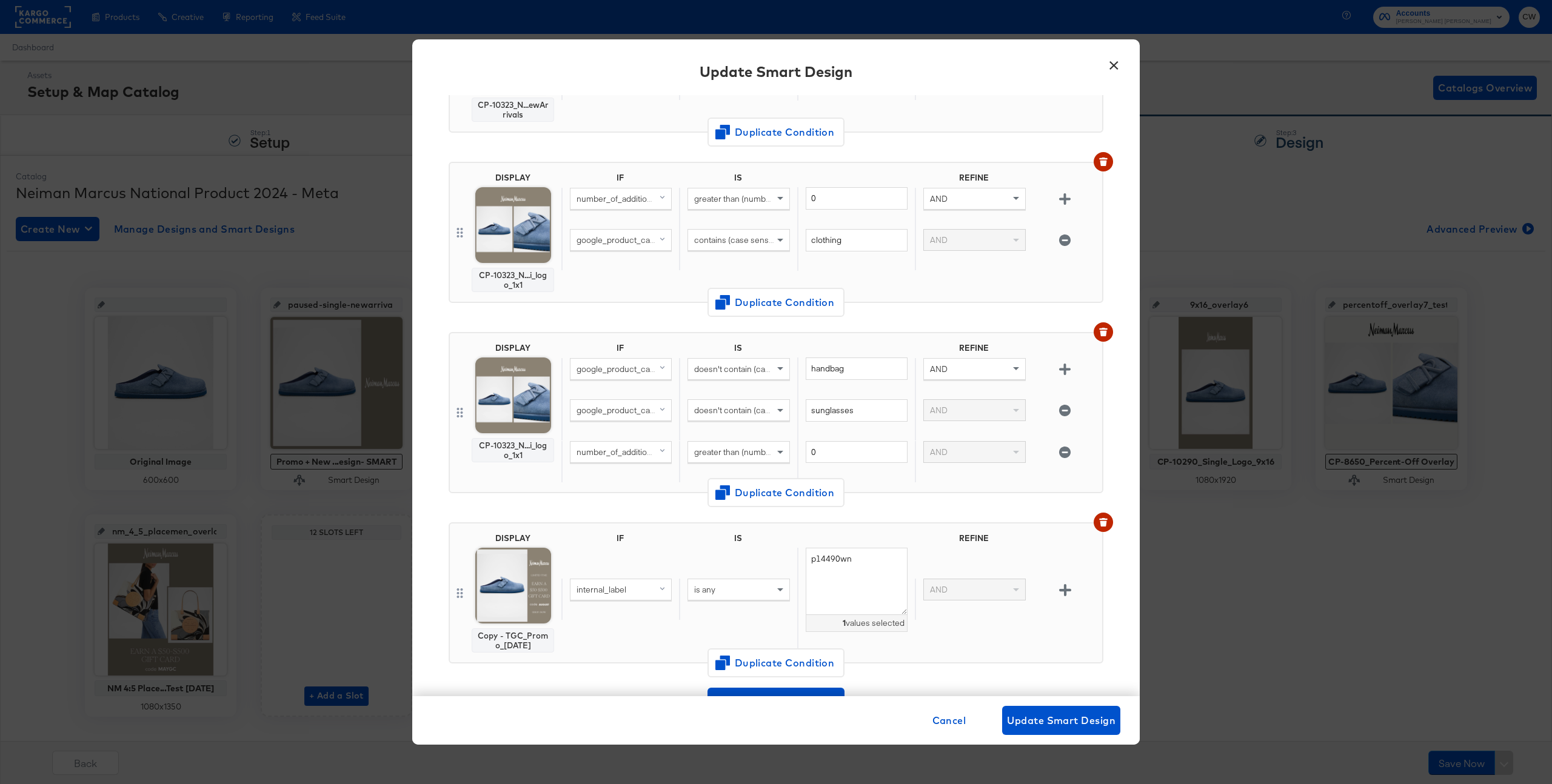
scroll to position [373, 0]
click at [1115, 67] on button "×" at bounding box center [1114, 63] width 22 height 22
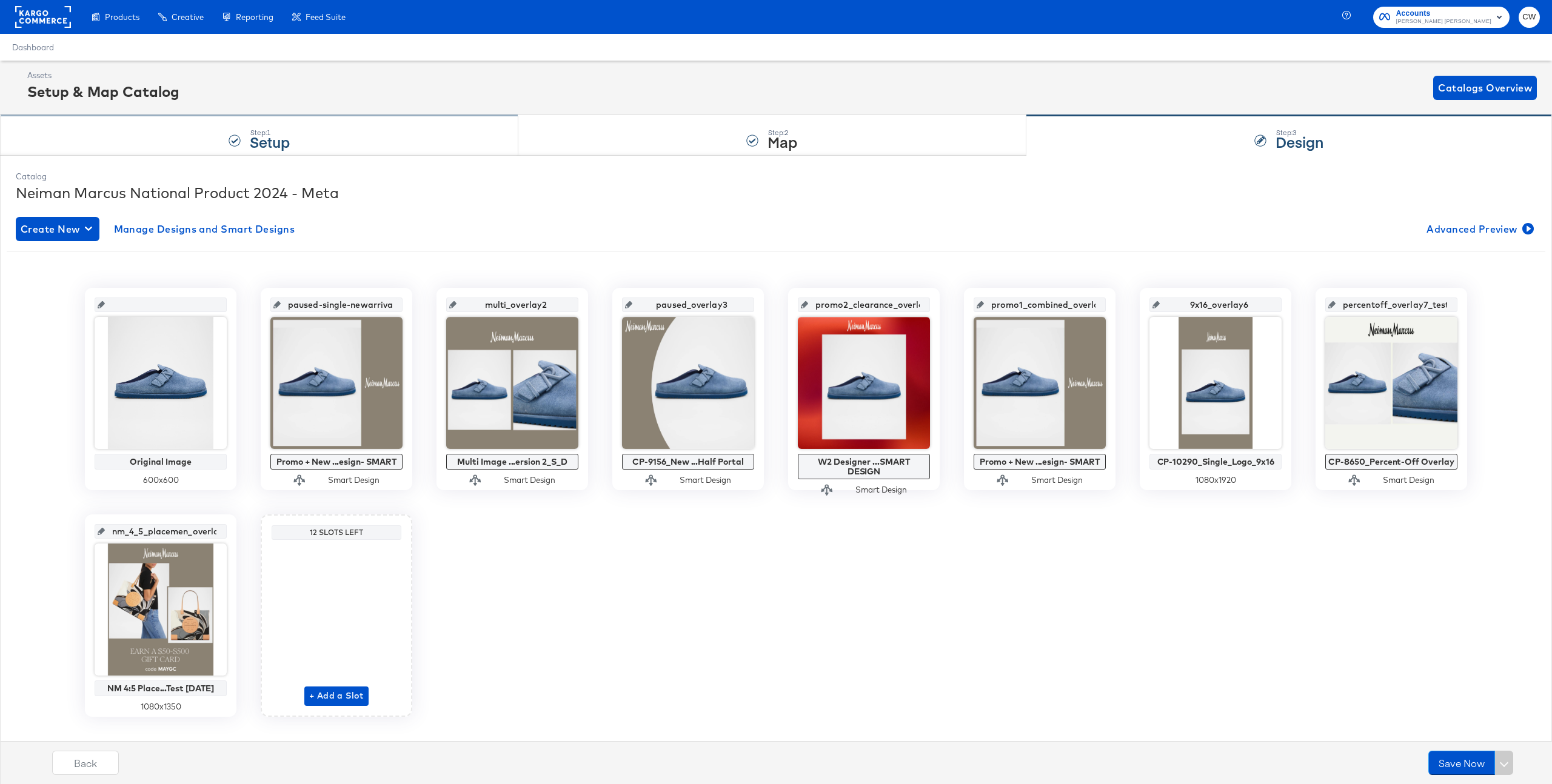
click at [347, 149] on div "Step: 1 Setup" at bounding box center [259, 135] width 518 height 40
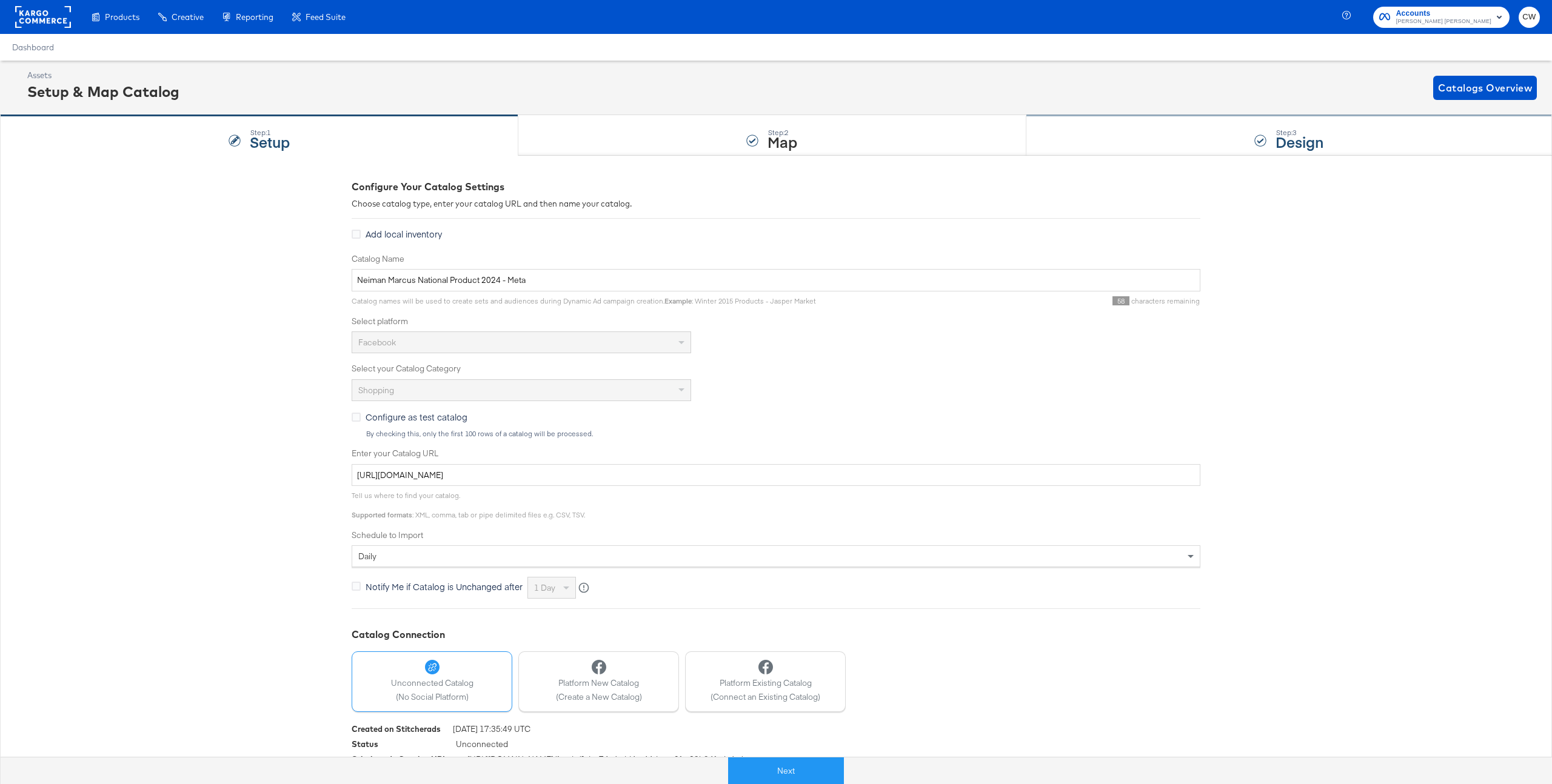
click at [1234, 134] on div "Step: 3 Design" at bounding box center [1290, 135] width 526 height 40
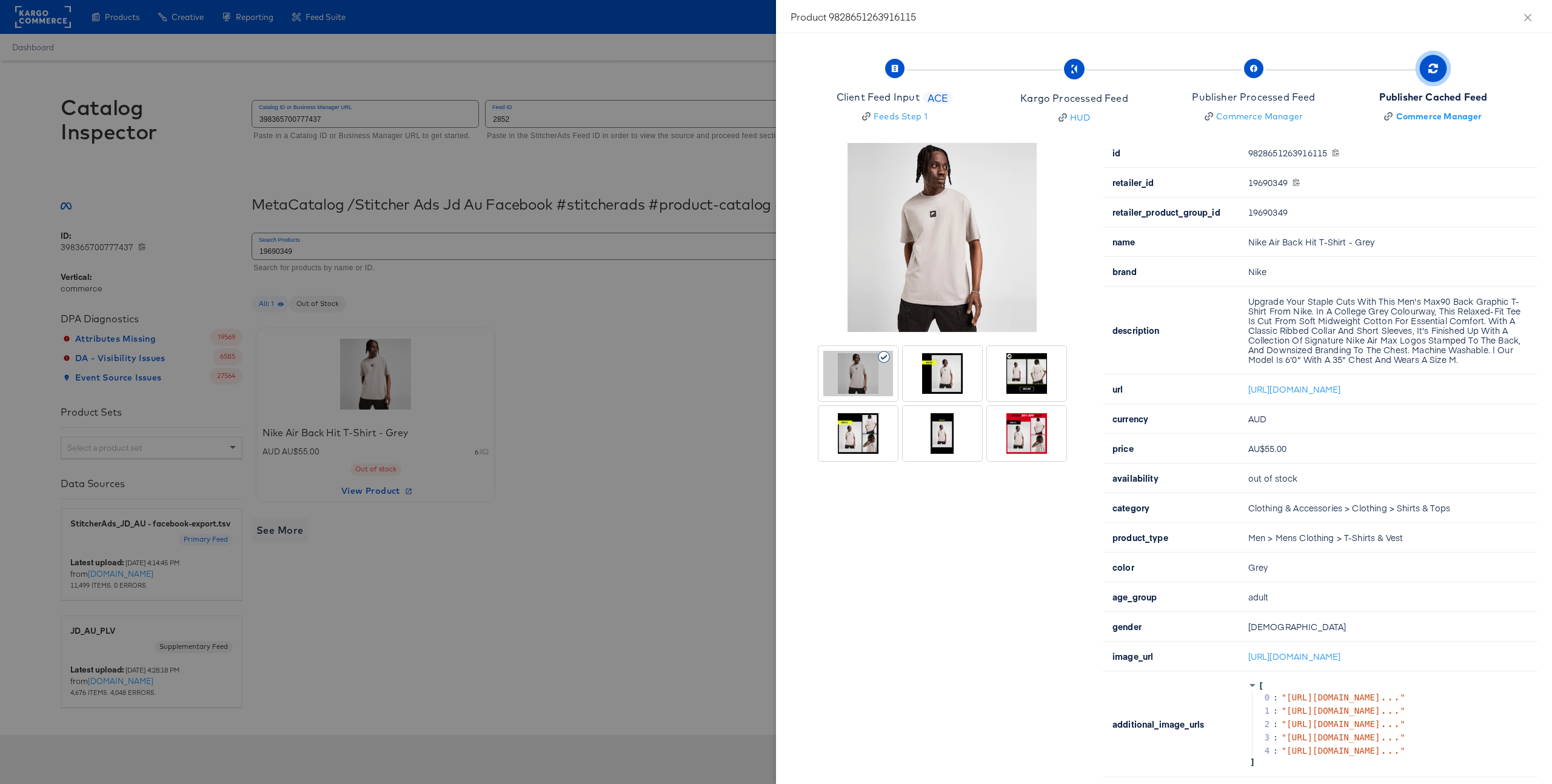
click at [515, 162] on div at bounding box center [776, 392] width 1552 height 784
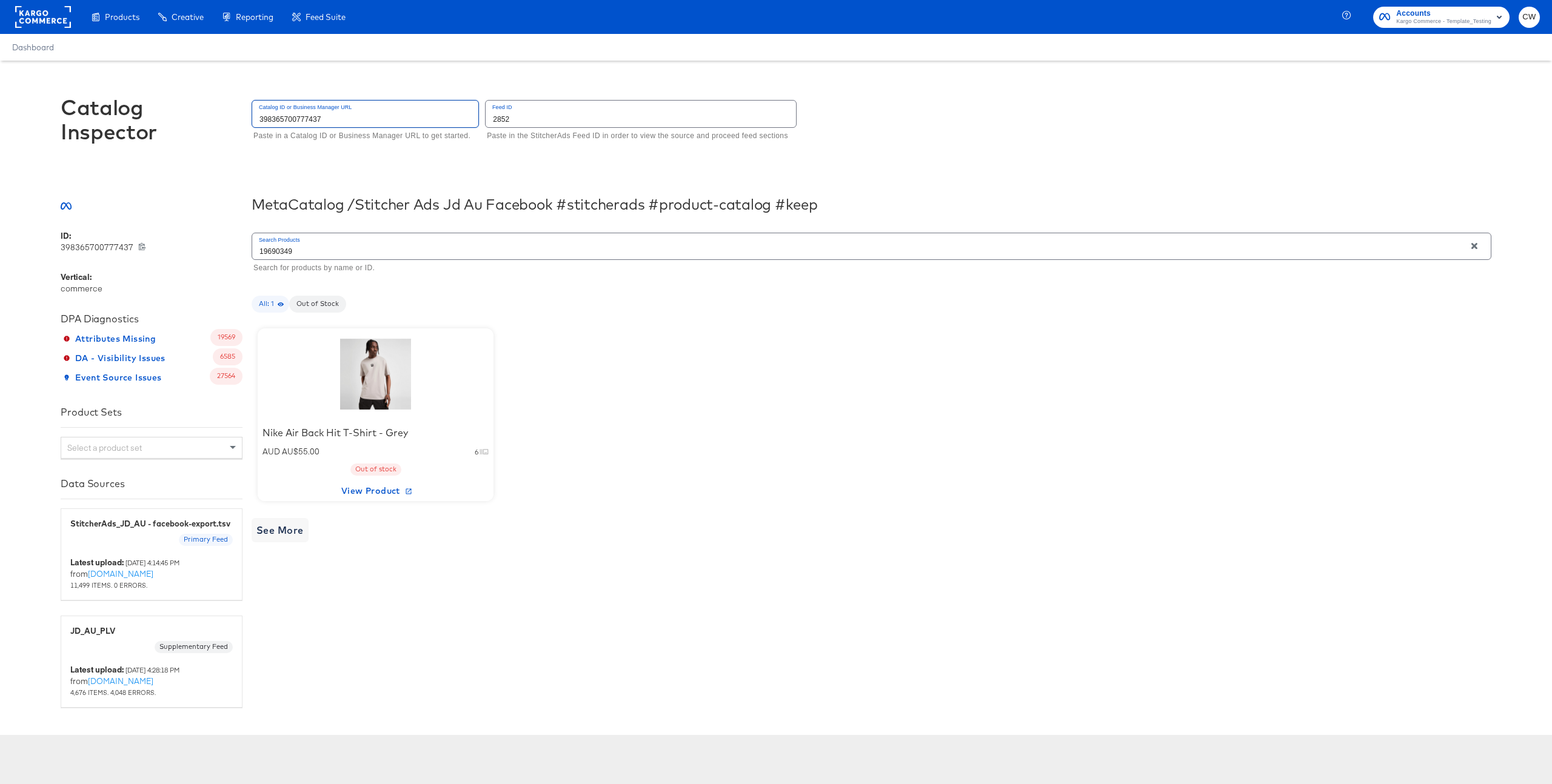
click at [381, 119] on input "398365700777437" at bounding box center [364, 113] width 226 height 26
click at [568, 120] on input "2852" at bounding box center [641, 113] width 311 height 26
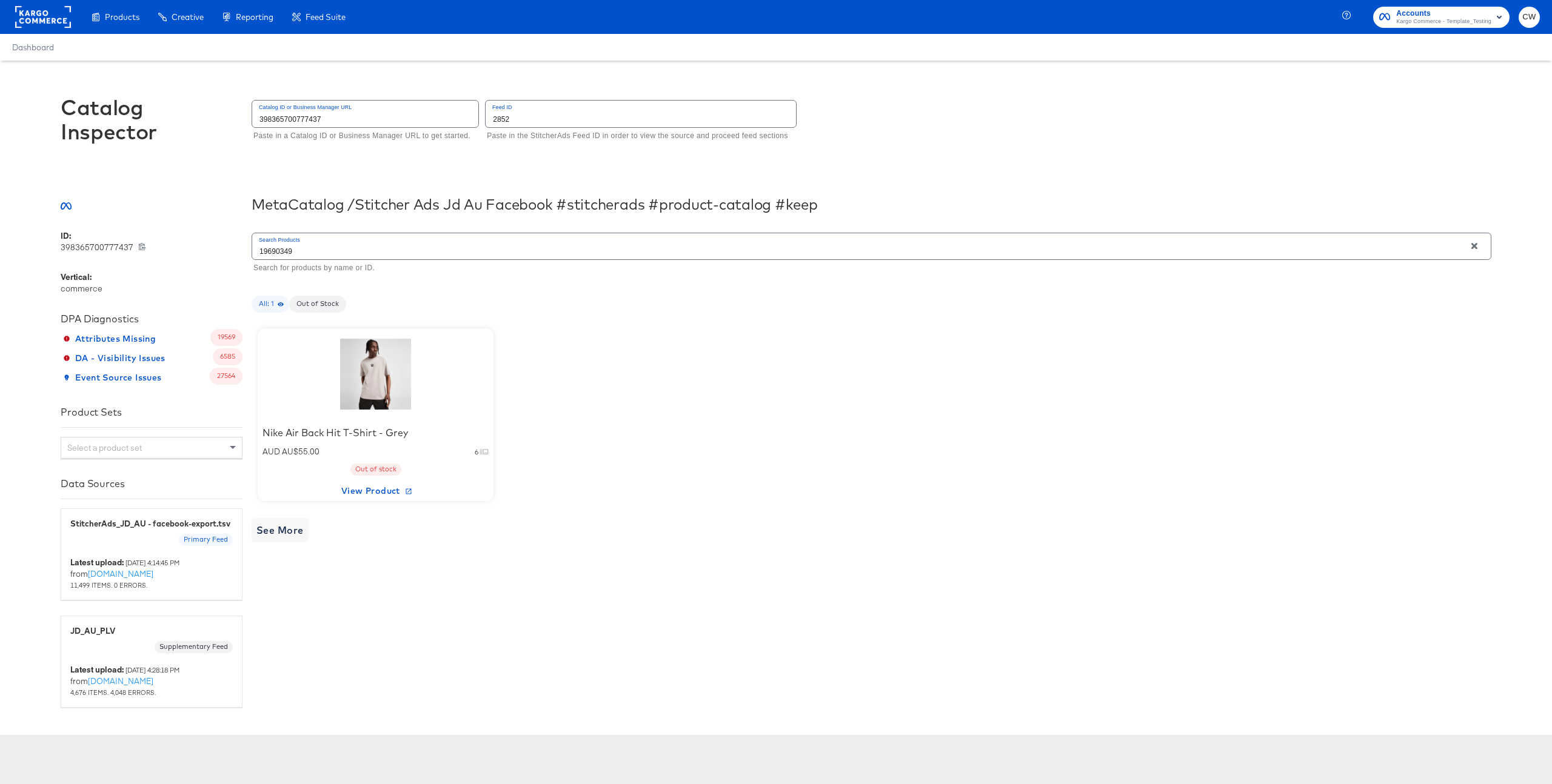
click at [419, 370] on div at bounding box center [376, 375] width 103 height 76
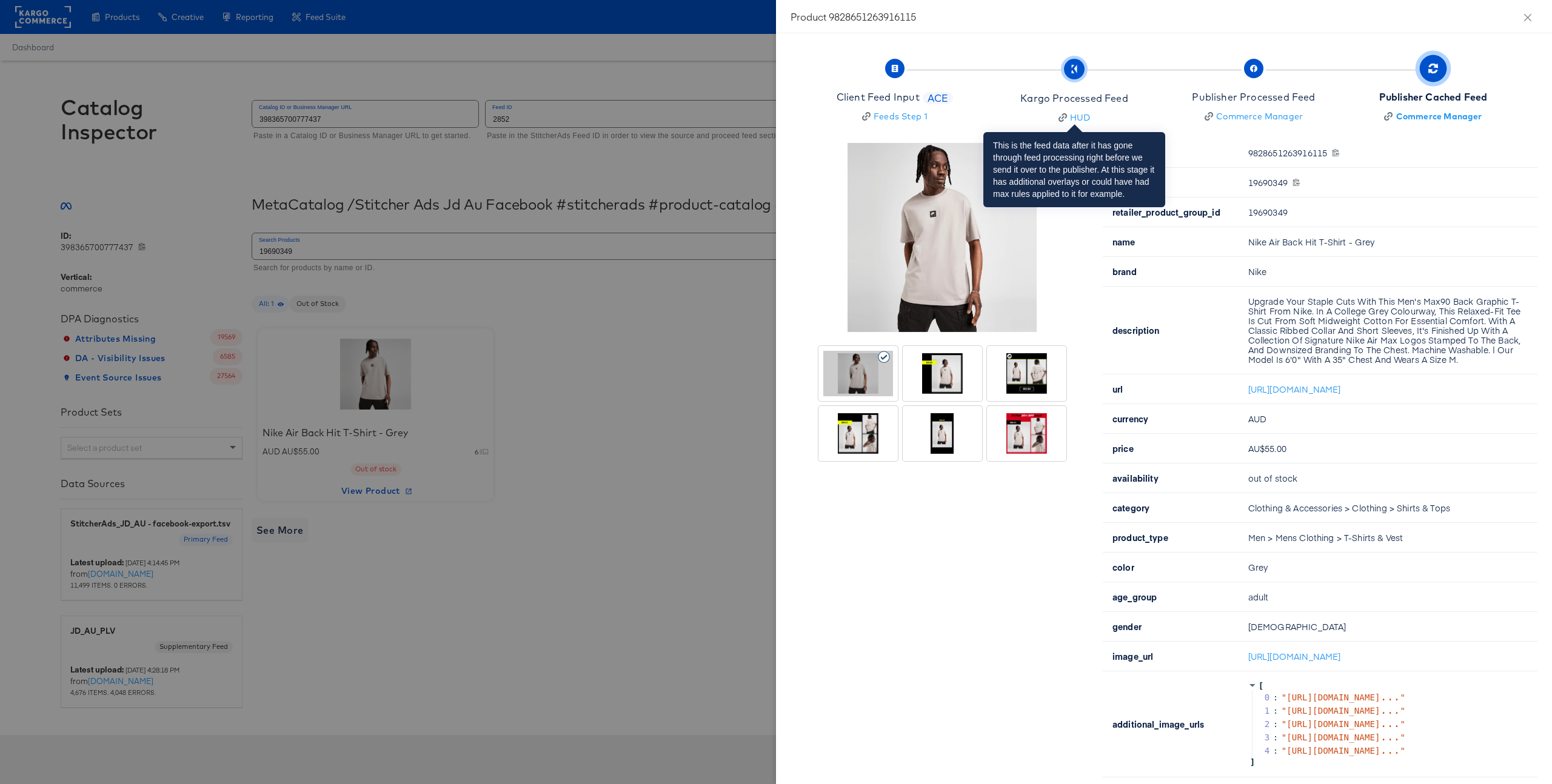
click at [1100, 93] on div "Kargo Processed Feed" at bounding box center [1073, 99] width 107 height 14
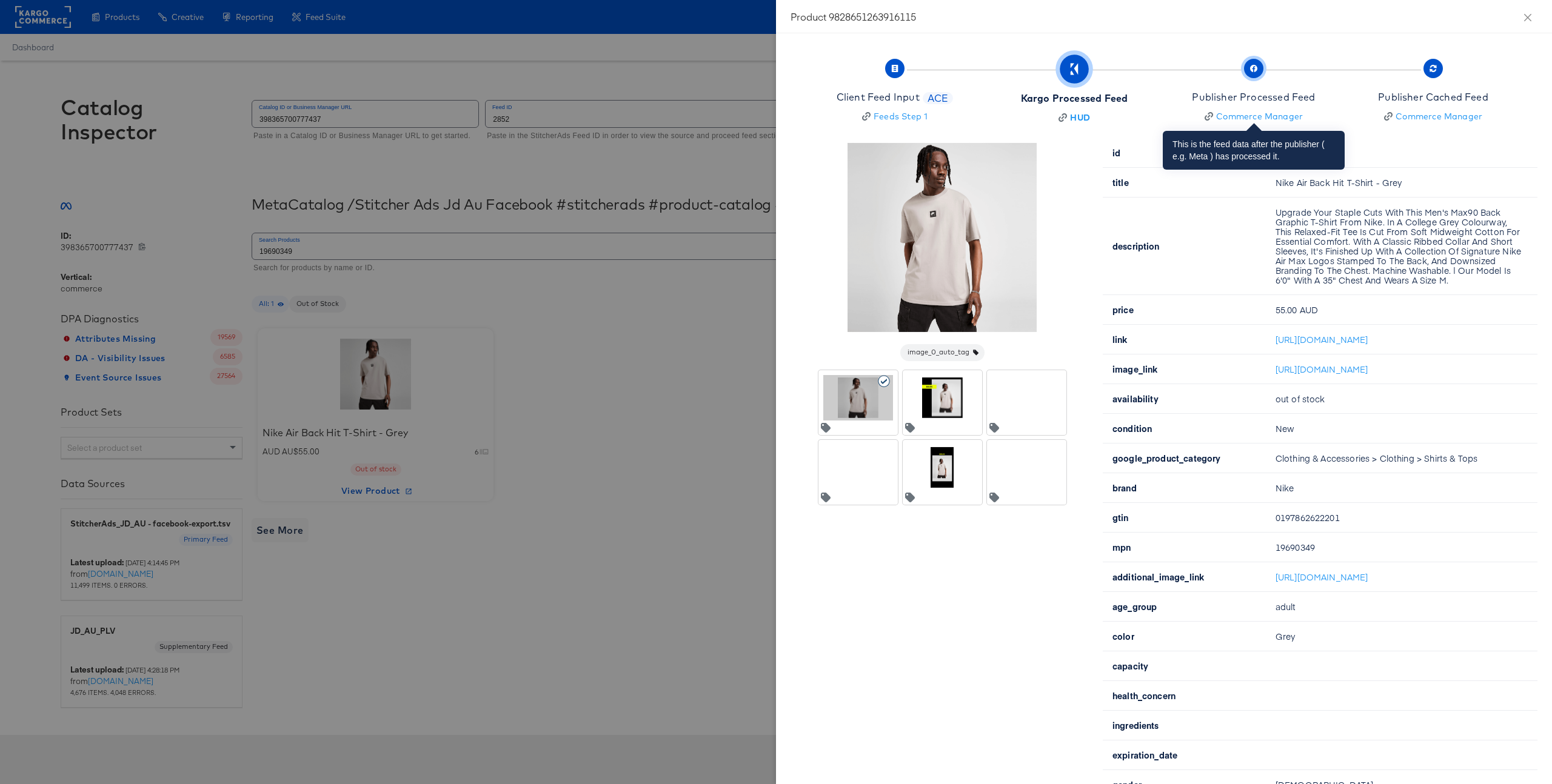
click at [1272, 96] on div "Publisher Processed Feed" at bounding box center [1253, 97] width 123 height 14
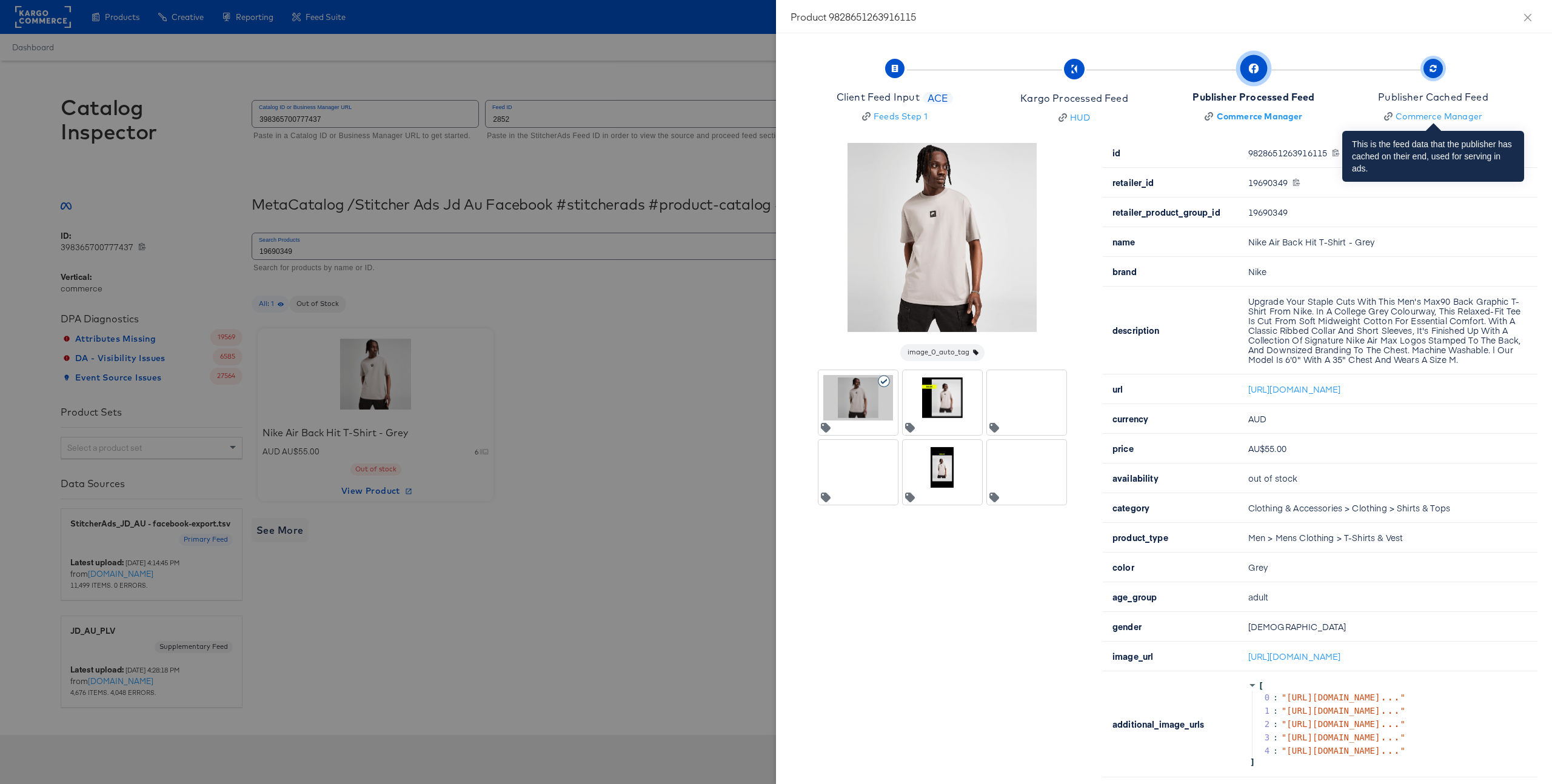
click at [1445, 96] on div "Publisher Cached Feed" at bounding box center [1433, 97] width 110 height 14
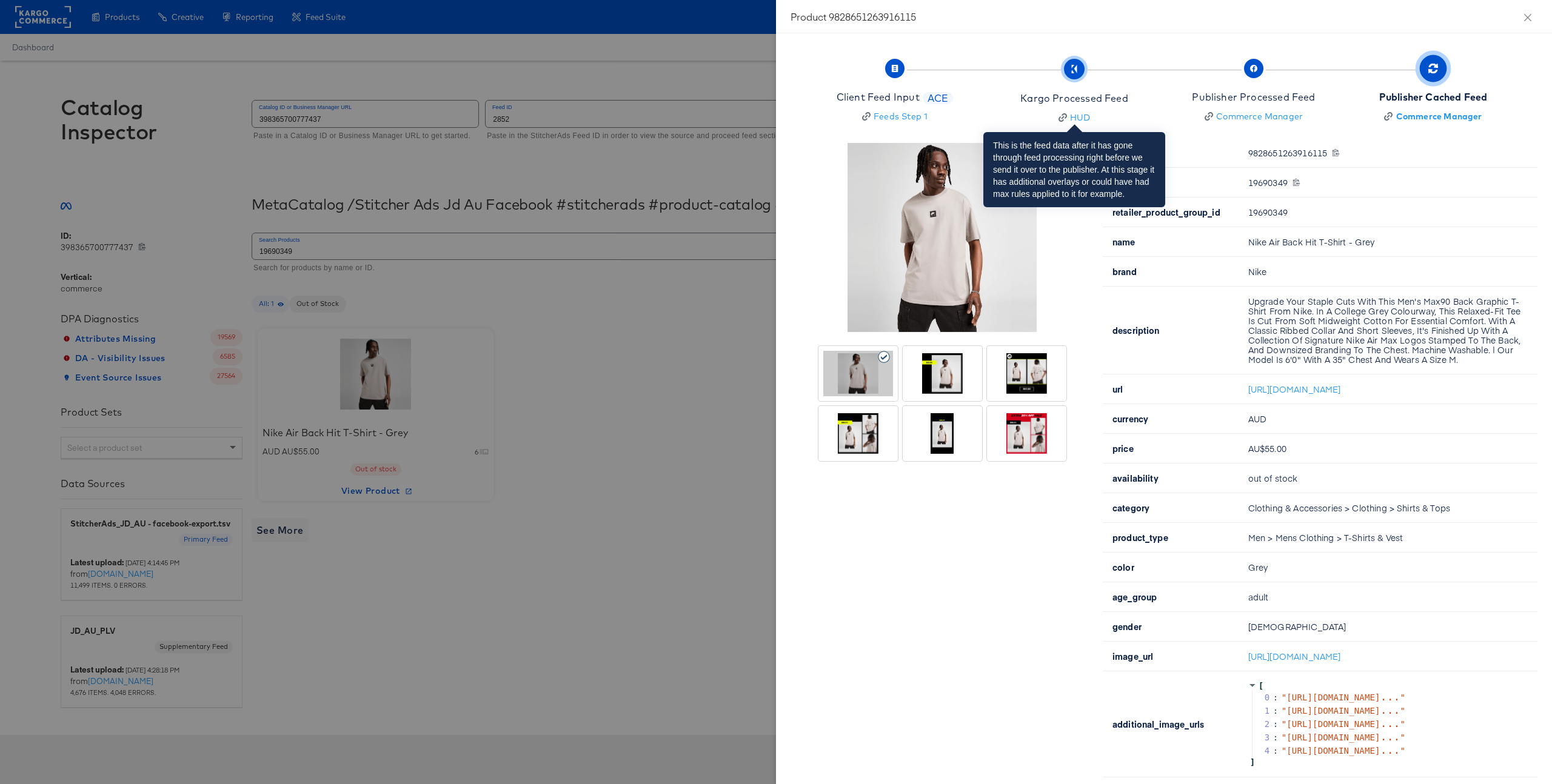
click at [1112, 102] on div "Kargo Processed Feed" at bounding box center [1073, 99] width 107 height 14
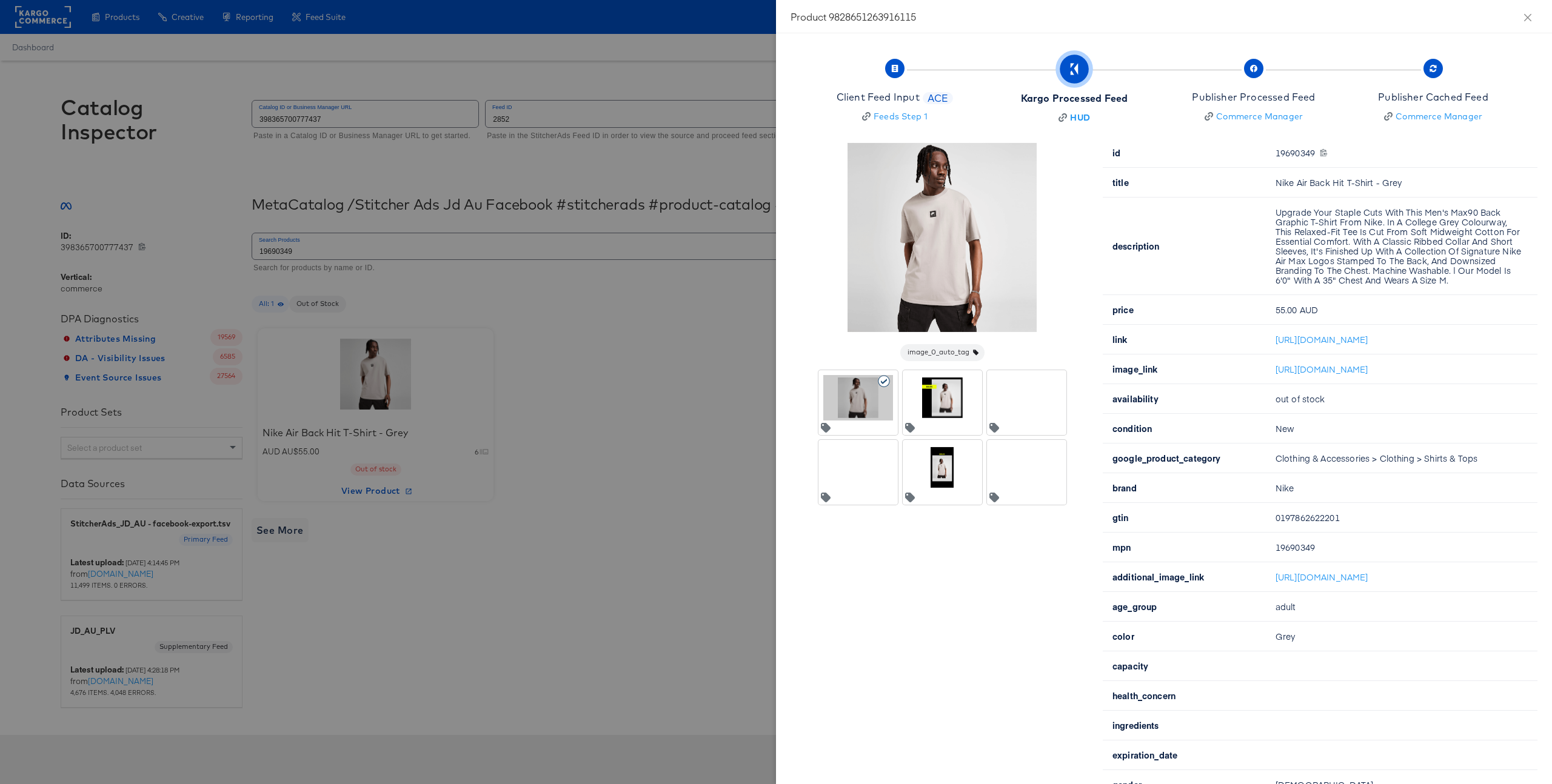
click at [615, 322] on div at bounding box center [776, 392] width 1552 height 784
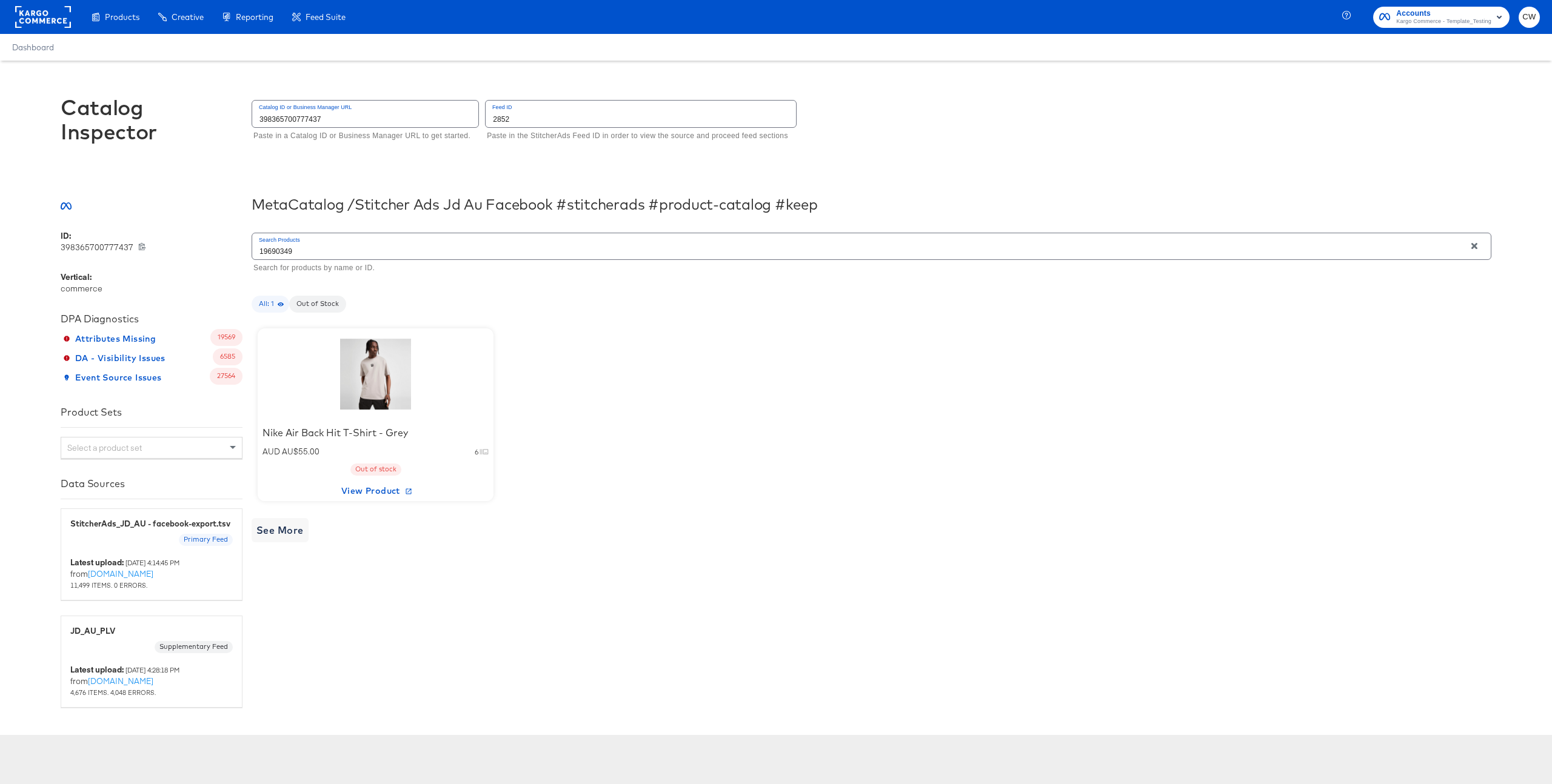
click at [305, 123] on input "398365700777437" at bounding box center [364, 113] width 226 height 26
click at [530, 116] on input "2852" at bounding box center [641, 113] width 311 height 26
click at [398, 402] on div at bounding box center [376, 375] width 103 height 76
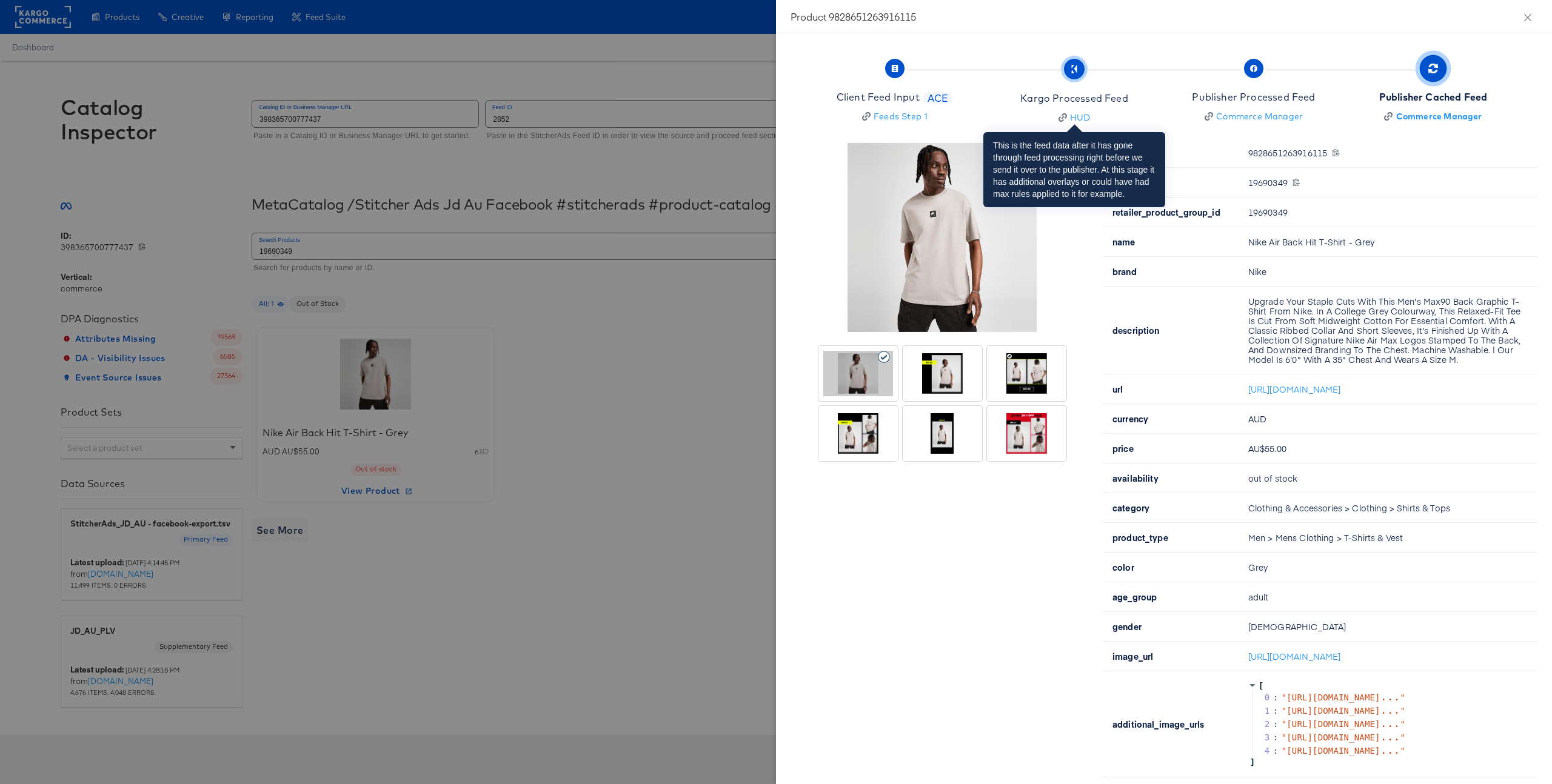
click at [1107, 97] on div "Kargo Processed Feed" at bounding box center [1073, 99] width 107 height 14
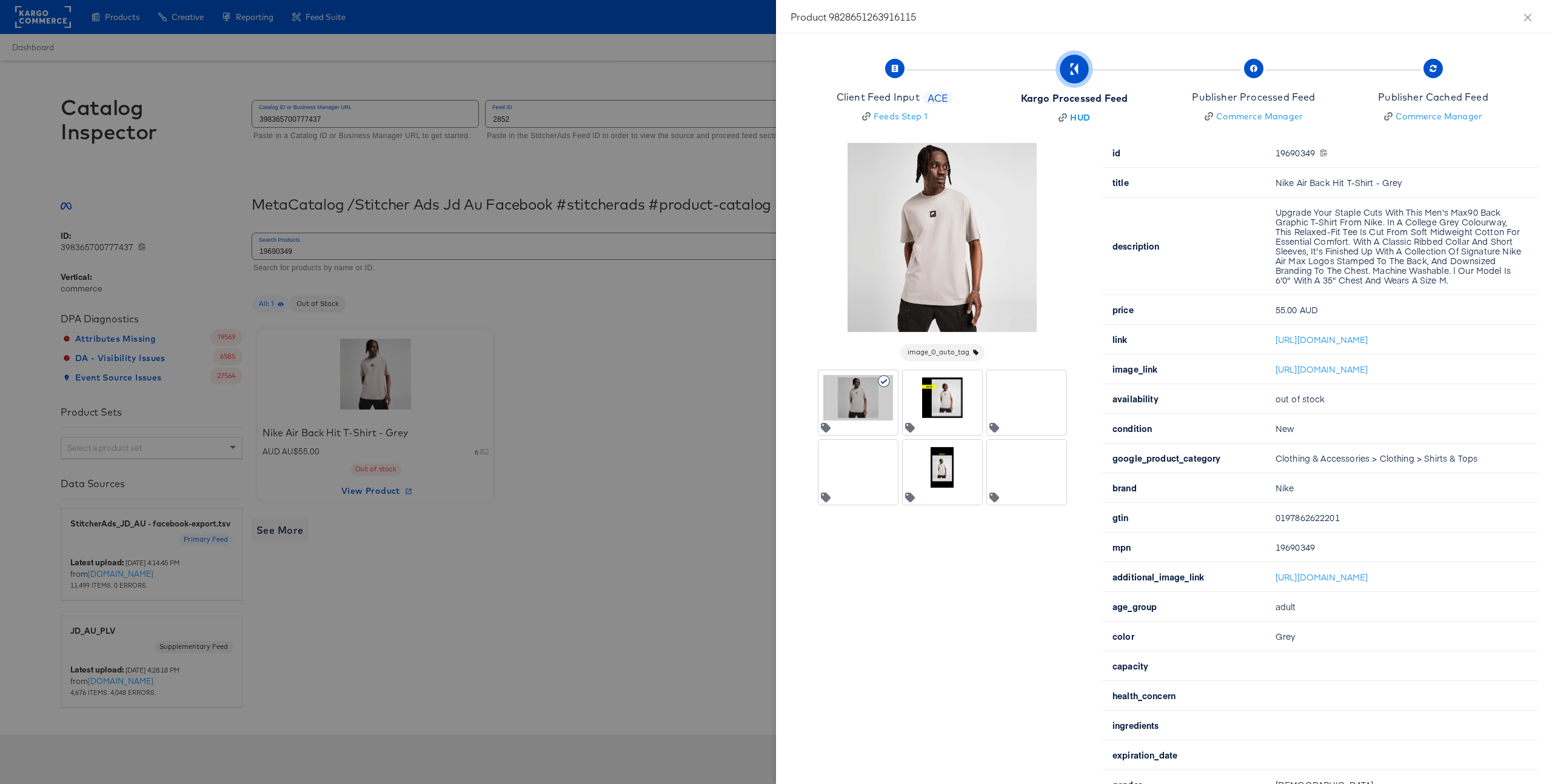
click at [955, 397] on div at bounding box center [943, 398] width 70 height 45
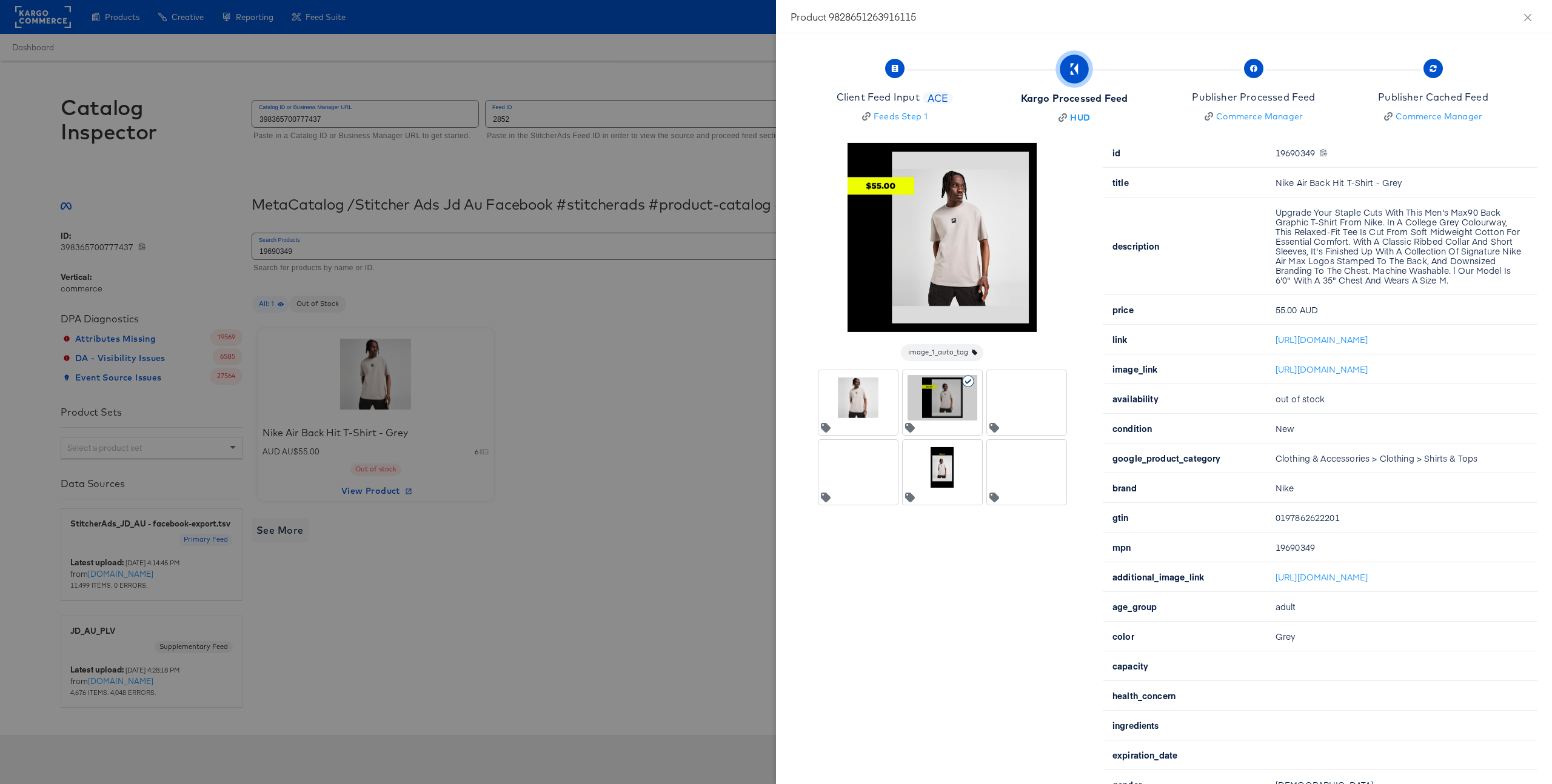
click at [859, 401] on div at bounding box center [858, 398] width 70 height 45
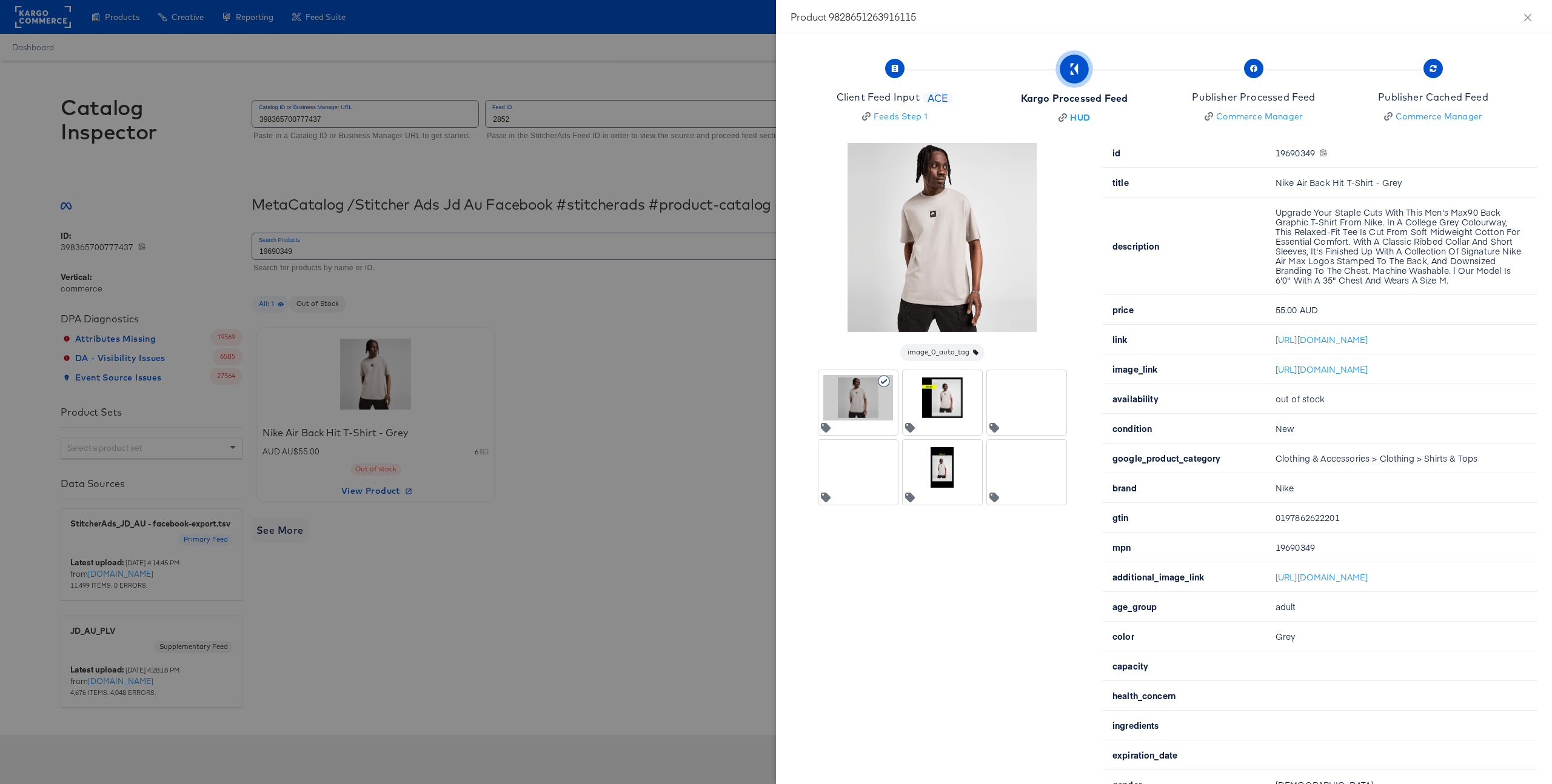
click at [947, 394] on div at bounding box center [943, 398] width 70 height 45
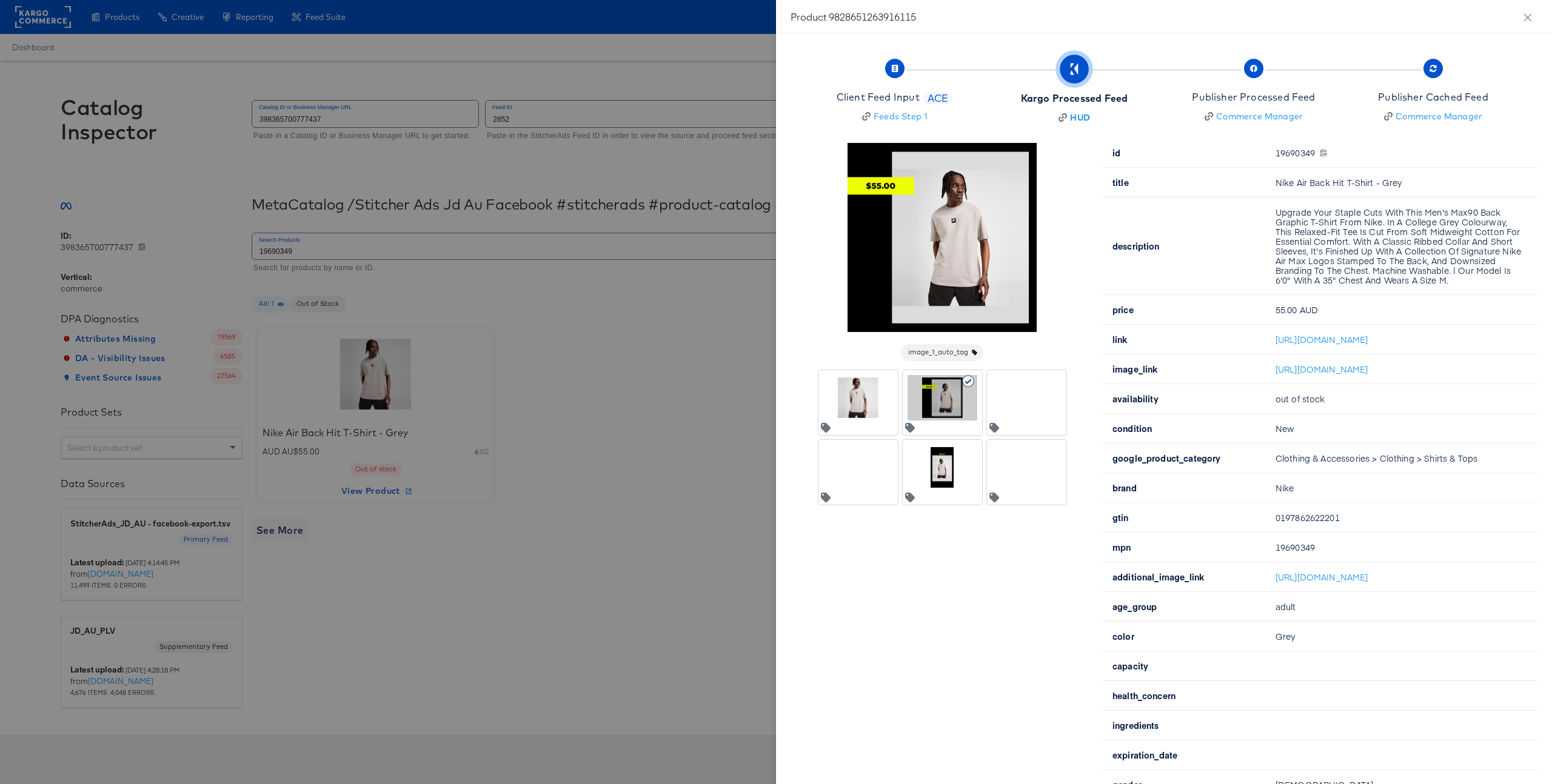
click at [1045, 394] on div at bounding box center [1027, 398] width 70 height 45
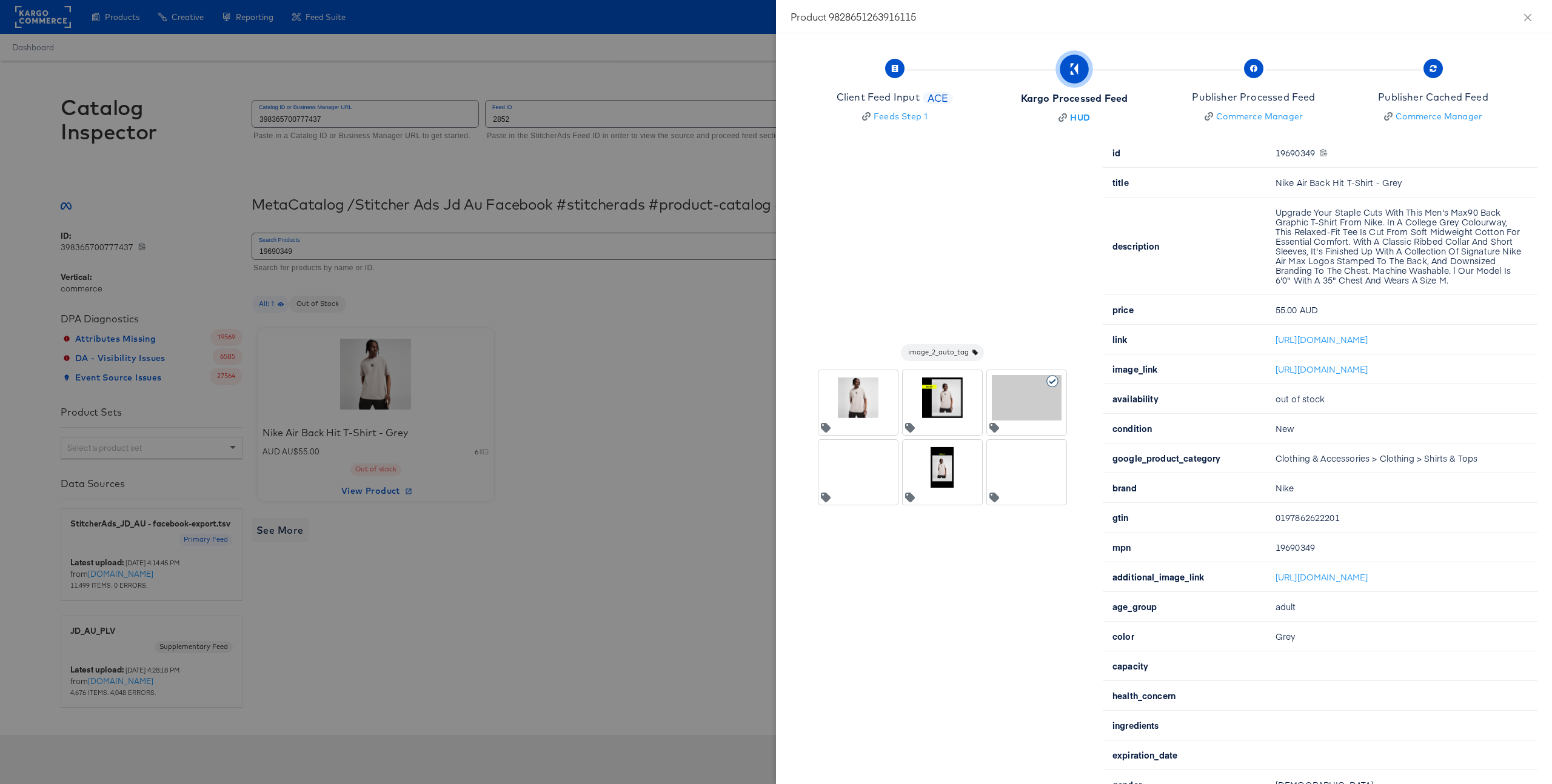
click at [879, 455] on icon at bounding box center [884, 451] width 13 height 12
click at [935, 477] on div at bounding box center [943, 467] width 70 height 45
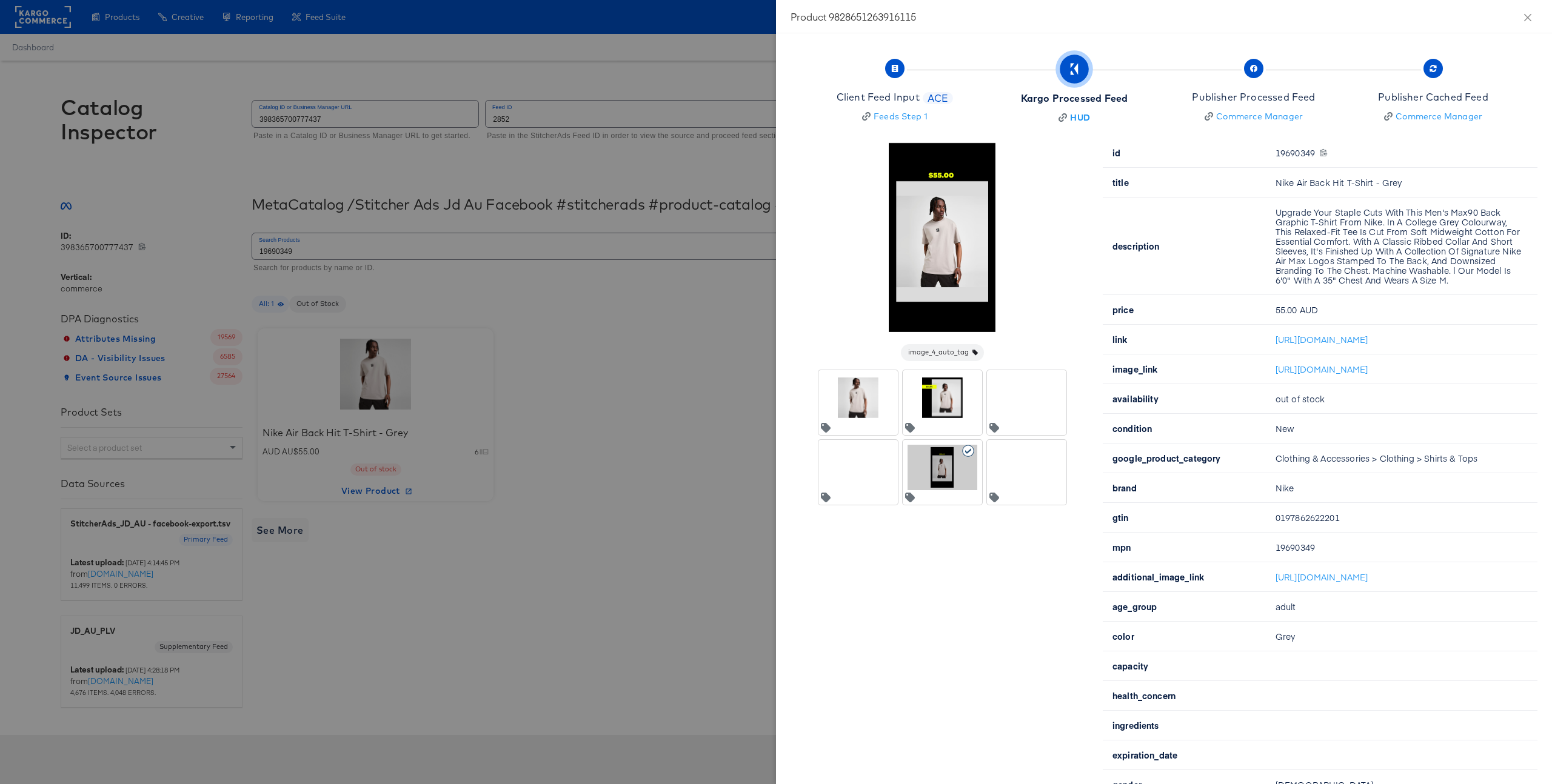
click at [986, 474] on div at bounding box center [942, 438] width 248 height 135
click at [1303, 150] on div "19690349 19690349" at bounding box center [1399, 153] width 247 height 10
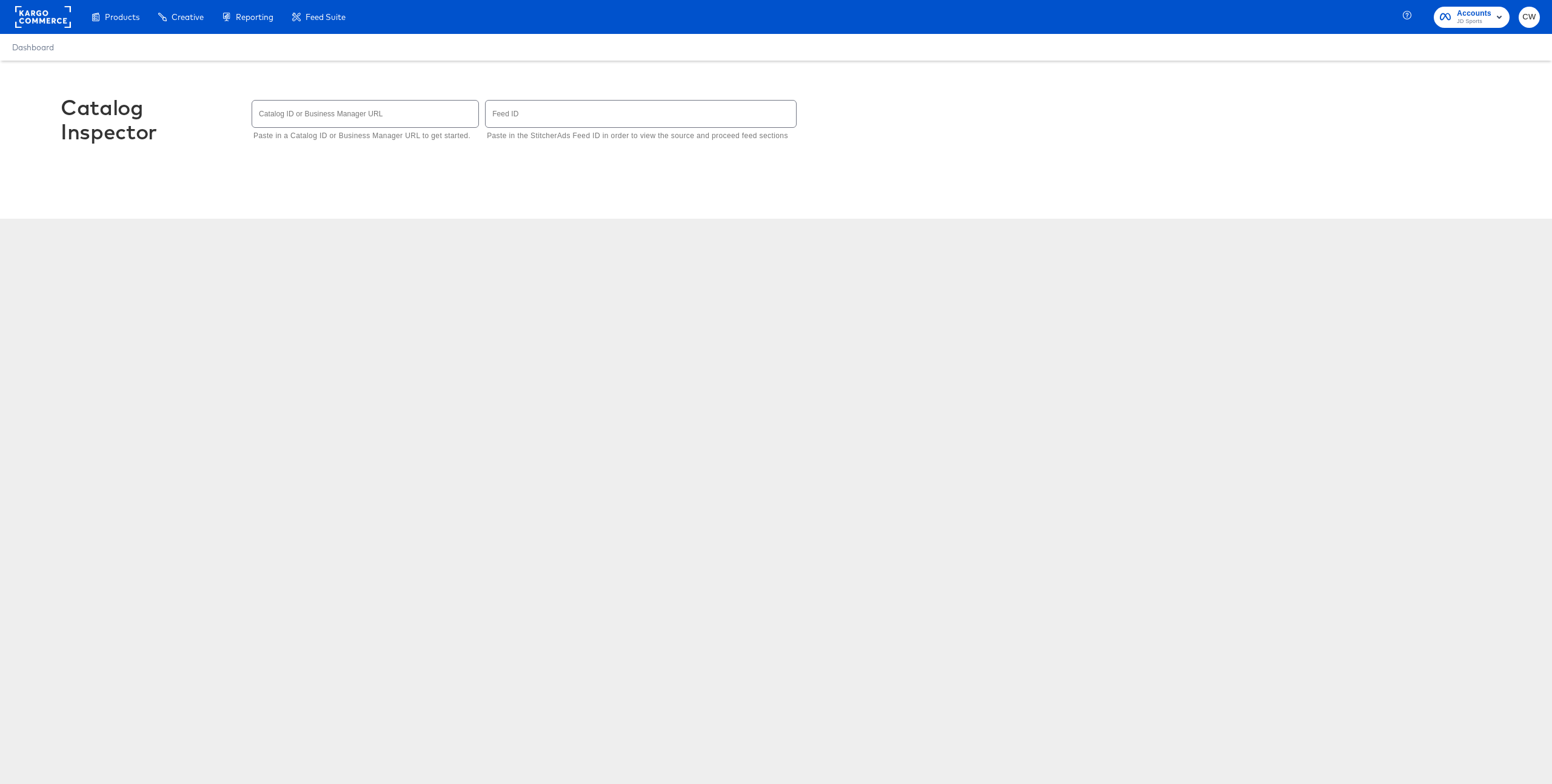
click at [166, 249] on div "Catalog Inspector Catalog ID or Business Manager URL Paste in a Catalog ID or B…" at bounding box center [776, 212] width 1552 height 303
click at [352, 223] on div "Catalog Inspector Catalog ID or Business Manager URL Paste in a Catalog ID or B…" at bounding box center [776, 212] width 1552 height 303
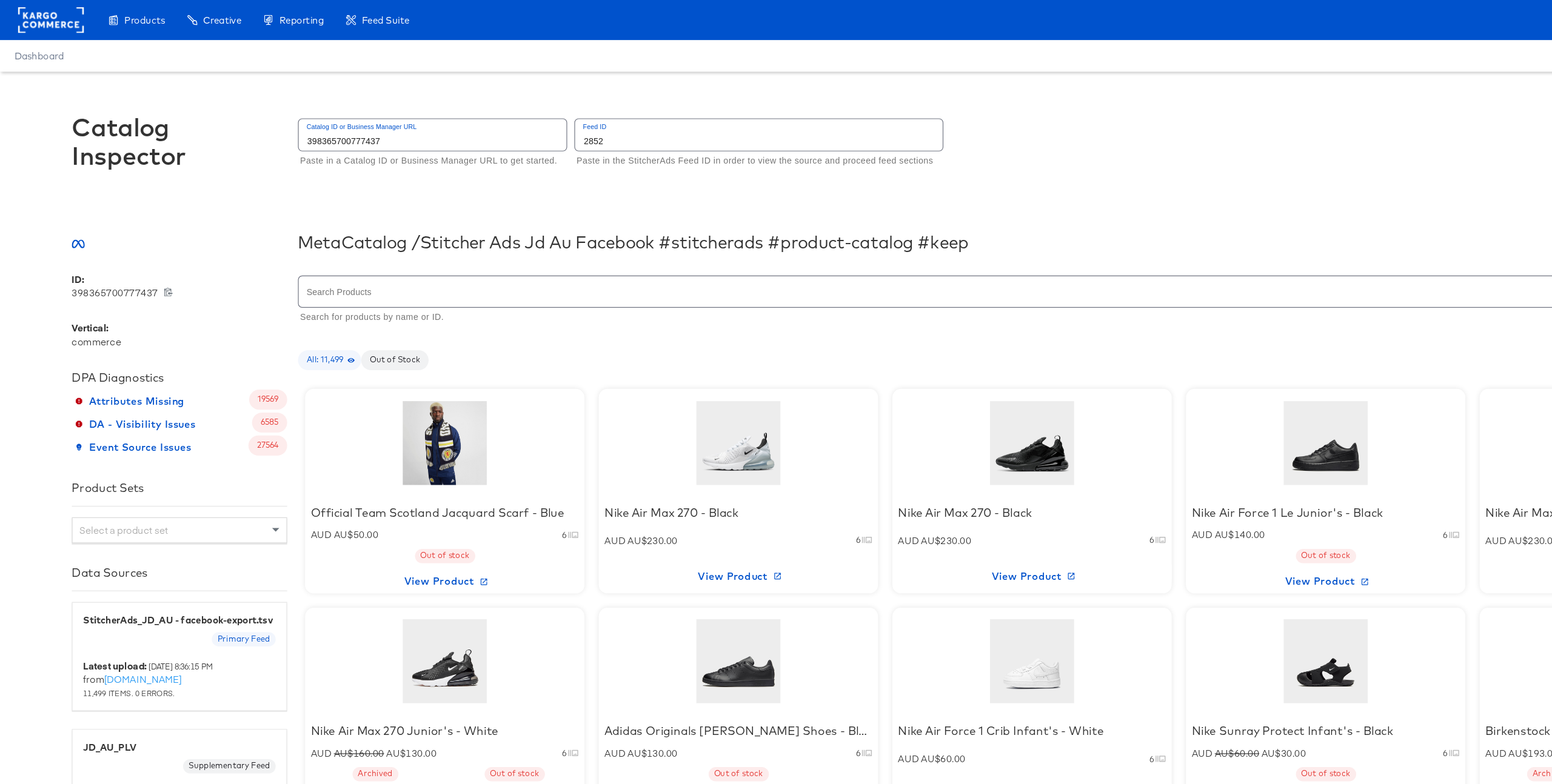
click at [300, 124] on input "398365700777437" at bounding box center [364, 113] width 226 height 26
click at [505, 123] on input "2852" at bounding box center [641, 113] width 311 height 26
click at [508, 121] on input "2852" at bounding box center [641, 113] width 311 height 26
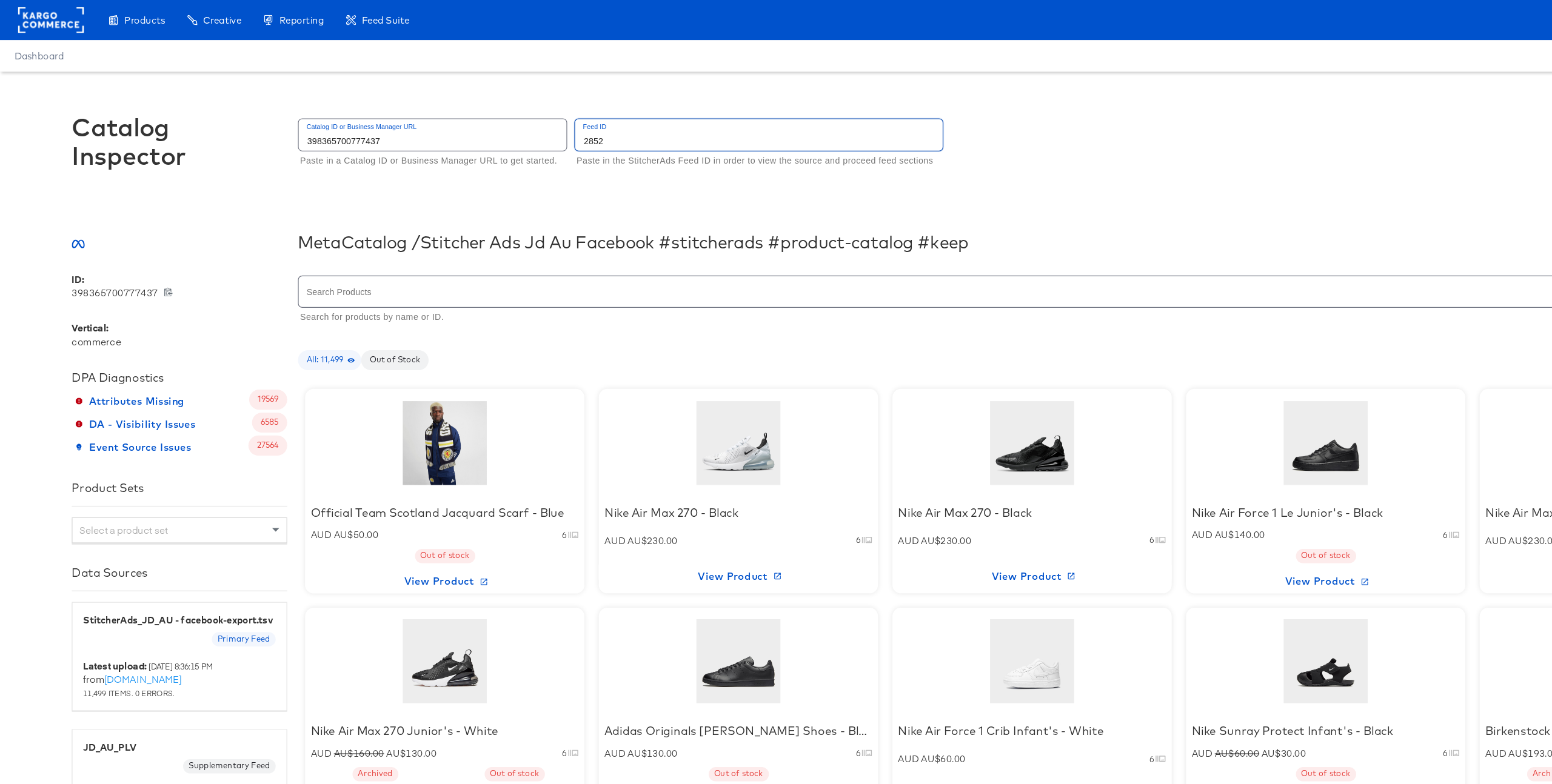
click at [508, 121] on input "2852" at bounding box center [641, 113] width 311 height 26
click at [505, 124] on input "2852" at bounding box center [641, 113] width 311 height 26
click at [487, 156] on div "Catalog Inspector Catalog ID or Business Manager URL 398365700777437 Paste in a…" at bounding box center [776, 126] width 1431 height 131
click at [382, 378] on div at bounding box center [376, 375] width 103 height 76
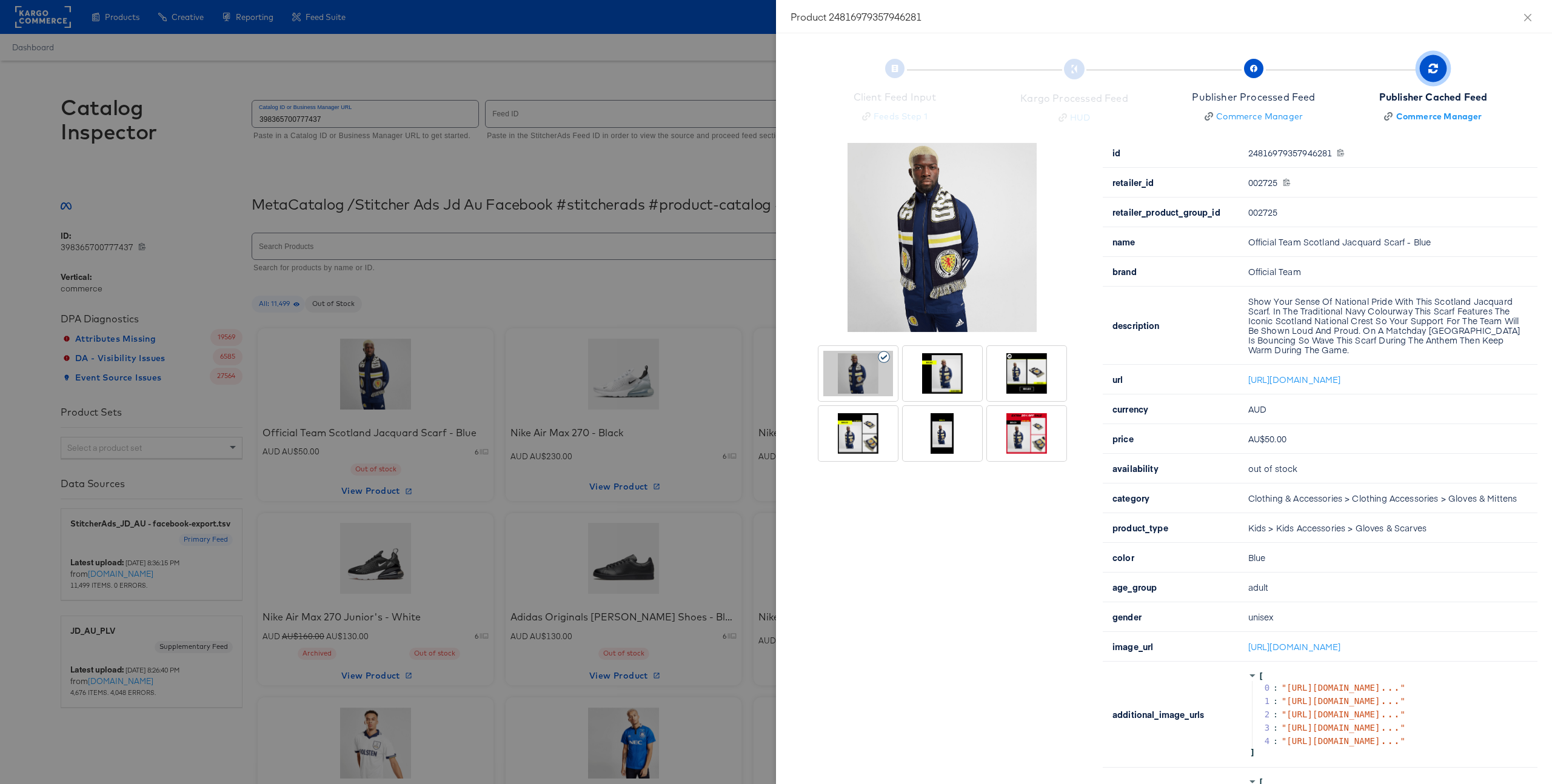
click at [547, 292] on div at bounding box center [776, 392] width 1552 height 784
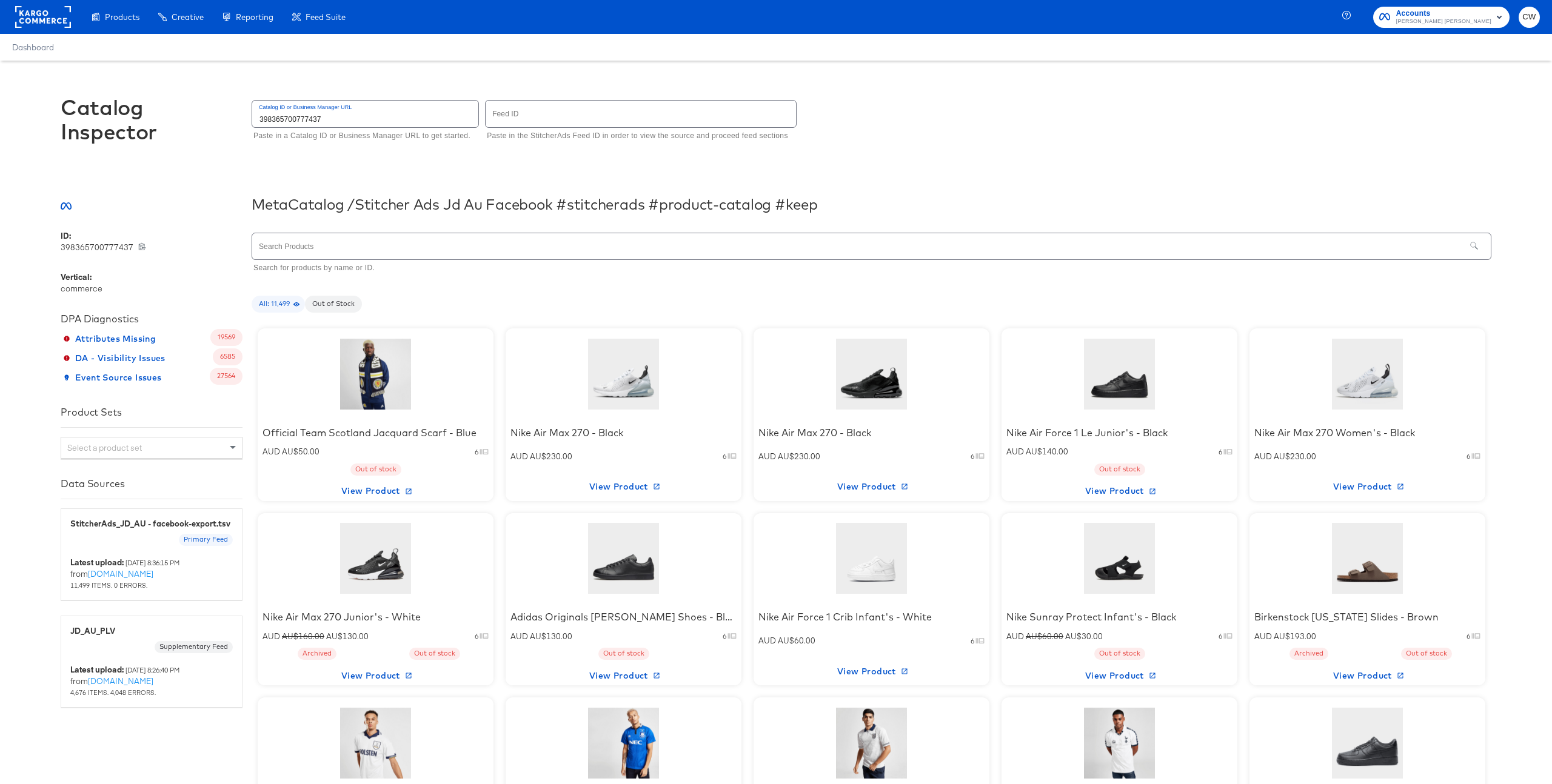
click at [367, 120] on input "398365700777437" at bounding box center [364, 113] width 226 height 26
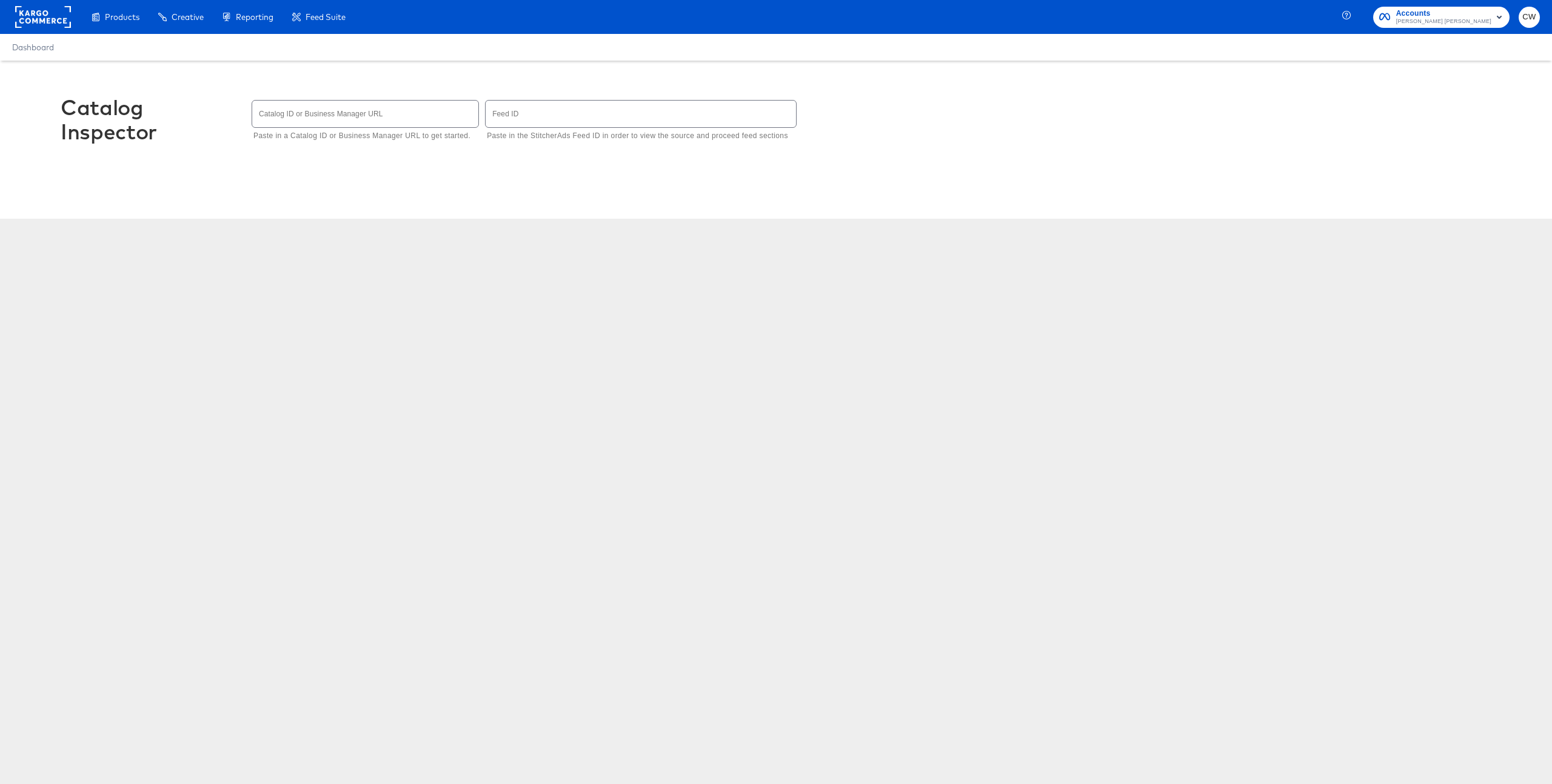
click at [1014, 151] on div "Catalog Inspector Catalog ID or Business Manager URL Paste in a Catalog ID or B…" at bounding box center [776, 126] width 1431 height 131
click at [315, 110] on input "text" at bounding box center [364, 113] width 226 height 26
type input "1377171262303618"
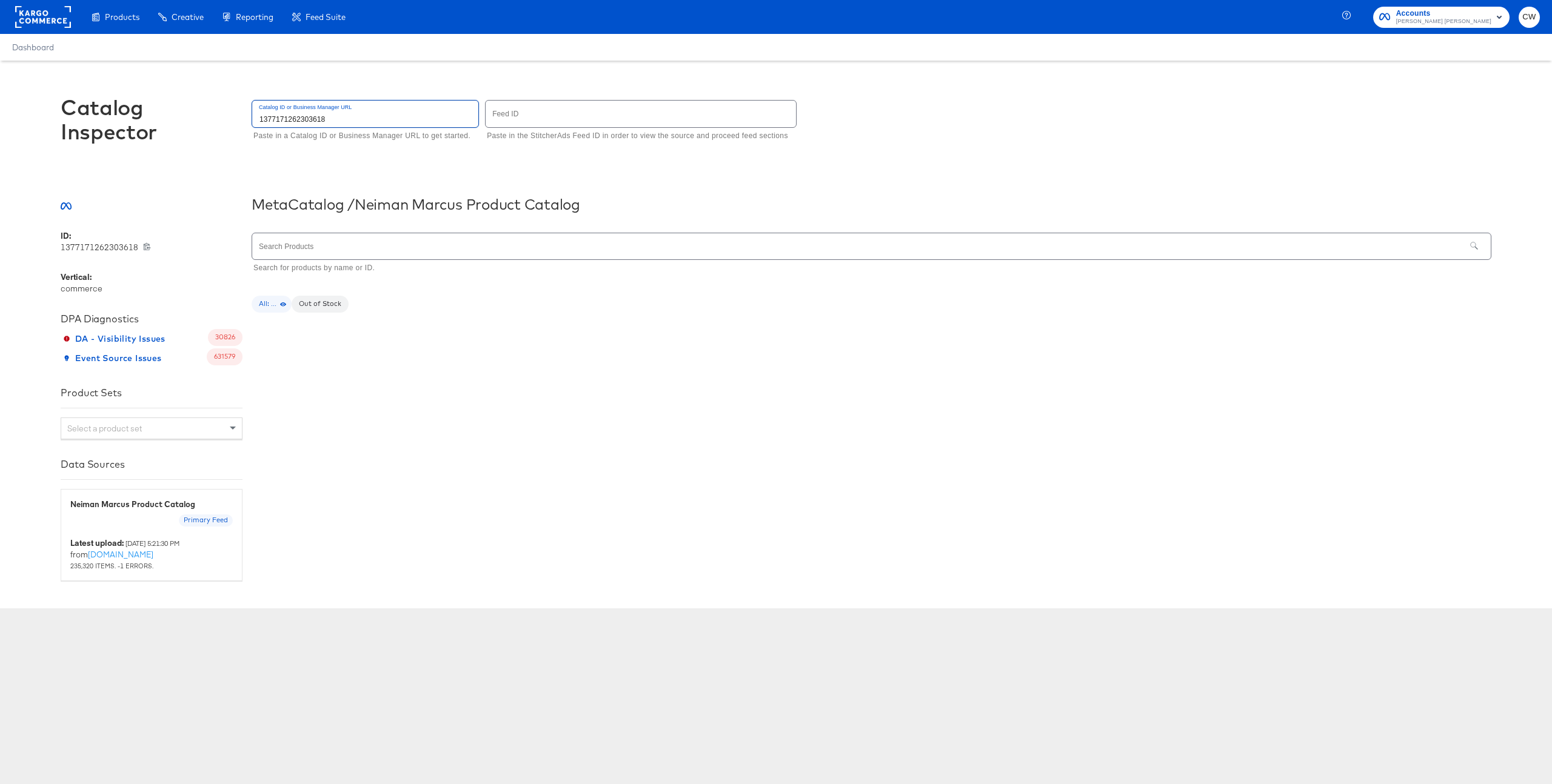
click at [925, 214] on div "Meta Catalog / Neiman Marcus Product Catalog" at bounding box center [776, 211] width 1431 height 40
click at [1011, 138] on div "Catalog ID or Business Manager URL 1377171262303618 Paste in a Catalog ID or Bu…" at bounding box center [871, 120] width 1240 height 47
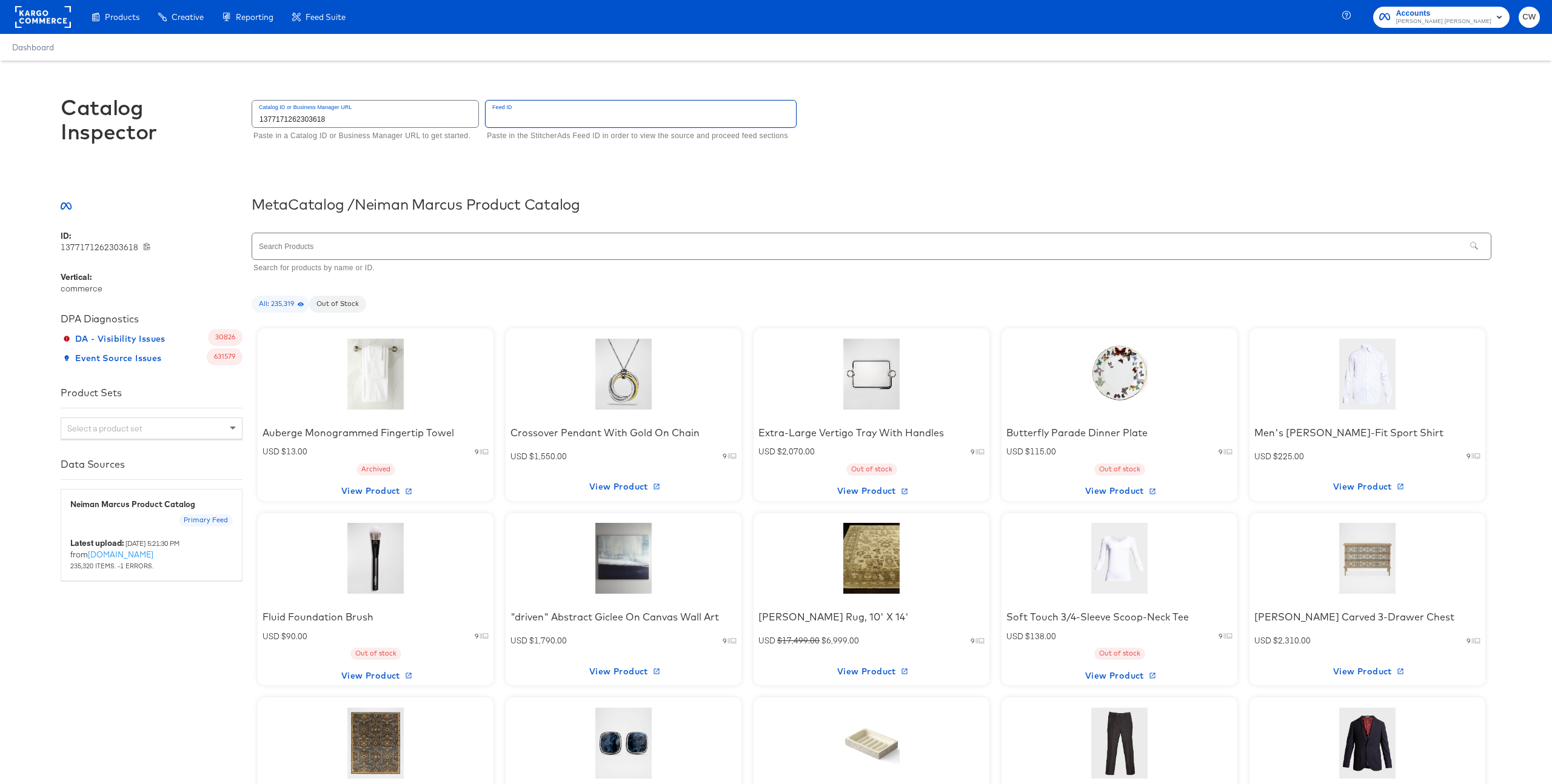
drag, startPoint x: 490, startPoint y: 117, endPoint x: 561, endPoint y: 120, distance: 71.1
click at [562, 120] on input "text" at bounding box center [641, 113] width 311 height 26
click at [379, 381] on div at bounding box center [376, 375] width 103 height 76
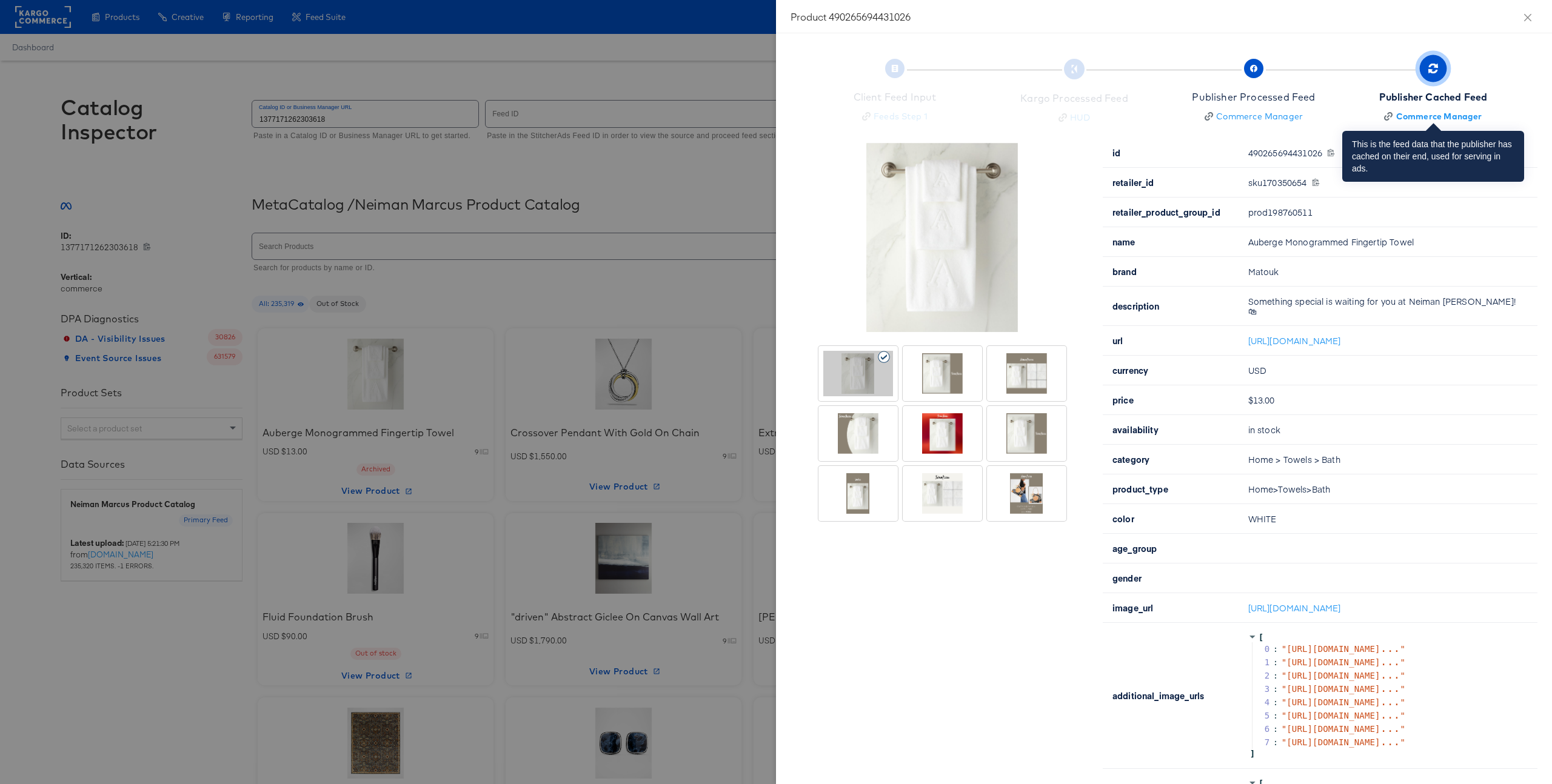
drag, startPoint x: 1189, startPoint y: 94, endPoint x: 1348, endPoint y: 94, distance: 159.0
click at [1348, 94] on div "Client Feed Input Feeds Step 1 Kargo Processed Feed HUD Publisher Processed Fee…" at bounding box center [1164, 93] width 747 height 90
click at [1035, 394] on div at bounding box center [1027, 373] width 70 height 45
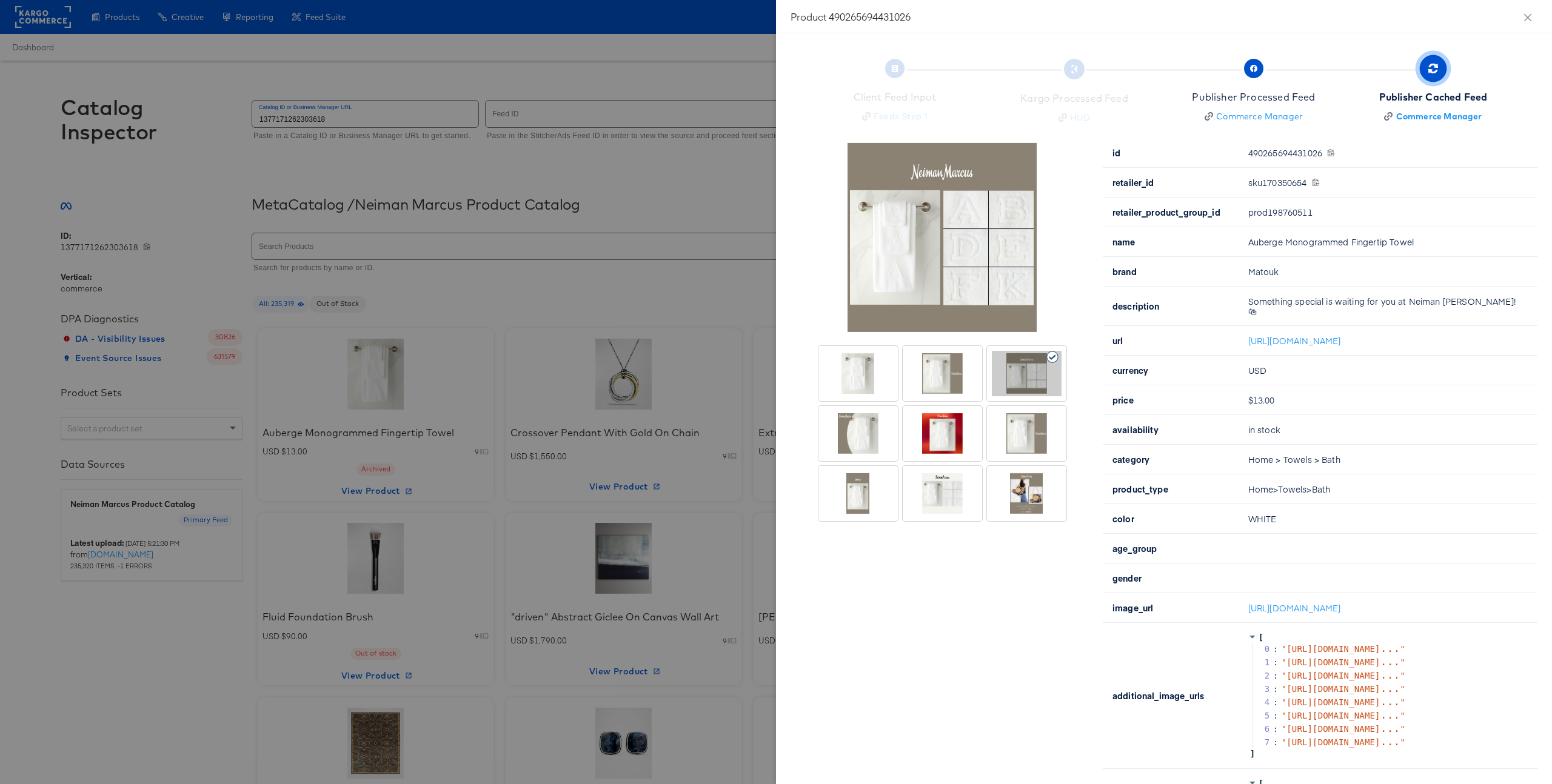
click at [662, 165] on div at bounding box center [776, 392] width 1552 height 784
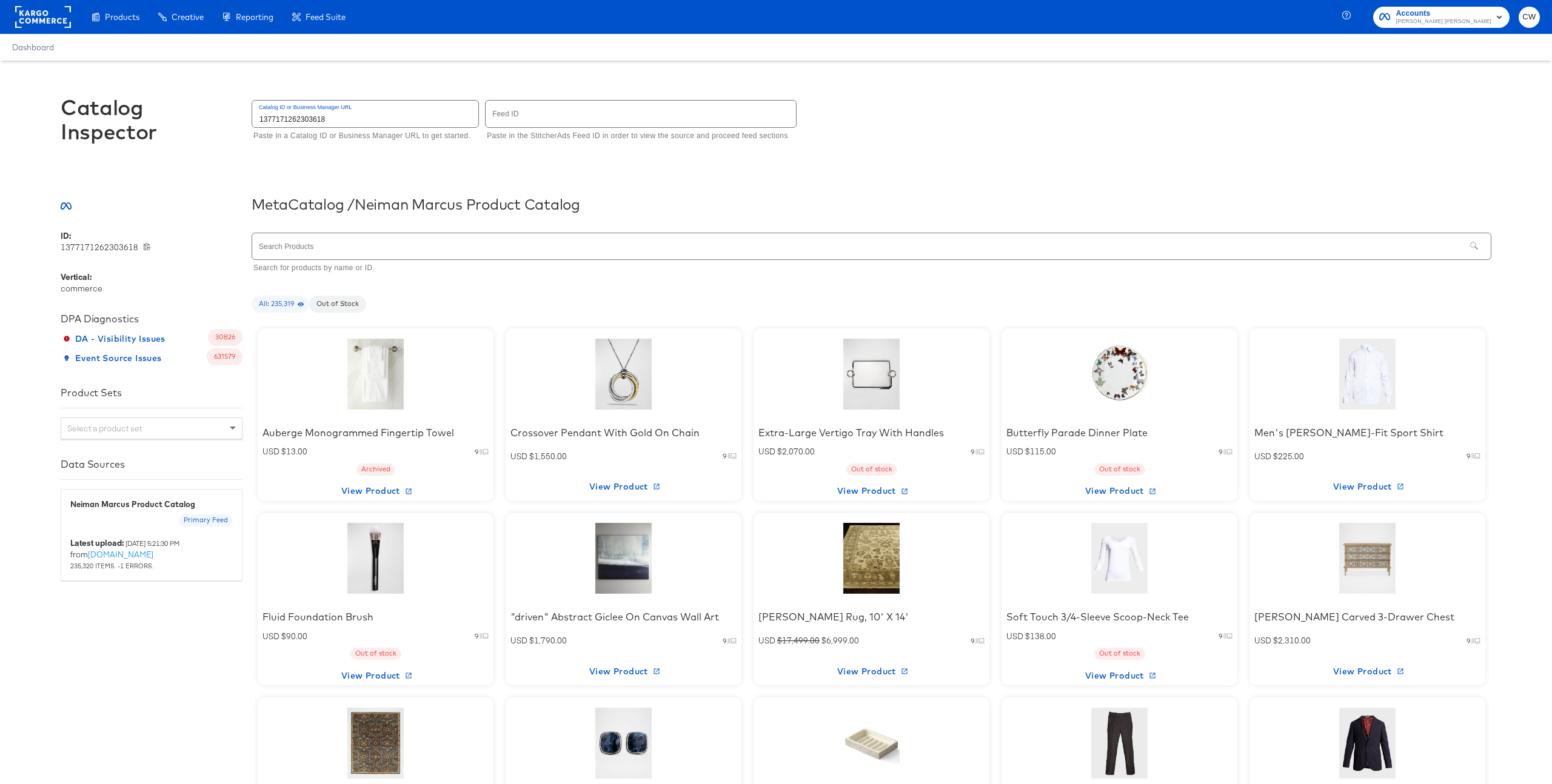
click at [522, 116] on input "text" at bounding box center [641, 113] width 311 height 26
type input "5755"
click at [372, 383] on div at bounding box center [376, 375] width 103 height 76
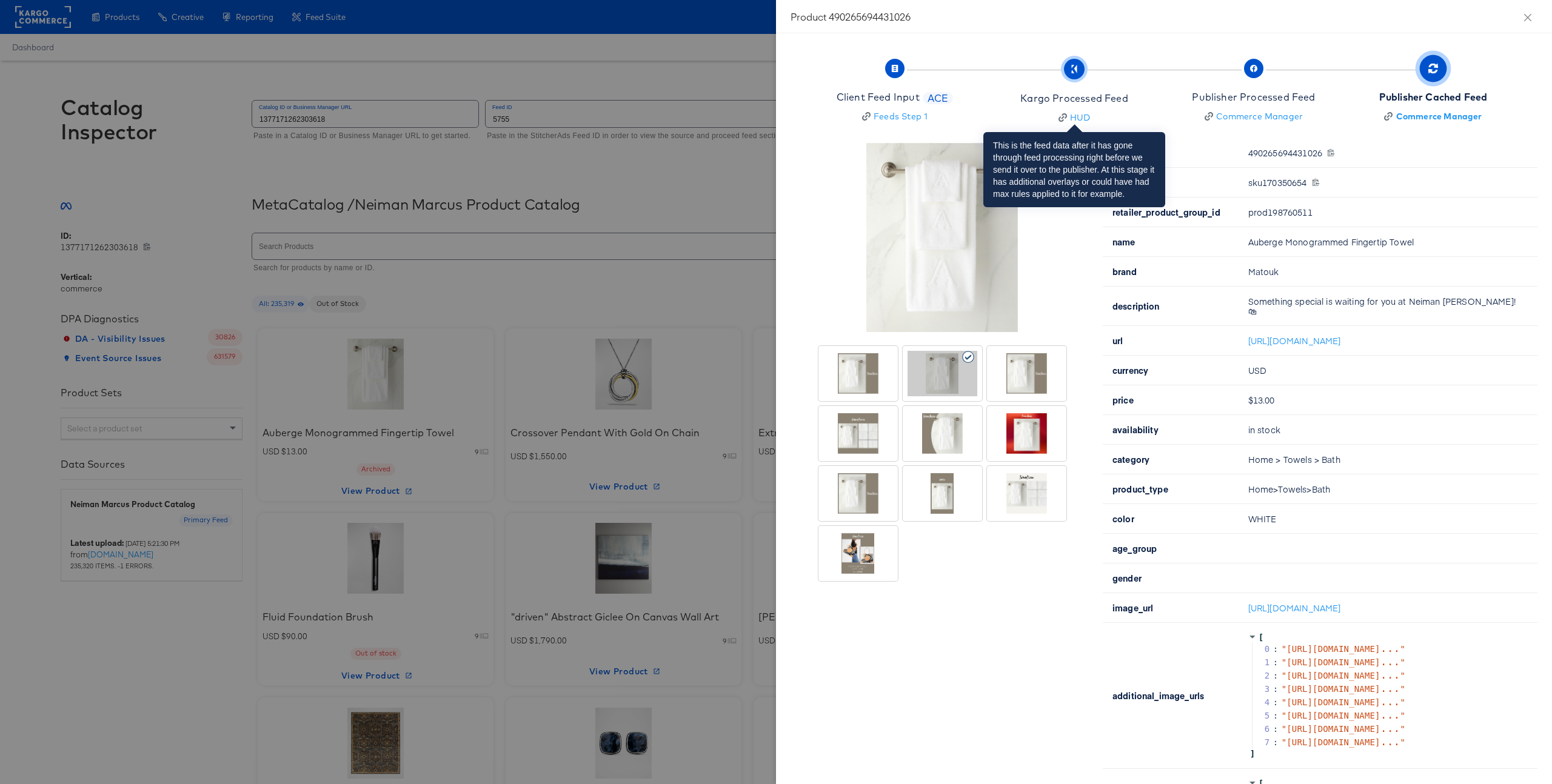
click at [1124, 97] on div "Kargo Processed Feed" at bounding box center [1073, 99] width 107 height 14
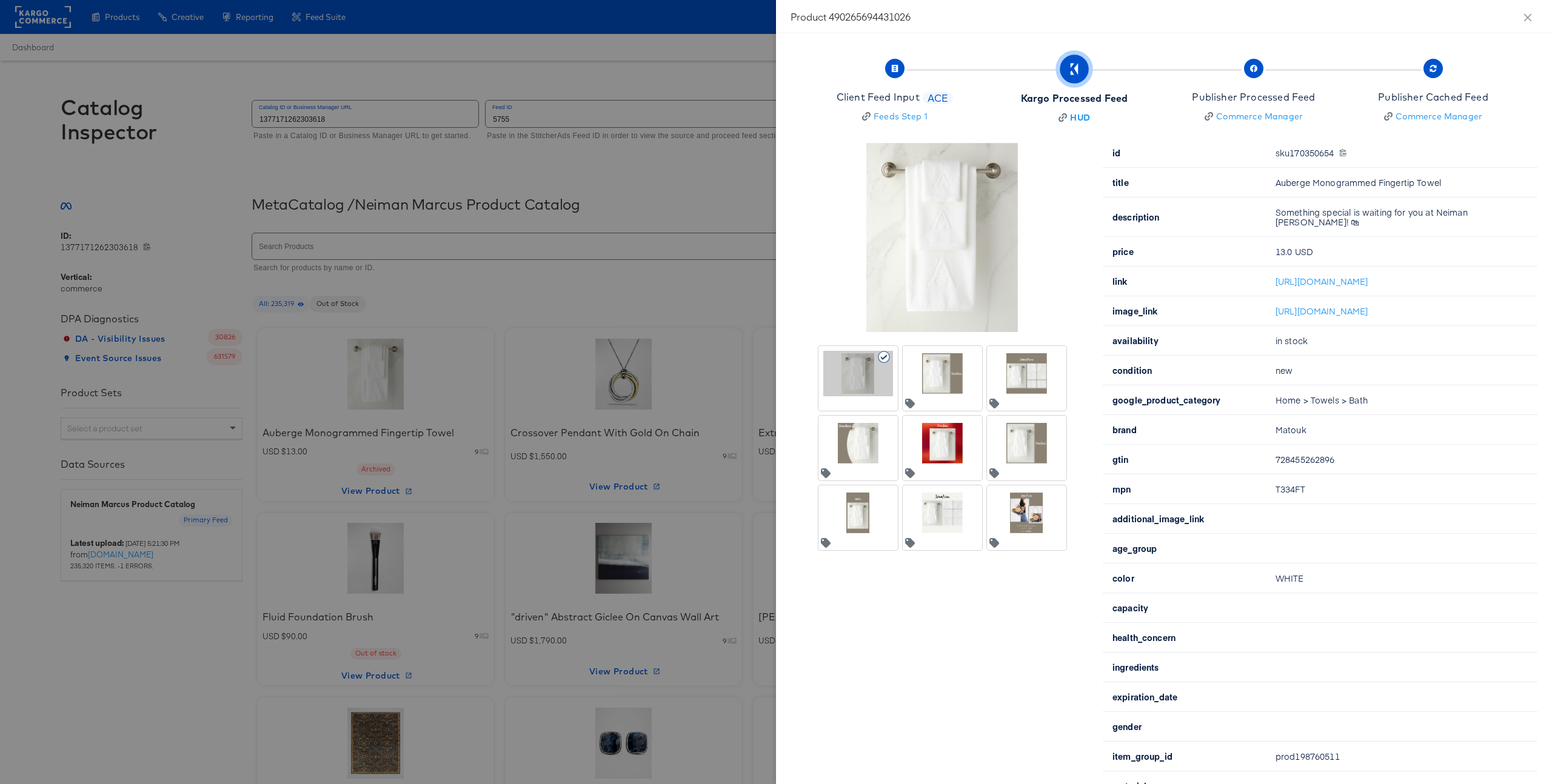
click at [942, 356] on div at bounding box center [943, 373] width 70 height 45
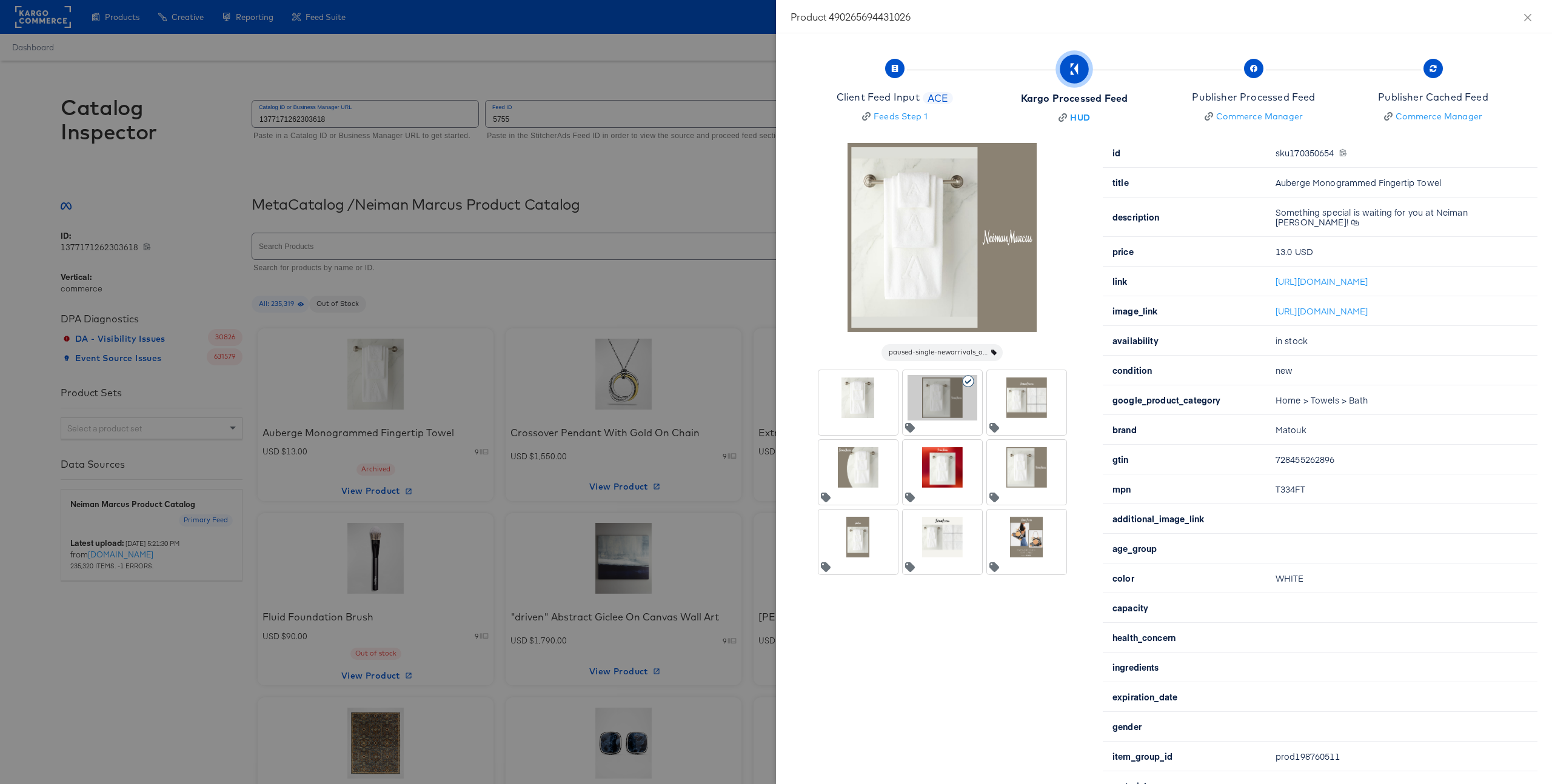
click at [1048, 386] on icon at bounding box center [1053, 381] width 13 height 12
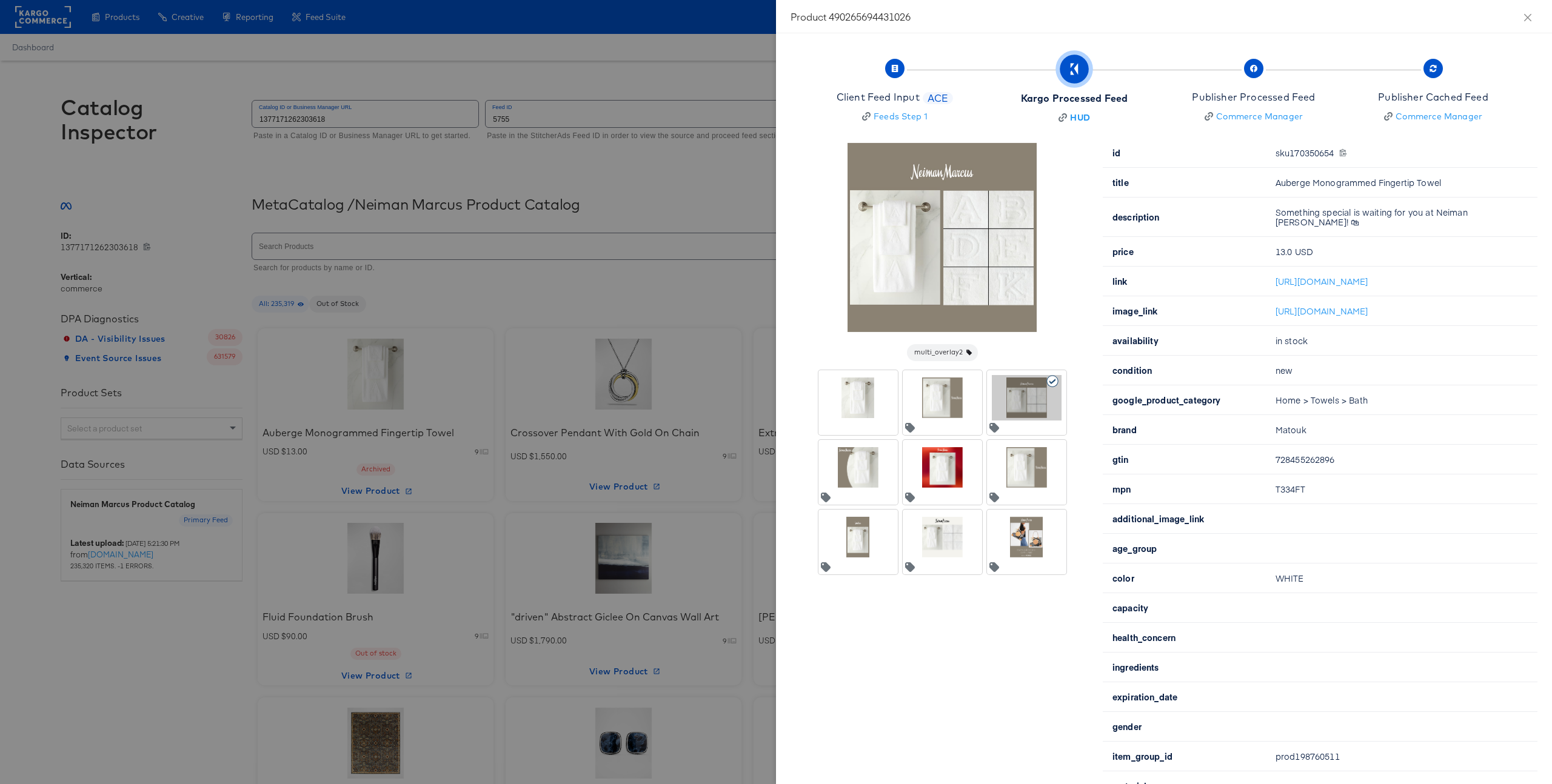
click at [1034, 491] on div at bounding box center [1027, 468] width 74 height 51
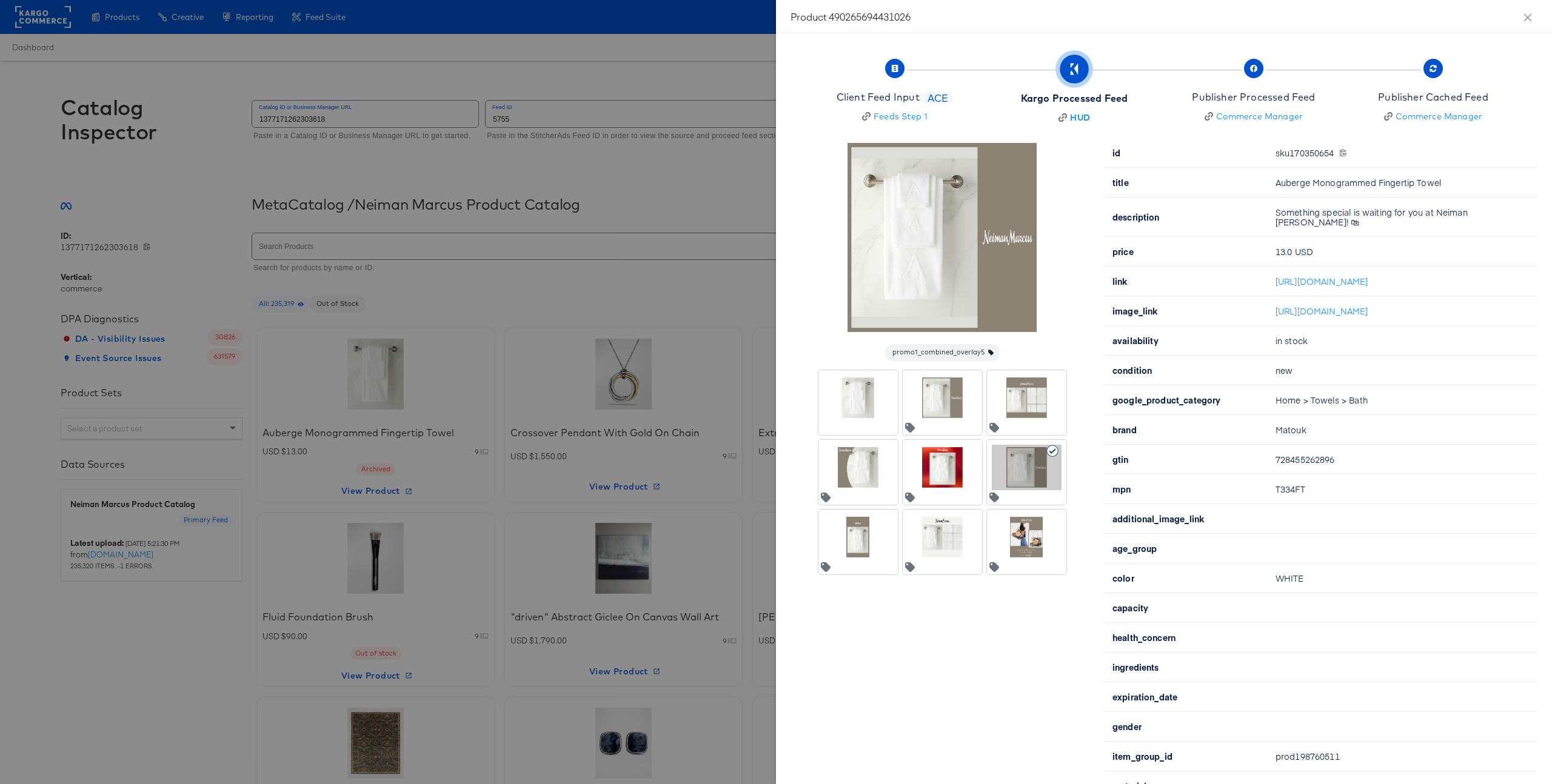
click at [939, 449] on div at bounding box center [943, 467] width 70 height 45
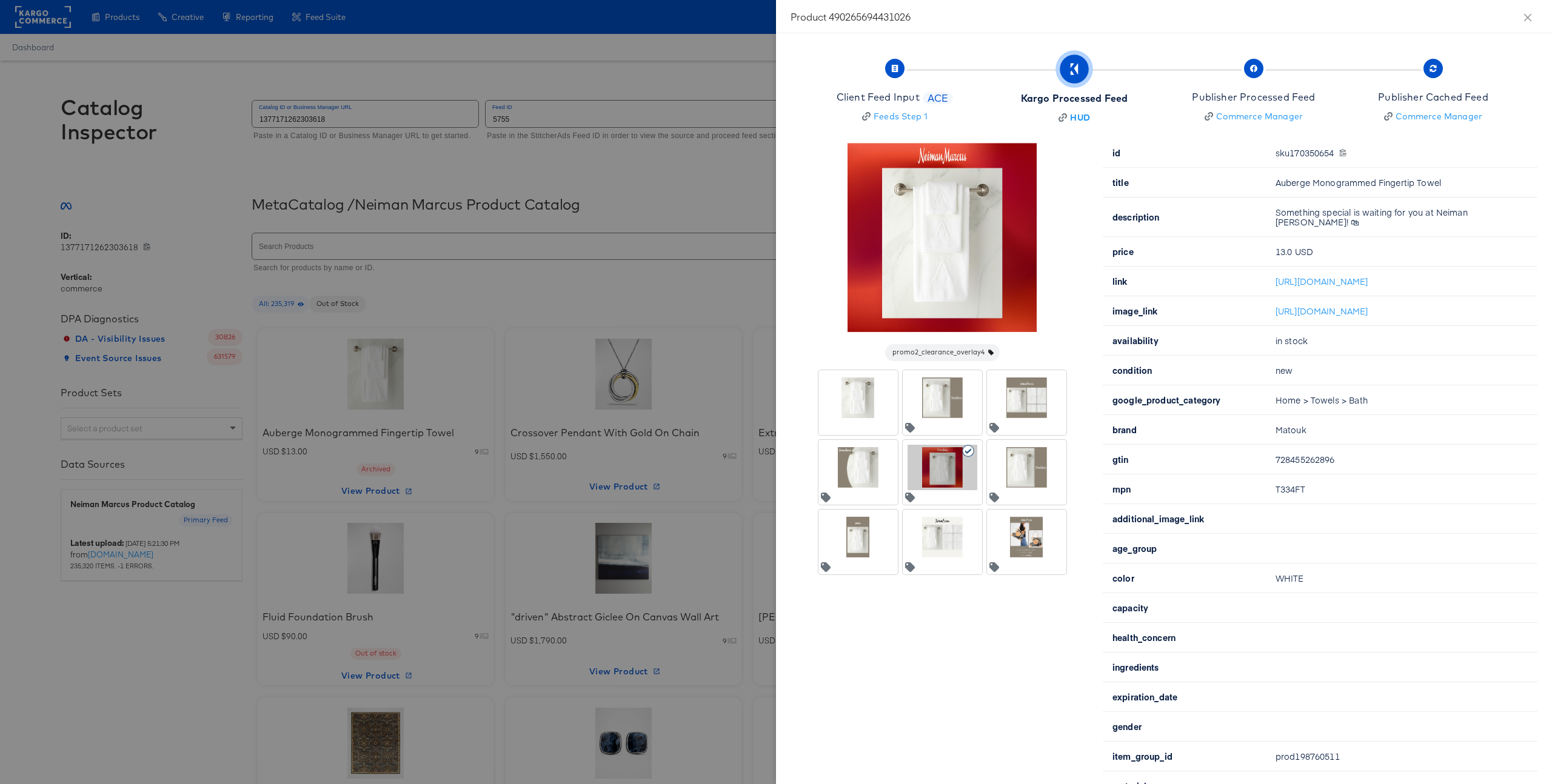
click at [833, 471] on div at bounding box center [858, 467] width 70 height 45
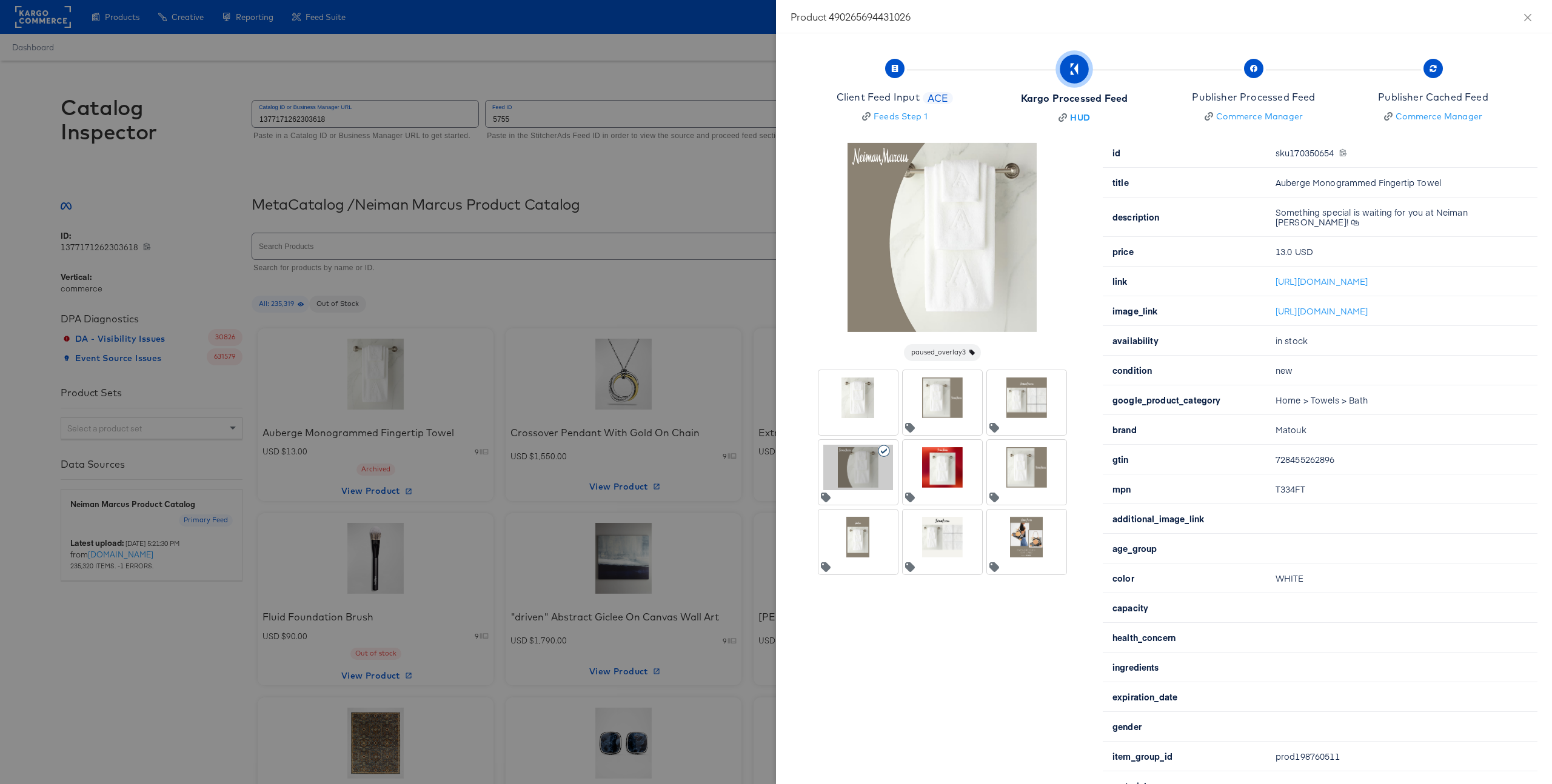
click at [853, 537] on div at bounding box center [858, 537] width 70 height 45
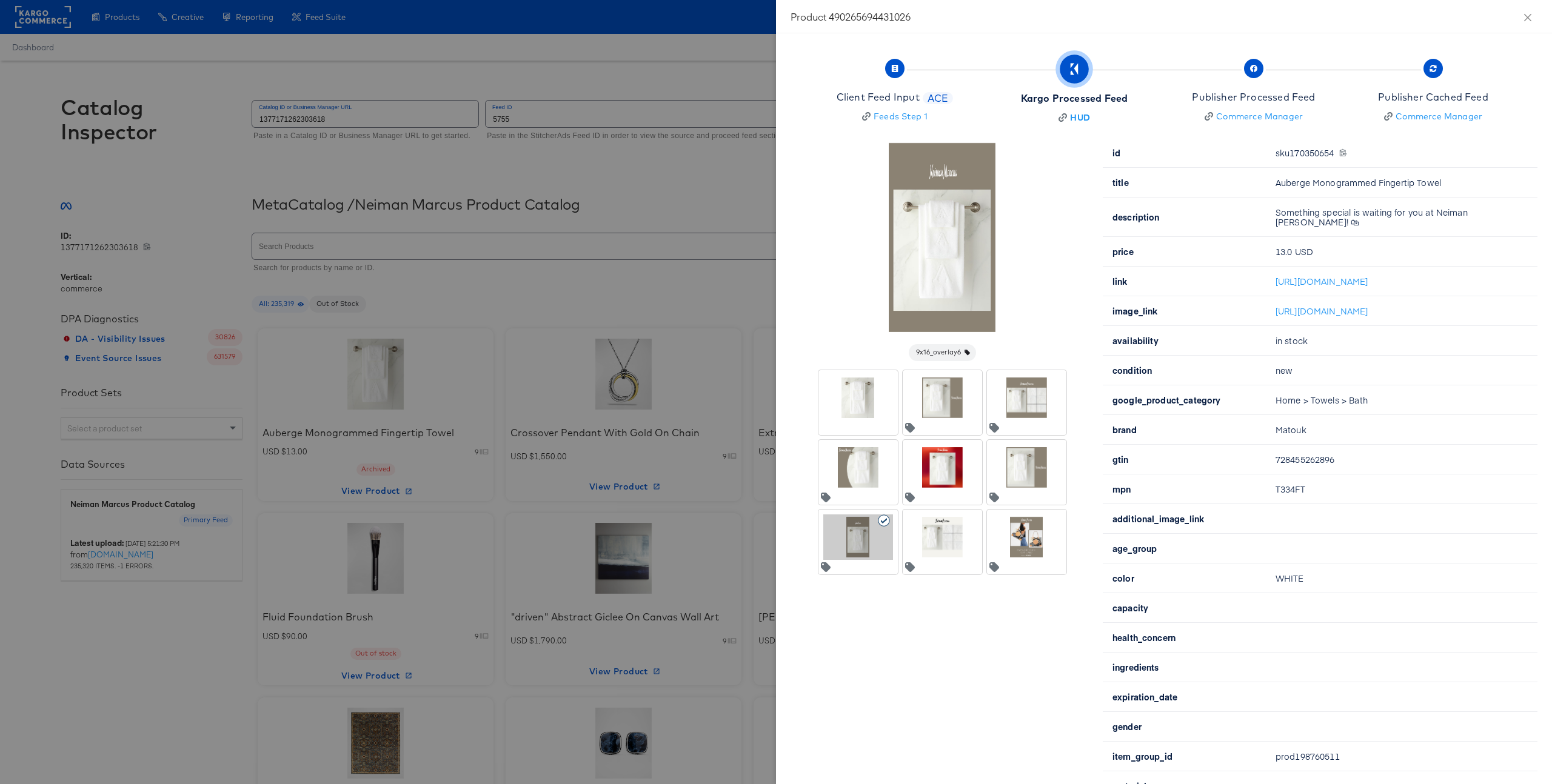
click at [938, 540] on div at bounding box center [943, 537] width 70 height 45
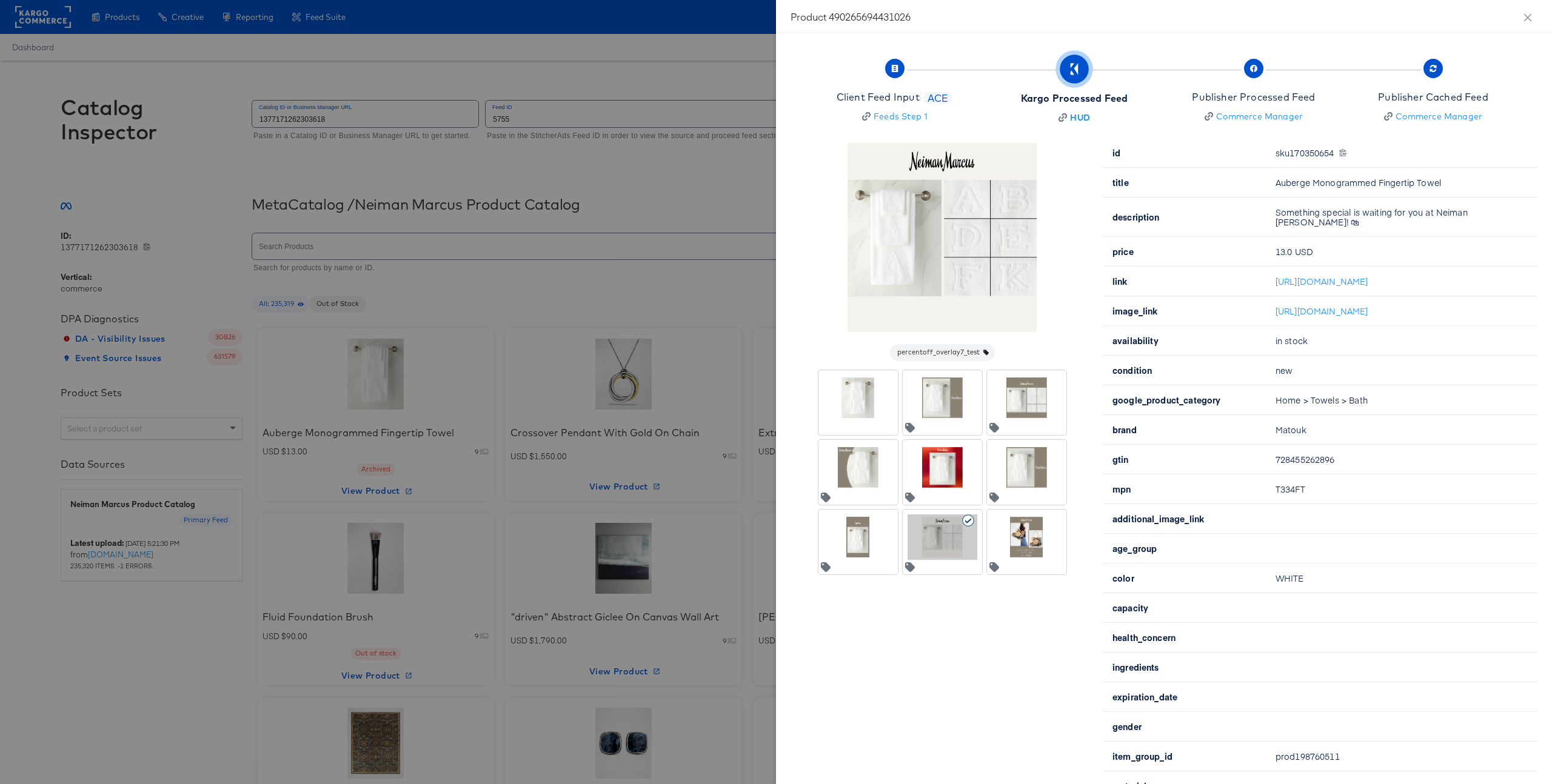
click at [1031, 546] on div at bounding box center [1027, 537] width 70 height 45
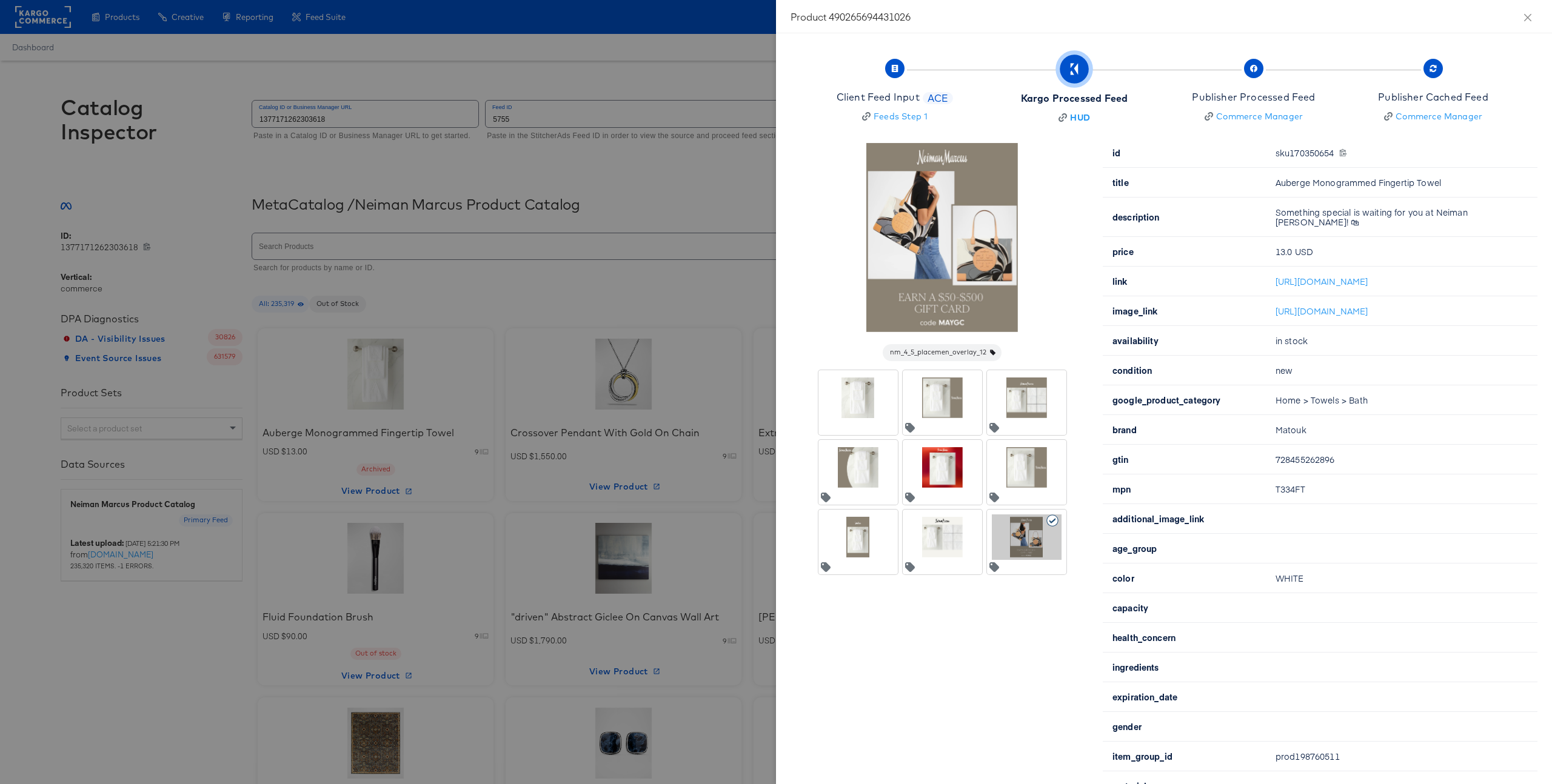
click at [1012, 392] on div at bounding box center [1027, 398] width 70 height 45
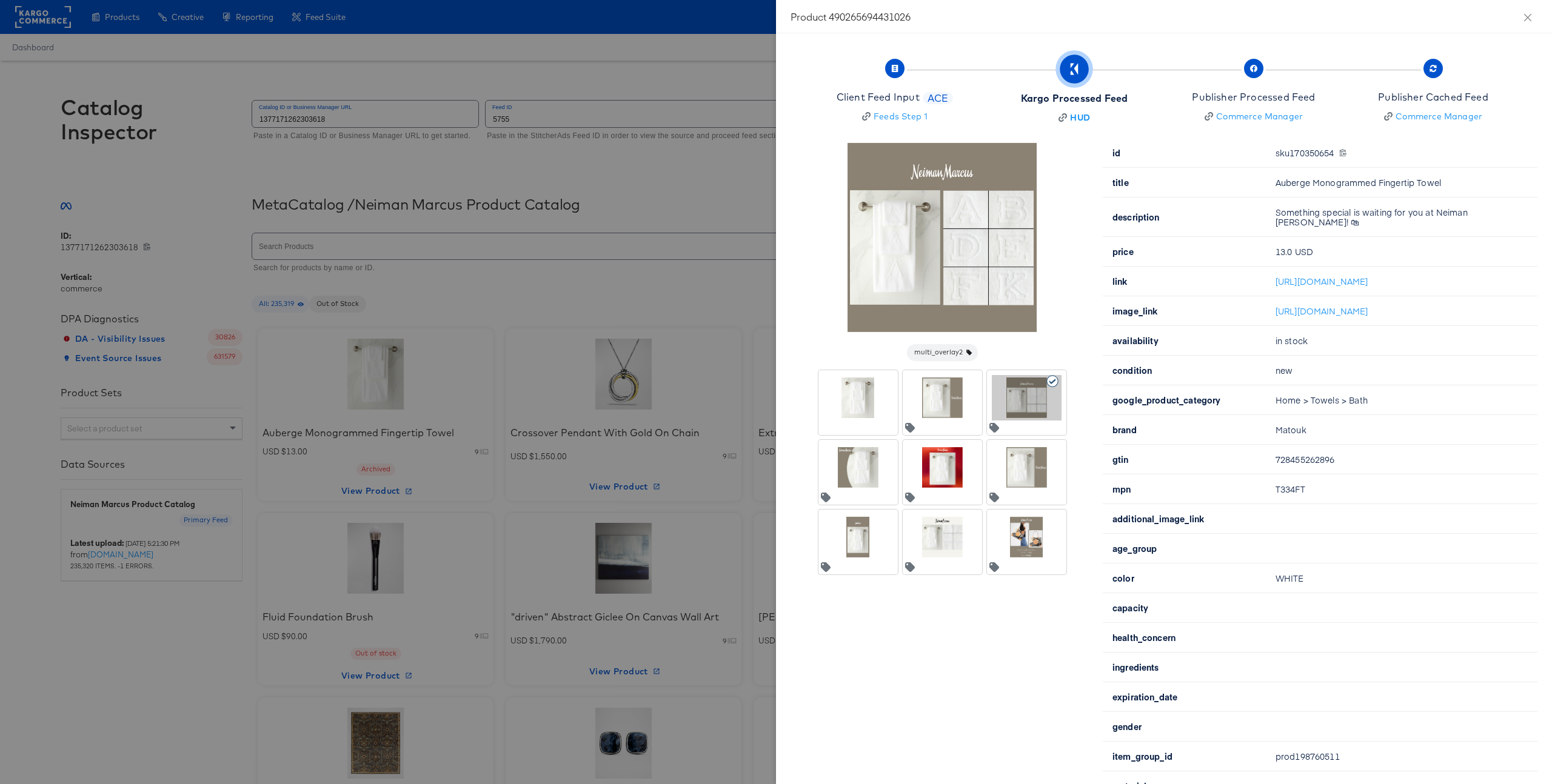
click at [948, 407] on div at bounding box center [943, 398] width 70 height 45
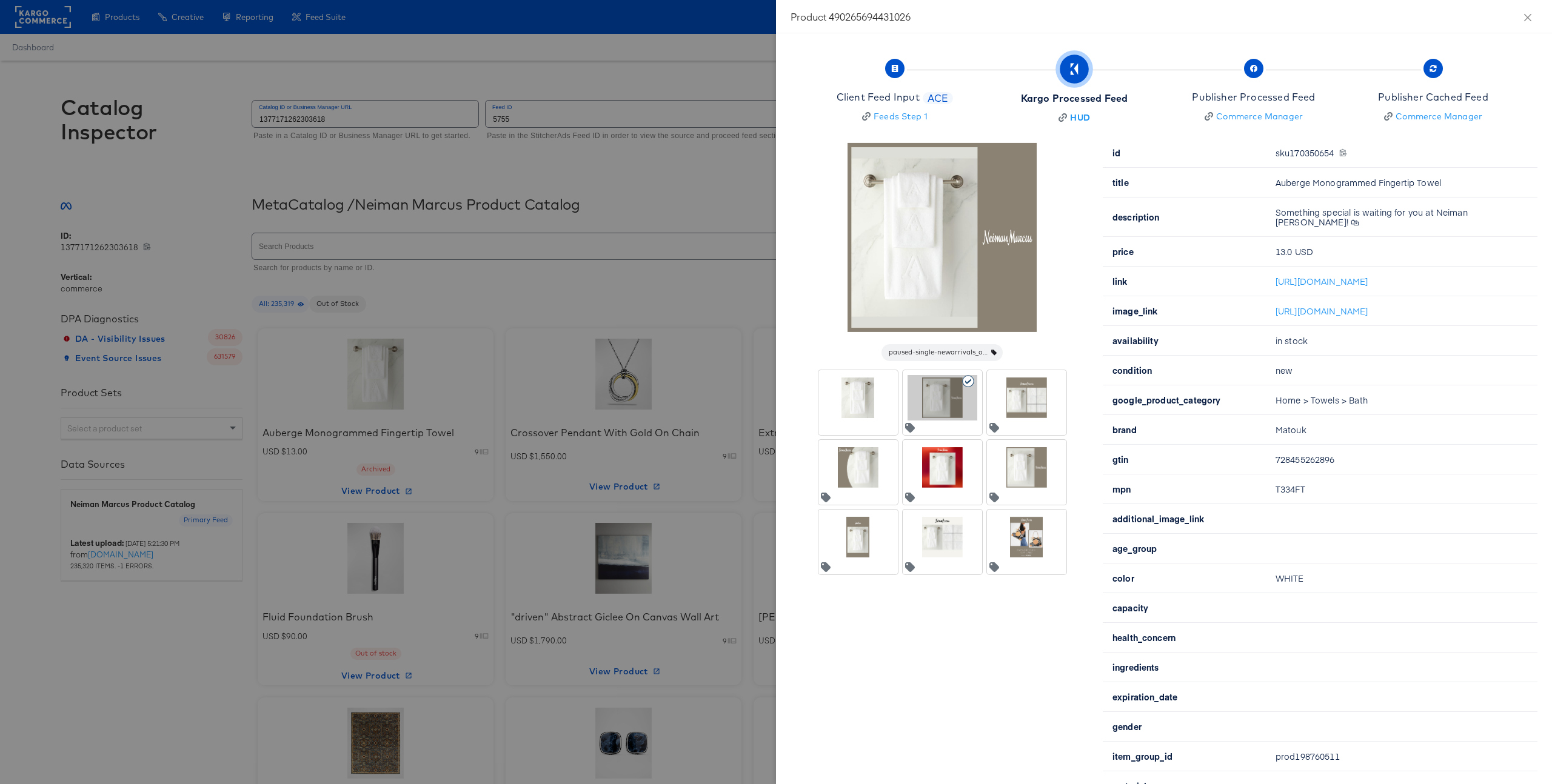
click at [1017, 400] on div at bounding box center [1027, 398] width 70 height 45
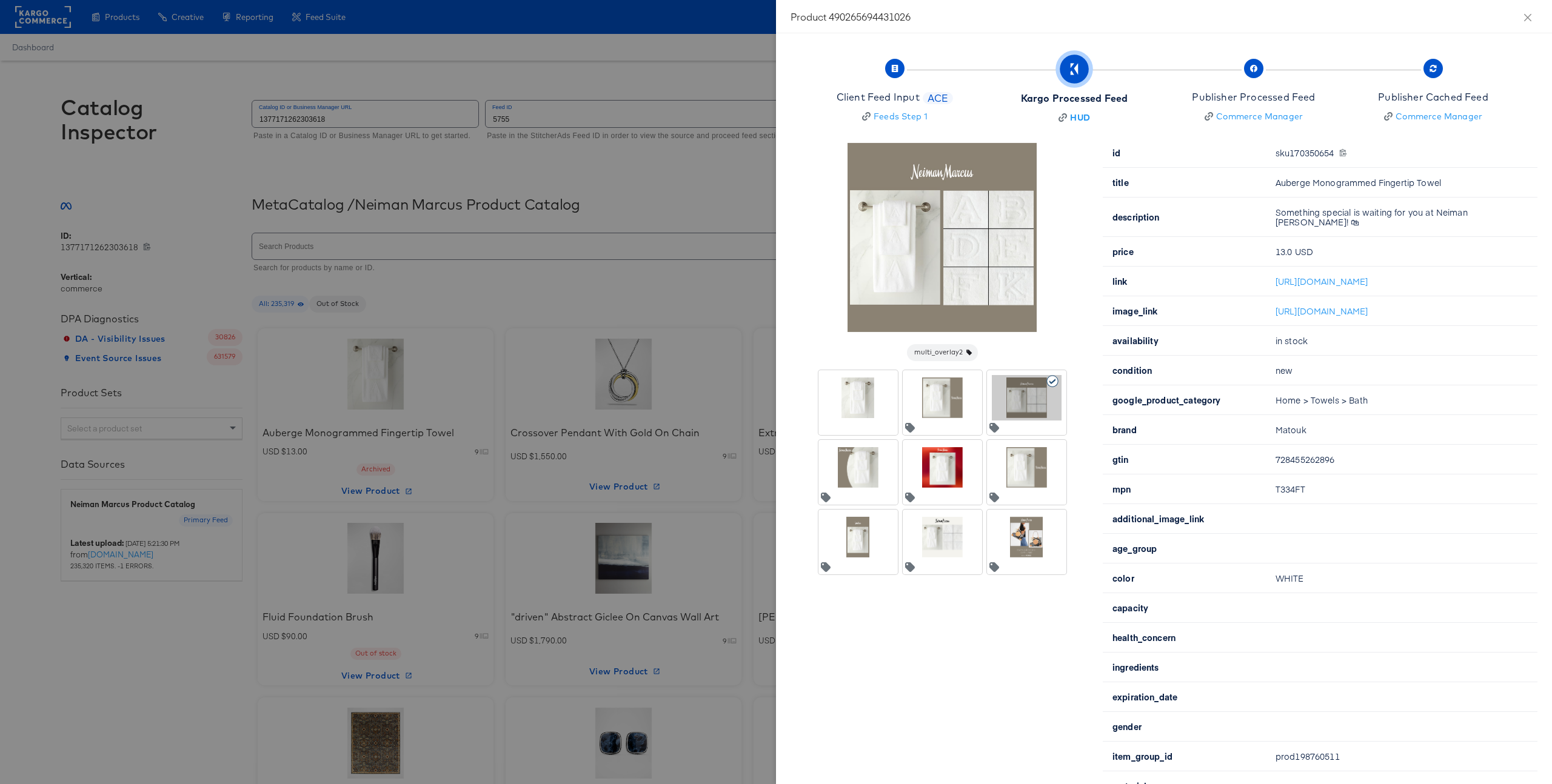
click at [867, 469] on div at bounding box center [858, 467] width 70 height 45
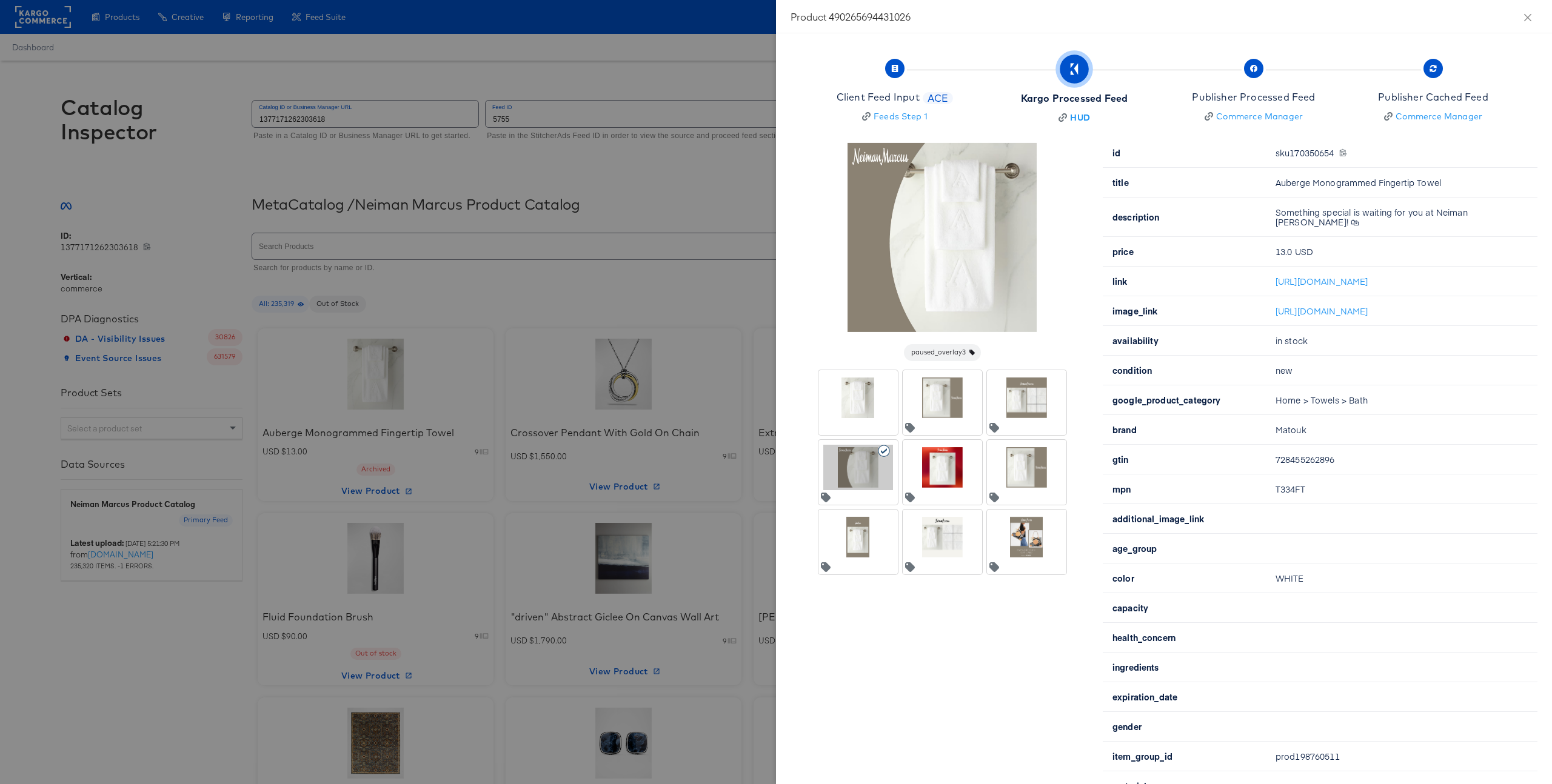
click at [953, 466] on div at bounding box center [943, 467] width 70 height 45
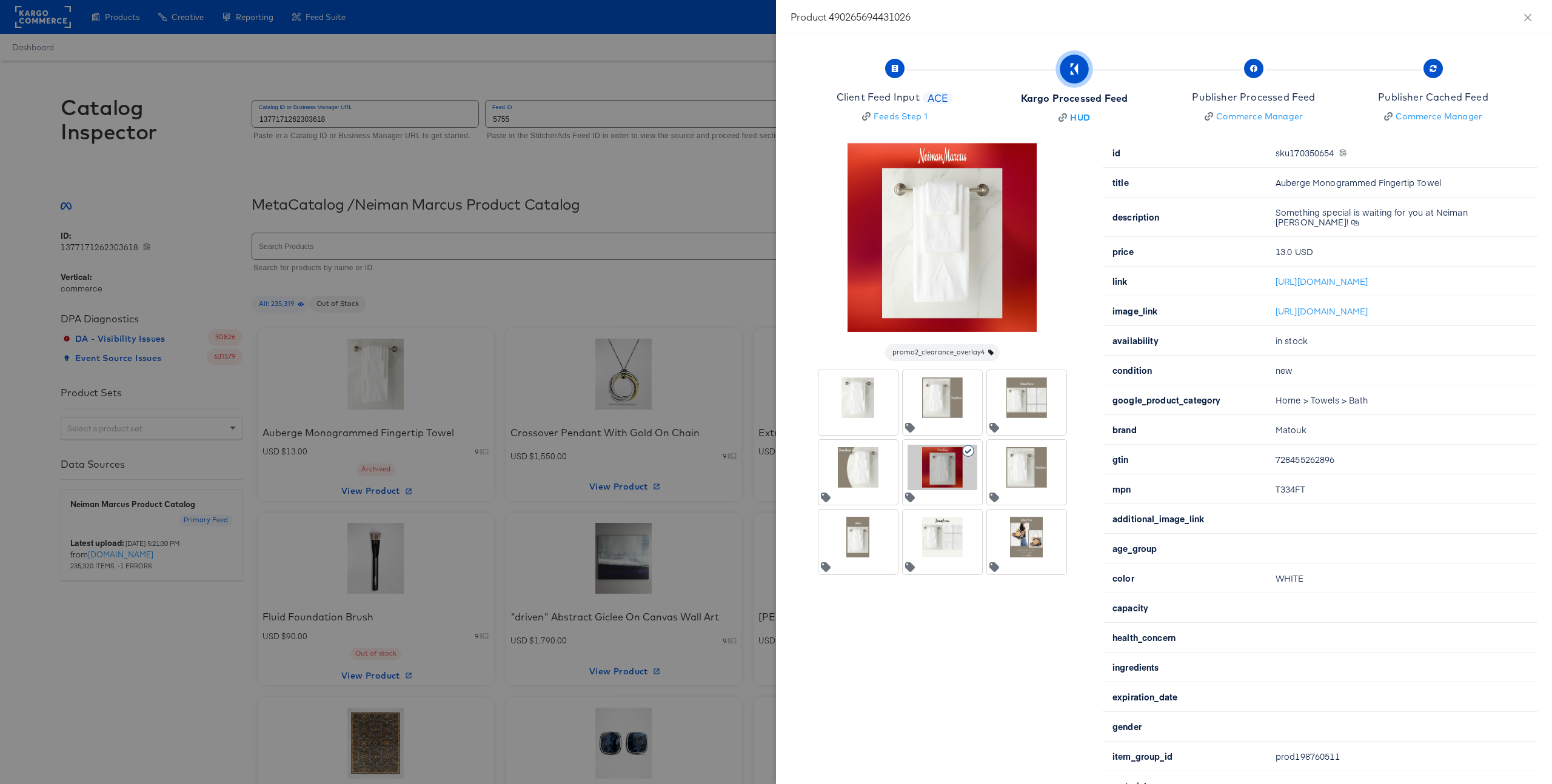
click at [1013, 463] on div at bounding box center [1027, 467] width 70 height 45
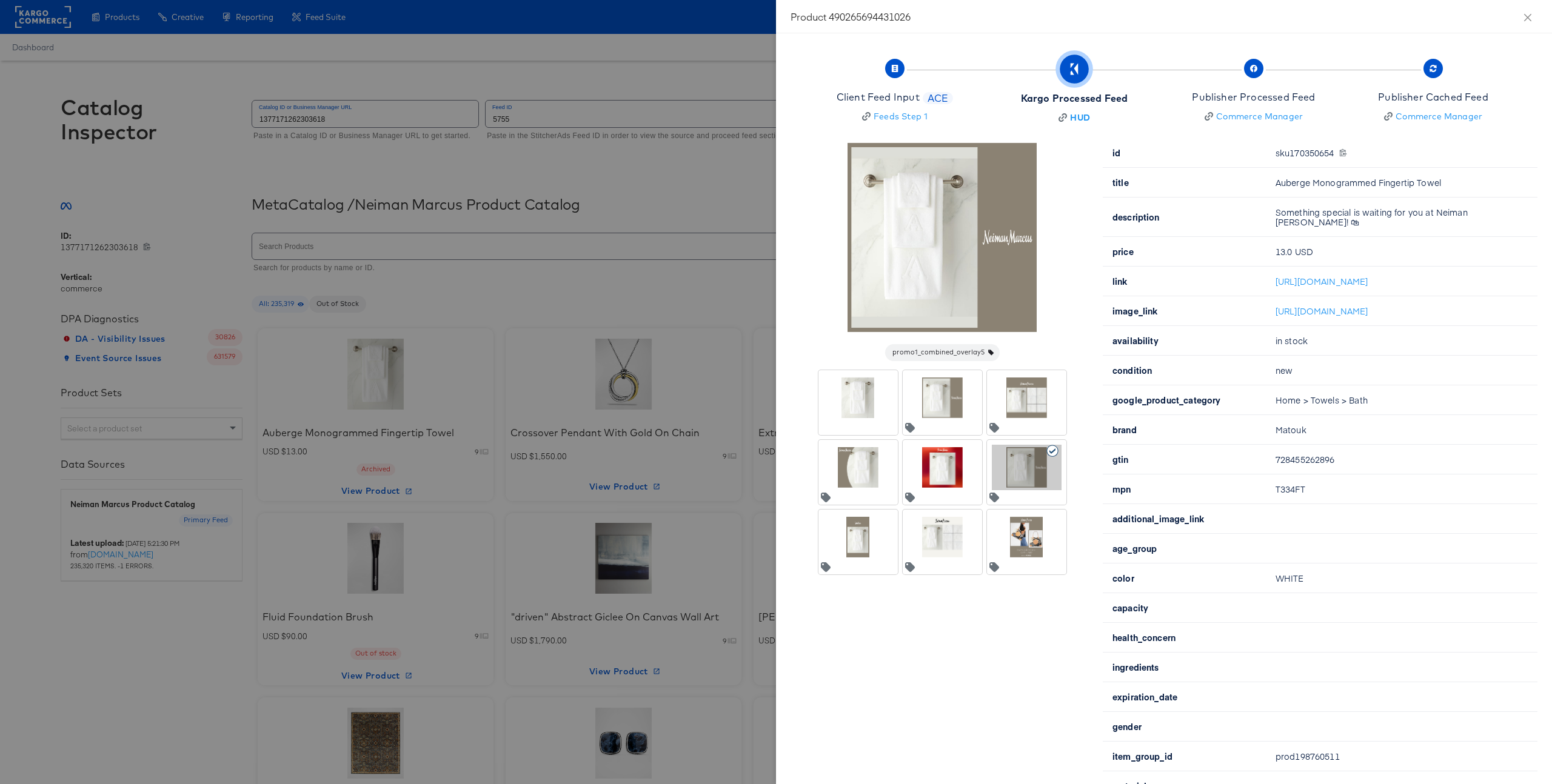
click at [829, 536] on div at bounding box center [858, 537] width 70 height 45
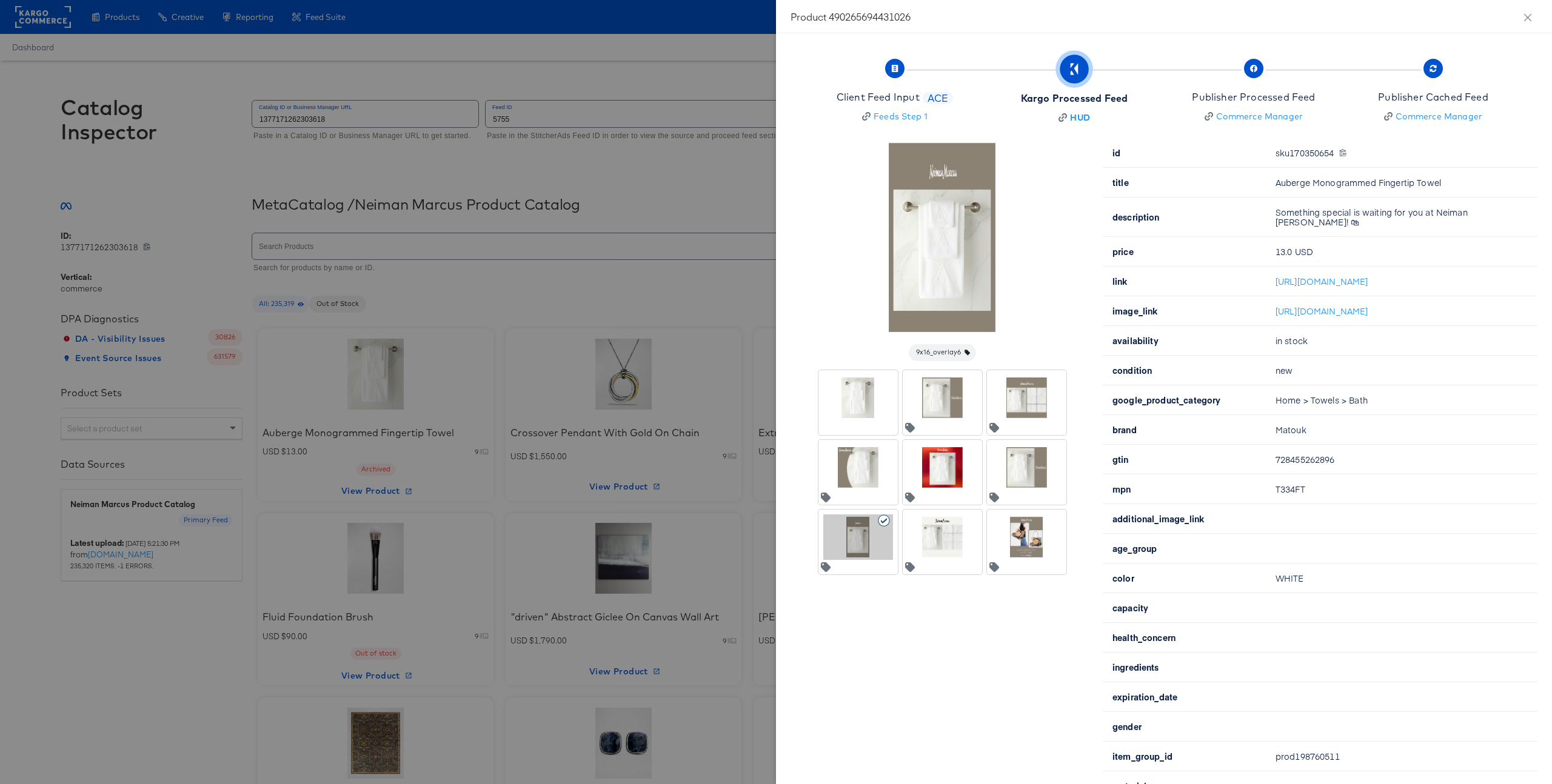
click at [951, 530] on div at bounding box center [943, 537] width 70 height 45
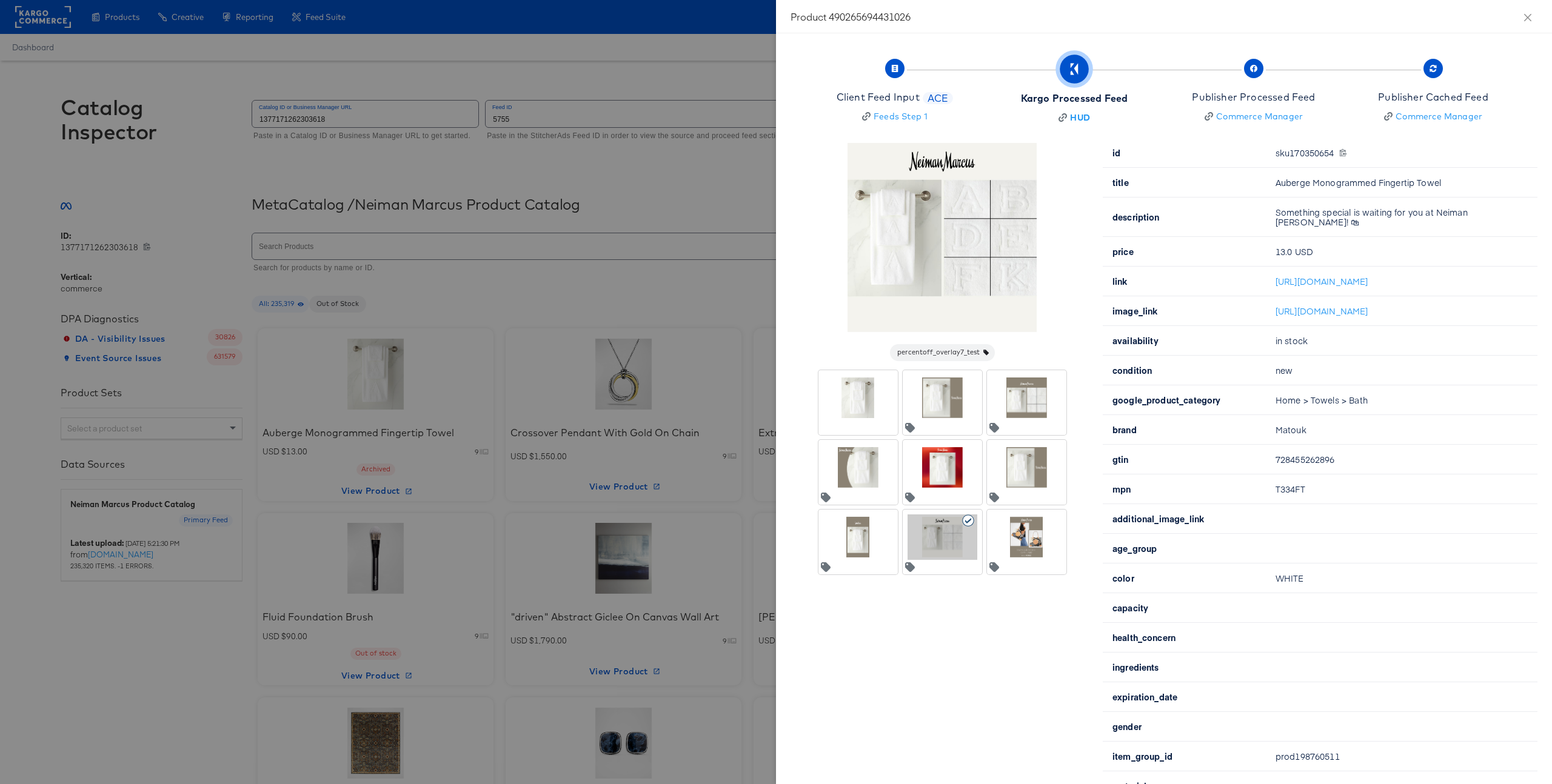
click at [1024, 519] on div at bounding box center [1027, 537] width 70 height 45
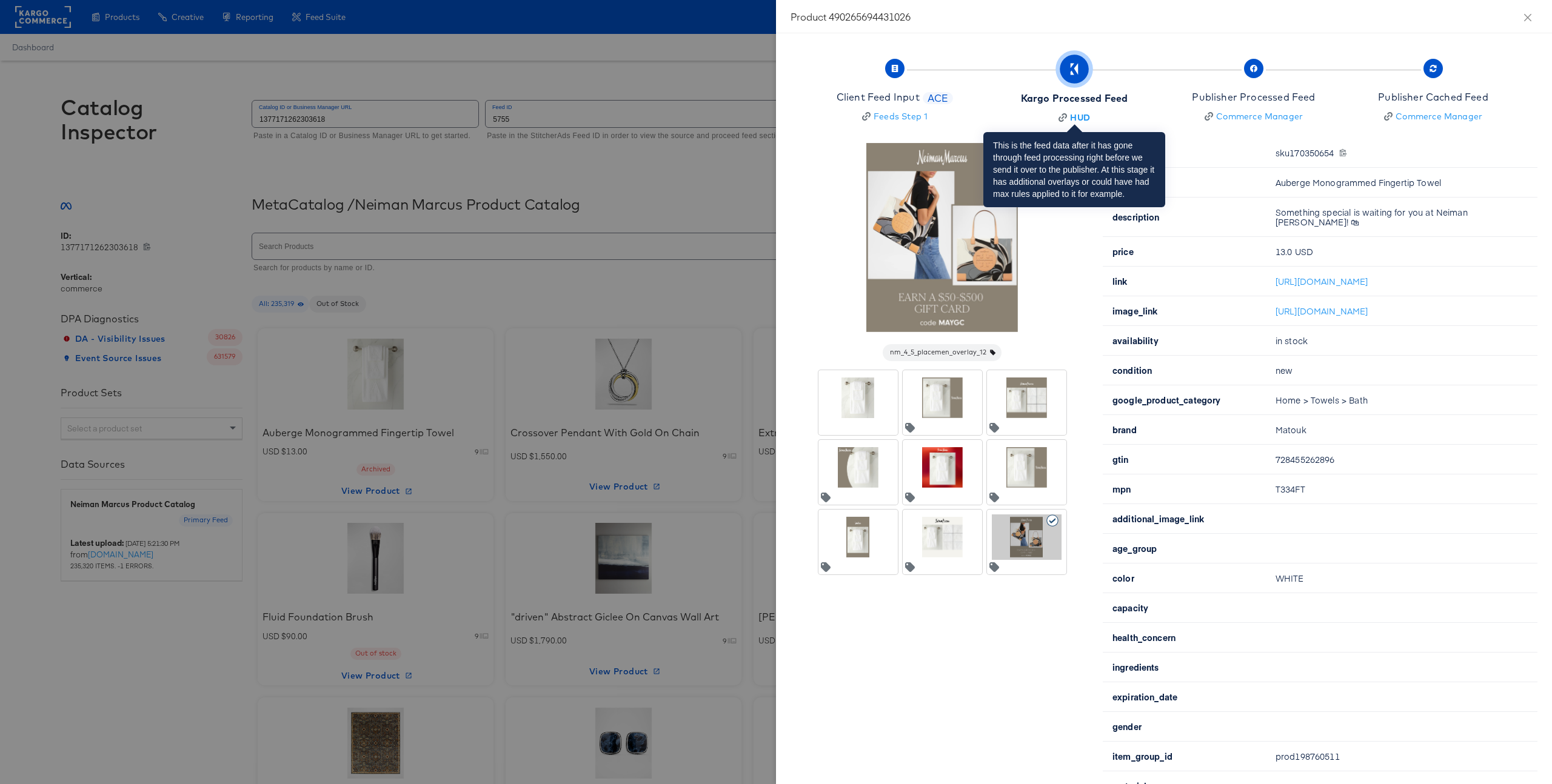
drag, startPoint x: 1016, startPoint y: 97, endPoint x: 1137, endPoint y: 96, distance: 121.0
click at [1137, 96] on button "Kargo Processed Feed HUD" at bounding box center [1074, 93] width 189 height 90
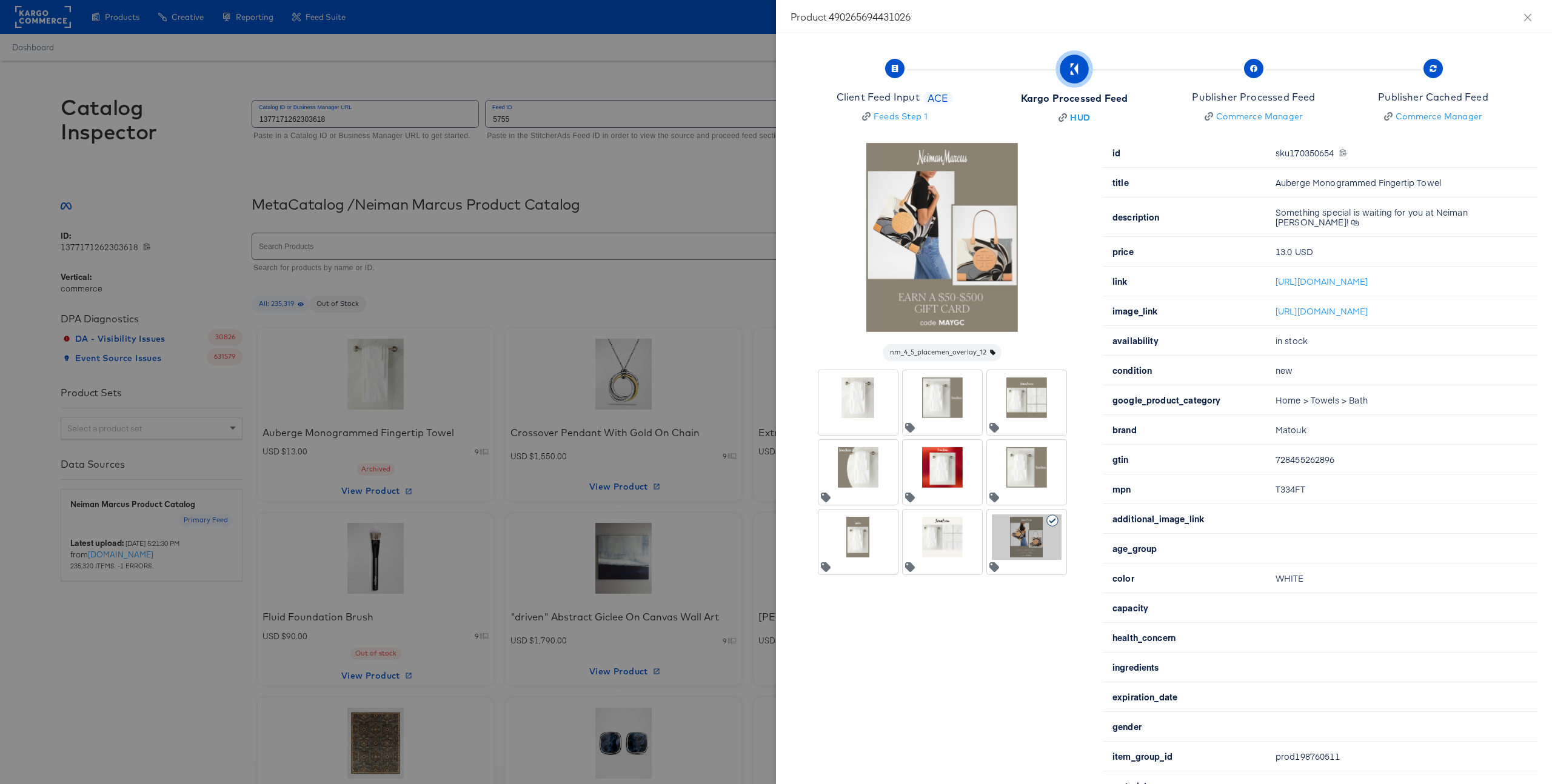
click at [1035, 409] on div at bounding box center [1027, 398] width 70 height 45
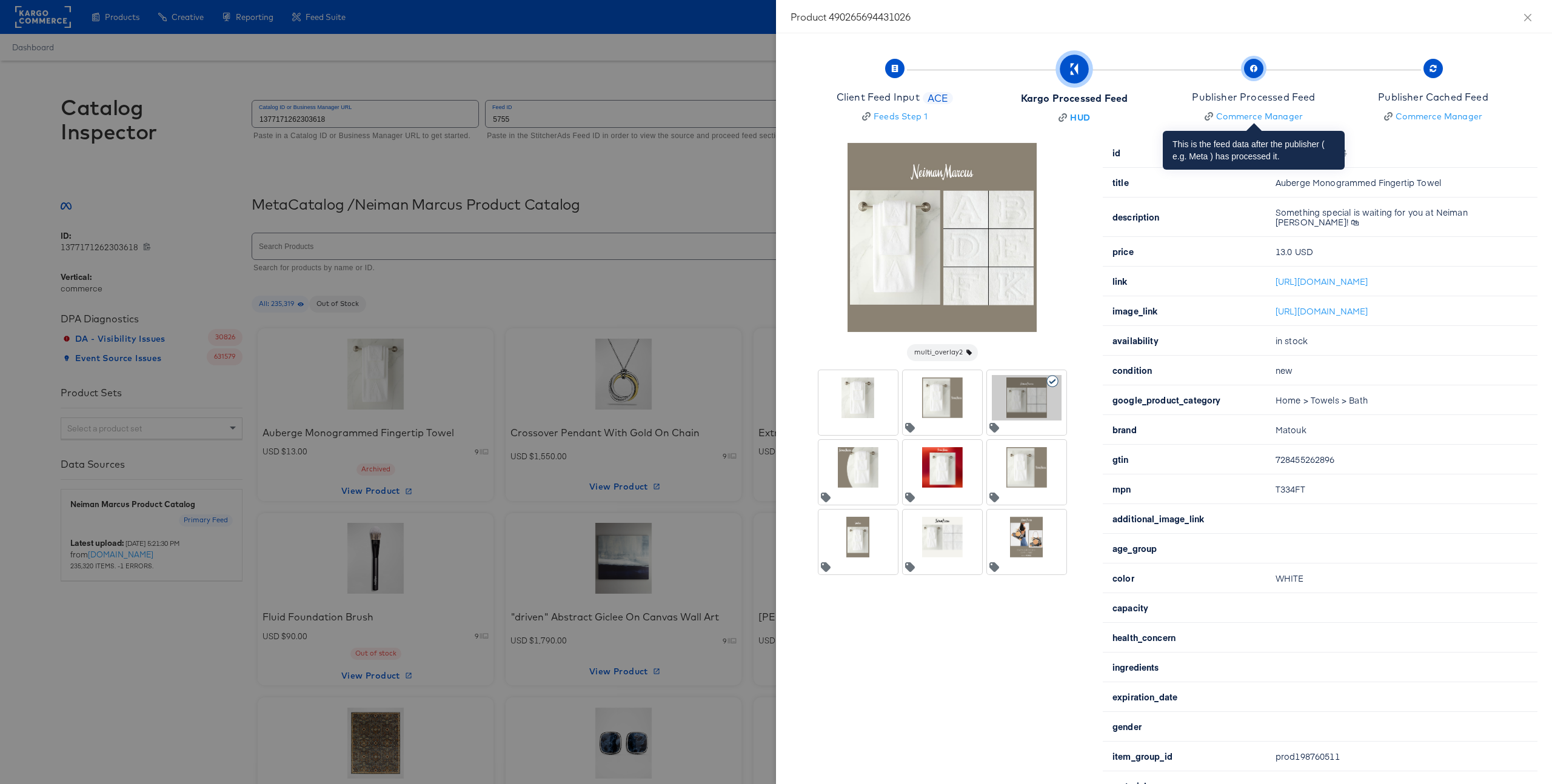
click at [1260, 95] on div "Publisher Processed Feed" at bounding box center [1253, 97] width 123 height 14
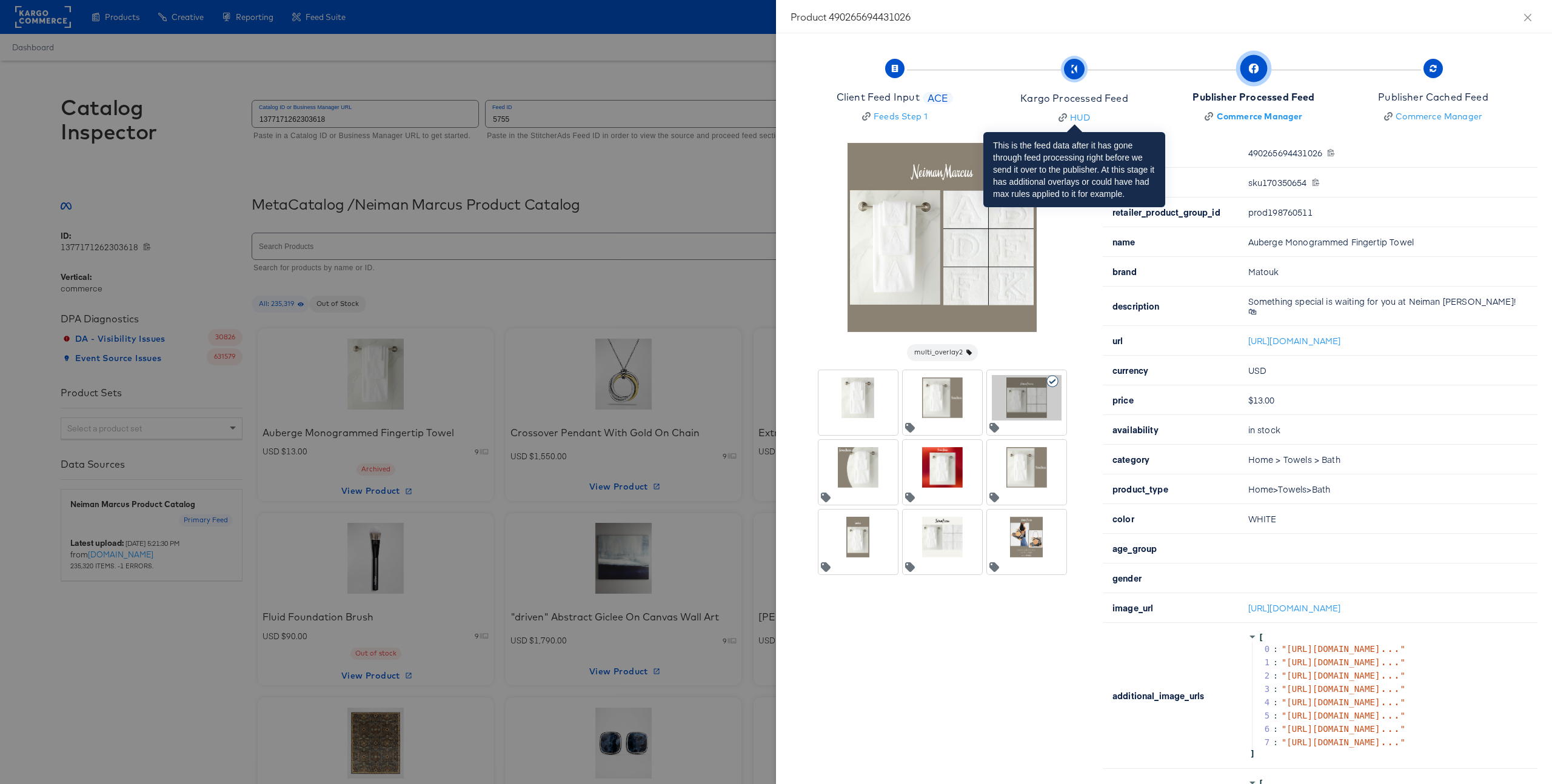
click at [1097, 92] on div "Kargo Processed Feed" at bounding box center [1073, 99] width 107 height 14
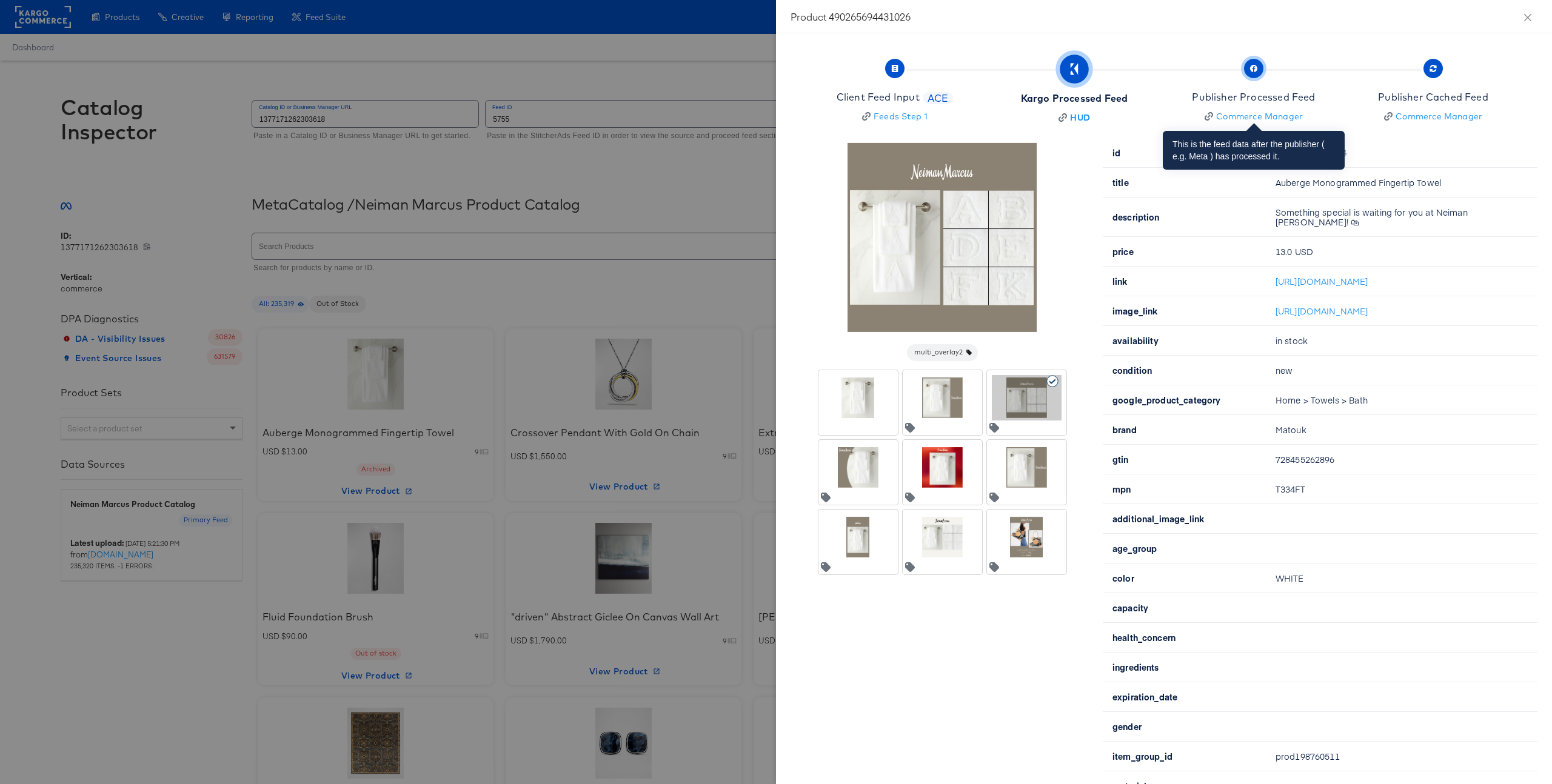
click at [1268, 100] on div "Publisher Processed Feed" at bounding box center [1253, 97] width 123 height 14
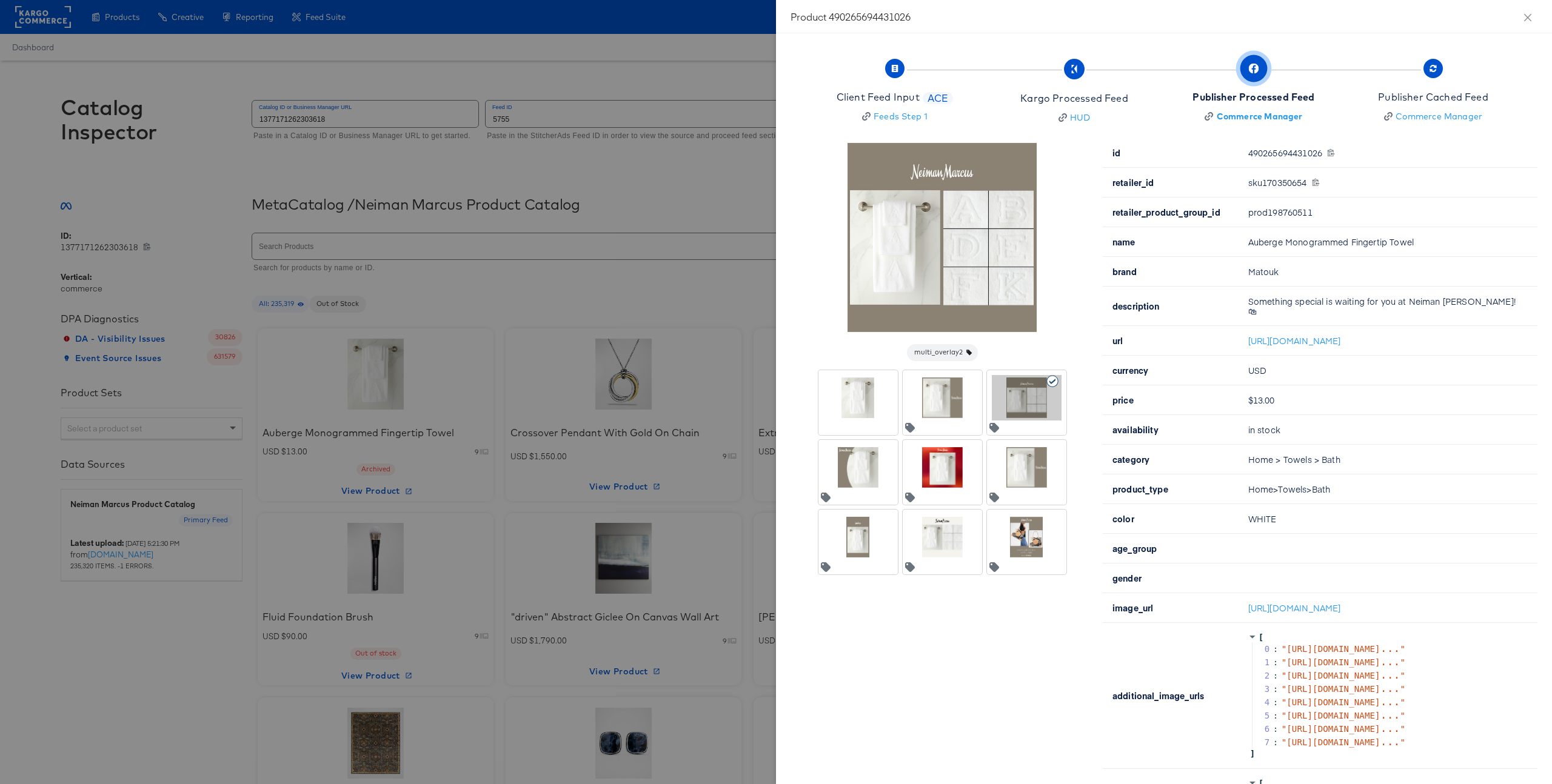
click at [946, 477] on div at bounding box center [943, 467] width 70 height 45
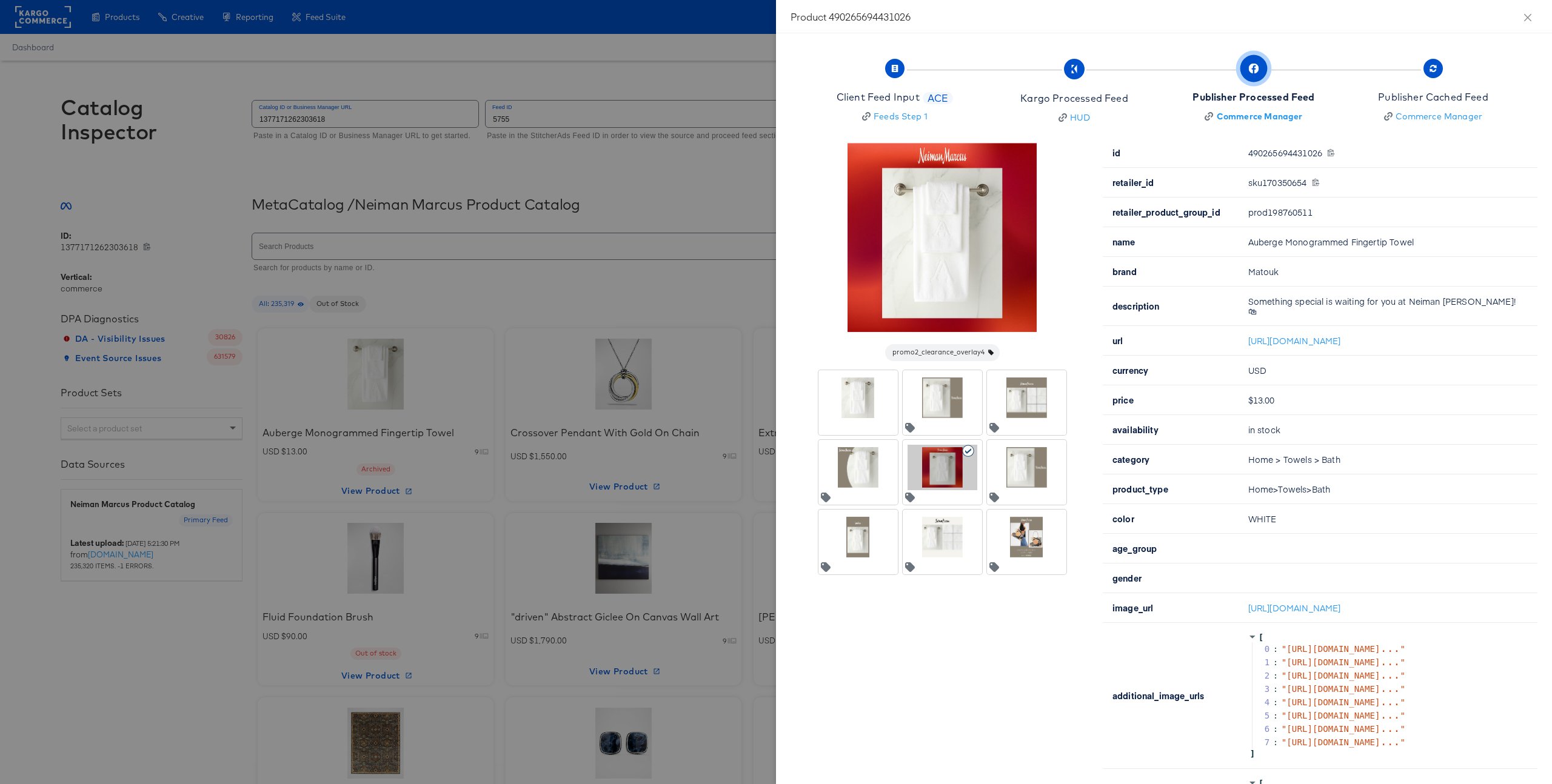
click at [1014, 396] on div at bounding box center [1027, 398] width 70 height 45
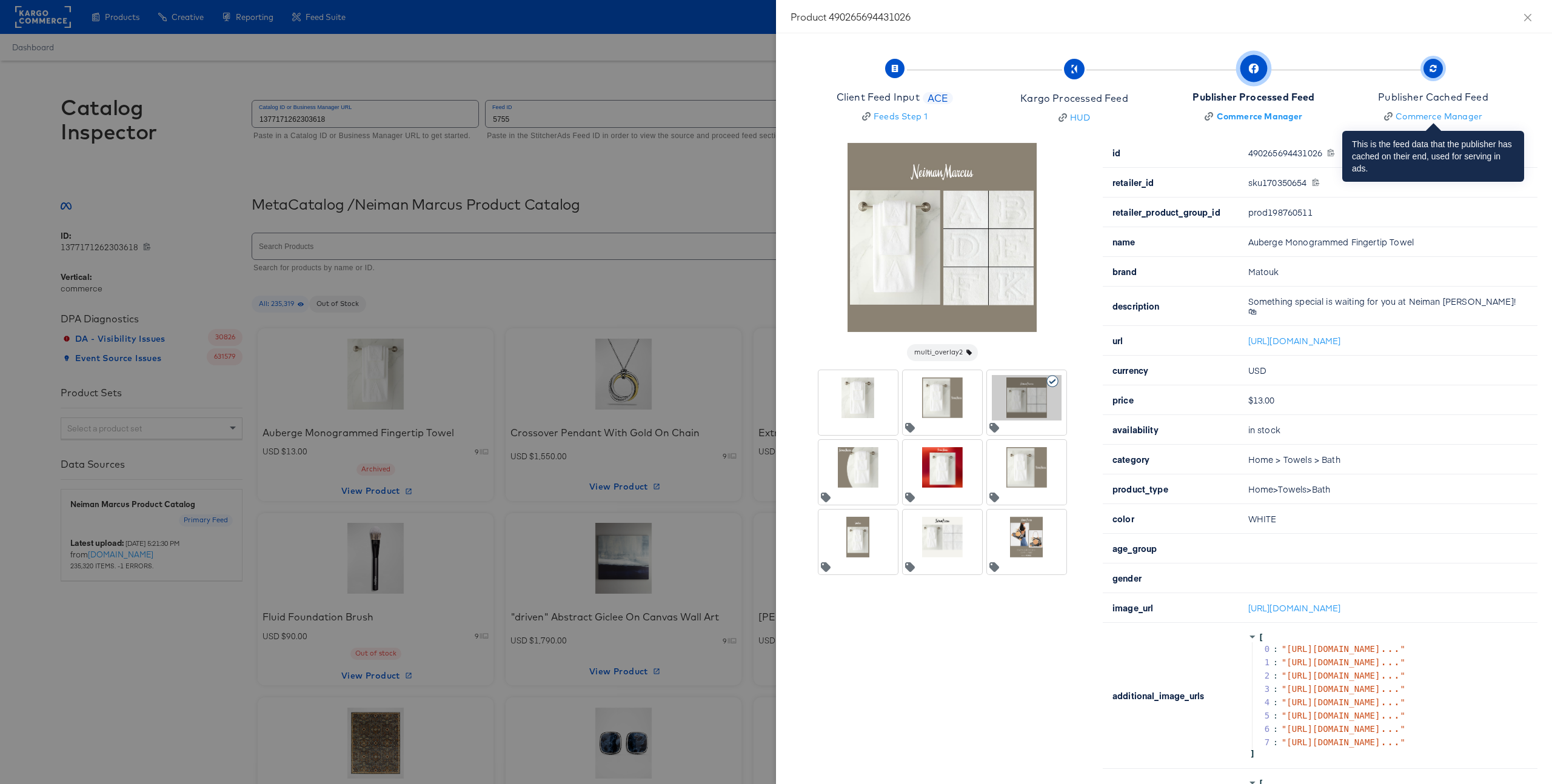
click at [1432, 95] on div "Publisher Cached Feed" at bounding box center [1433, 97] width 110 height 14
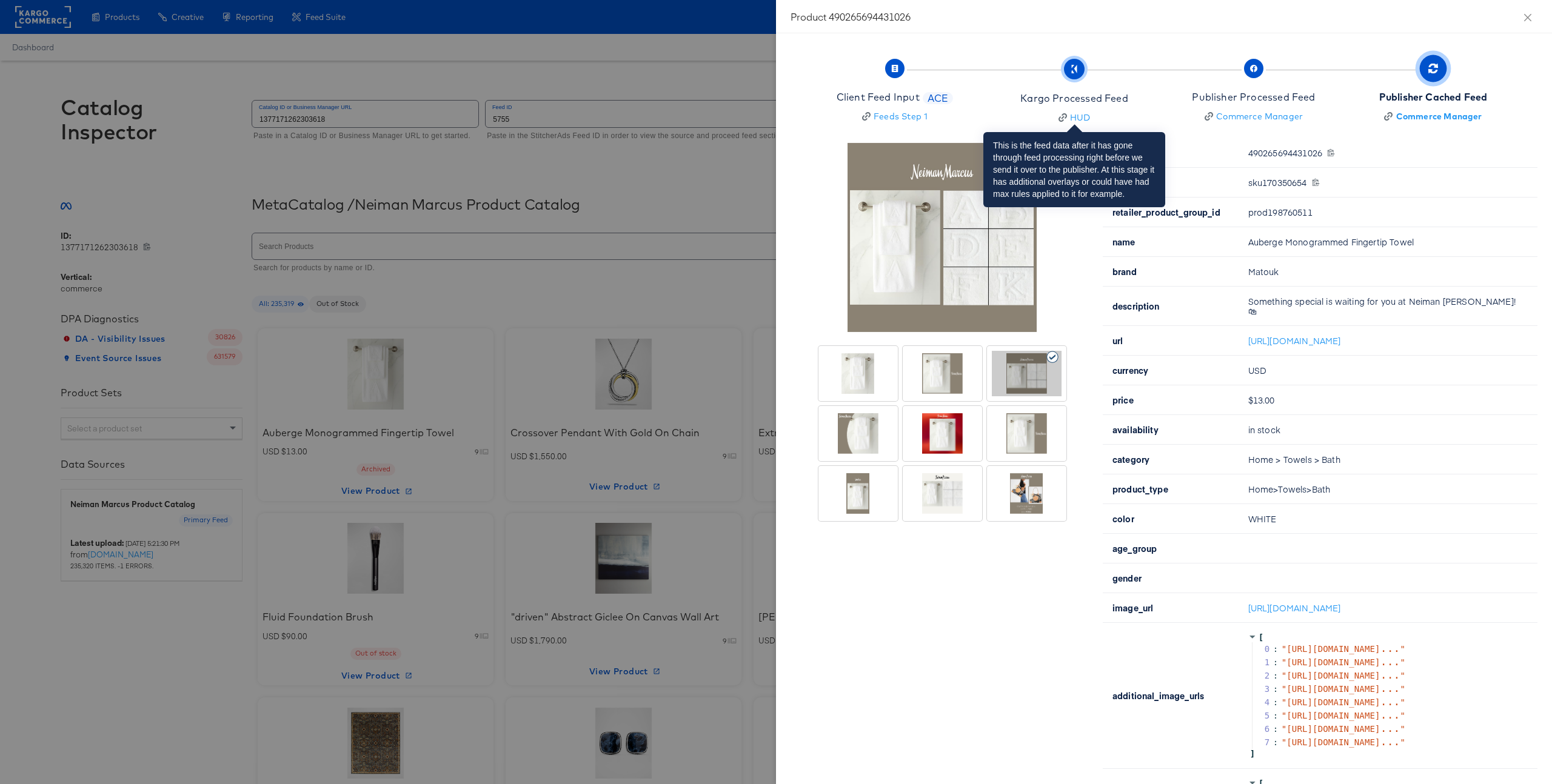
click at [1119, 99] on div "Kargo Processed Feed" at bounding box center [1073, 99] width 107 height 14
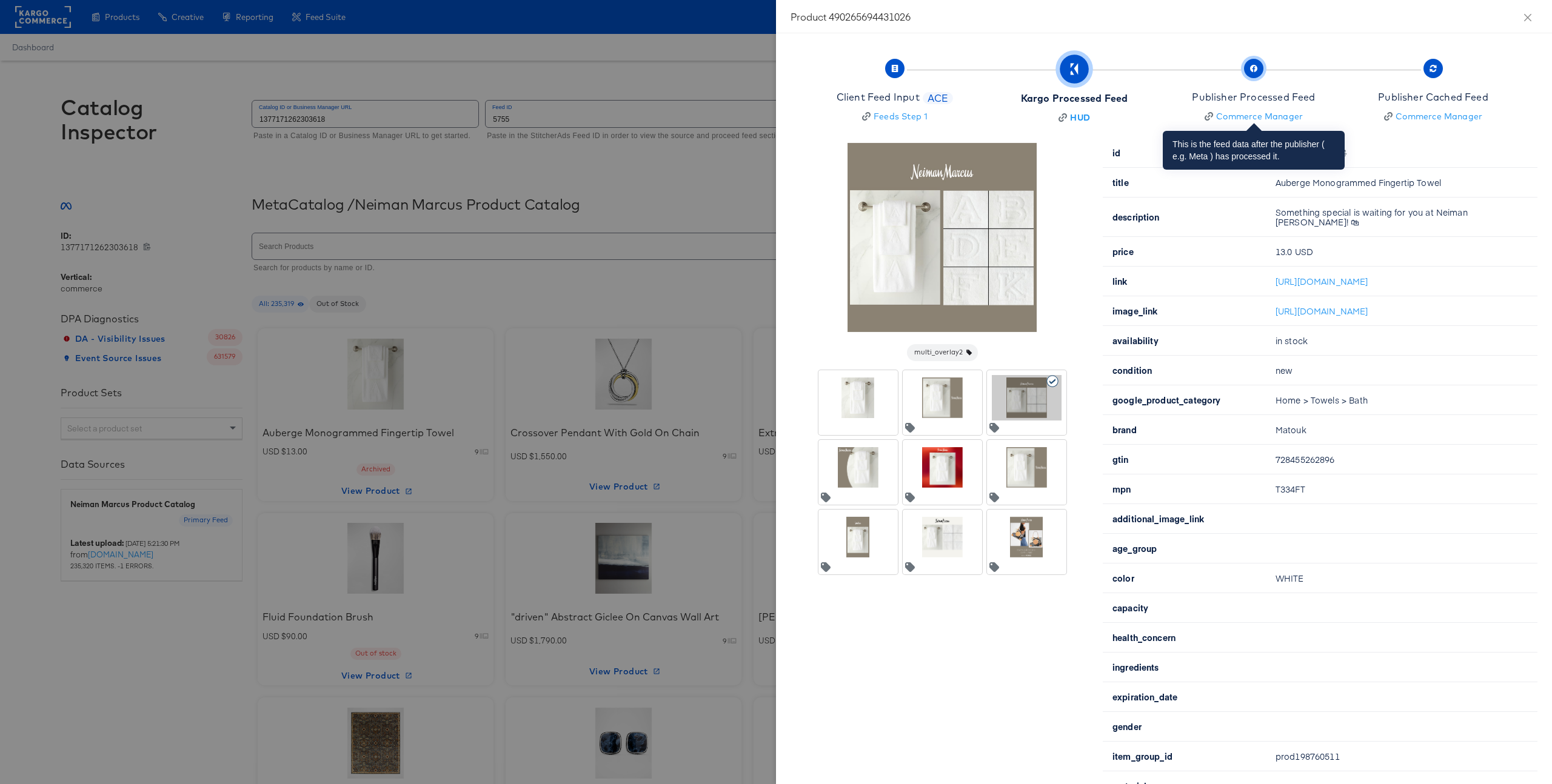
click at [1244, 95] on div "Publisher Processed Feed" at bounding box center [1253, 97] width 123 height 14
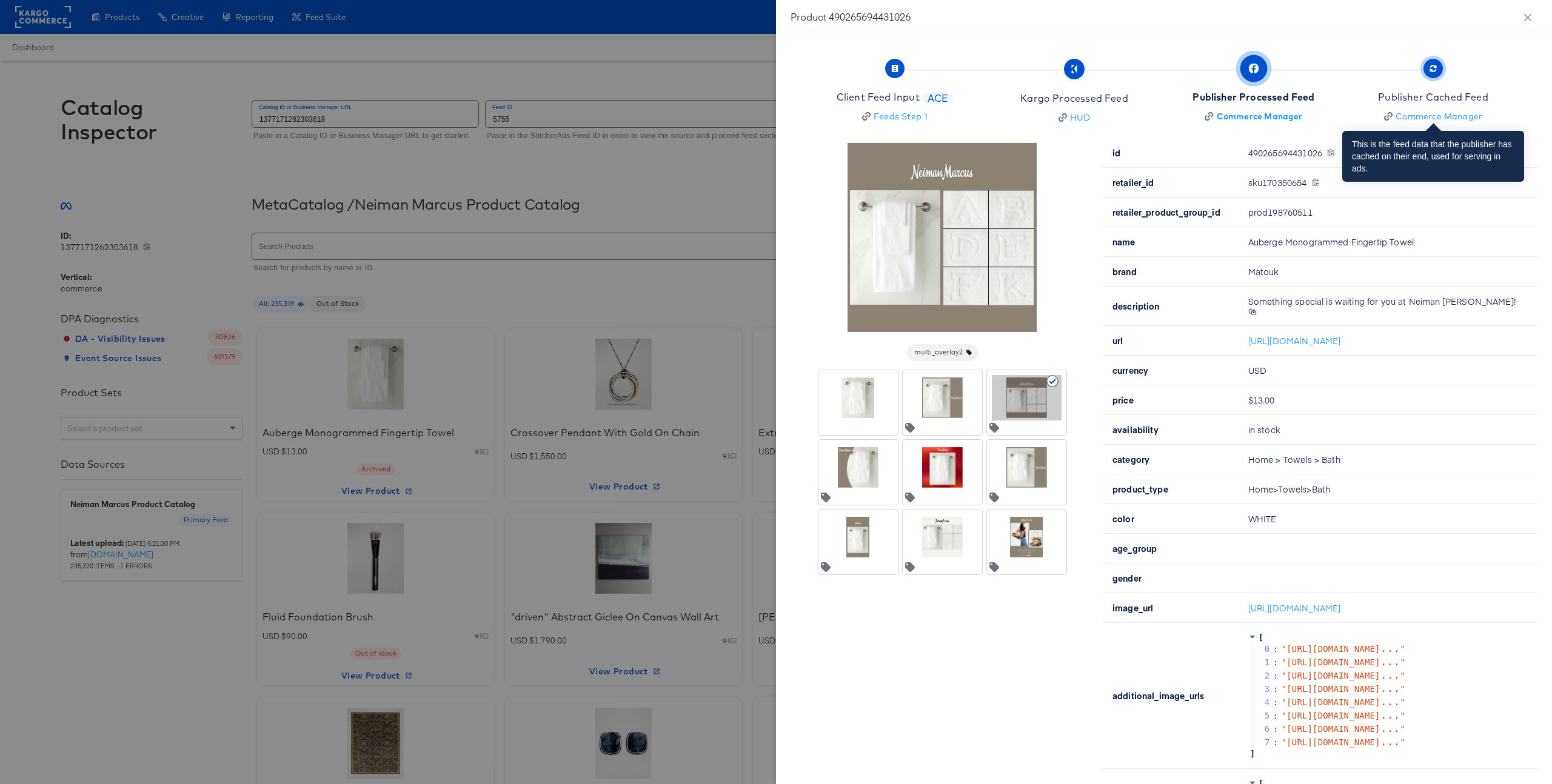
click at [1432, 93] on div "Publisher Cached Feed" at bounding box center [1433, 97] width 110 height 14
